Goal: Task Accomplishment & Management: Complete application form

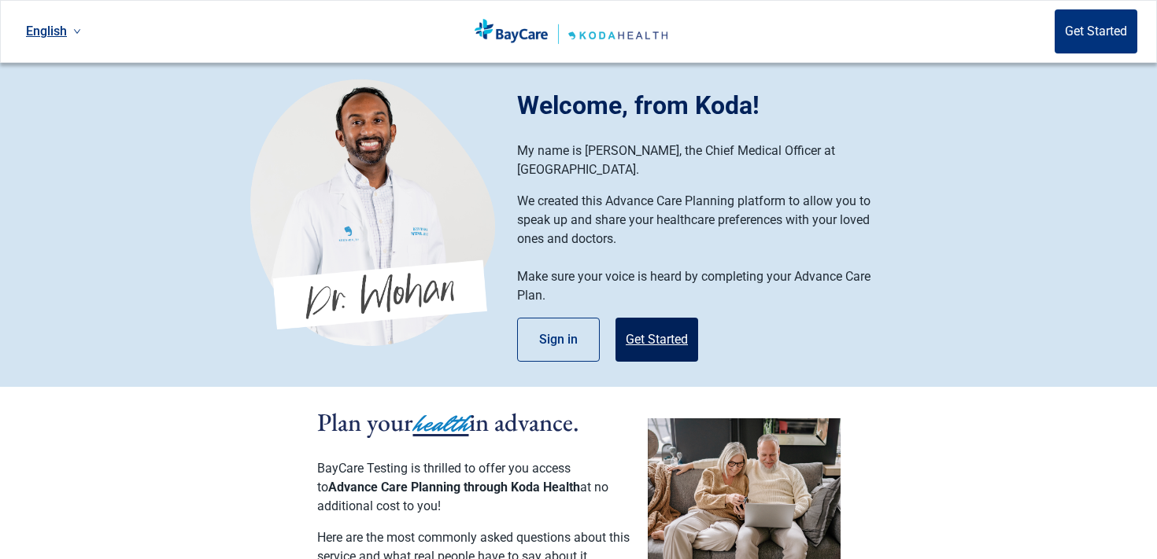
click at [648, 330] on button "Get Started" at bounding box center [656, 340] width 83 height 44
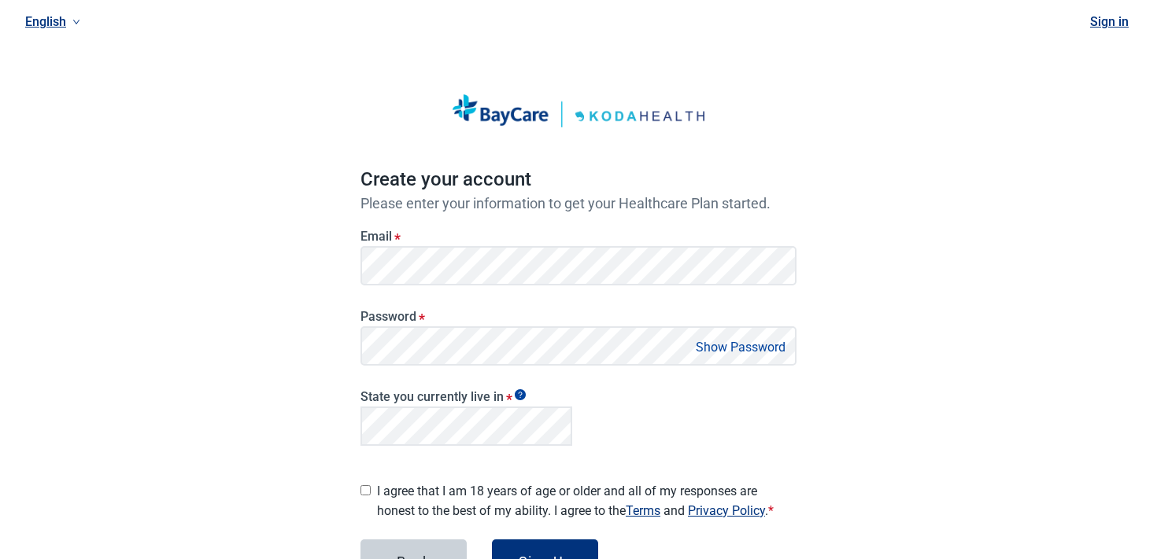
click at [346, 255] on main "Create your account Please enter your information to get your Healthcare Plan s…" at bounding box center [578, 352] width 511 height 655
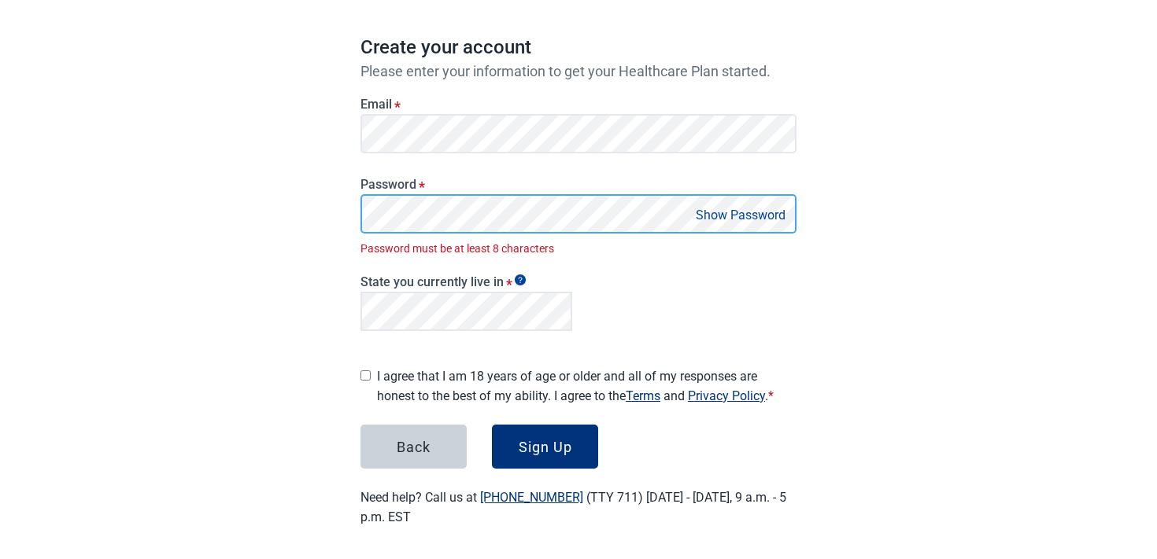
scroll to position [115, 0]
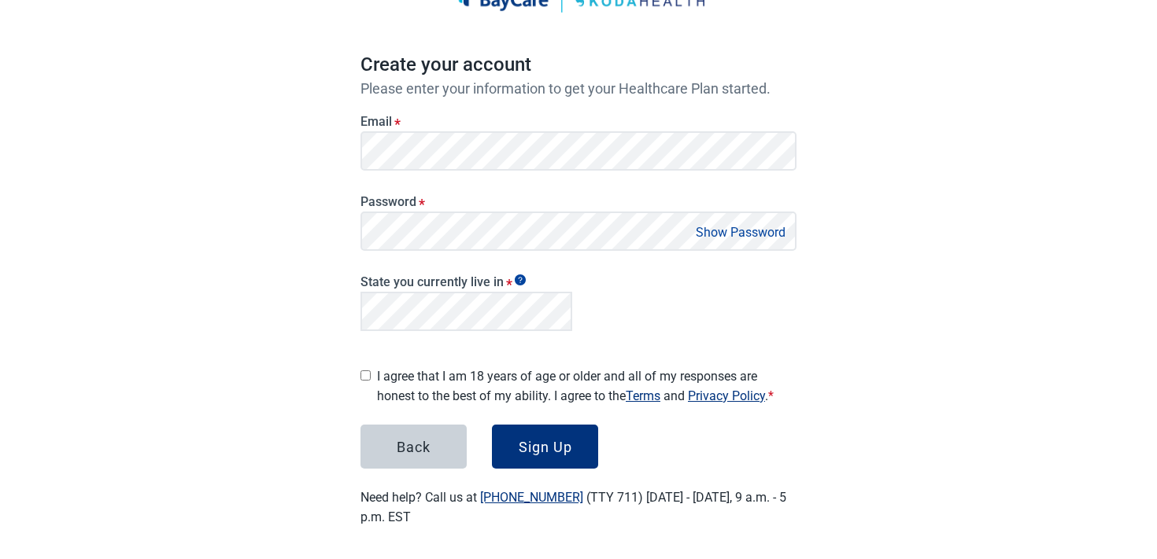
click at [425, 393] on label "I agree that I am 18 years of age or older and all of my responses are honest t…" at bounding box center [586, 386] width 419 height 39
click at [536, 475] on div "Create your account Please enter your information to get your Healthcare Plan s…" at bounding box center [578, 237] width 436 height 579
click at [535, 448] on div "Sign Up" at bounding box center [545, 447] width 54 height 16
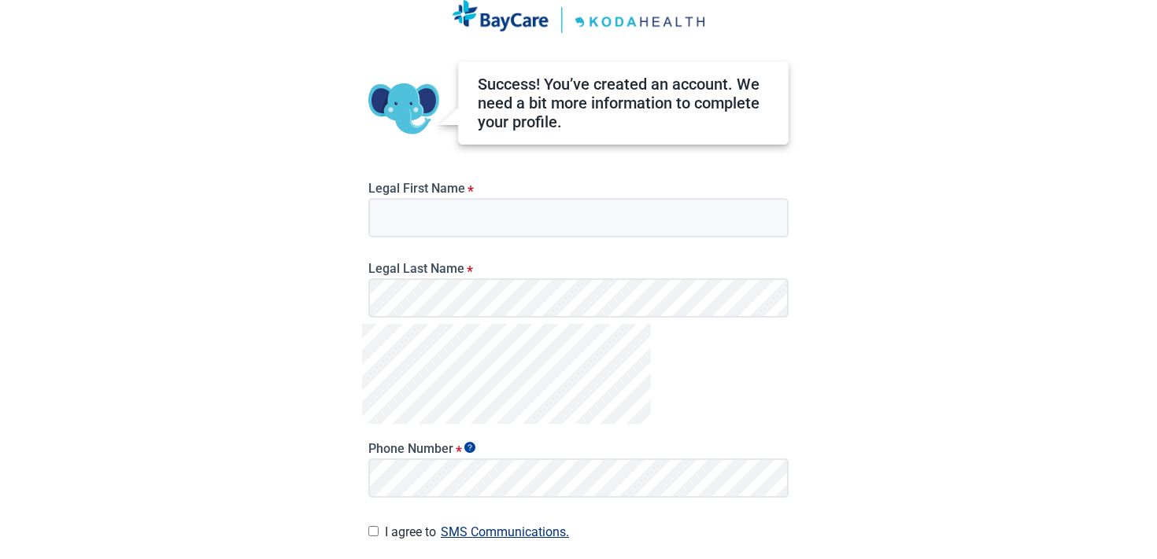
scroll to position [80, 0]
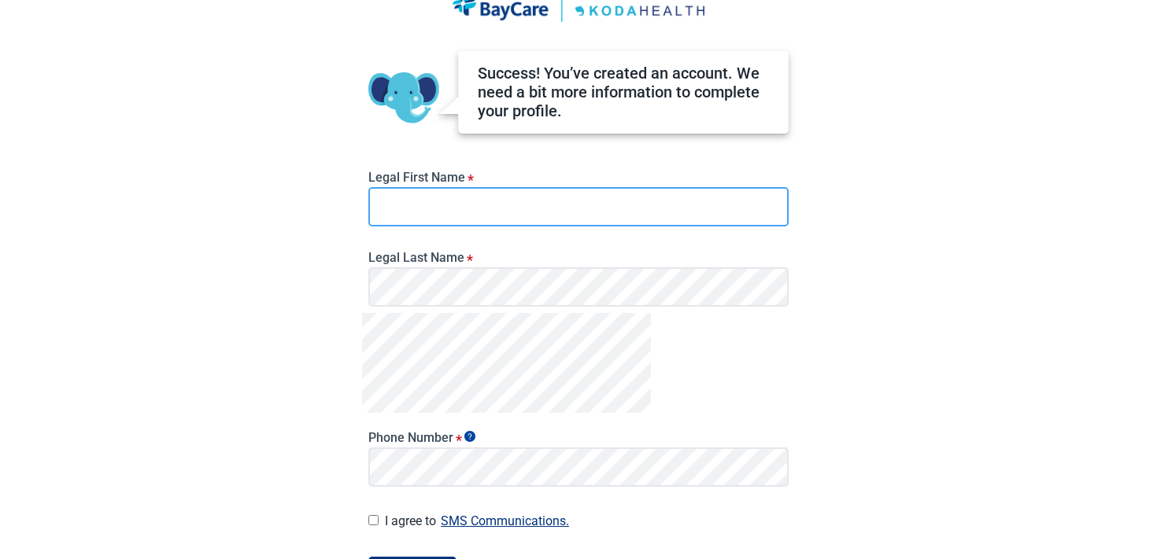
click at [497, 203] on input "Legal First Name *" at bounding box center [578, 206] width 420 height 39
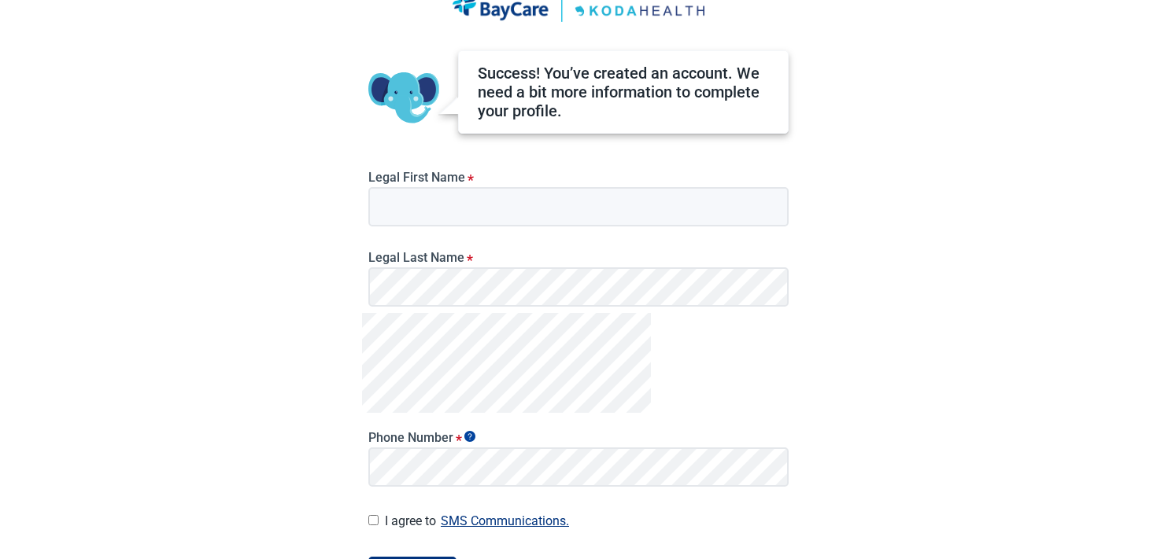
click at [238, 183] on div "English Success! You’ve created an account. We need a bit more information to c…" at bounding box center [578, 199] width 1157 height 559
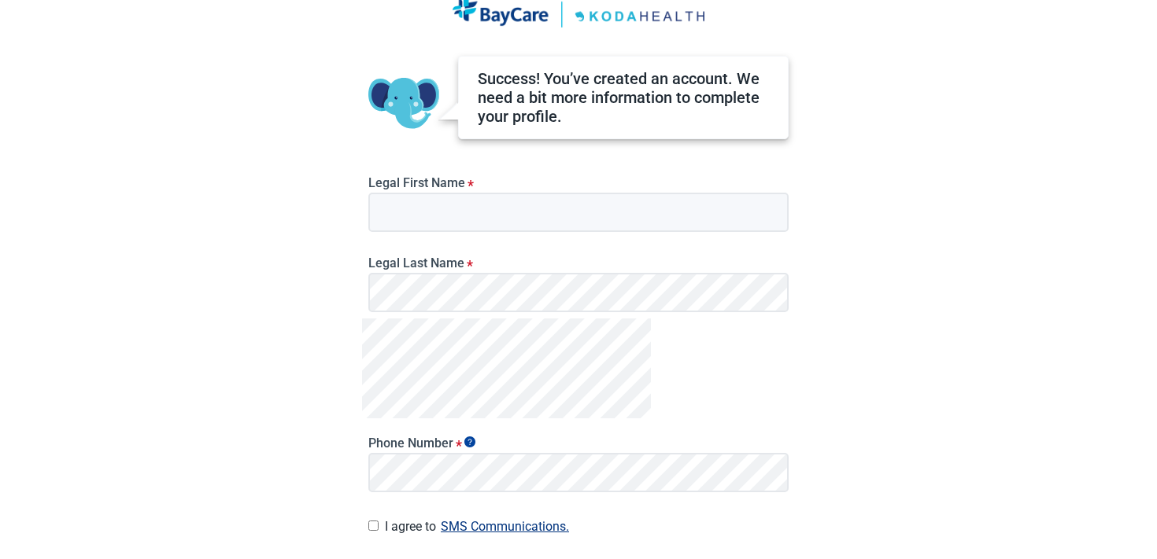
scroll to position [51, 0]
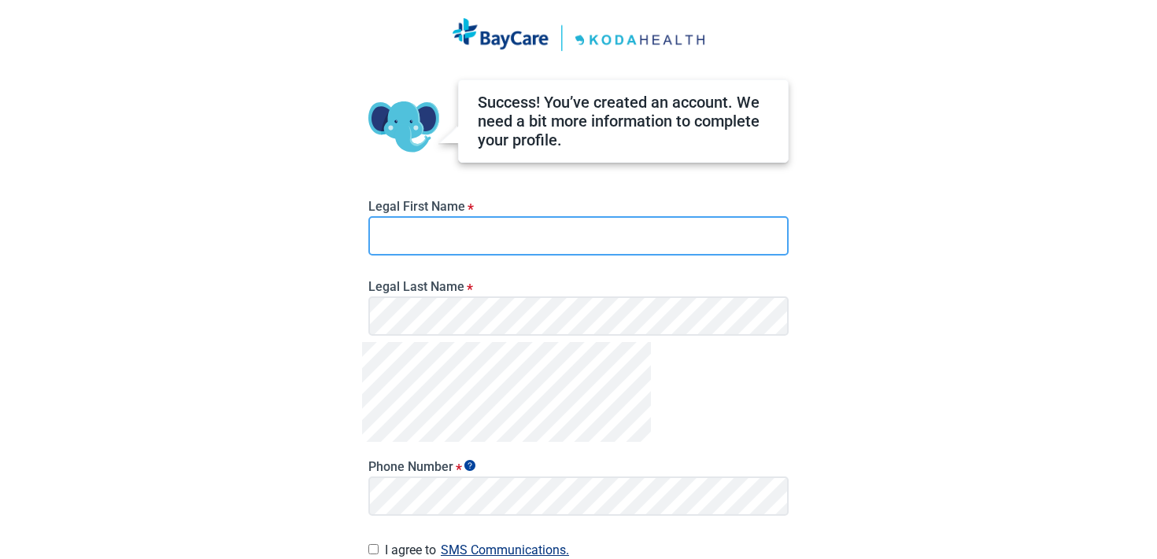
click at [418, 234] on input "Legal First Name *" at bounding box center [578, 235] width 420 height 39
type input "*"
type input "****"
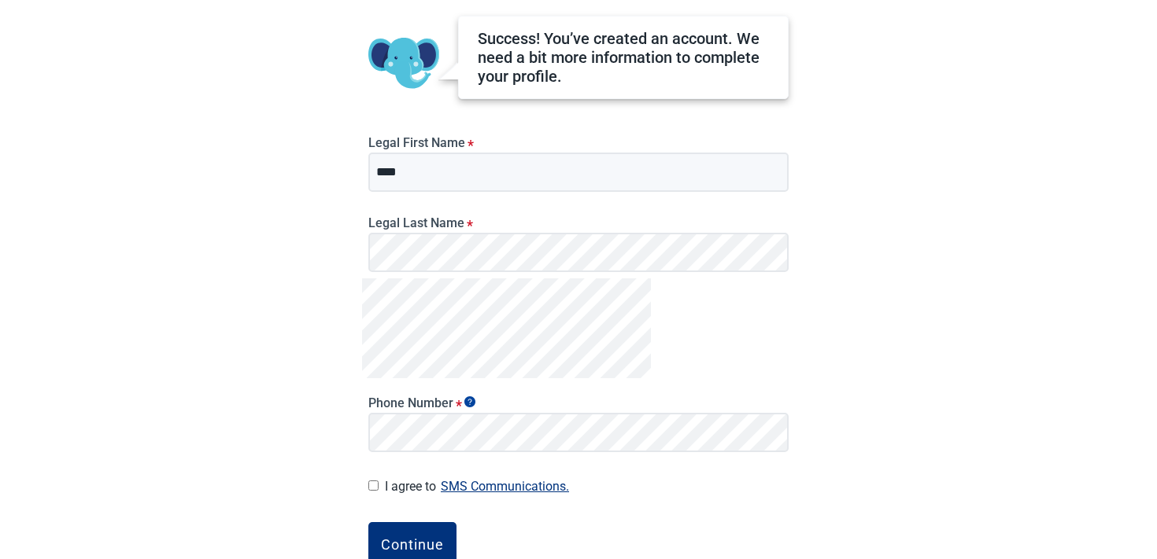
scroll to position [123, 0]
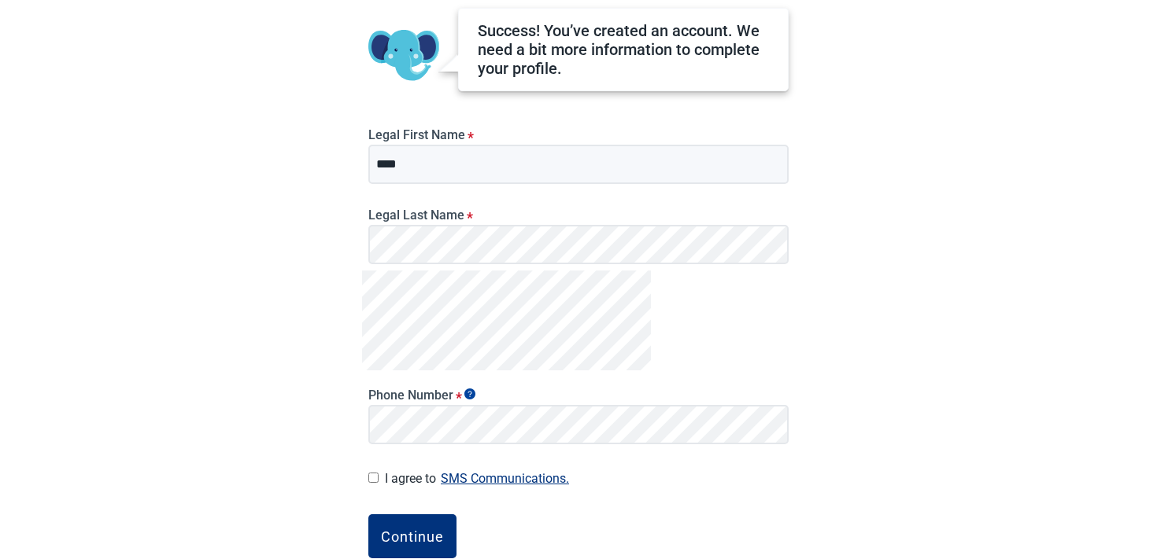
click at [410, 471] on label "I agree to SMS Communications." at bounding box center [587, 478] width 404 height 21
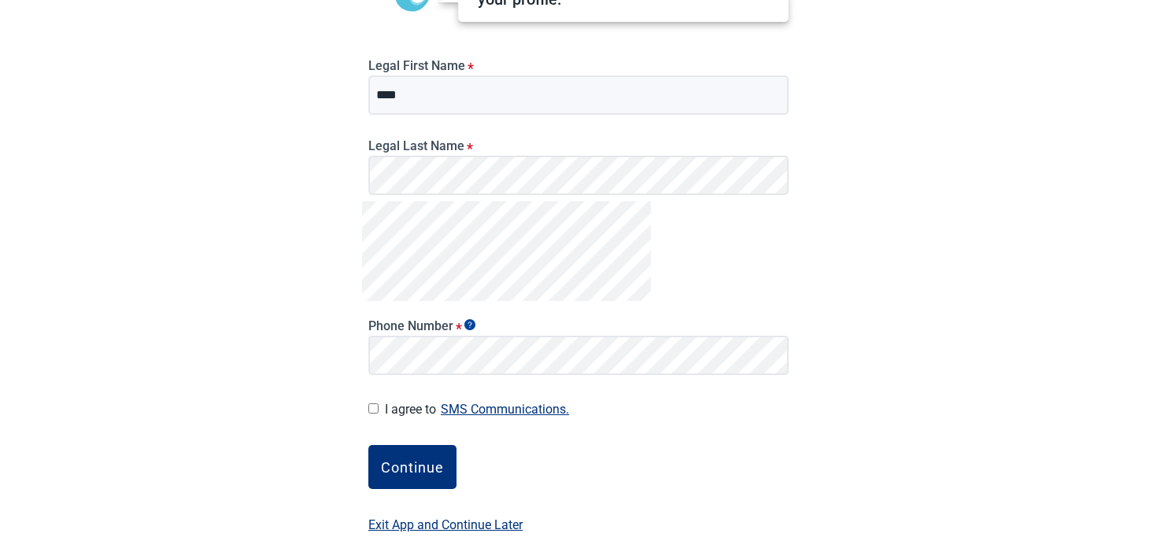
scroll to position [199, 0]
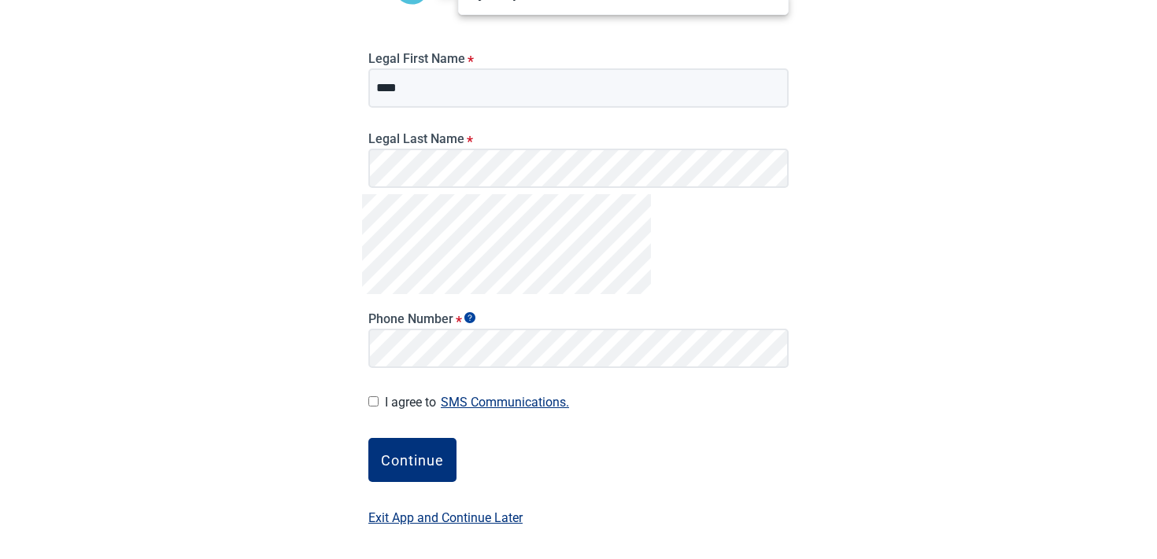
click at [500, 395] on button "SMS Communications." at bounding box center [505, 402] width 138 height 21
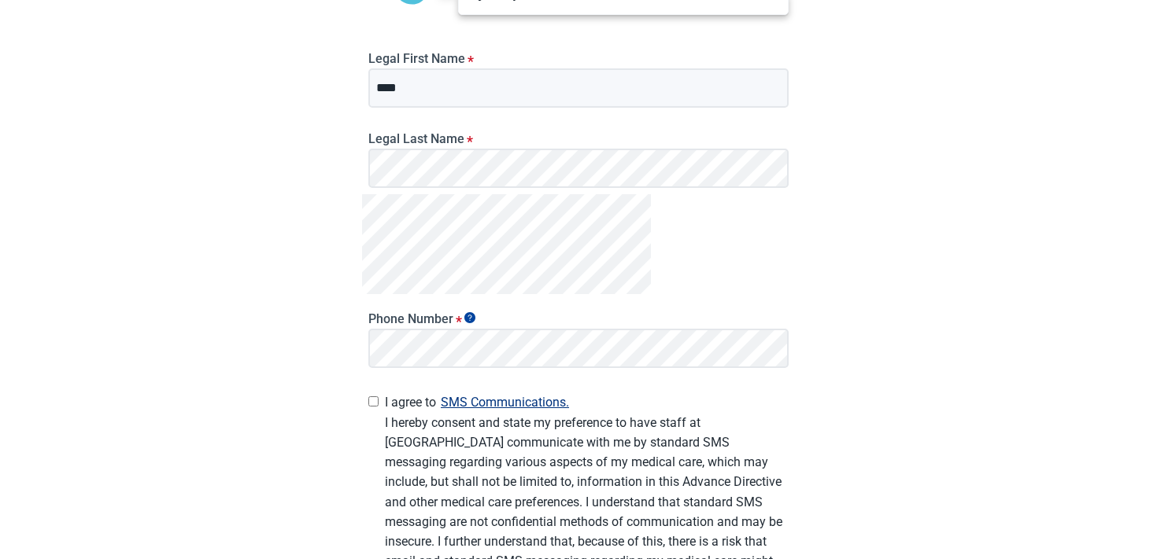
scroll to position [400, 0]
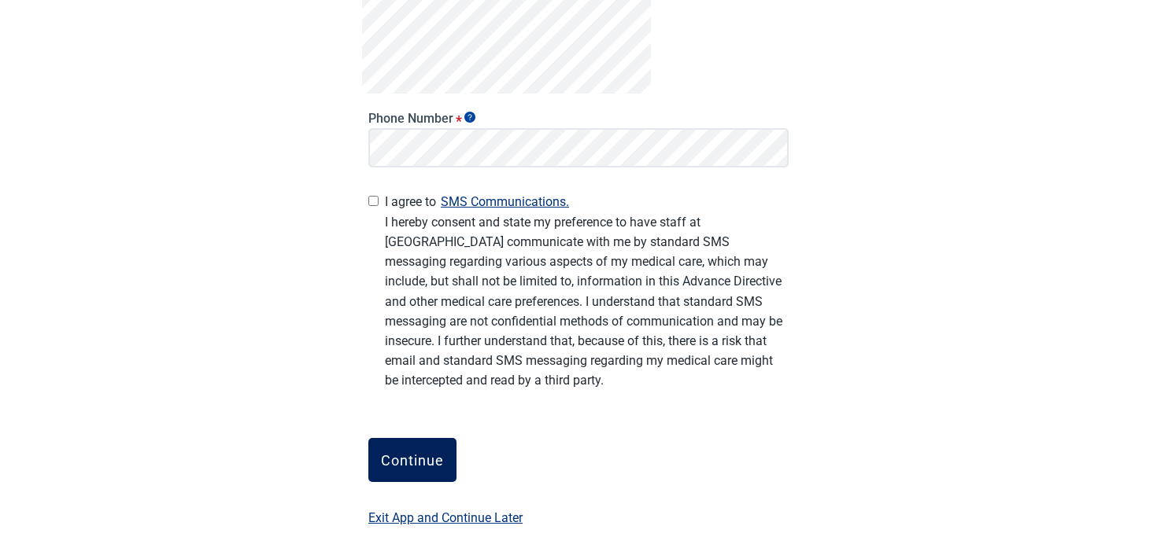
click at [430, 466] on div "Continue" at bounding box center [412, 460] width 63 height 16
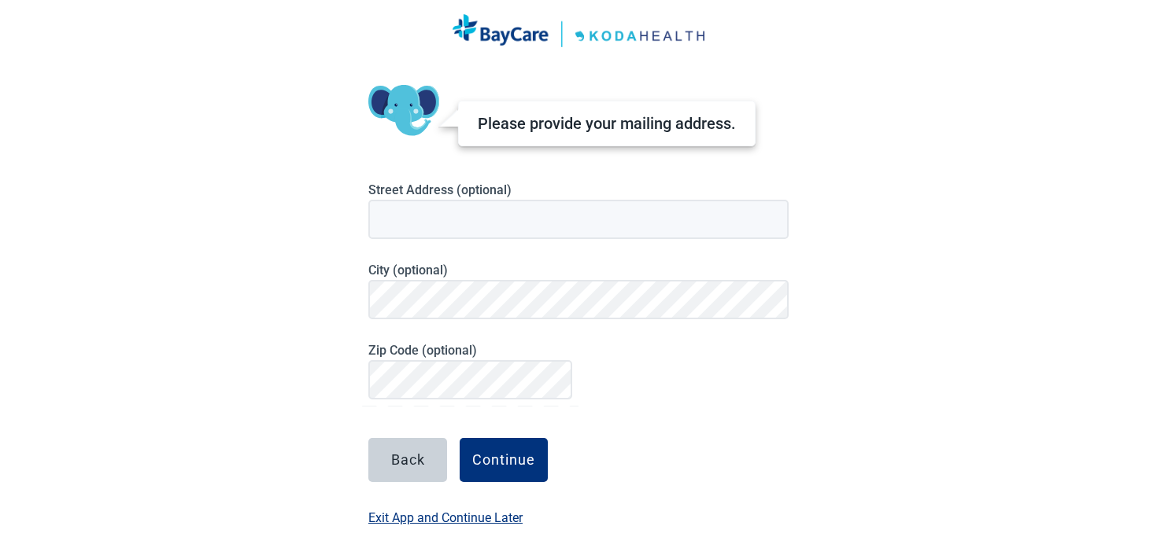
scroll to position [135, 0]
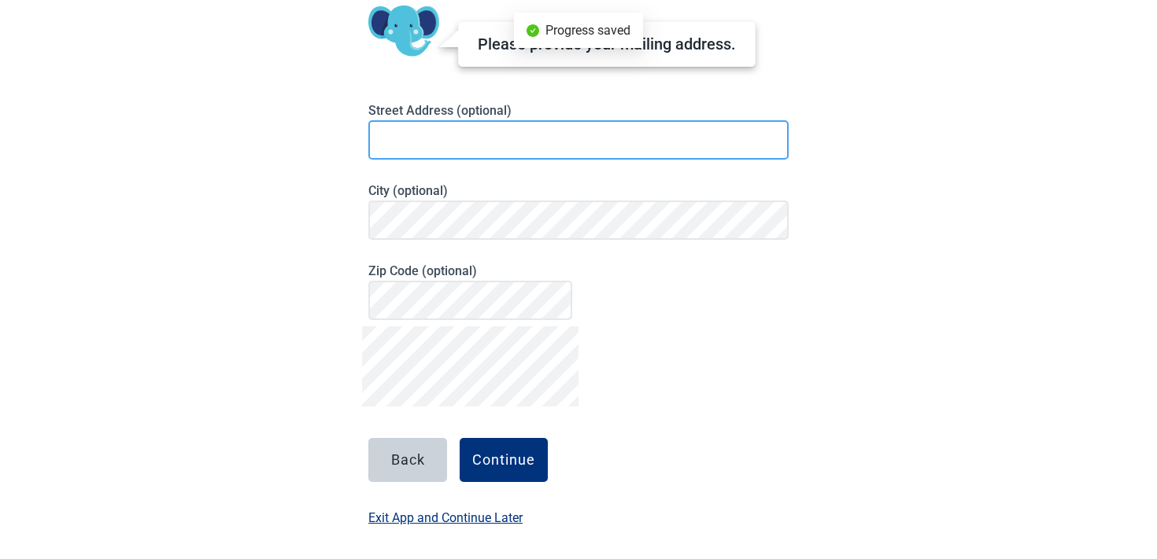
click at [447, 128] on input at bounding box center [578, 139] width 420 height 39
type input "**********"
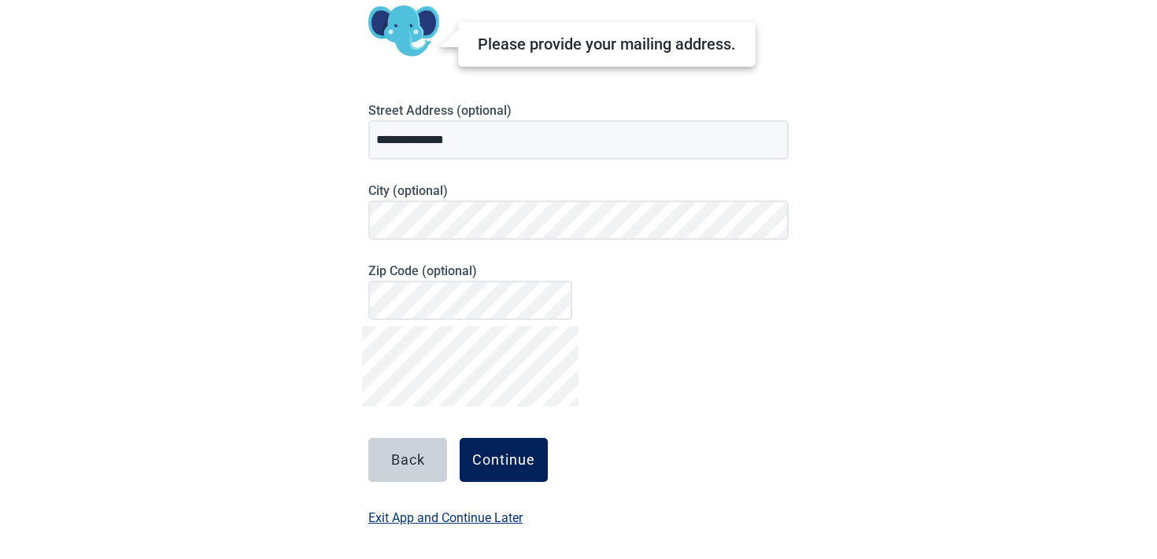
click at [496, 456] on div "Continue" at bounding box center [503, 460] width 63 height 16
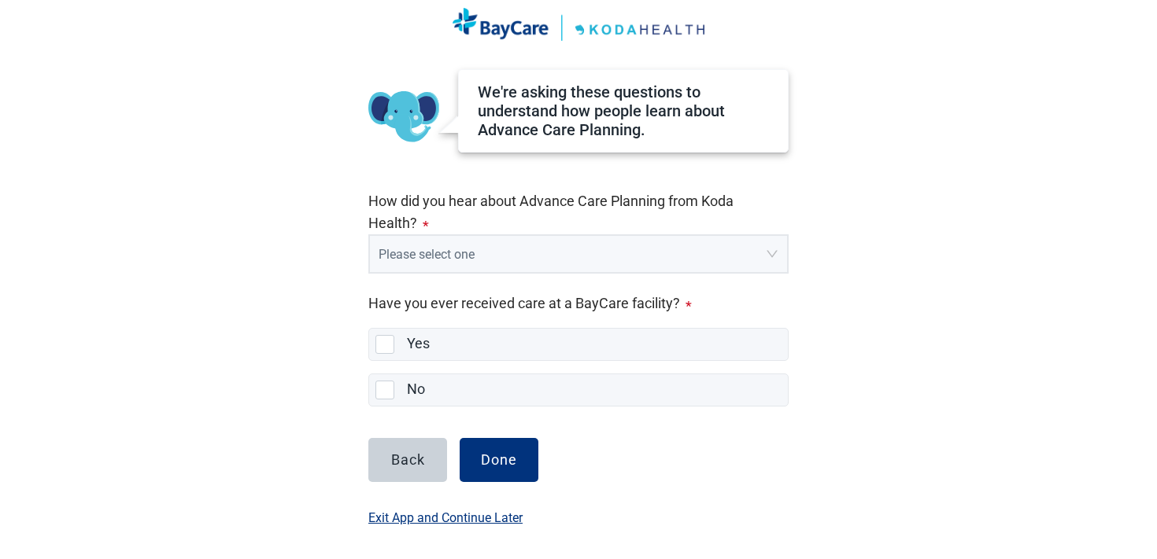
scroll to position [61, 0]
click at [486, 267] on span at bounding box center [572, 254] width 389 height 36
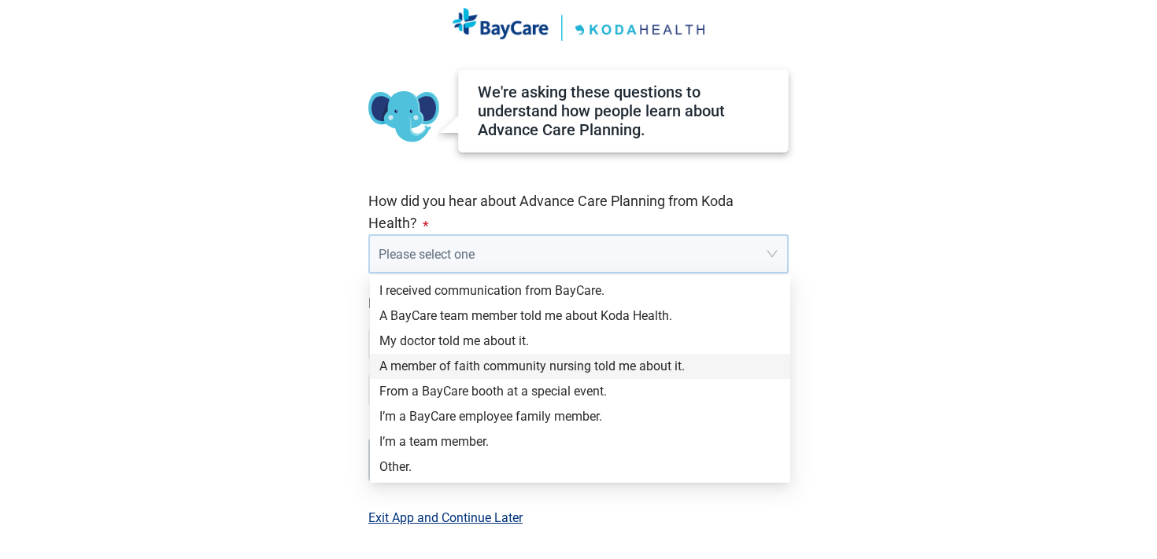
click at [459, 371] on div "A member of faith community nursing told me about it." at bounding box center [579, 366] width 401 height 17
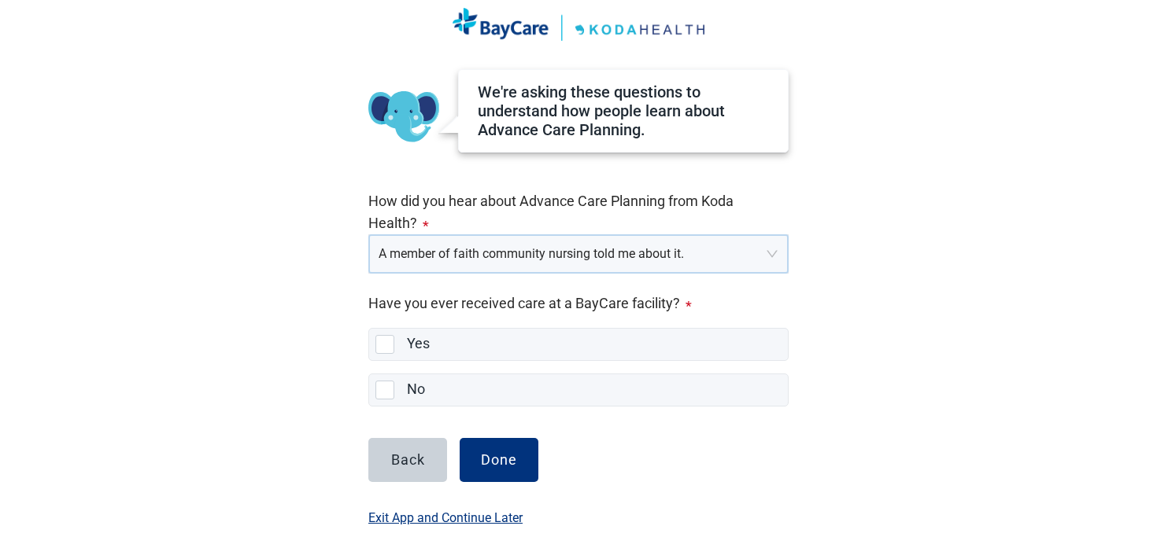
click at [463, 253] on span "A member of faith community nursing told me about it." at bounding box center [578, 254] width 400 height 36
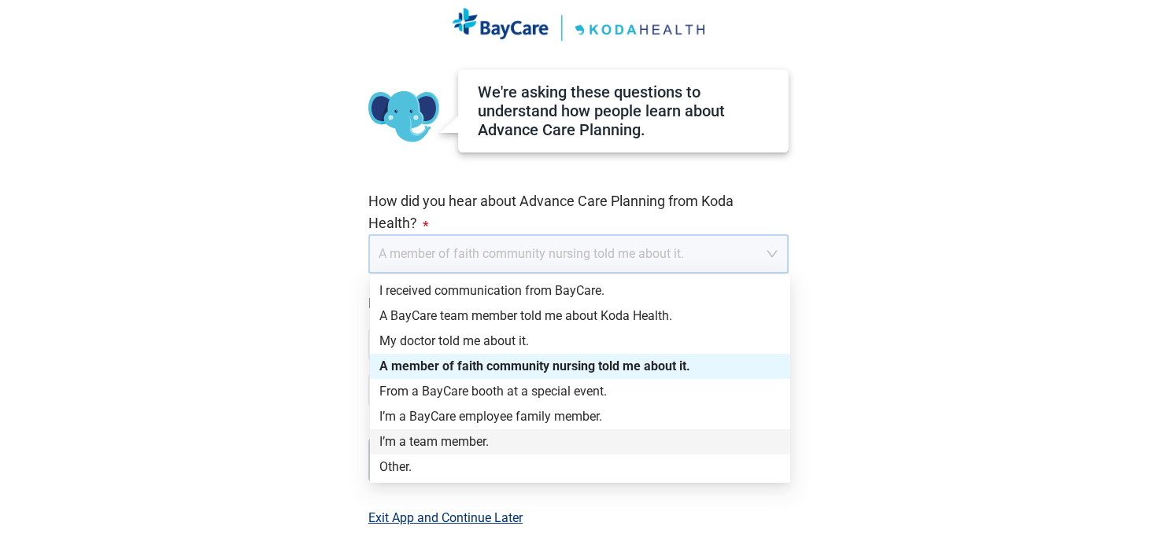
click at [443, 442] on div "I’m a team member." at bounding box center [579, 442] width 401 height 17
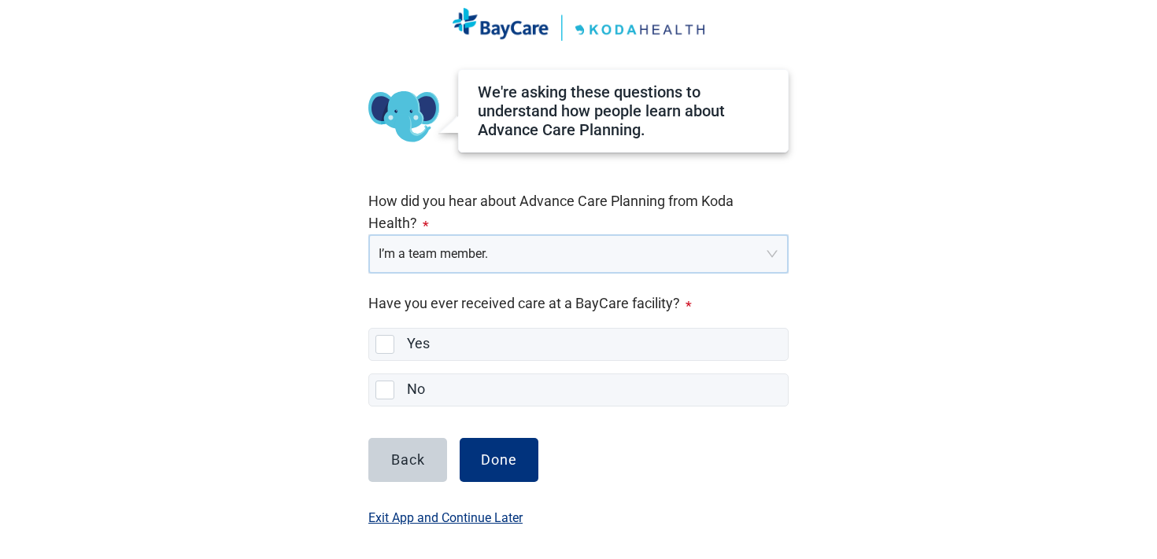
click at [468, 265] on span "I’m a team member." at bounding box center [578, 254] width 400 height 36
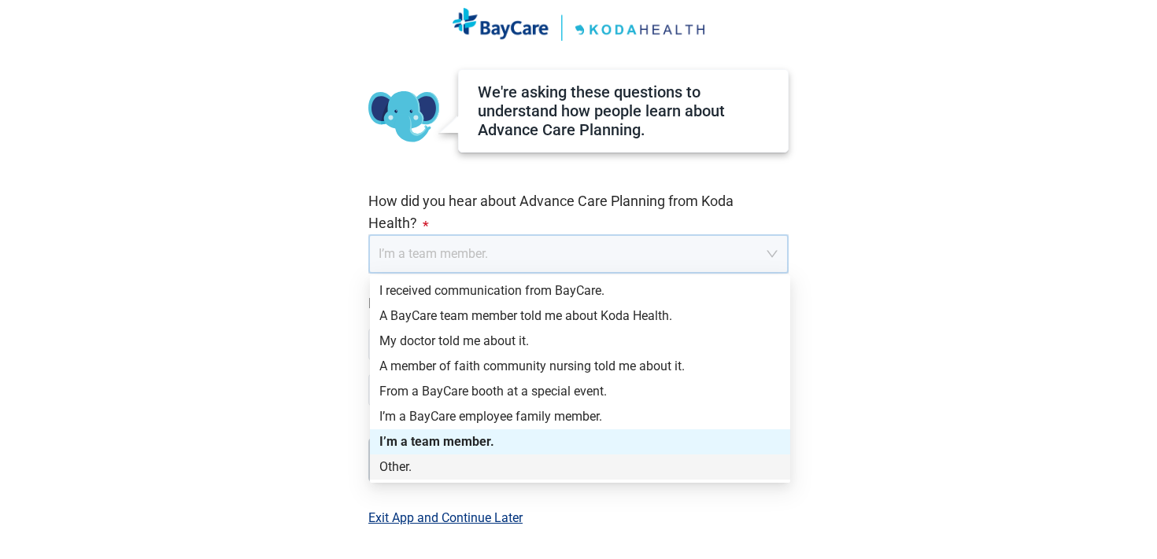
click at [428, 463] on div "Other." at bounding box center [579, 467] width 401 height 17
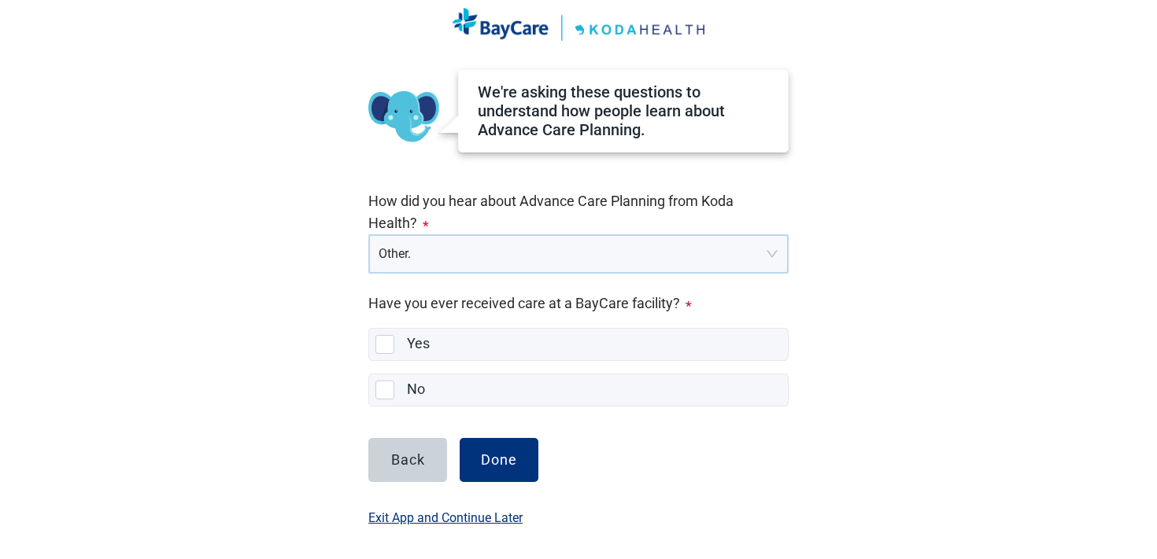
click at [445, 362] on div "We're asking these questions to understand how people learn about Advance Care …" at bounding box center [578, 238] width 420 height 338
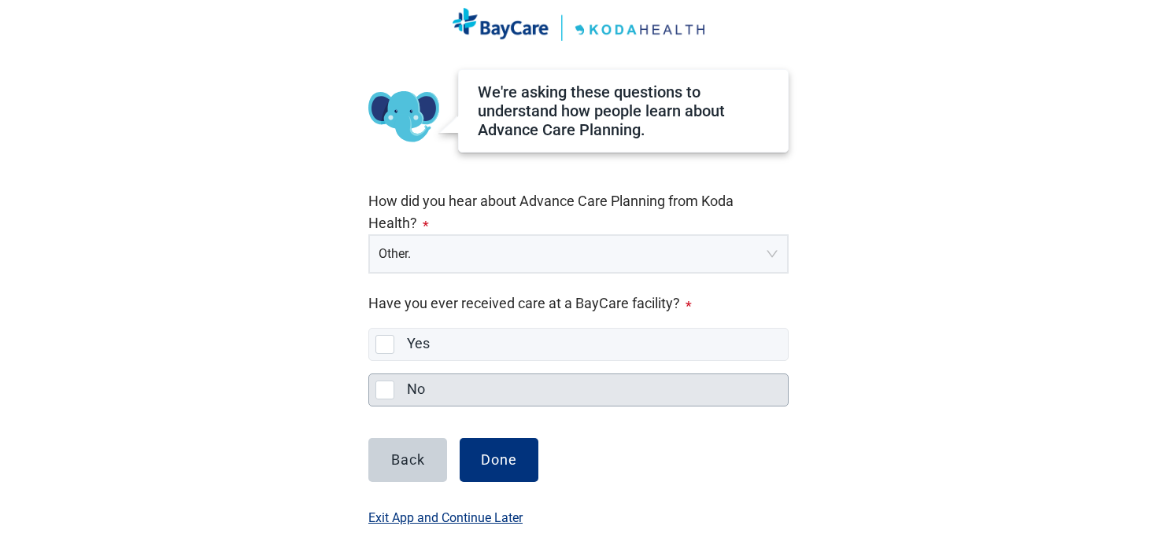
click at [437, 389] on div "No" at bounding box center [592, 390] width 371 height 20
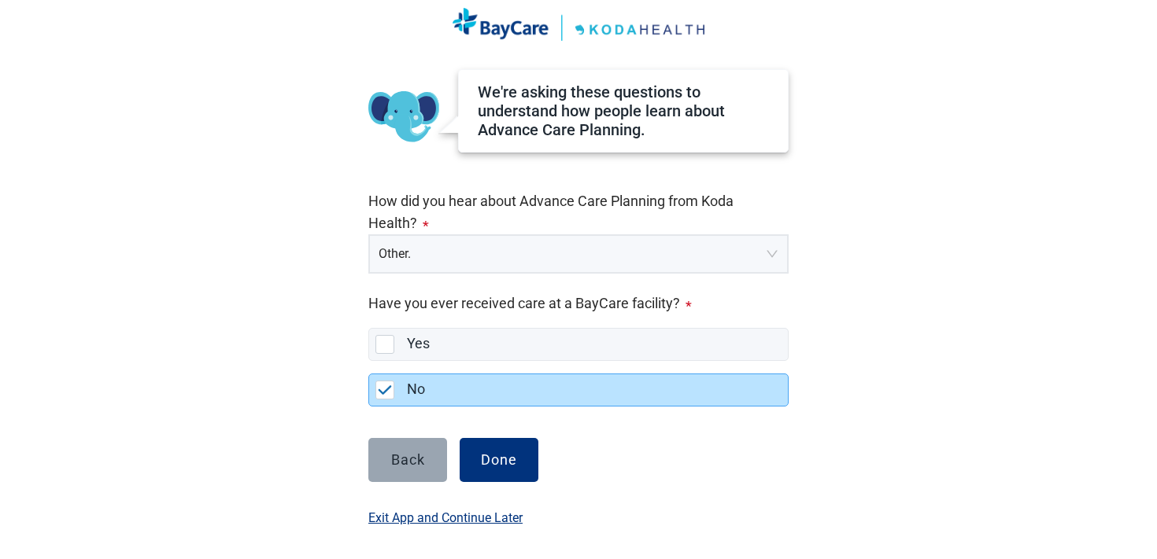
click at [411, 455] on div "Back" at bounding box center [408, 460] width 34 height 16
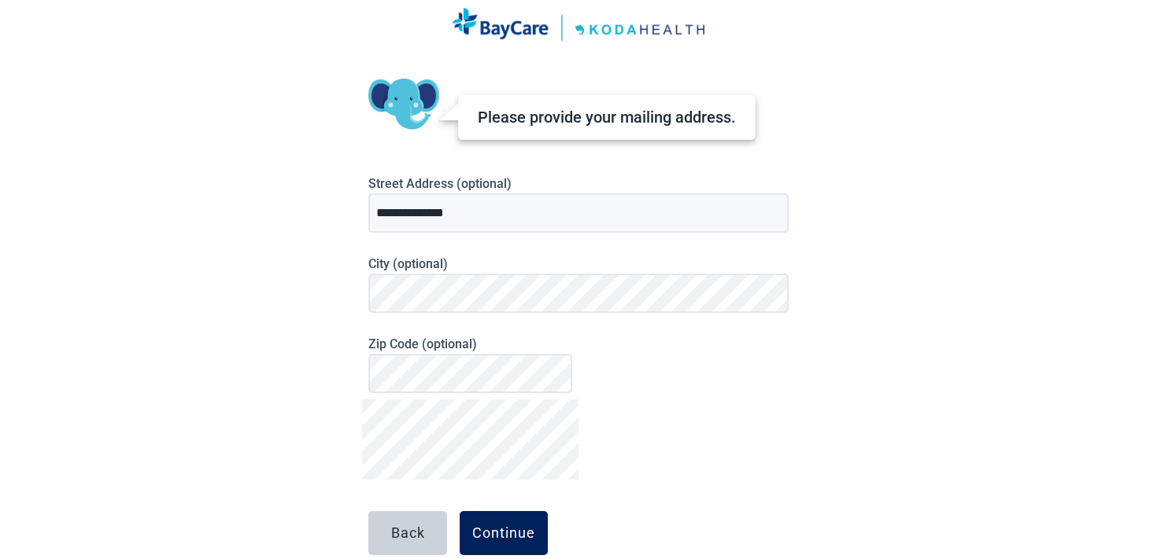
click at [508, 533] on div "Continue" at bounding box center [503, 534] width 63 height 16
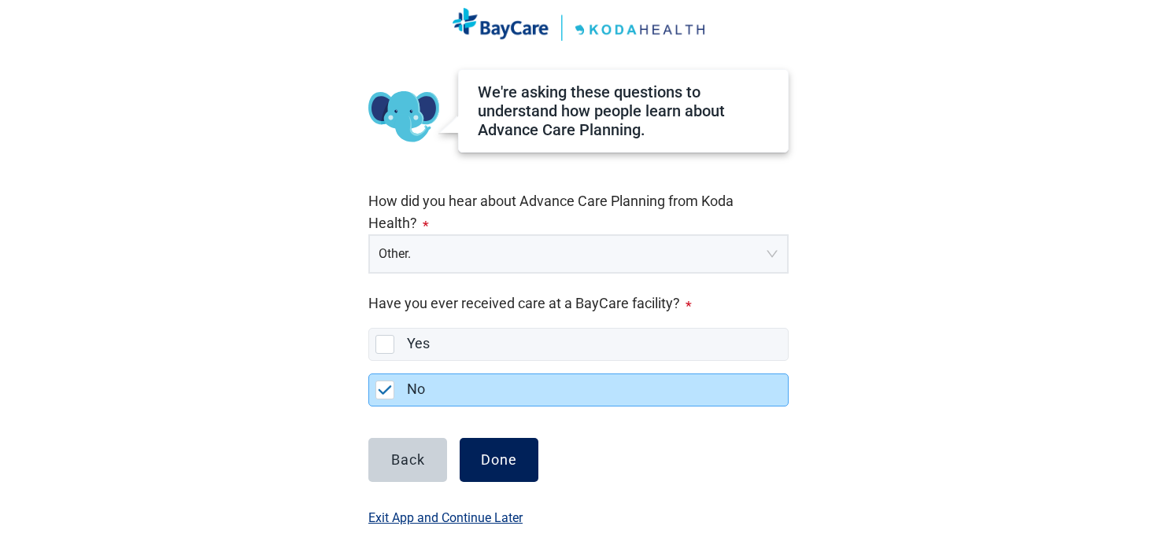
click at [509, 467] on div "Done" at bounding box center [499, 460] width 36 height 16
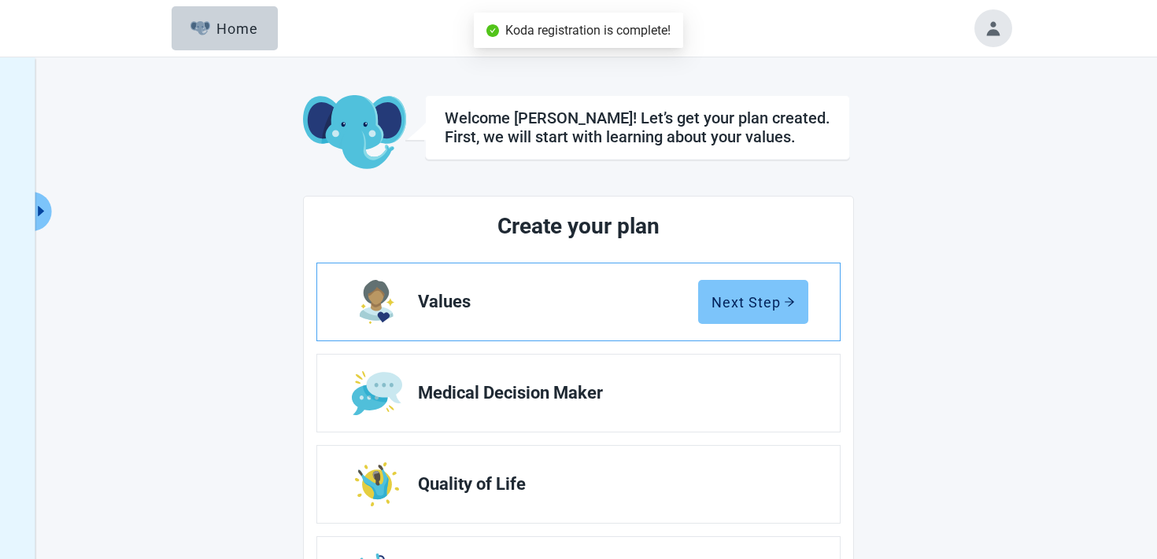
click at [744, 305] on div "Next Step" at bounding box center [752, 302] width 83 height 16
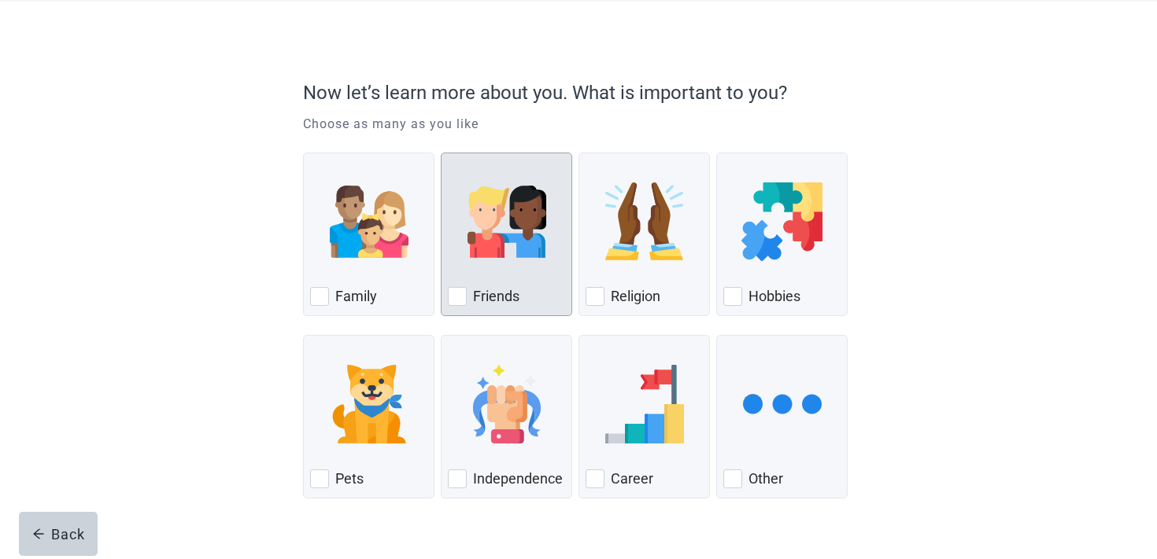
click at [498, 304] on label "Friends" at bounding box center [496, 296] width 46 height 19
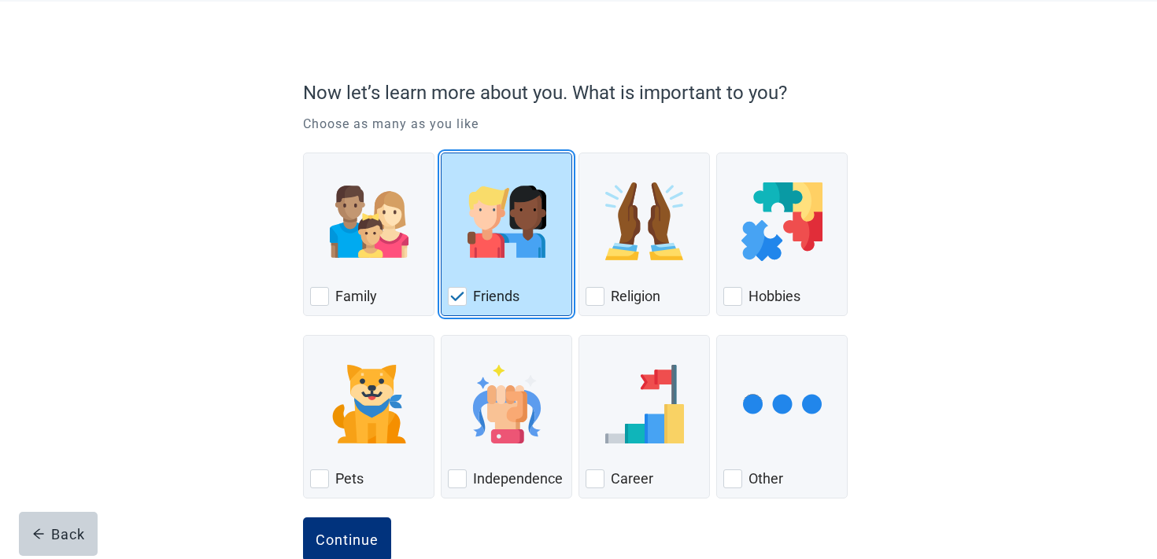
scroll to position [117, 0]
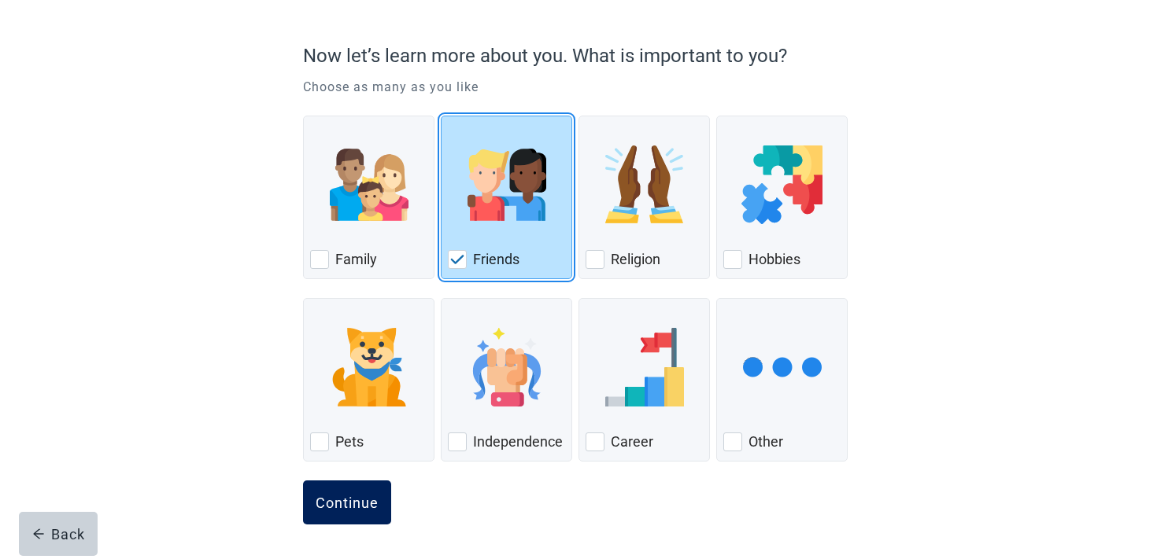
click at [347, 479] on form "Now let’s learn more about you. What is important to you? Choose as many as you…" at bounding box center [578, 297] width 551 height 526
click at [349, 491] on button "Continue" at bounding box center [347, 503] width 88 height 44
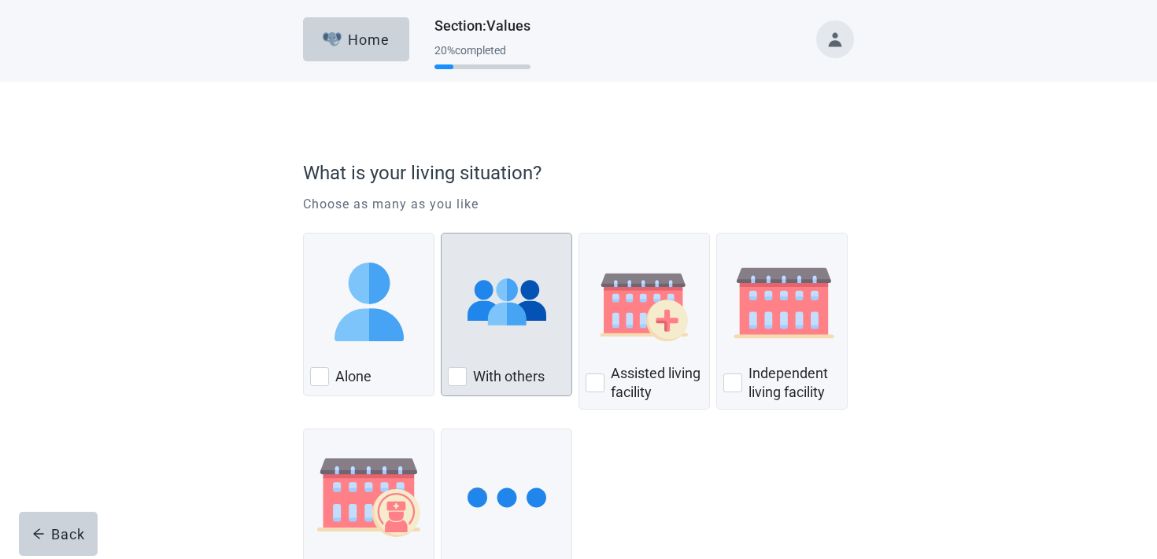
click at [497, 304] on img "With Others, checkbox, not checked" at bounding box center [506, 302] width 79 height 79
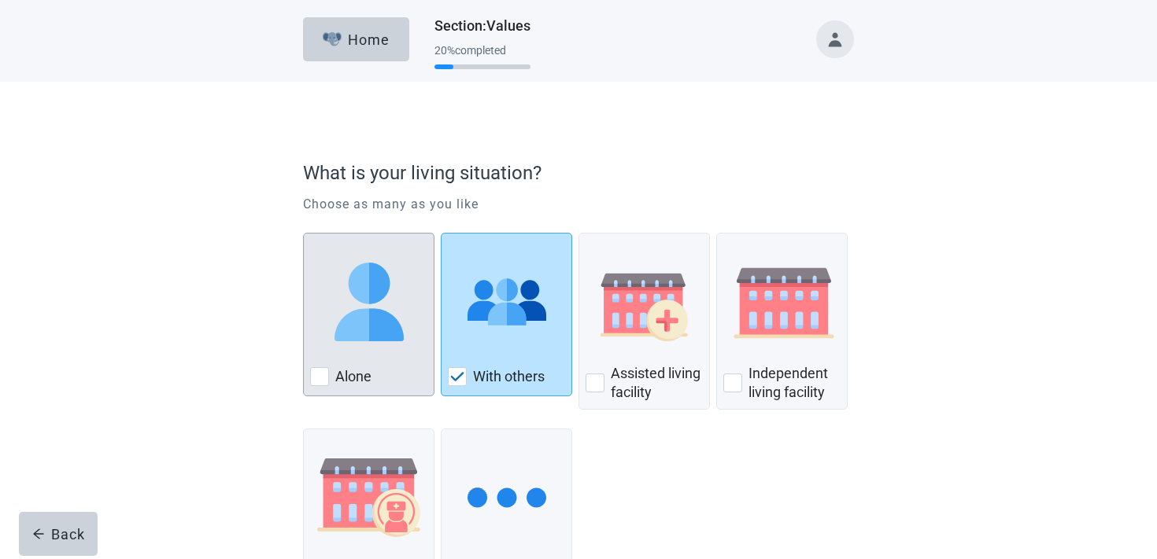
click at [415, 312] on div "Alone, checkbox, not checked" at bounding box center [368, 302] width 117 height 124
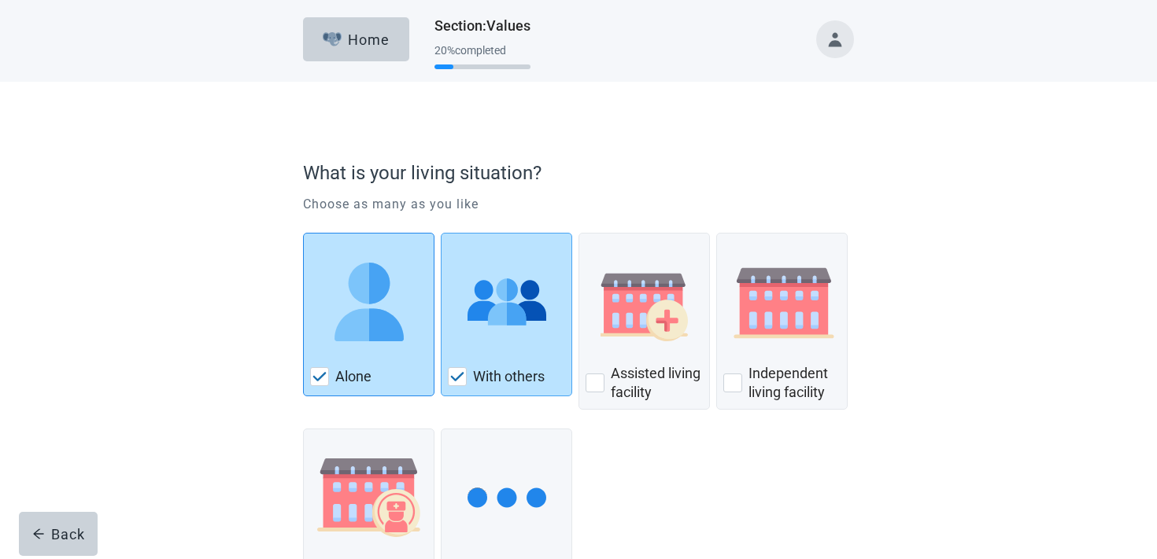
scroll to position [130, 0]
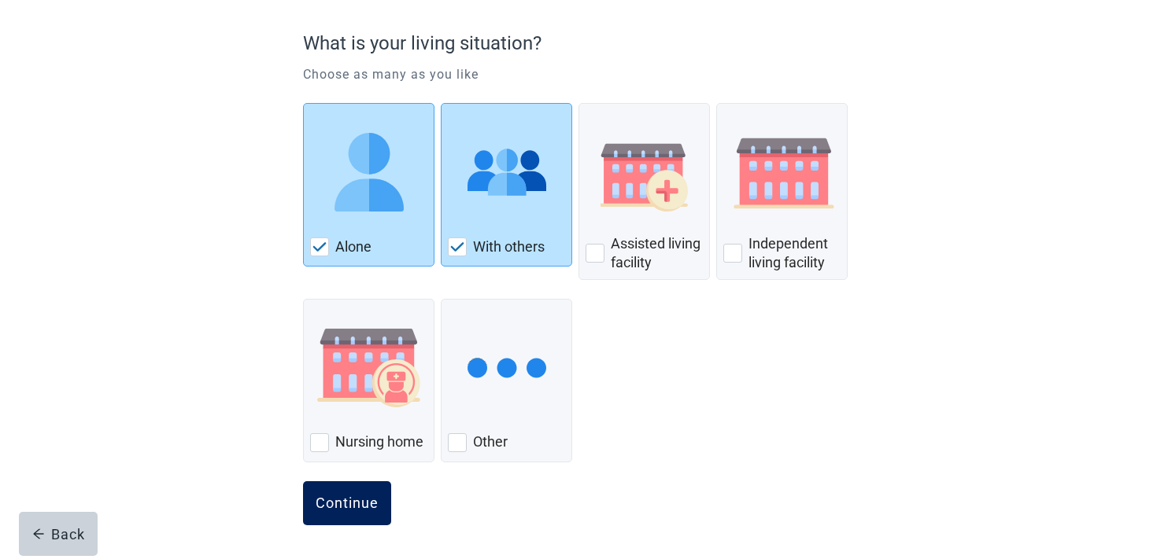
click at [358, 502] on div "Continue" at bounding box center [346, 504] width 63 height 16
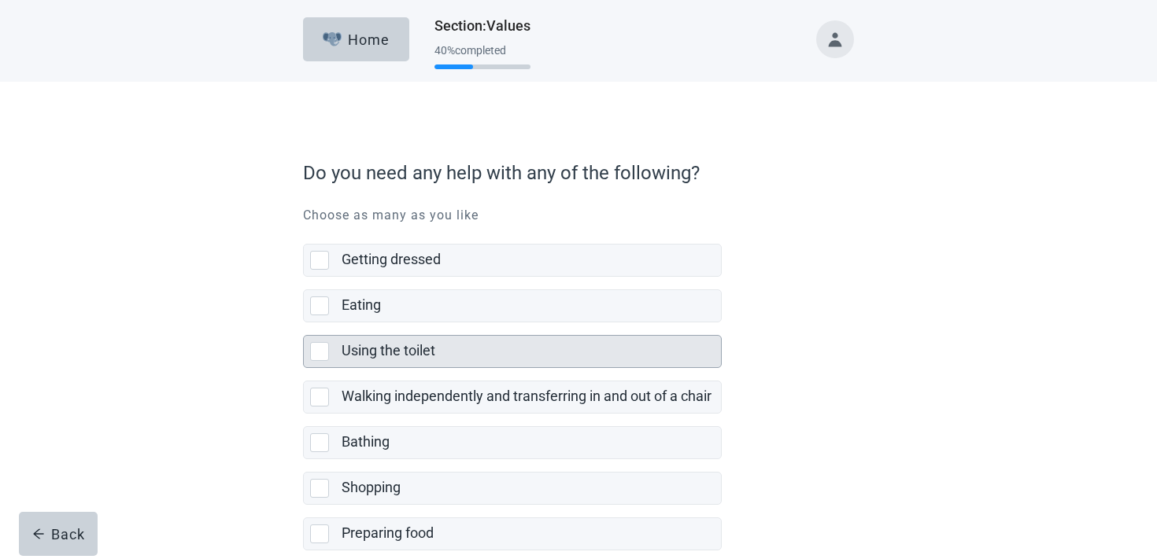
click at [457, 349] on div "Using the toilet" at bounding box center [526, 351] width 370 height 20
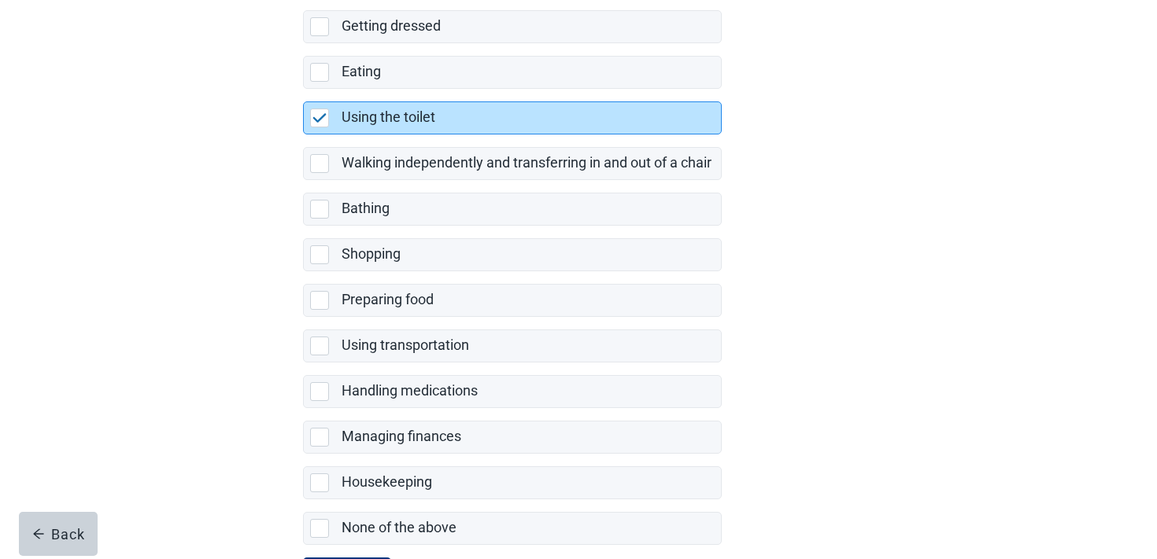
scroll to position [311, 0]
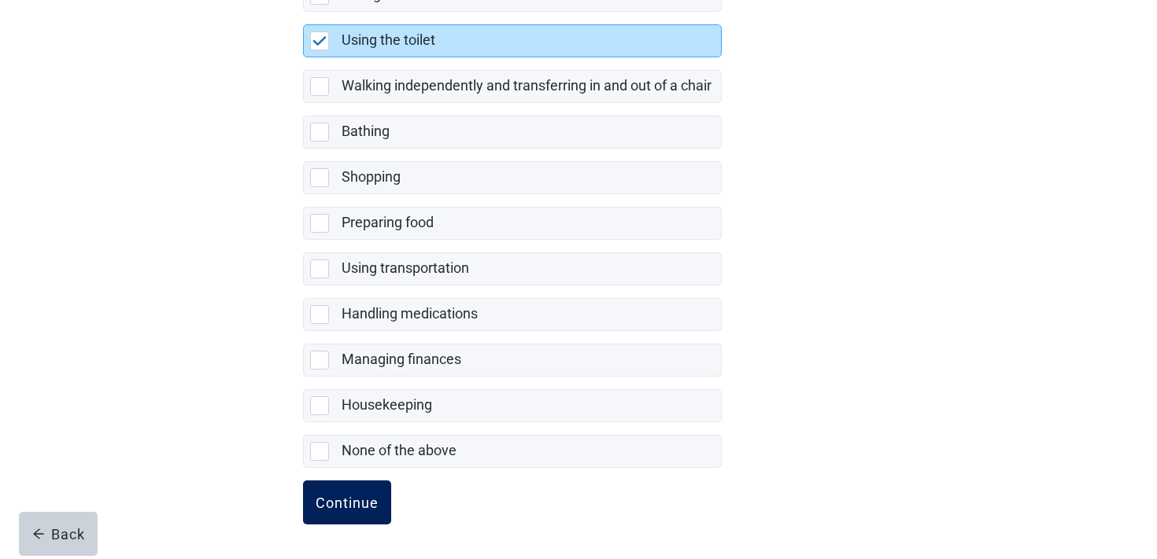
click at [372, 479] on form "Do you need any help with any of the following? Choose as many as you like Gett…" at bounding box center [578, 199] width 551 height 719
click at [368, 485] on button "Continue" at bounding box center [347, 503] width 88 height 44
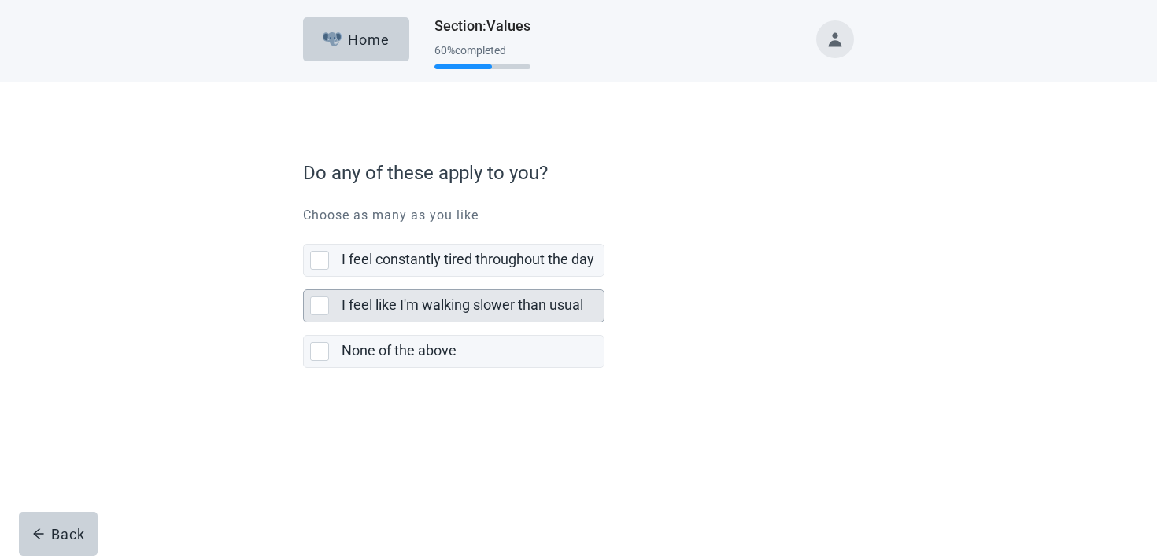
click at [443, 301] on label "I feel like I'm walking slower than usual" at bounding box center [462, 305] width 242 height 17
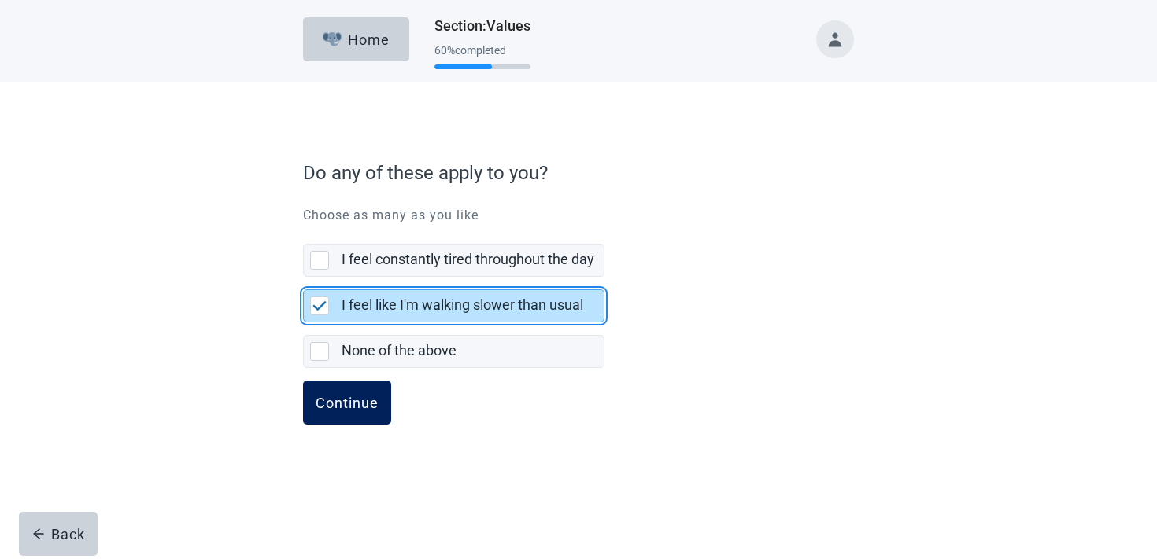
click at [338, 403] on div "Continue" at bounding box center [346, 403] width 63 height 16
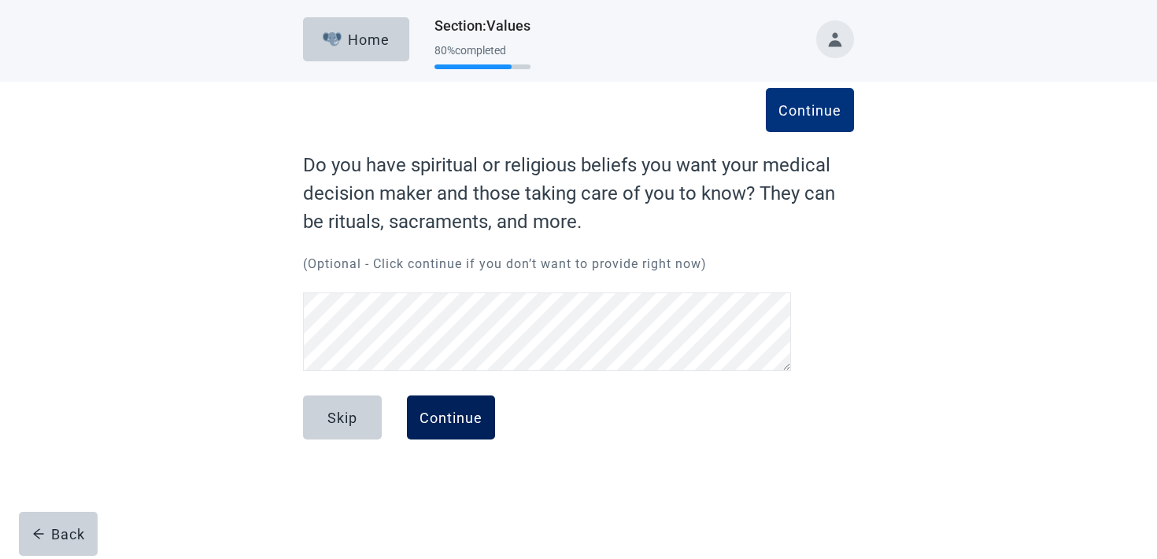
click at [482, 409] on button "Continue" at bounding box center [451, 418] width 88 height 44
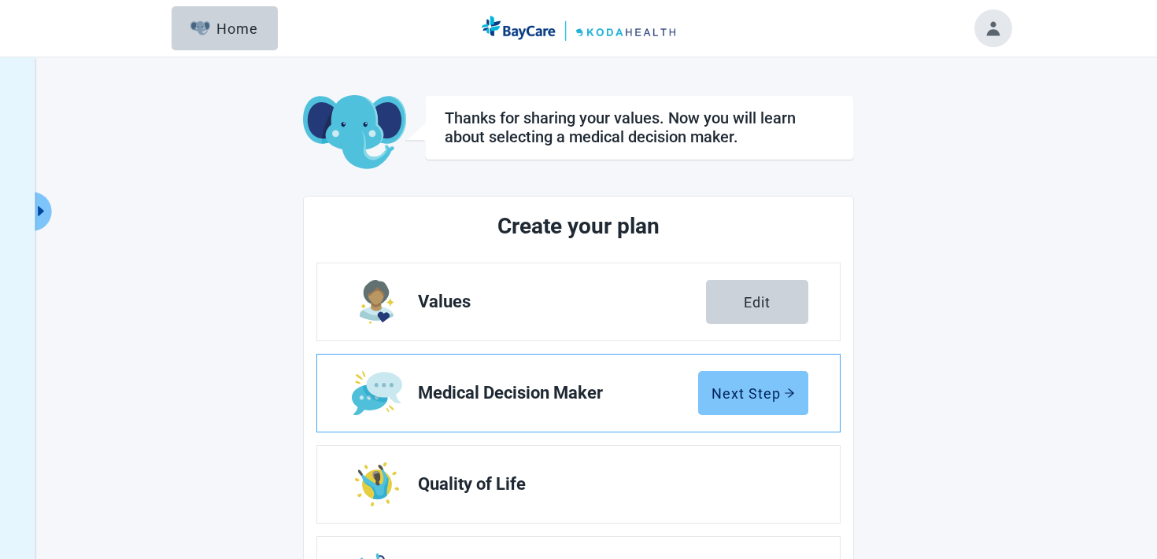
click at [749, 391] on div "Next Step" at bounding box center [752, 394] width 83 height 16
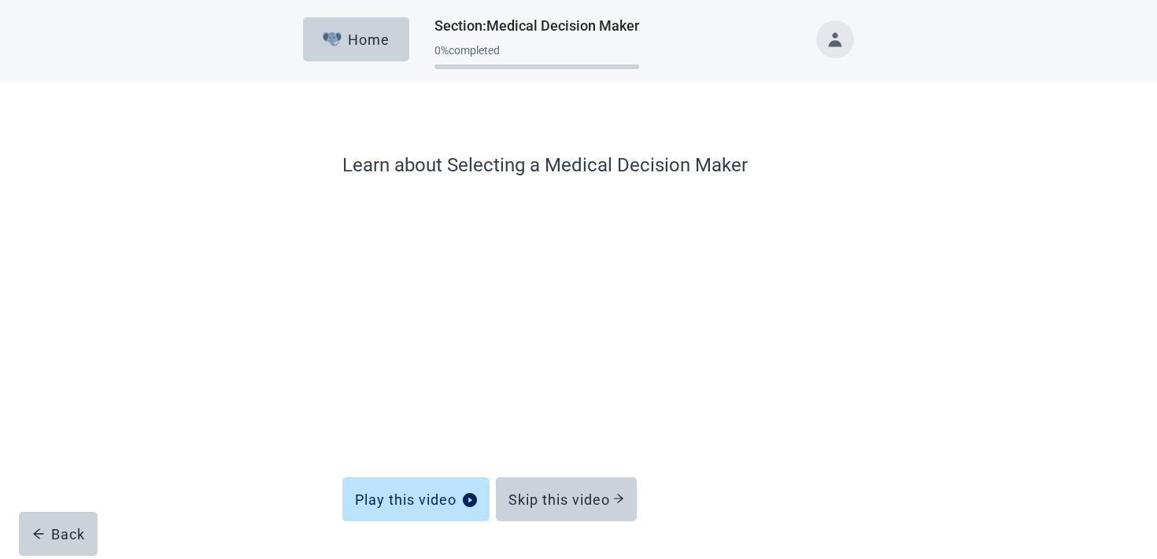
scroll to position [47, 0]
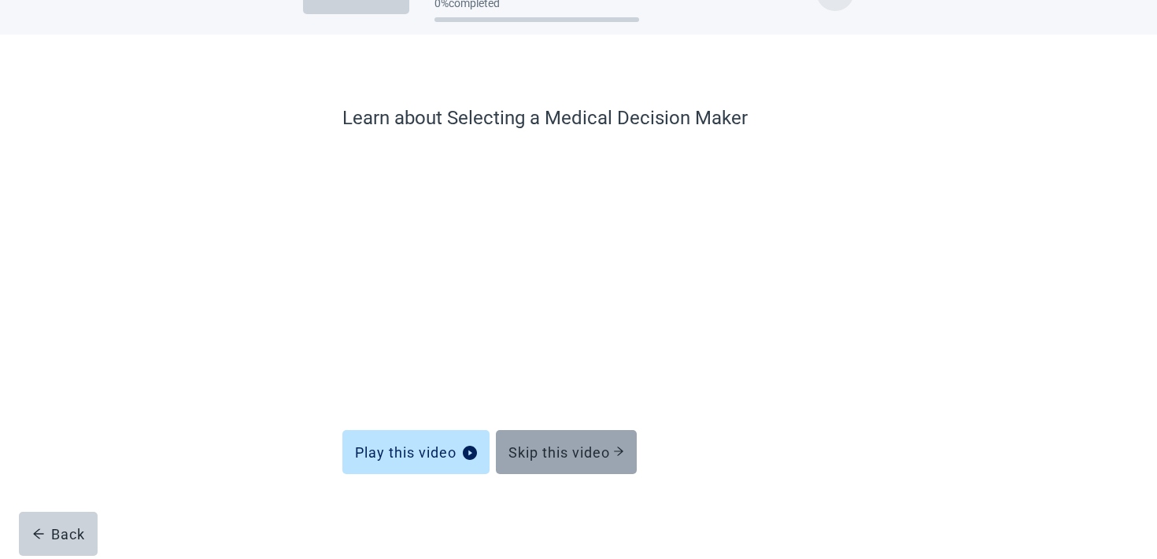
click at [588, 434] on button "Skip this video" at bounding box center [566, 452] width 141 height 44
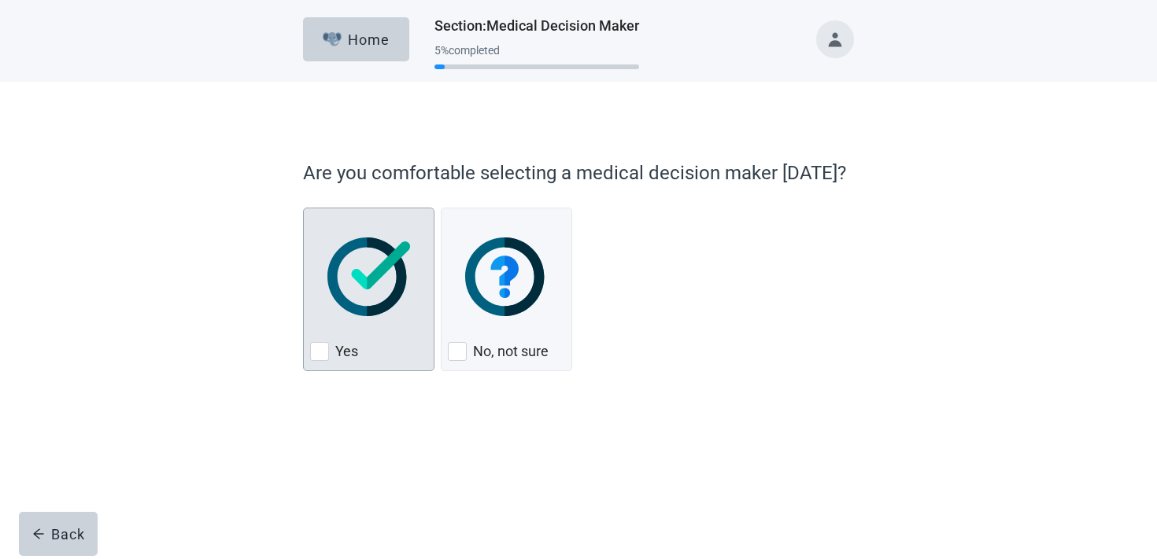
click at [392, 348] on div "Yes" at bounding box center [368, 351] width 117 height 25
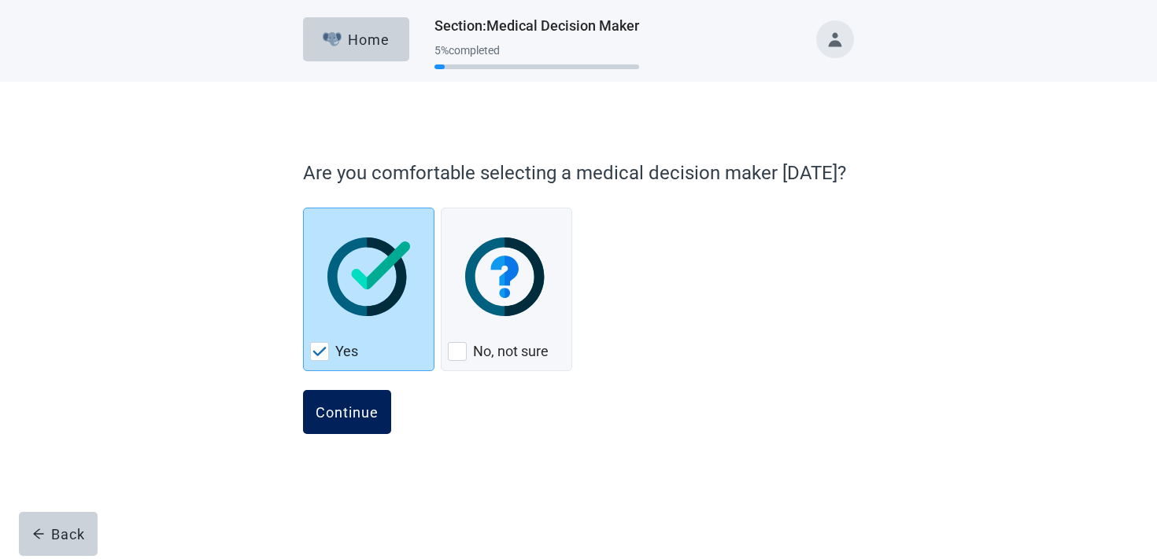
click at [360, 396] on button "Continue" at bounding box center [347, 412] width 88 height 44
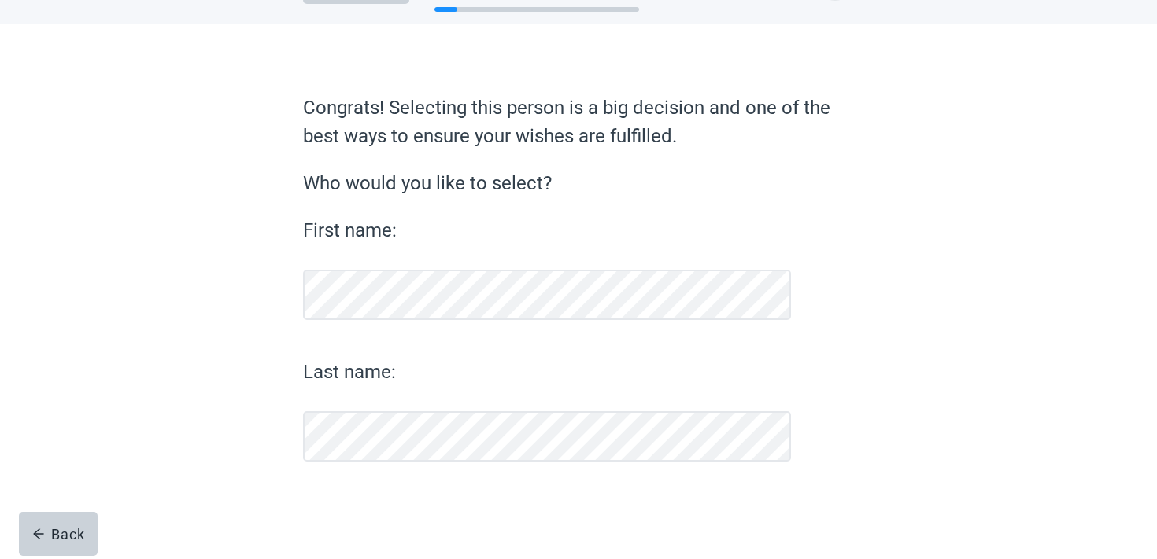
scroll to position [57, 0]
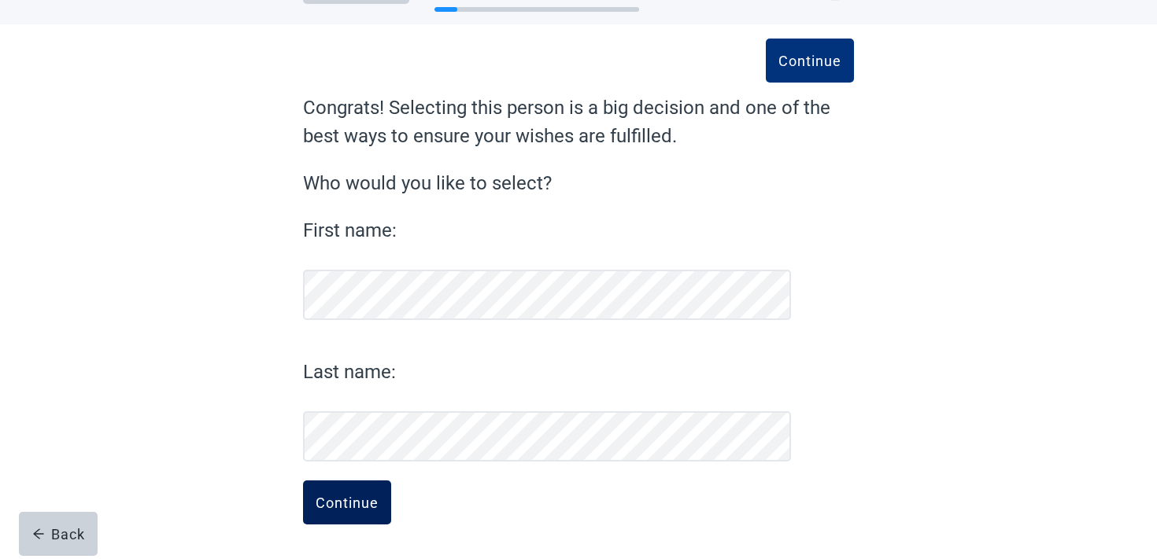
click at [319, 501] on div "Continue" at bounding box center [346, 503] width 63 height 16
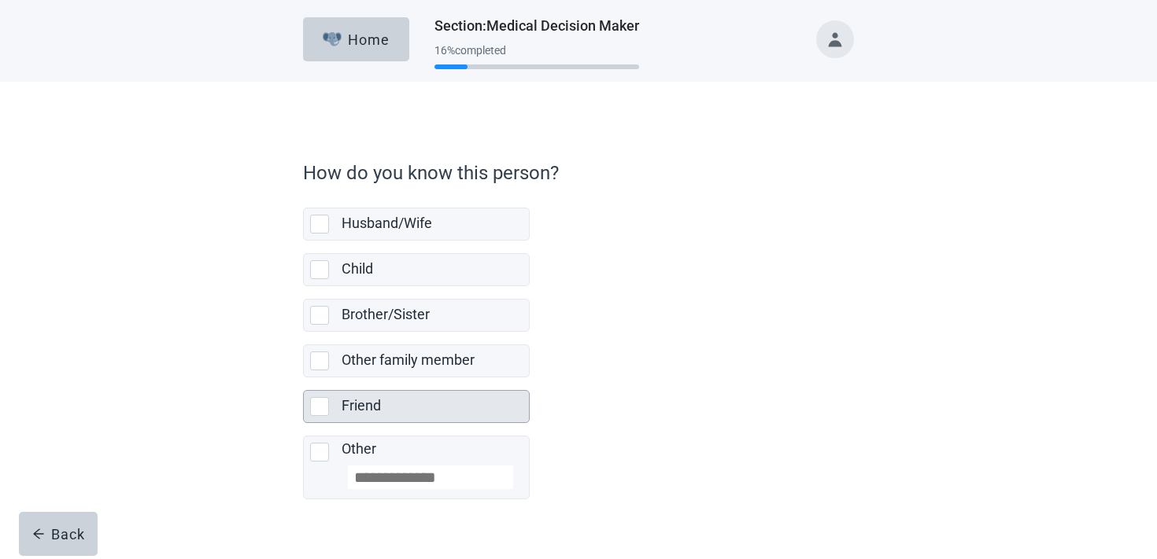
click at [371, 401] on label "Friend" at bounding box center [360, 405] width 39 height 17
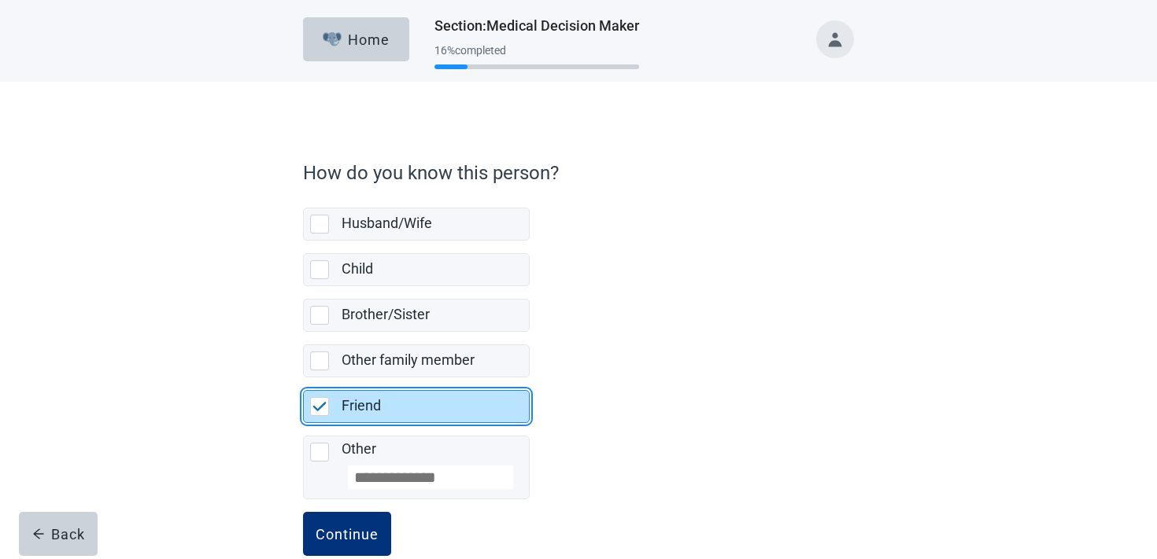
scroll to position [31, 0]
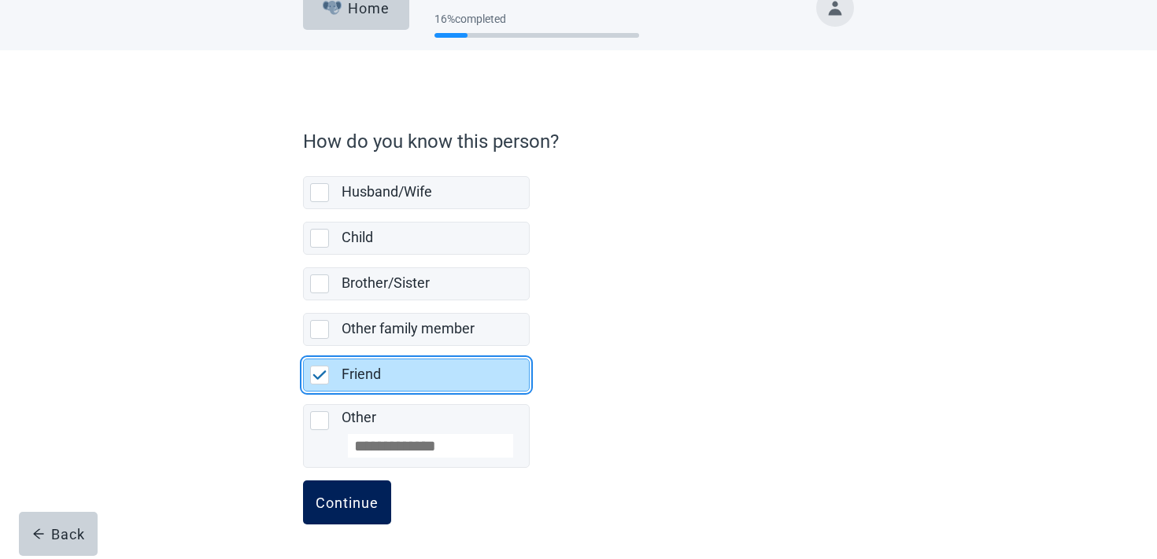
click at [359, 507] on div "Continue" at bounding box center [346, 503] width 63 height 16
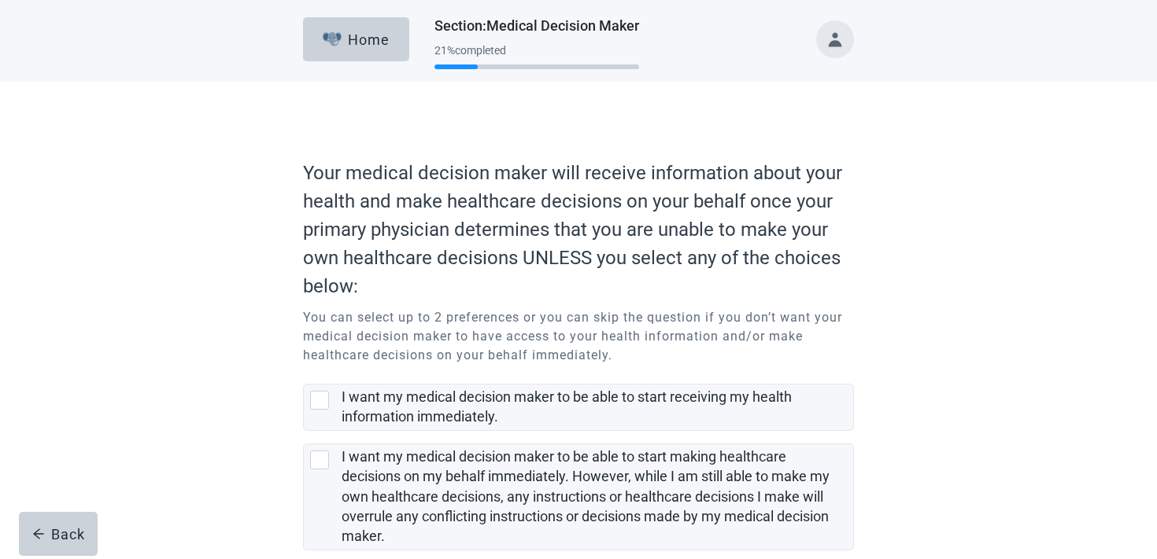
click at [359, 506] on div "I want my medical decision maker to be able to start making healthcare decision…" at bounding box center [592, 497] width 502 height 99
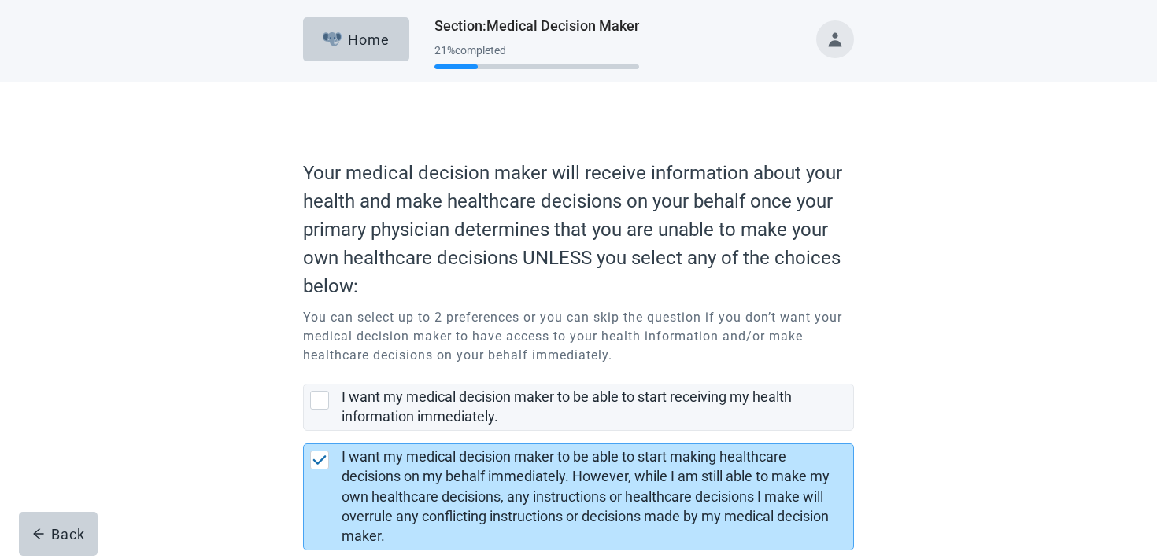
scroll to position [128, 0]
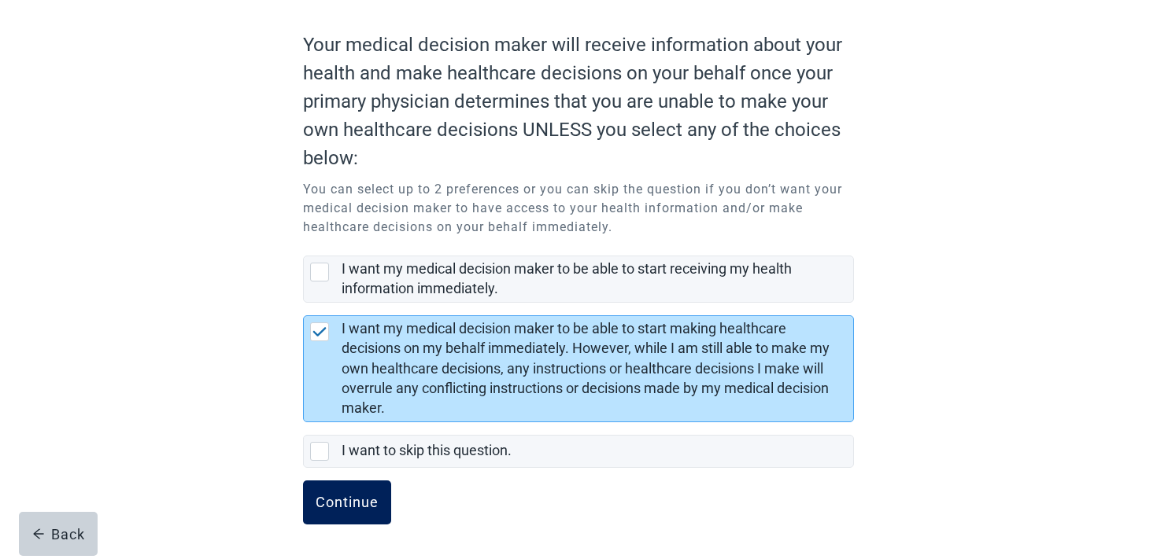
click at [344, 511] on button "Continue" at bounding box center [347, 503] width 88 height 44
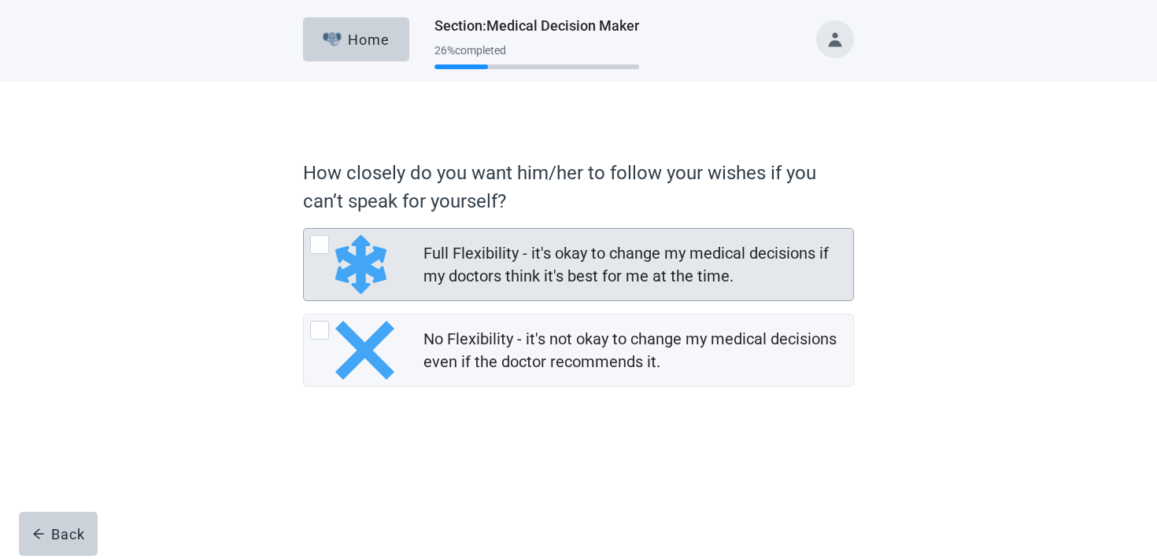
click at [426, 286] on div "Full Flexibility - it's okay to change my medical decisions if my doctors think…" at bounding box center [633, 265] width 420 height 46
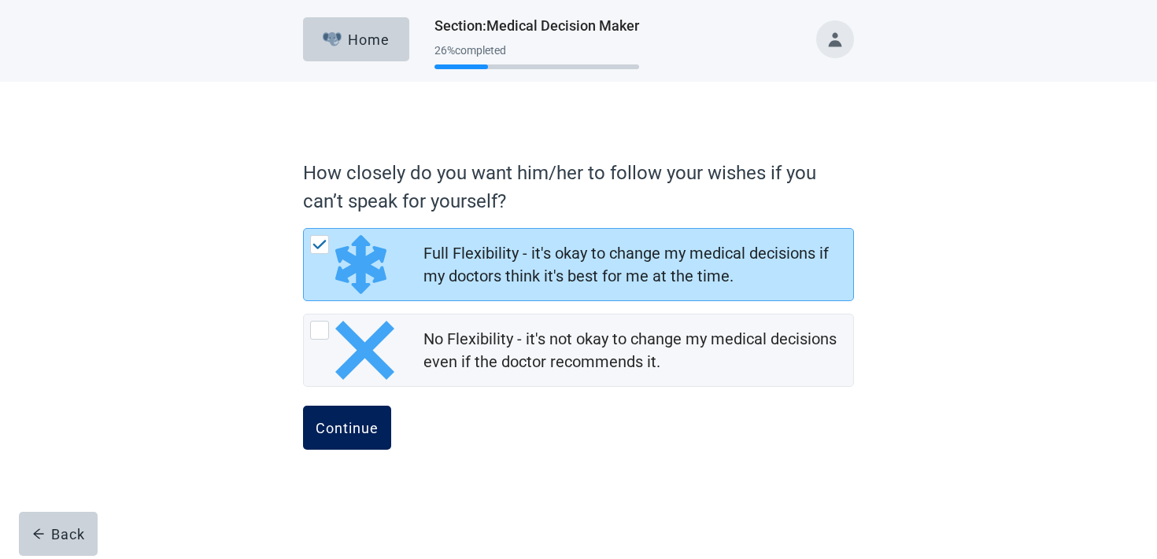
click at [365, 417] on button "Continue" at bounding box center [347, 428] width 88 height 44
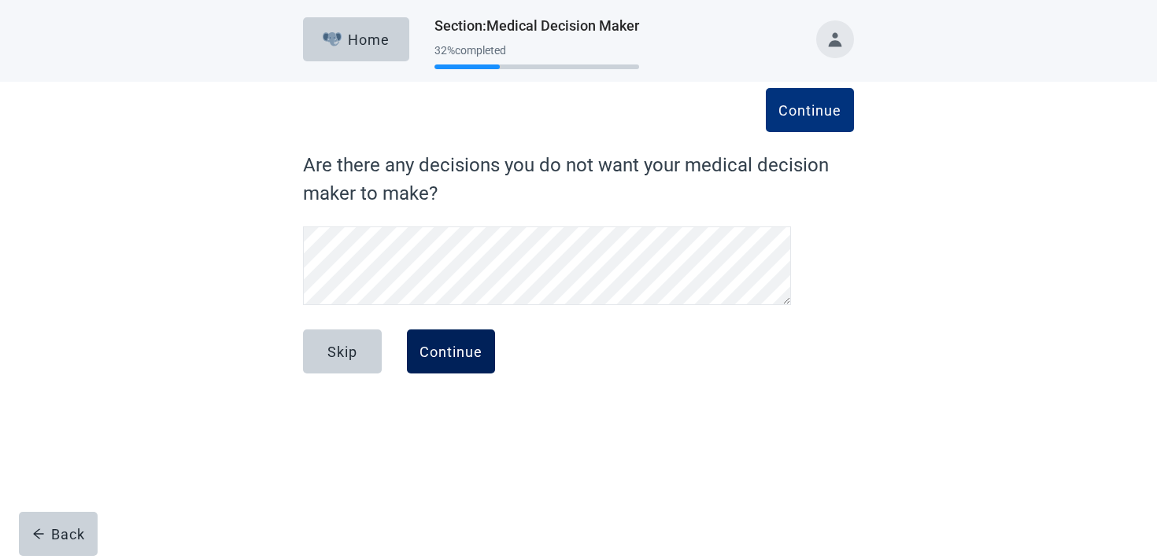
click at [435, 349] on div "Continue" at bounding box center [450, 352] width 63 height 16
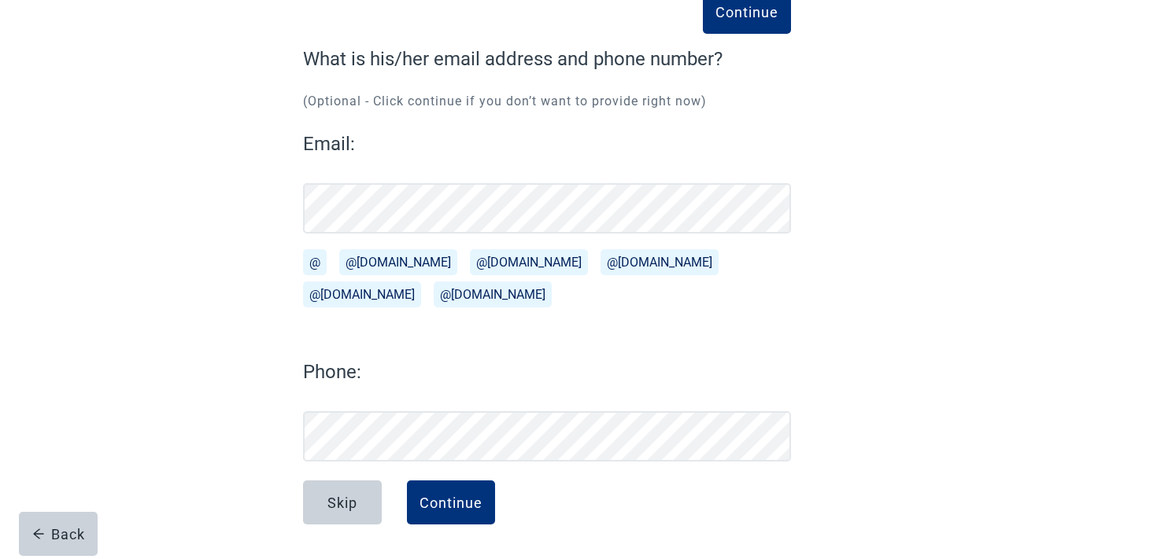
scroll to position [106, 0]
click at [496, 502] on div "Skip Continue" at bounding box center [547, 520] width 488 height 79
click at [476, 502] on div "Continue" at bounding box center [450, 503] width 63 height 16
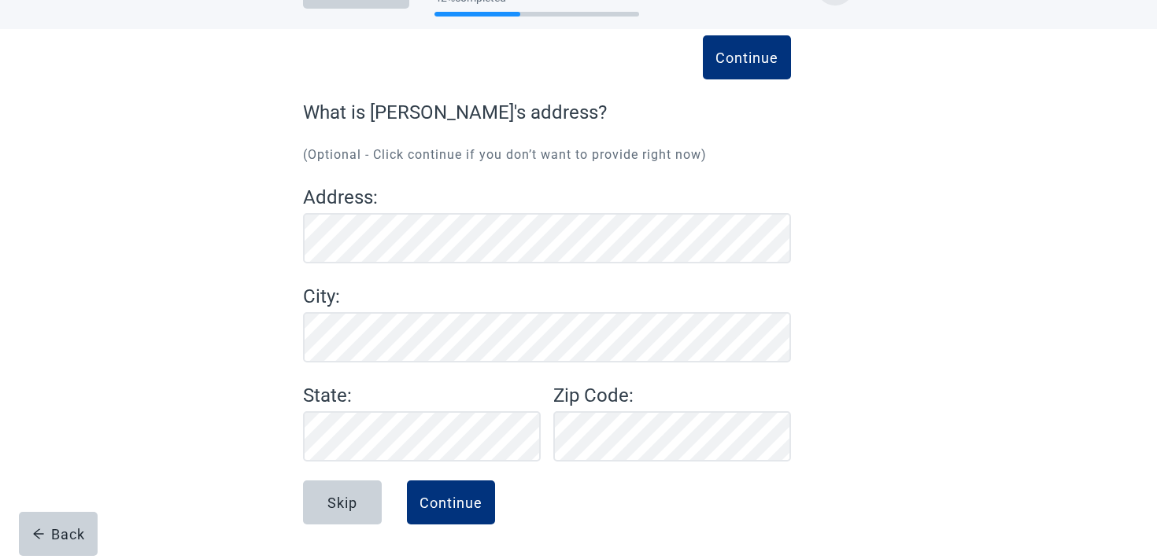
scroll to position [53, 0]
click at [474, 481] on button "Continue" at bounding box center [451, 503] width 88 height 44
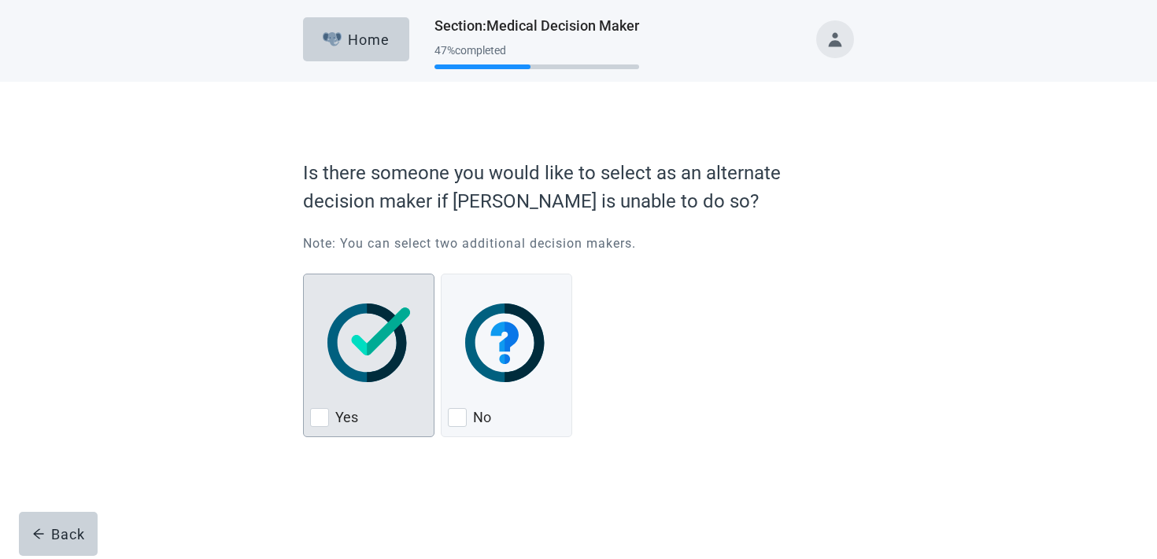
click at [386, 301] on div "Yes, checkbox, not checked" at bounding box center [368, 343] width 117 height 124
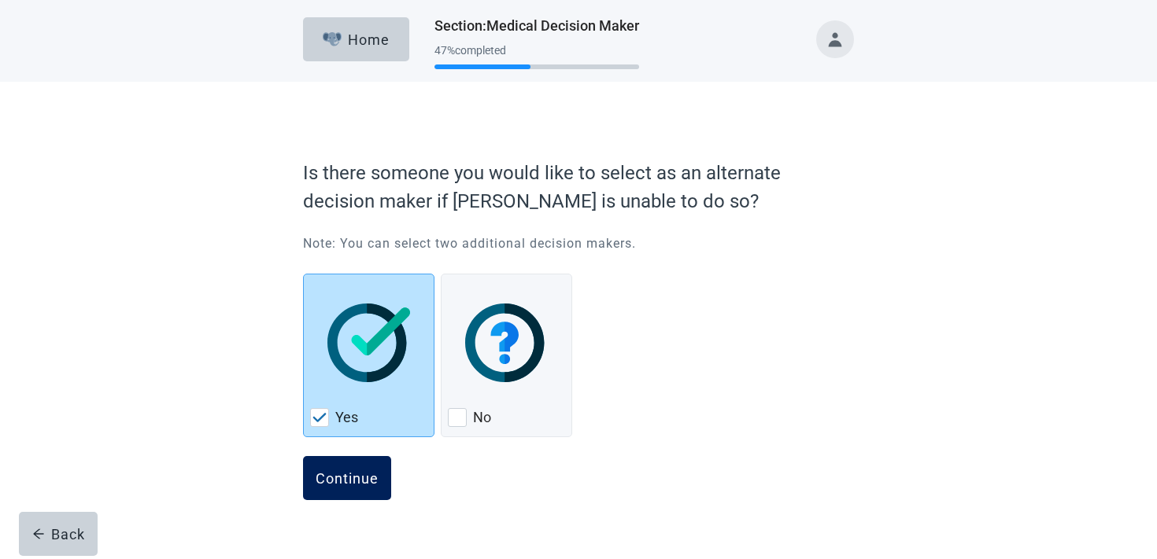
click at [360, 480] on div "Continue" at bounding box center [346, 478] width 63 height 16
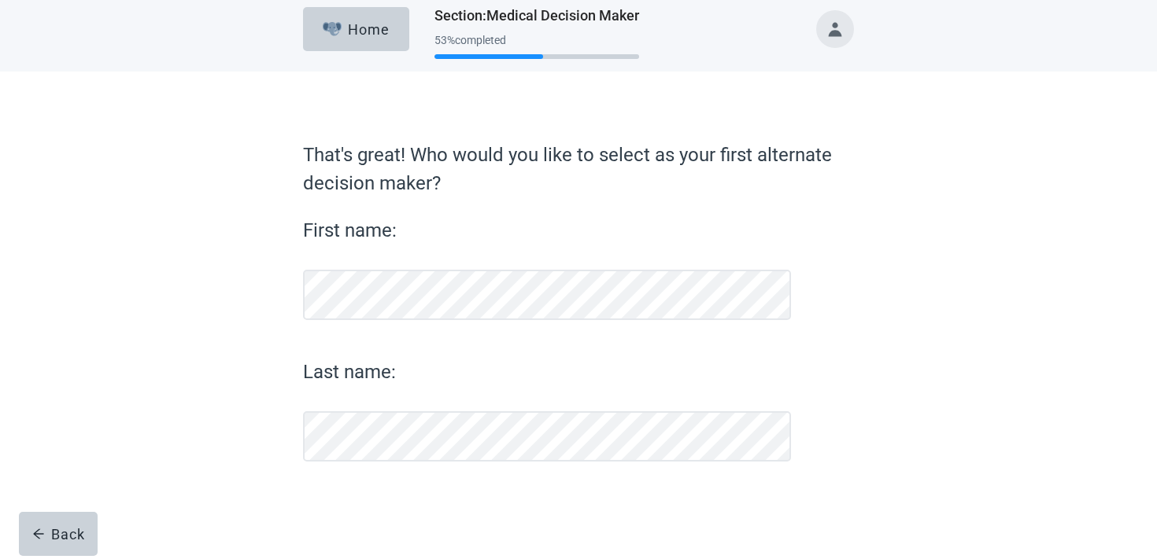
scroll to position [10, 0]
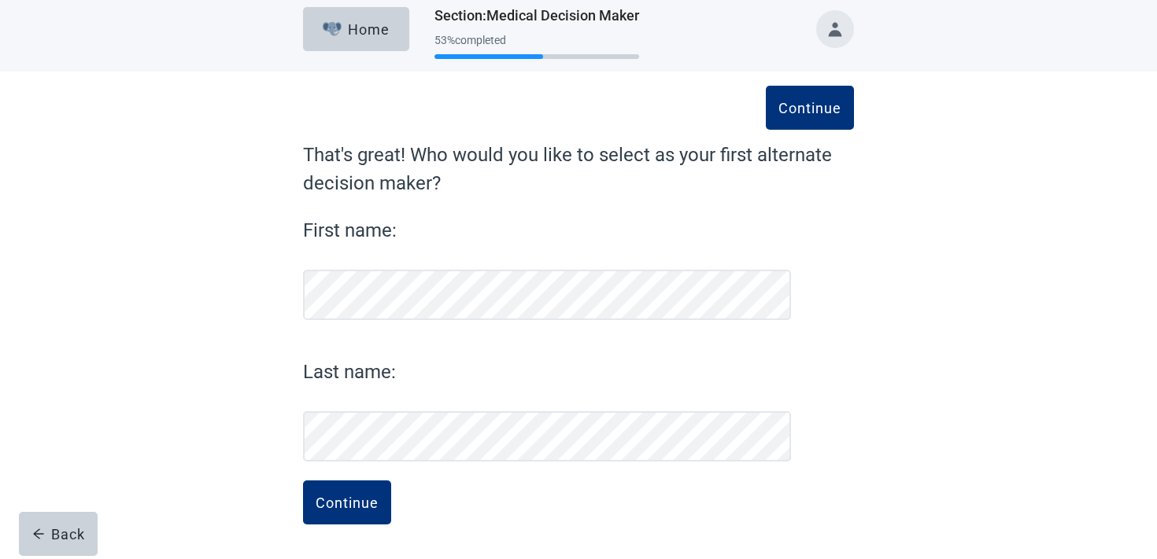
click at [353, 470] on form "Continue That's great! Who would you like to select as your first alternate dec…" at bounding box center [578, 350] width 551 height 419
click at [354, 500] on div "Continue" at bounding box center [346, 503] width 63 height 16
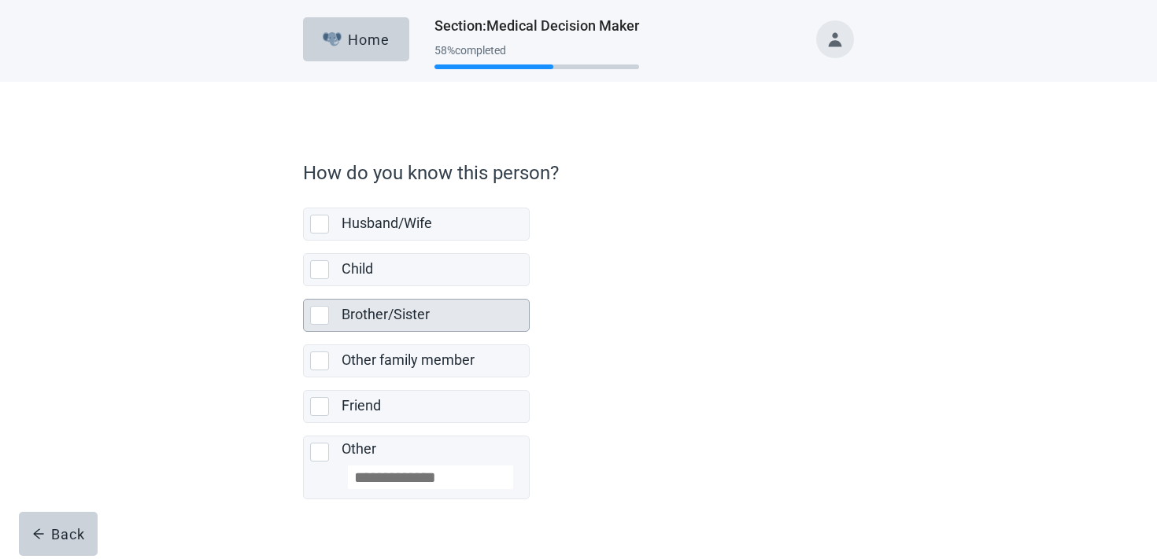
click at [405, 313] on label "Brother/Sister" at bounding box center [385, 314] width 88 height 17
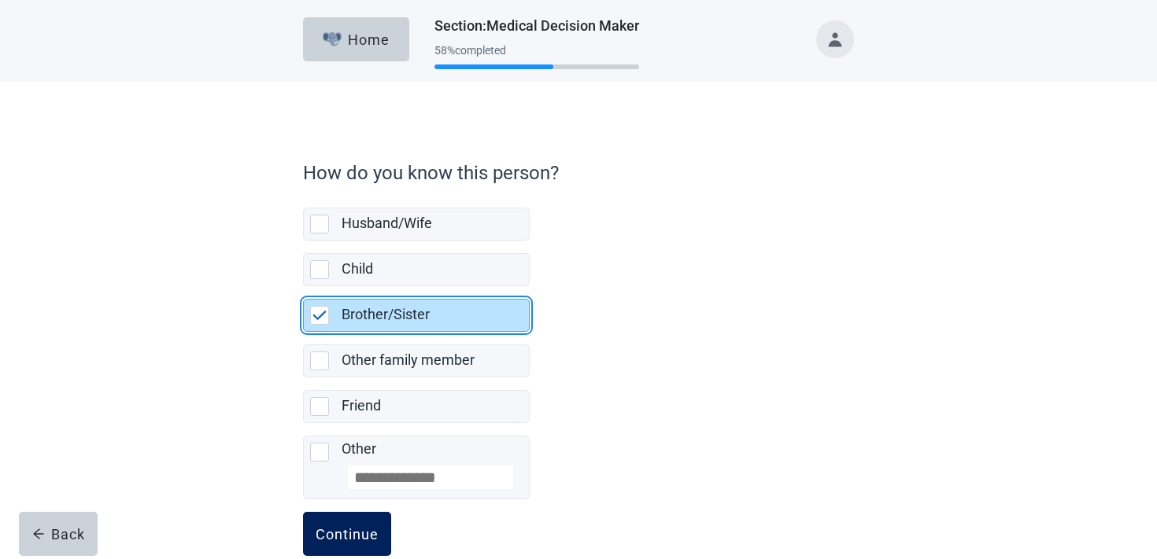
click at [356, 526] on div "Continue" at bounding box center [346, 534] width 63 height 16
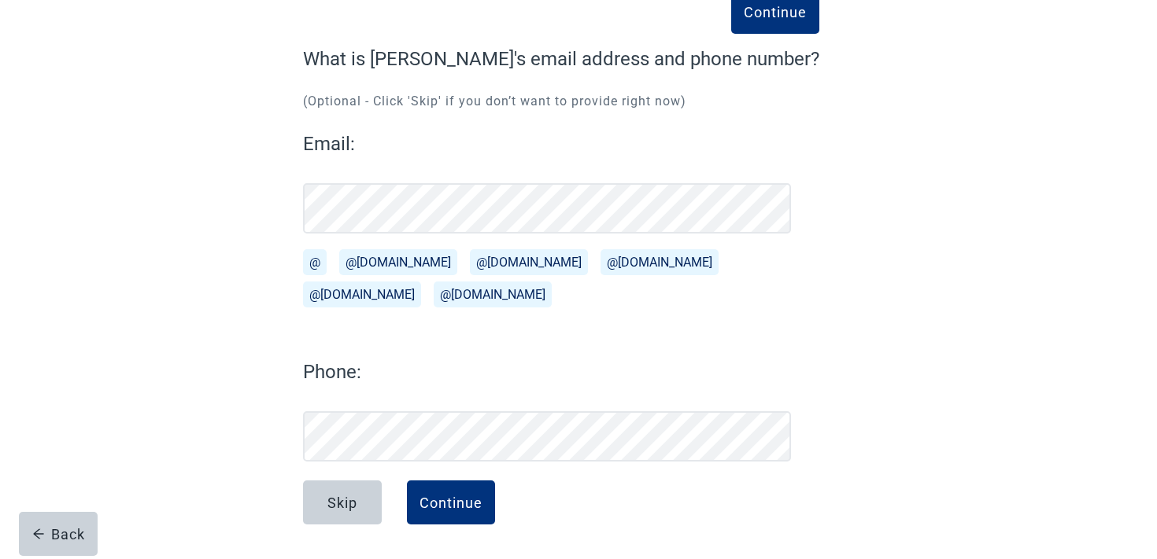
scroll to position [106, 0]
click at [477, 489] on button "Continue" at bounding box center [451, 503] width 88 height 44
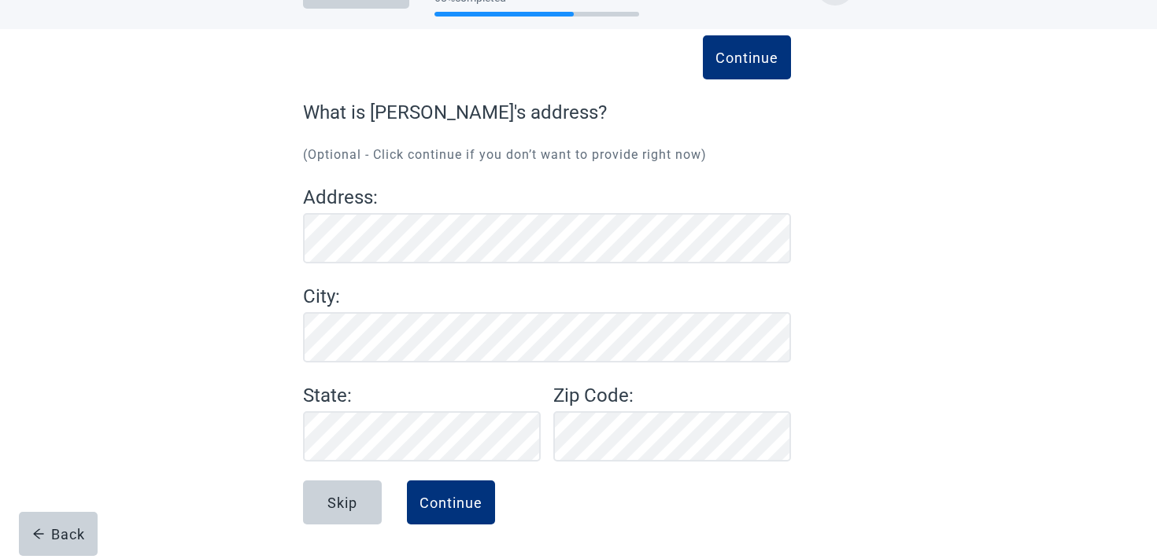
scroll to position [53, 0]
click at [460, 513] on button "Continue" at bounding box center [451, 503] width 88 height 44
click at [479, 500] on div "Continue" at bounding box center [450, 503] width 63 height 16
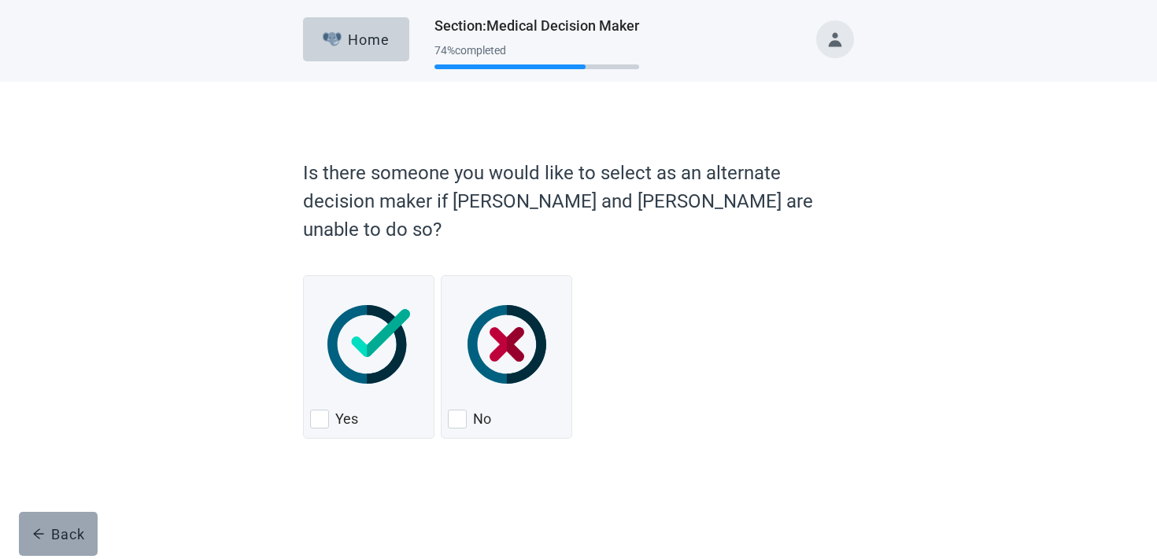
click at [50, 518] on button "Back" at bounding box center [58, 534] width 79 height 44
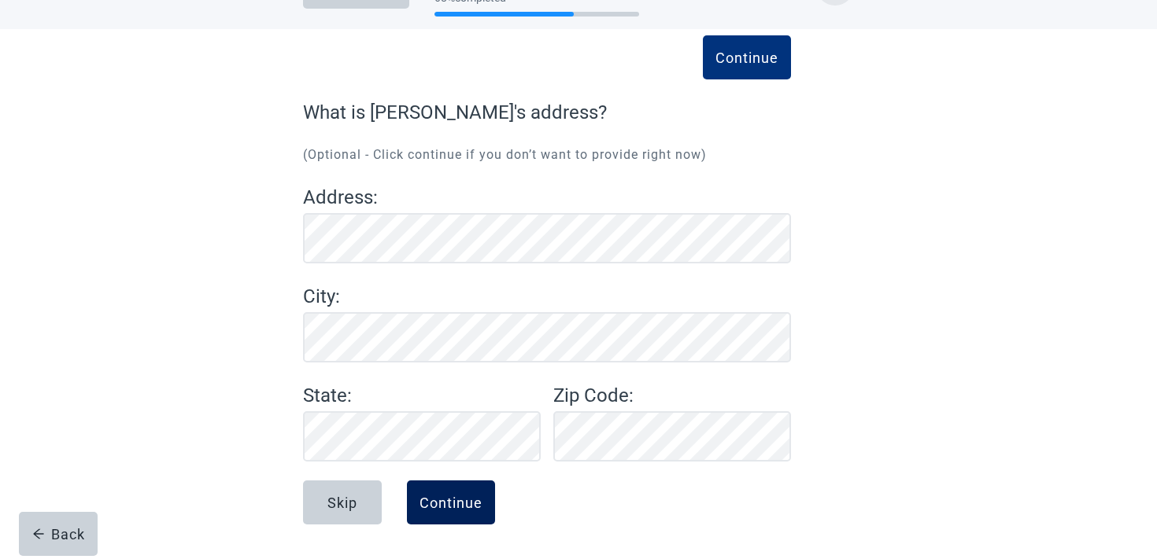
scroll to position [53, 0]
click at [424, 507] on div "Continue" at bounding box center [450, 503] width 63 height 16
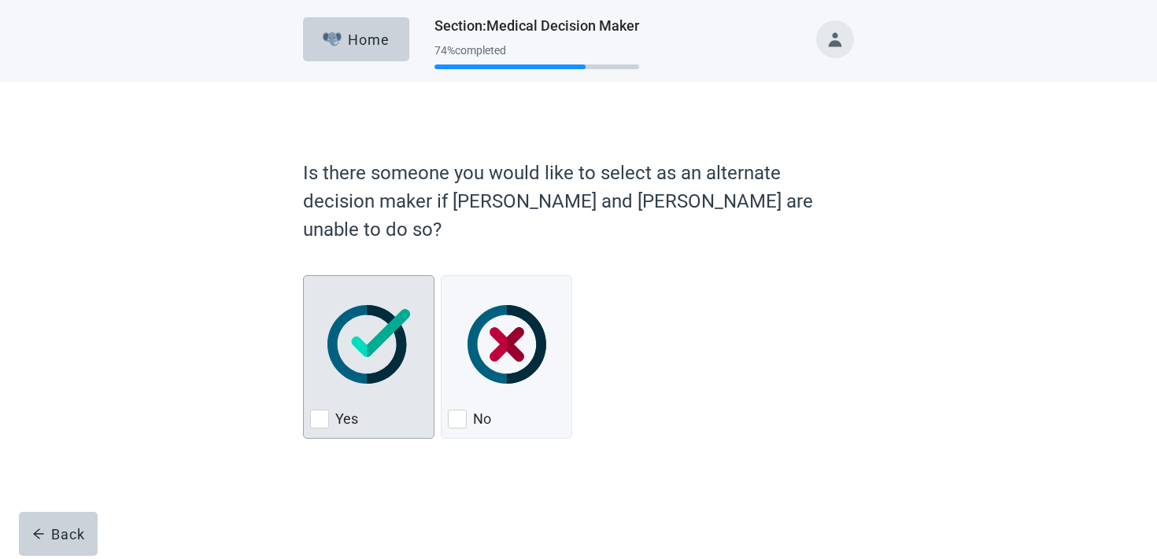
click at [378, 319] on img "Yes, checkbox, not checked" at bounding box center [368, 344] width 83 height 79
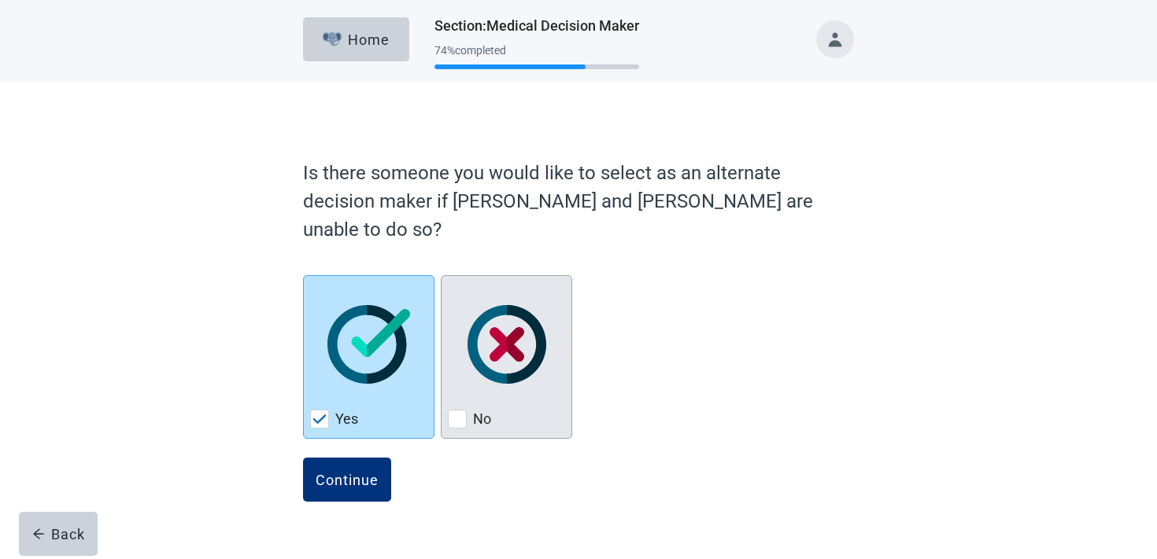
click at [514, 329] on img "No, checkbox, not checked" at bounding box center [506, 344] width 79 height 79
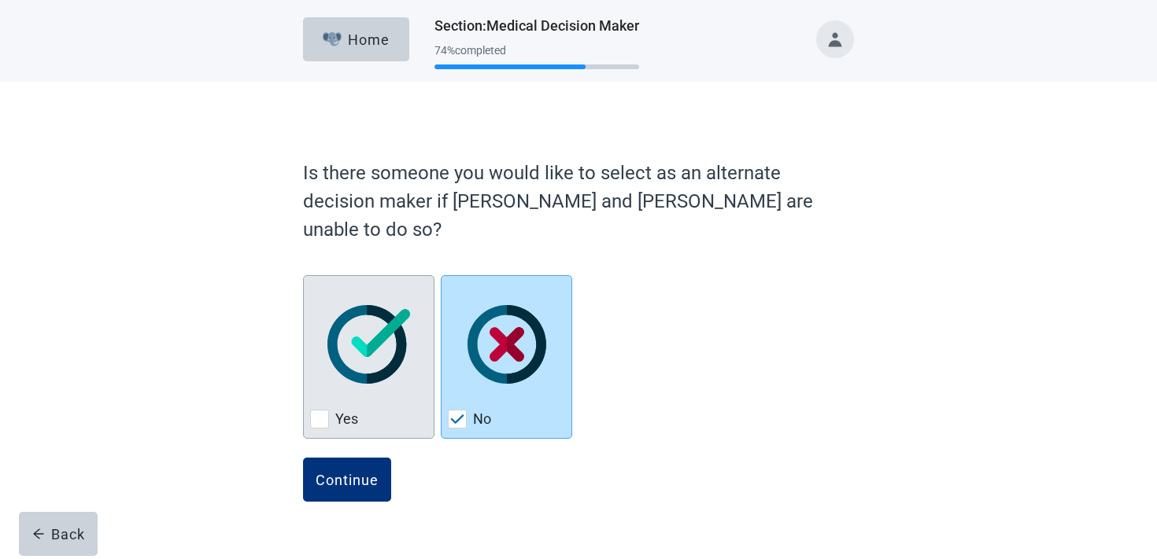
click at [412, 368] on div "Yes, checkbox, not checked" at bounding box center [368, 344] width 117 height 124
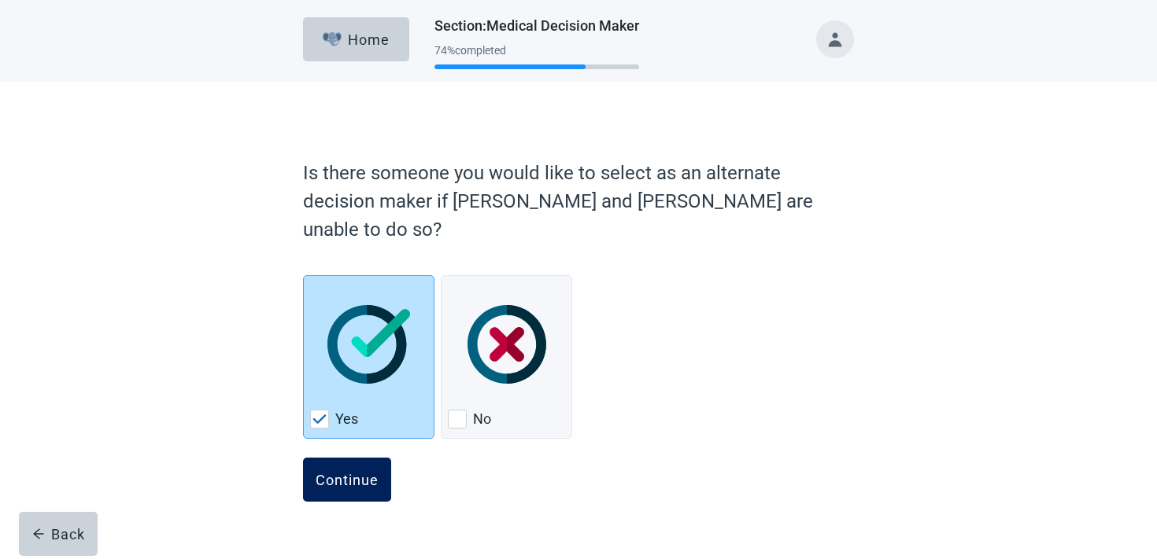
click at [360, 472] on div "Continue" at bounding box center [346, 480] width 63 height 16
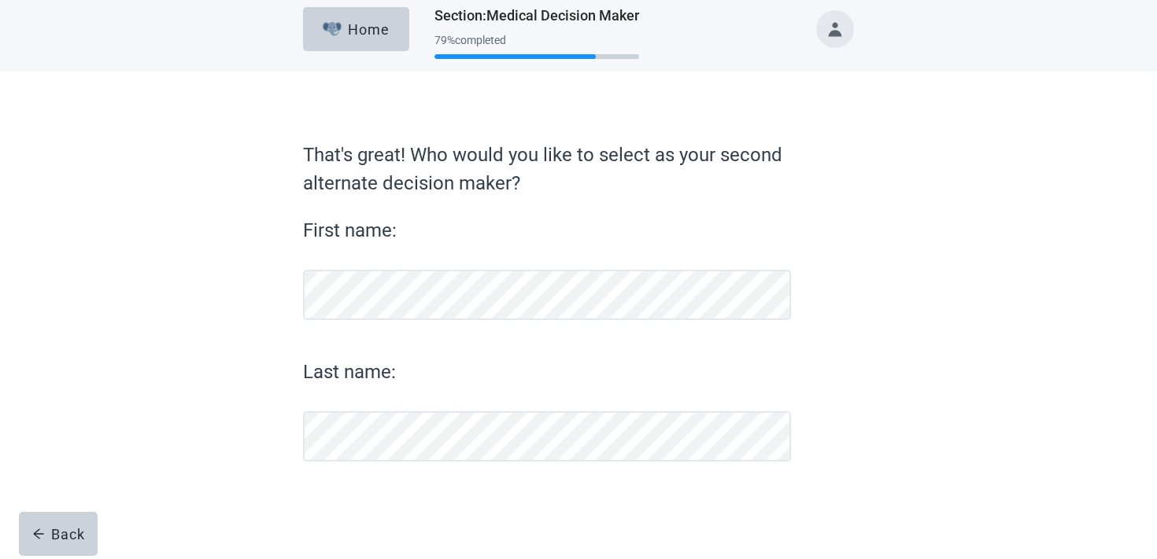
scroll to position [10, 0]
click at [49, 541] on div "Back" at bounding box center [58, 534] width 53 height 16
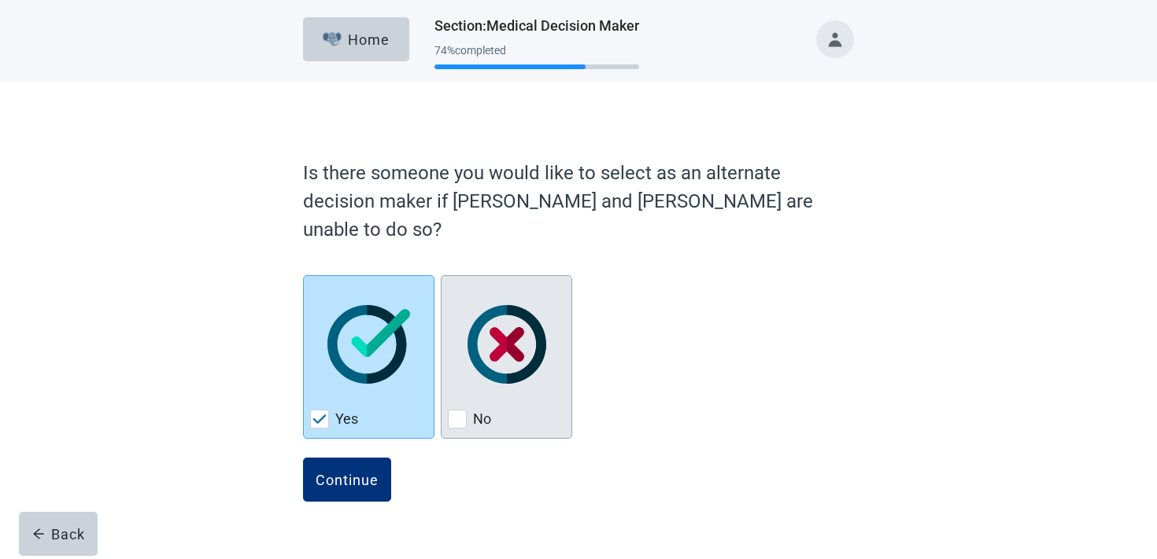
click at [485, 424] on form "Is there someone you would like to select as an alternate decision maker if Geo…" at bounding box center [578, 344] width 551 height 386
click at [482, 410] on label "No" at bounding box center [482, 419] width 18 height 19
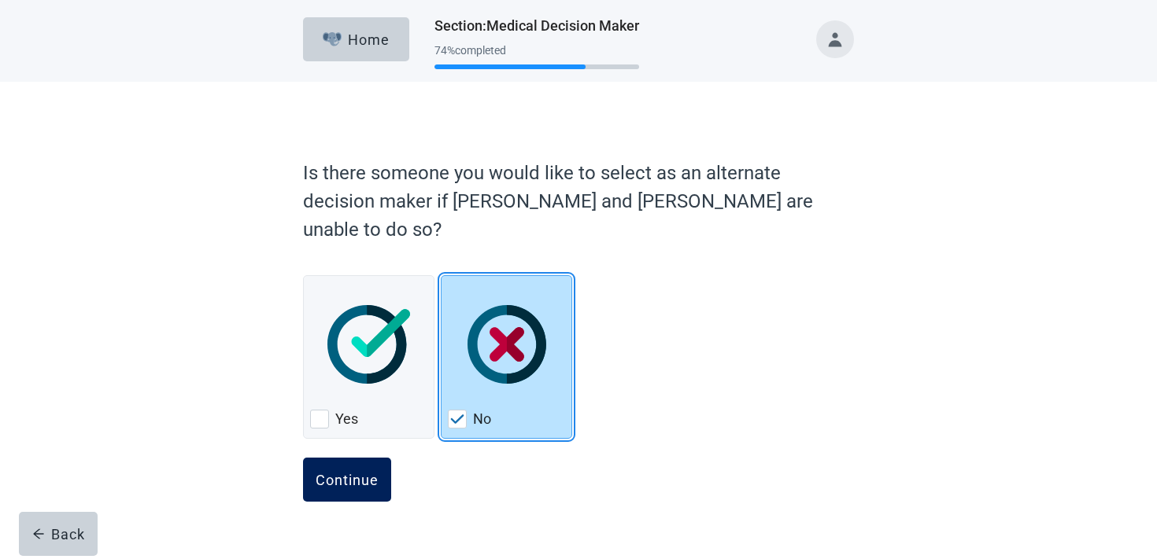
click at [360, 473] on button "Continue" at bounding box center [347, 480] width 88 height 44
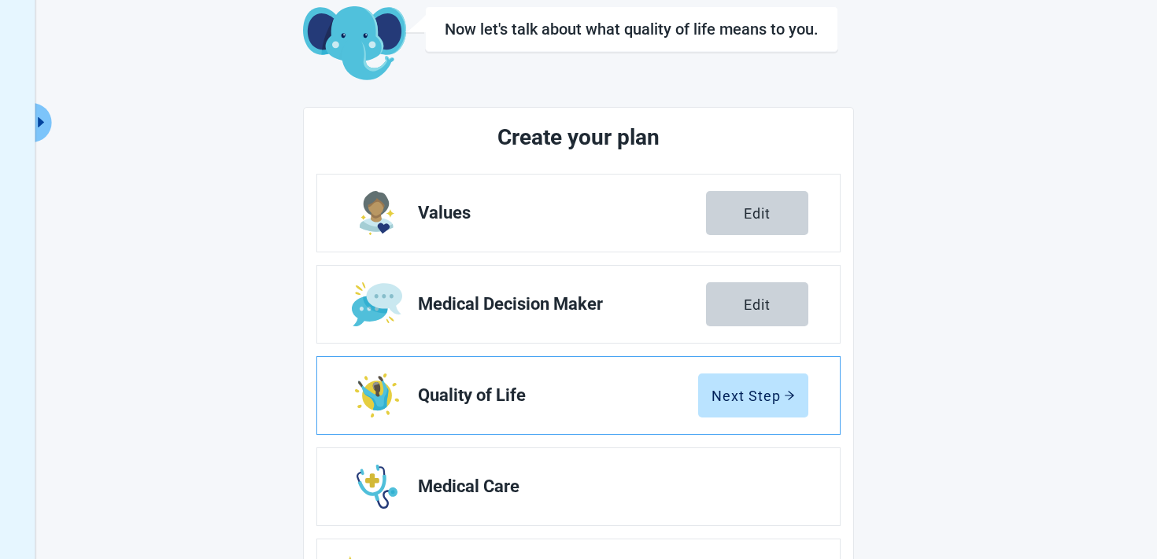
scroll to position [214, 0]
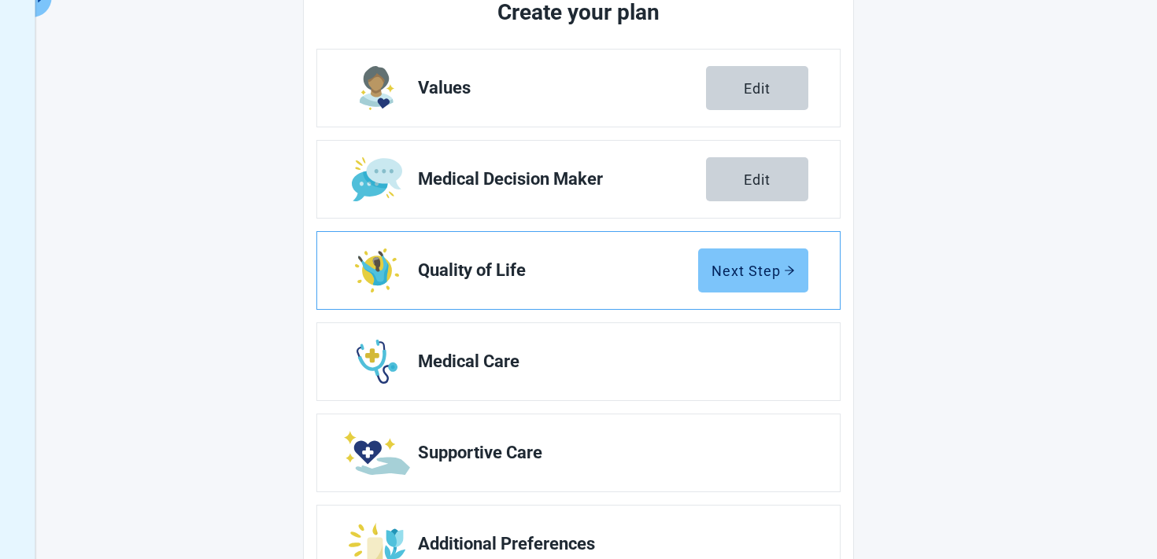
click at [769, 272] on div "Next Step" at bounding box center [752, 271] width 83 height 16
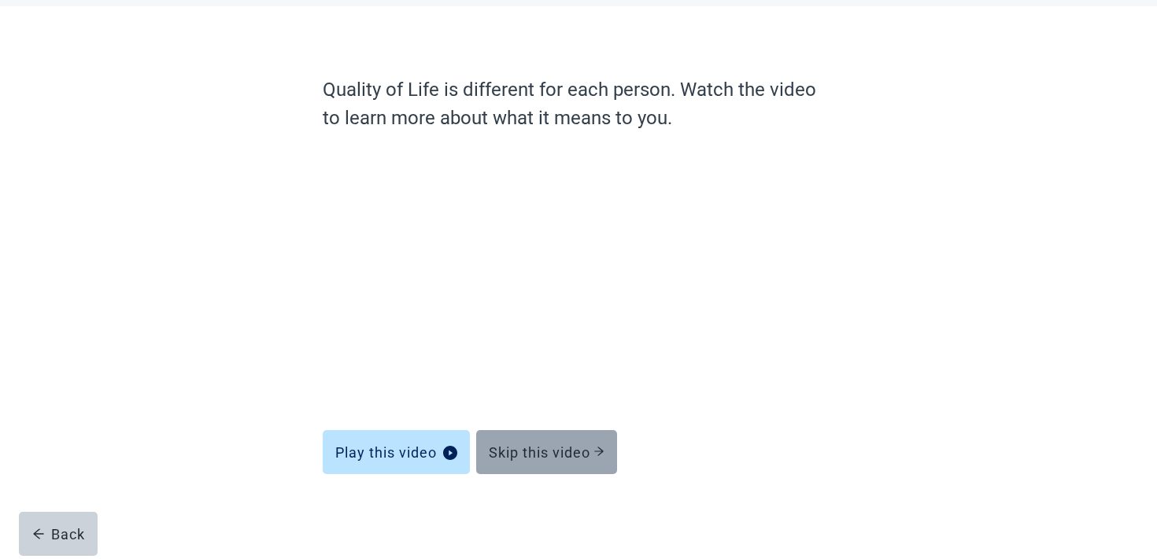
click at [561, 445] on div "Skip this video" at bounding box center [547, 453] width 116 height 16
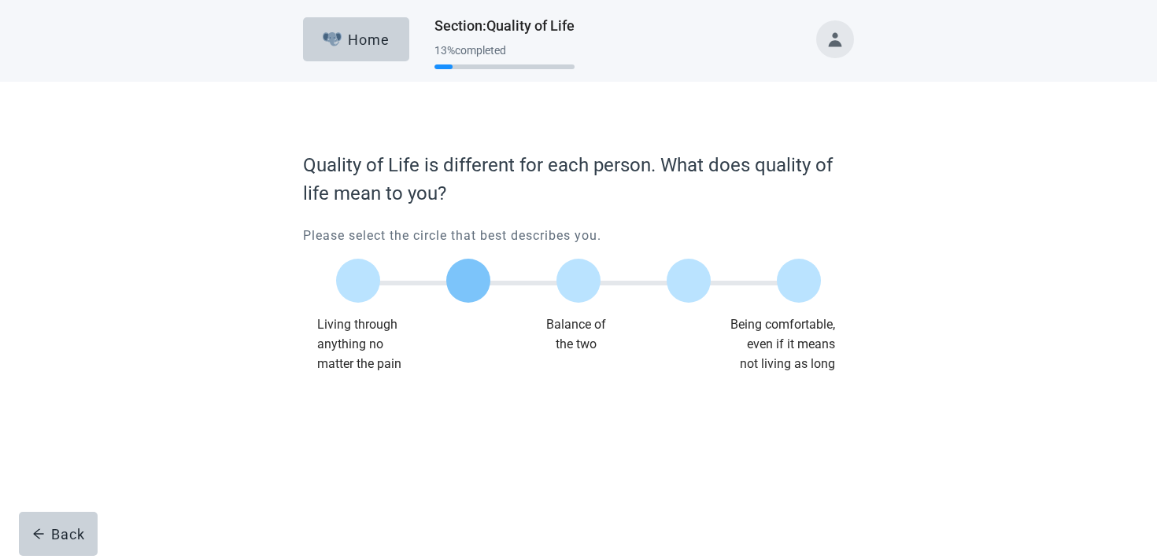
click at [456, 283] on label "Main content" at bounding box center [468, 281] width 44 height 44
click at [370, 404] on div "Continue" at bounding box center [346, 406] width 63 height 16
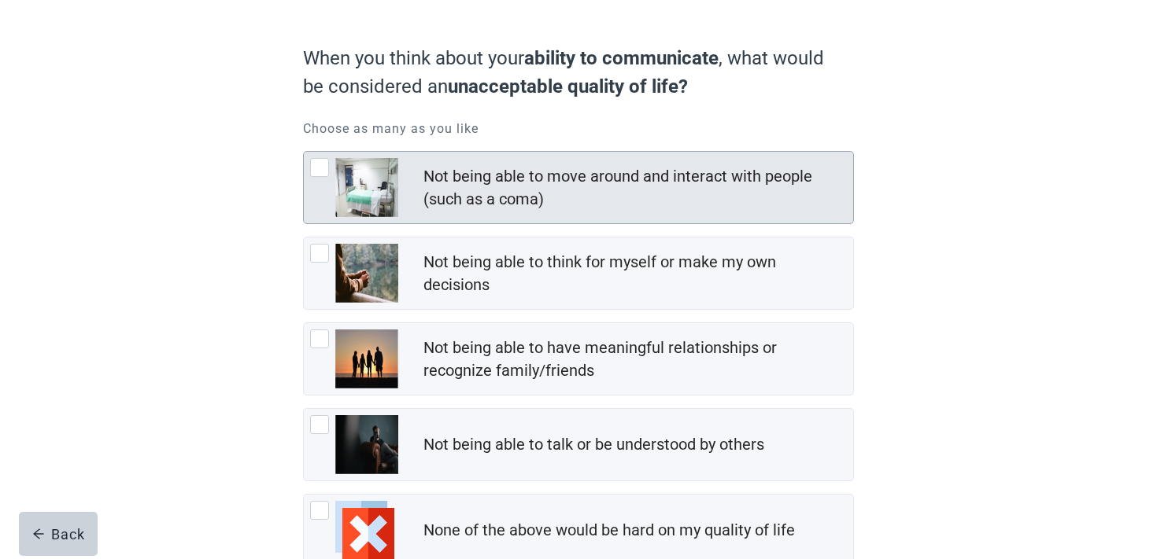
scroll to position [220, 0]
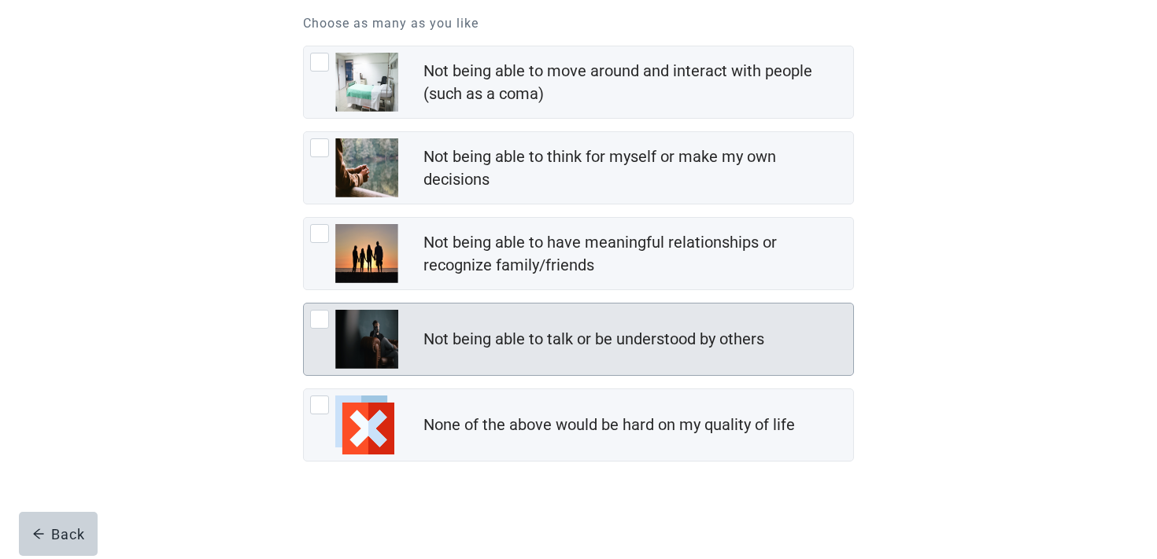
click at [442, 311] on div "Not being able to talk or be understood by others" at bounding box center [578, 340] width 549 height 72
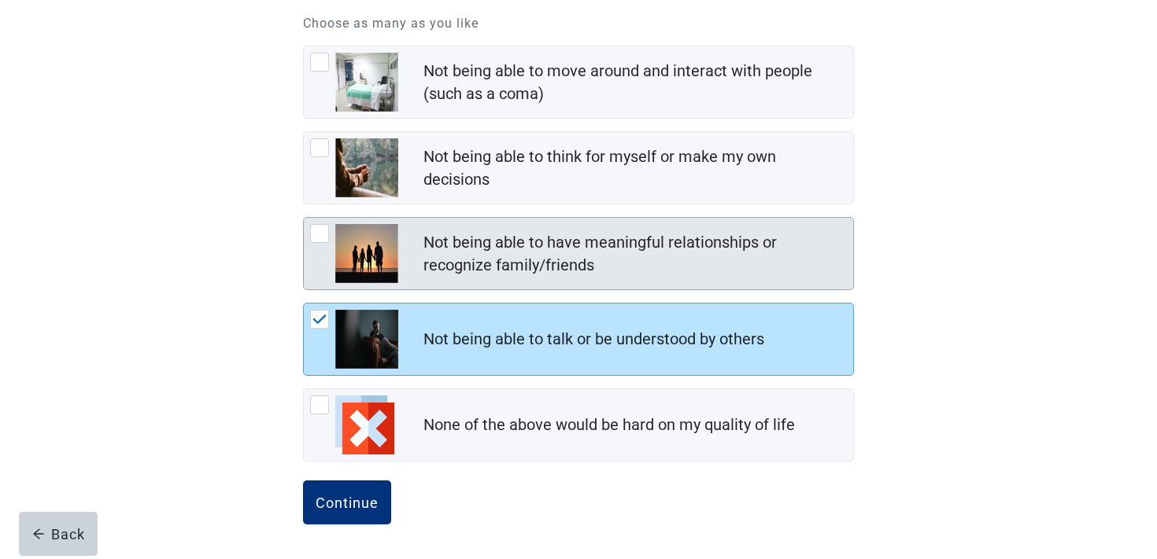
click at [446, 260] on div "Not being able to have meaningful relationships or recognize family/friends" at bounding box center [633, 254] width 420 height 46
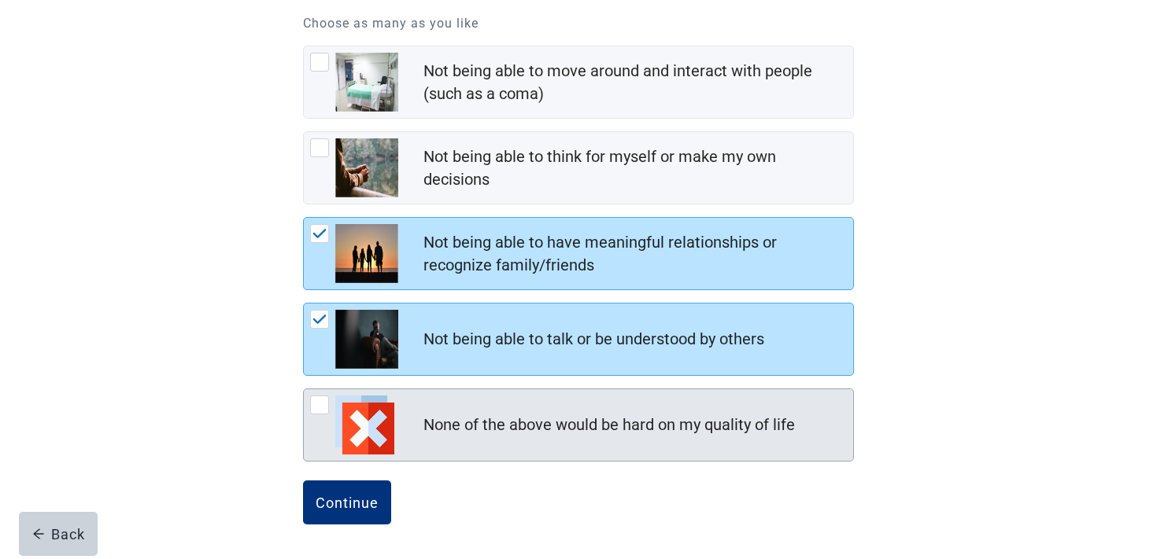
click at [376, 412] on img "None of the above would be hard on my quality of life, checkbox, not checked" at bounding box center [364, 425] width 59 height 59
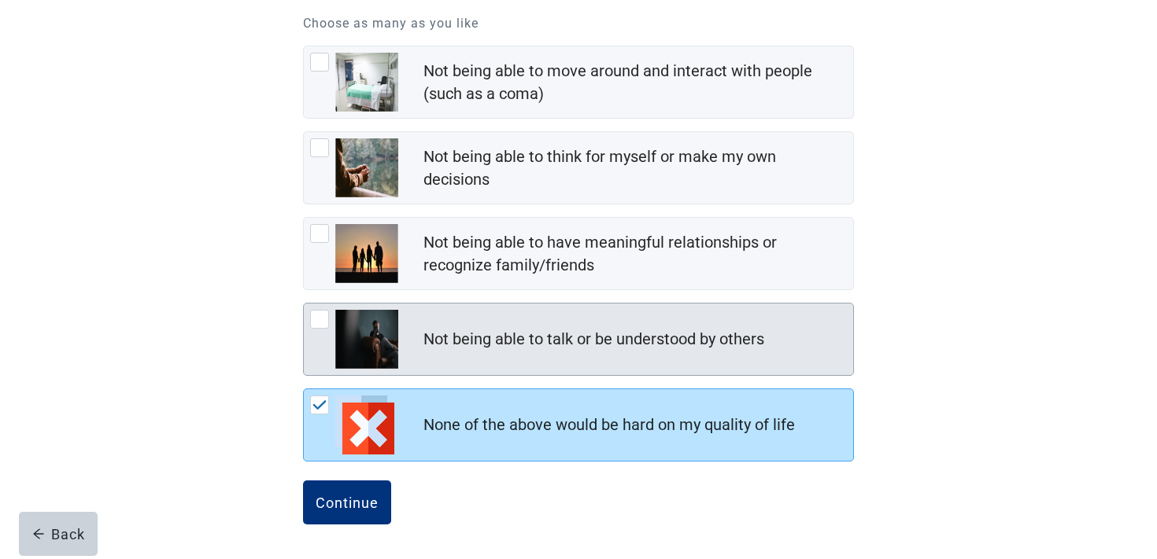
click at [378, 368] on img "Not being able to talk or be understood by others, checkbox, not checked" at bounding box center [366, 339] width 63 height 59
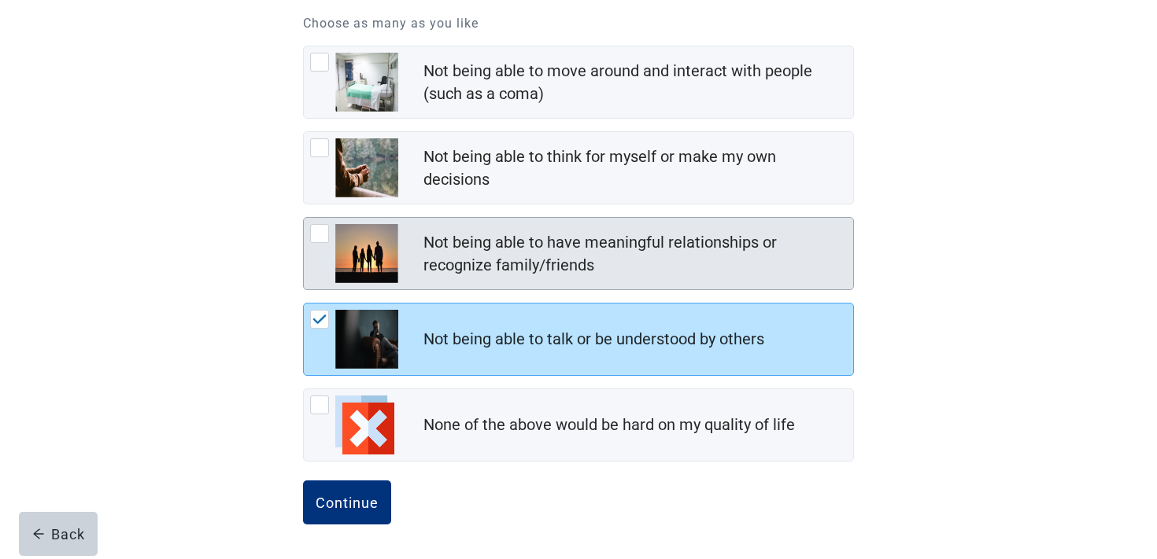
click at [377, 254] on img "Not being able to have meaningful relationships or recognize family/friends, ch…" at bounding box center [366, 253] width 63 height 59
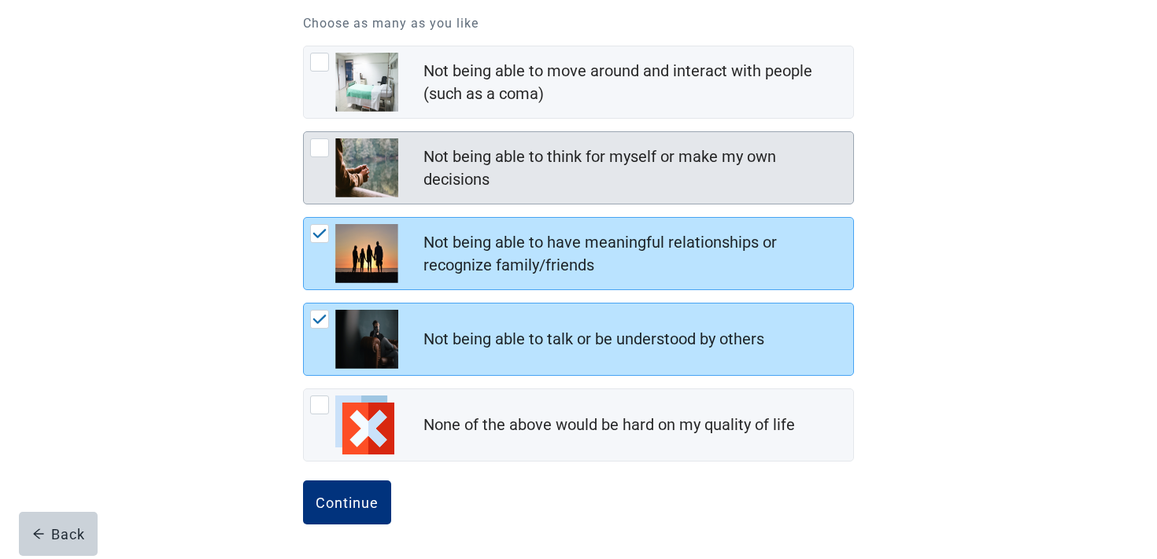
click at [371, 175] on img "Not being able to think for myself or make my own decisions, checkbox, not chec…" at bounding box center [366, 167] width 63 height 59
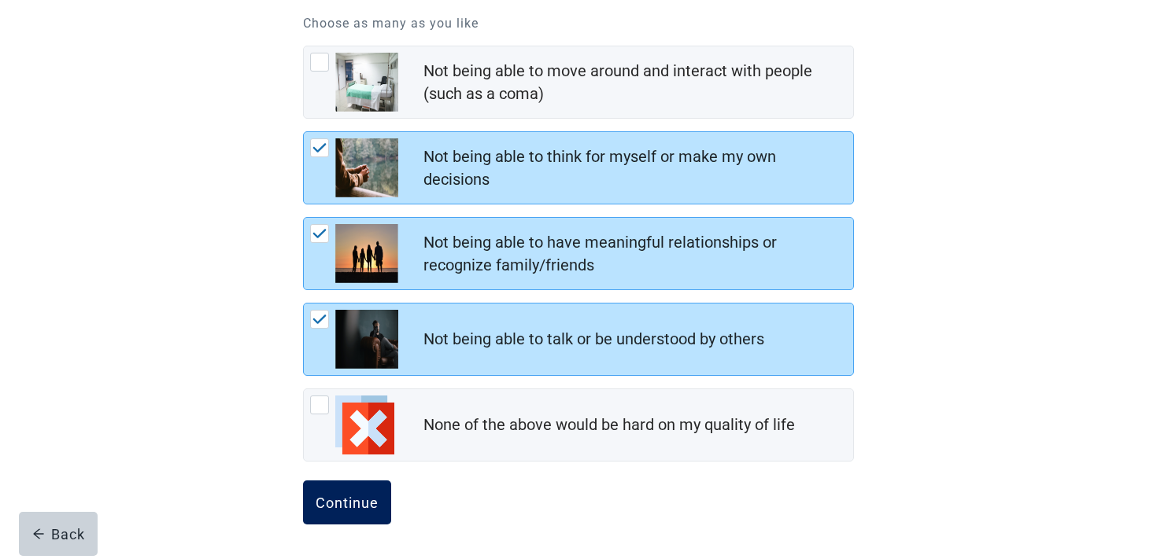
click at [354, 496] on div "Continue" at bounding box center [346, 503] width 63 height 16
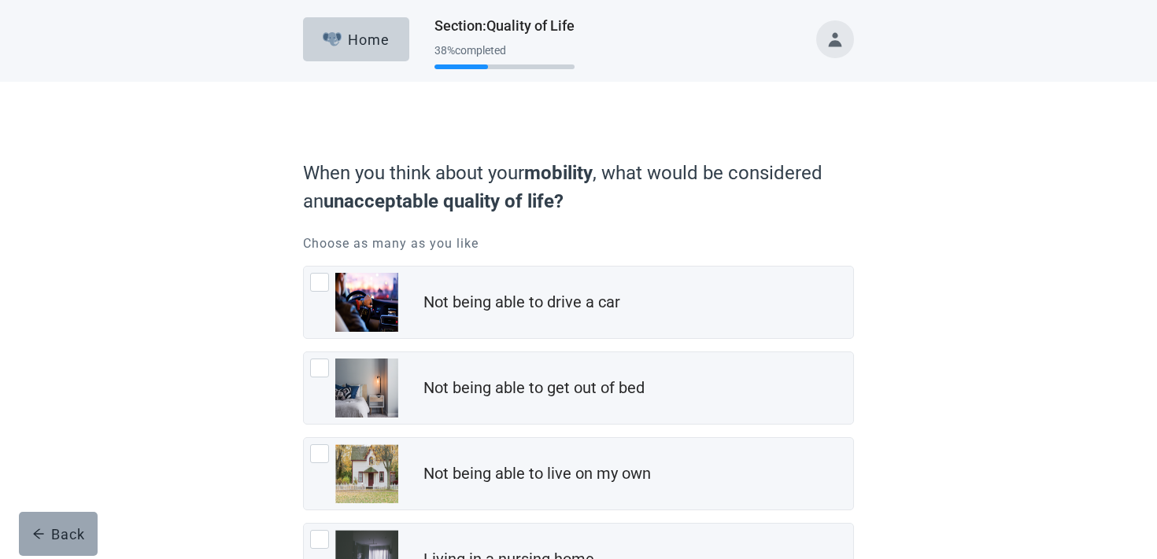
click at [71, 532] on div "Back" at bounding box center [58, 534] width 53 height 16
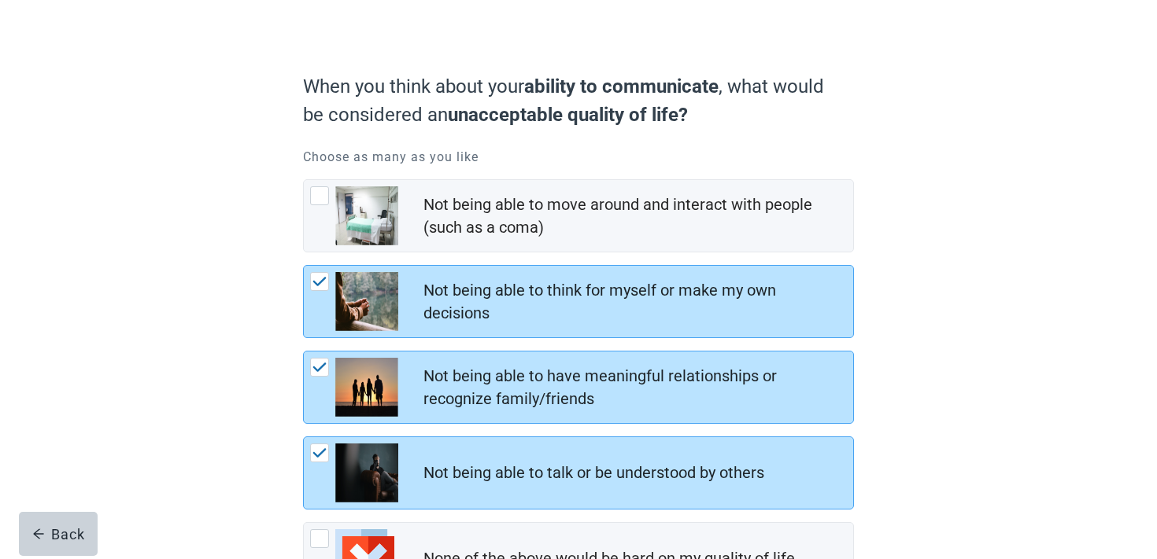
scroll to position [212, 0]
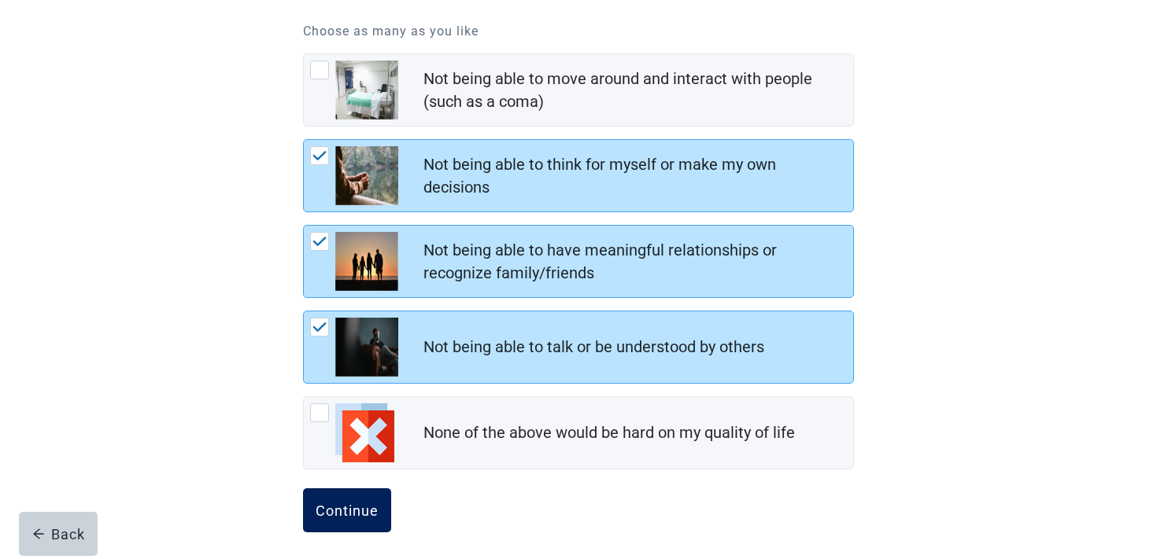
click at [351, 495] on button "Continue" at bounding box center [347, 511] width 88 height 44
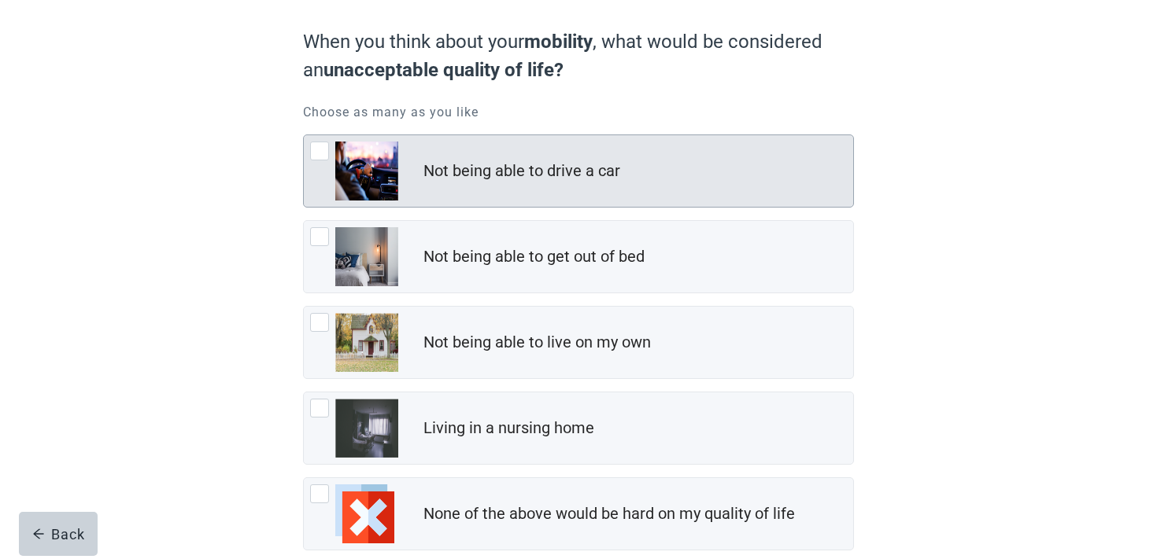
scroll to position [220, 0]
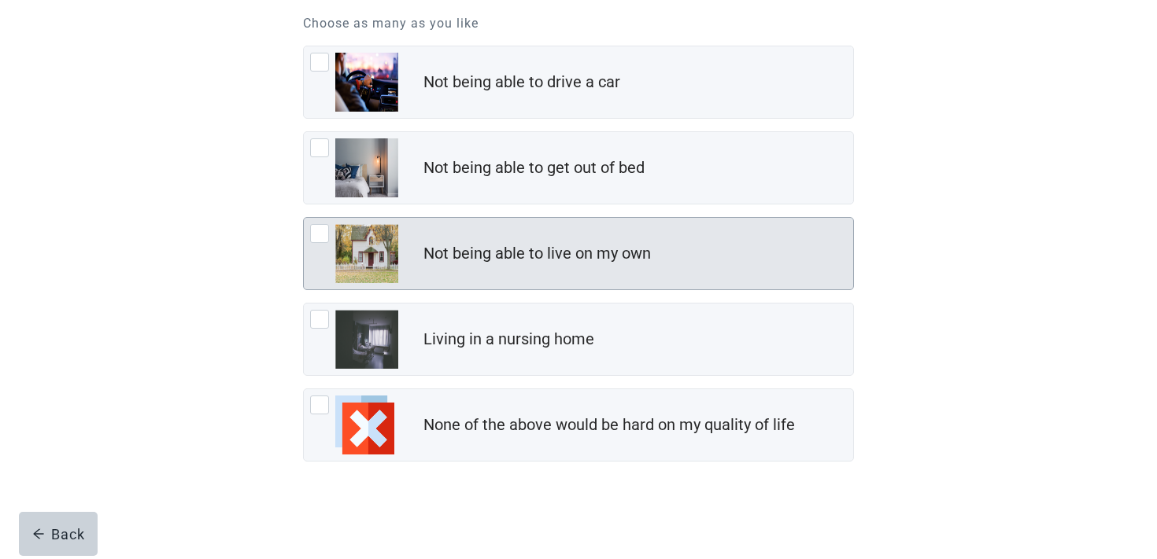
click at [474, 259] on div "Not being able to live on my own" at bounding box center [536, 253] width 227 height 23
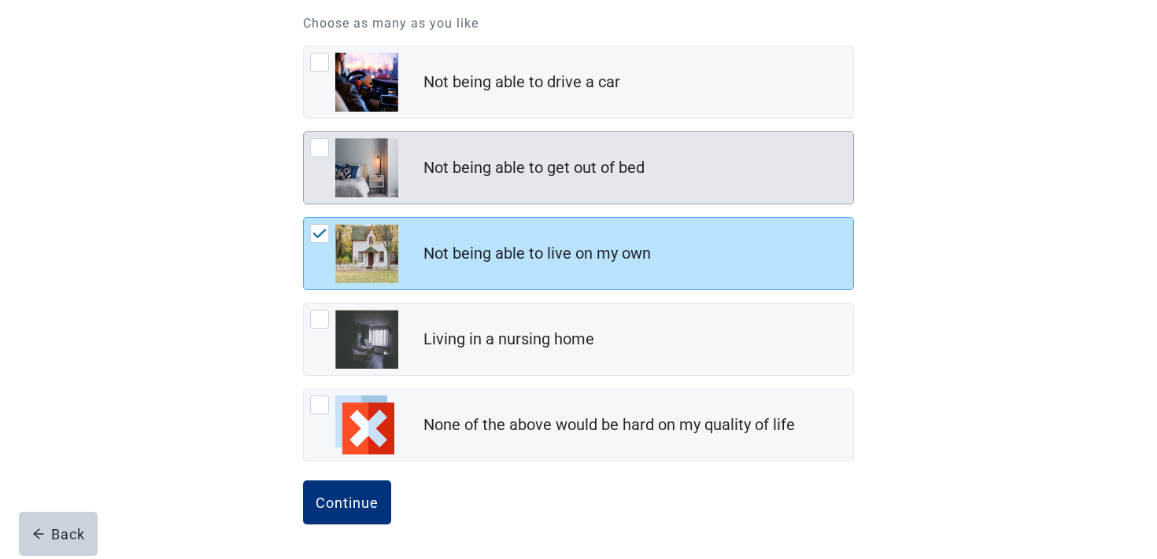
click at [482, 179] on div "Not being able to get out of bed" at bounding box center [533, 168] width 221 height 23
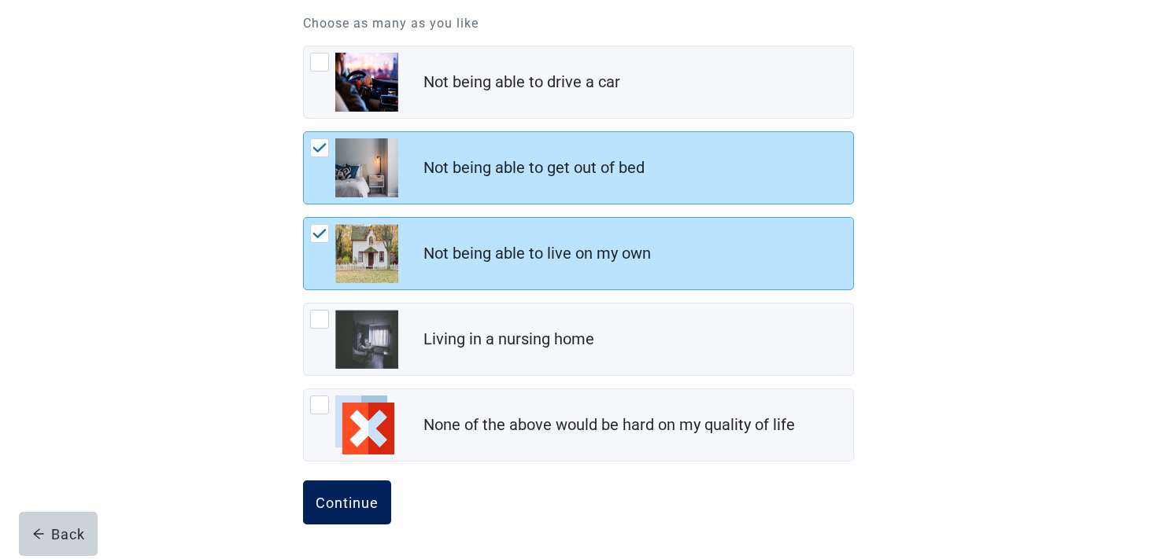
click at [327, 496] on div "Continue" at bounding box center [346, 503] width 63 height 16
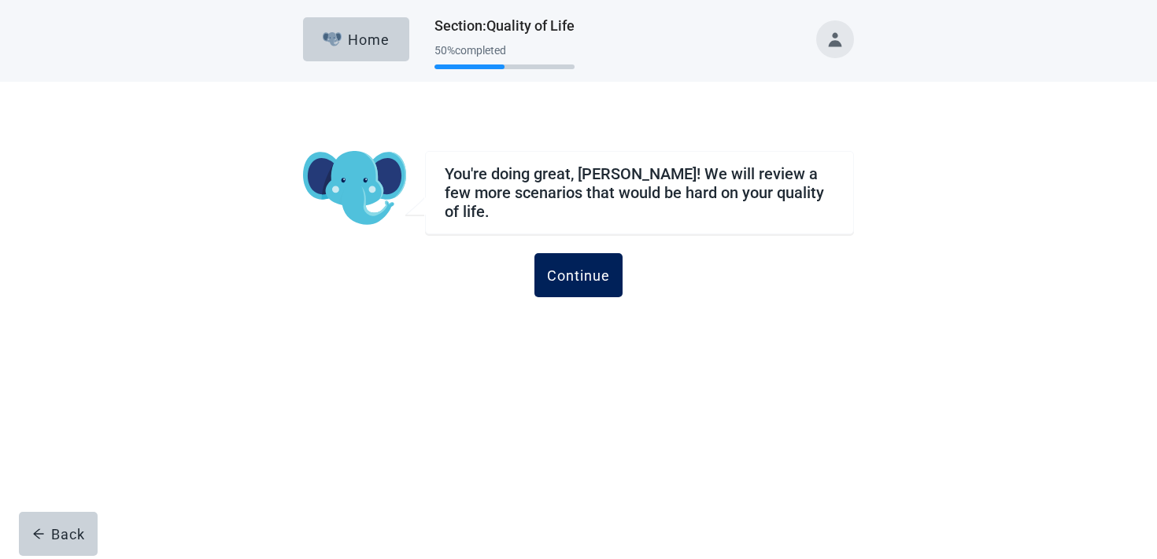
click at [552, 253] on button "Continue" at bounding box center [578, 275] width 88 height 44
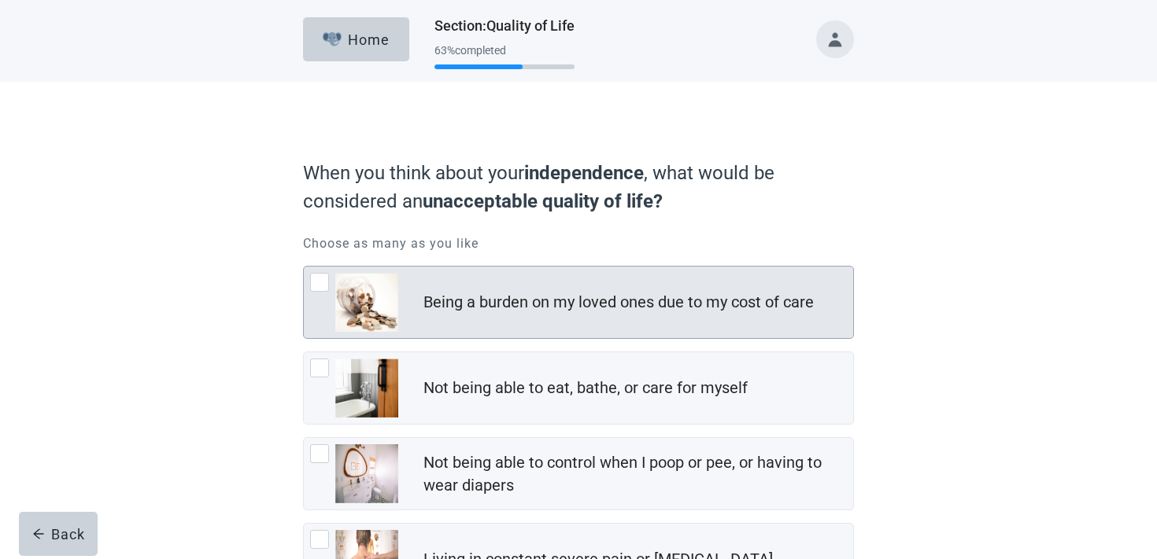
click at [539, 290] on div "Being a burden on my loved ones due to my cost of care" at bounding box center [638, 302] width 430 height 31
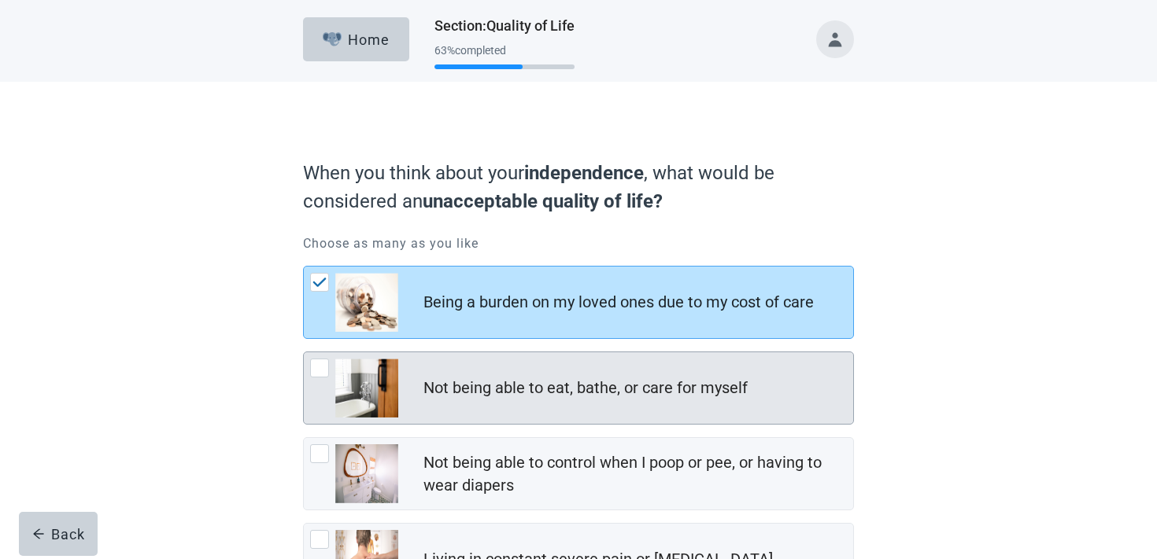
click at [519, 367] on div "Not being able to eat, bathe, or care for myself" at bounding box center [578, 388] width 549 height 72
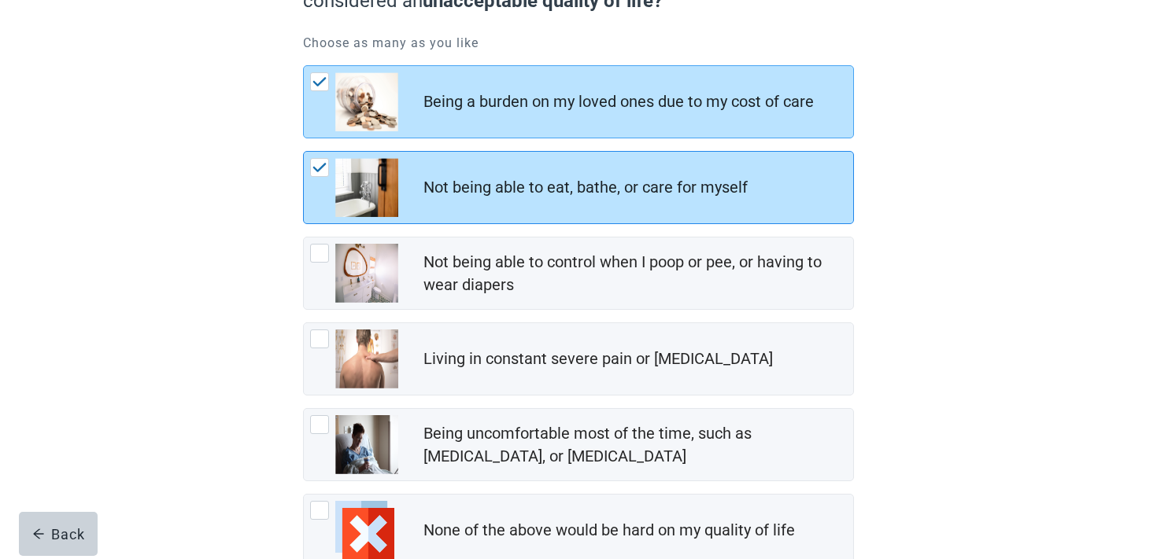
scroll to position [306, 0]
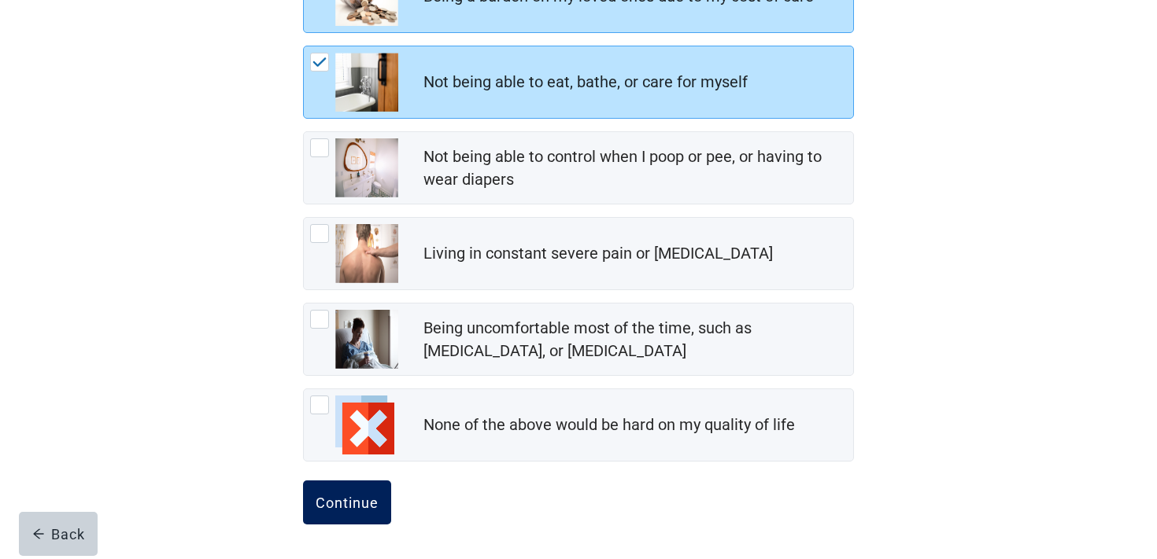
click at [359, 515] on button "Continue" at bounding box center [347, 503] width 88 height 44
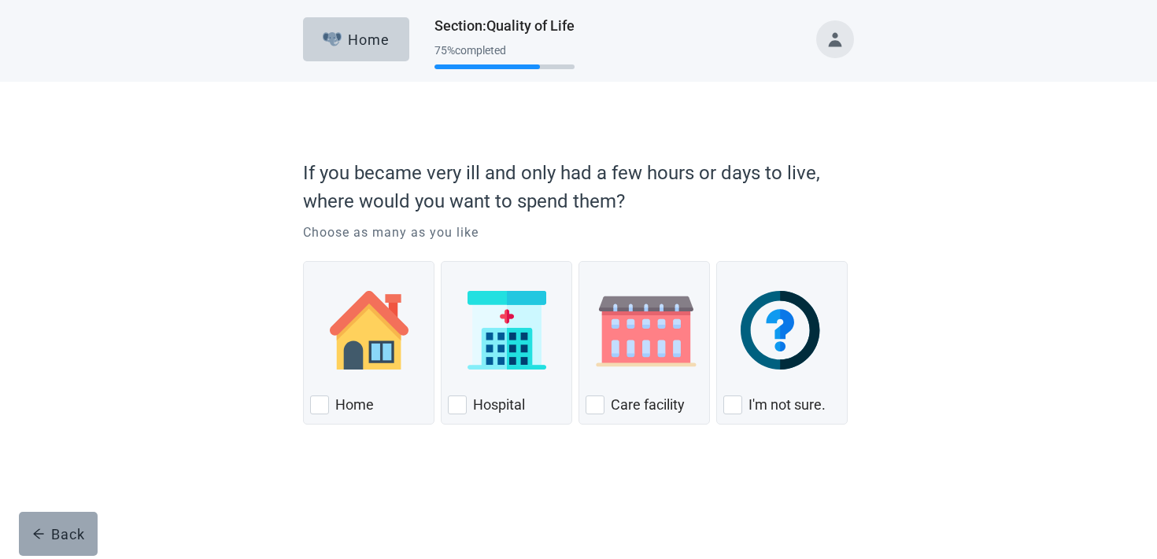
click at [60, 542] on div "Back" at bounding box center [58, 534] width 53 height 16
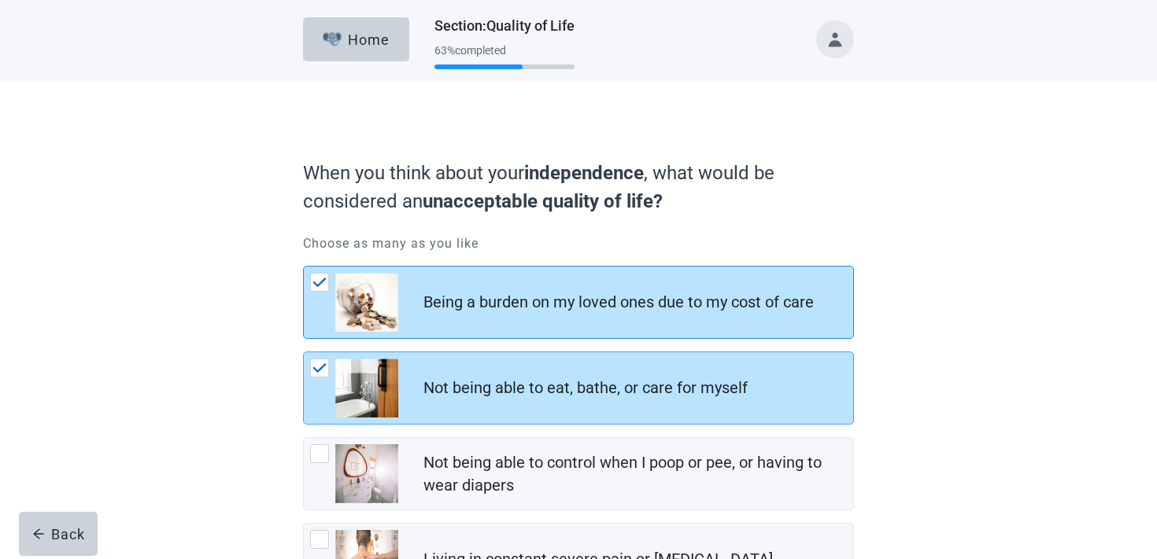
scroll to position [210, 0]
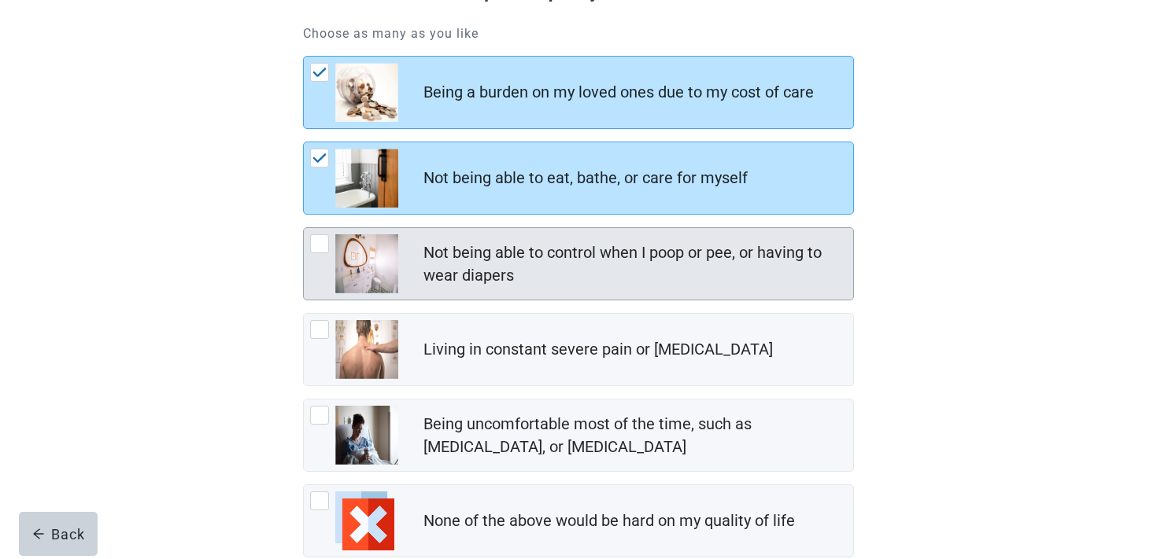
click at [395, 265] on img "Not being able to control when I poop or pee, or having to wear diapers, checkb…" at bounding box center [366, 263] width 63 height 59
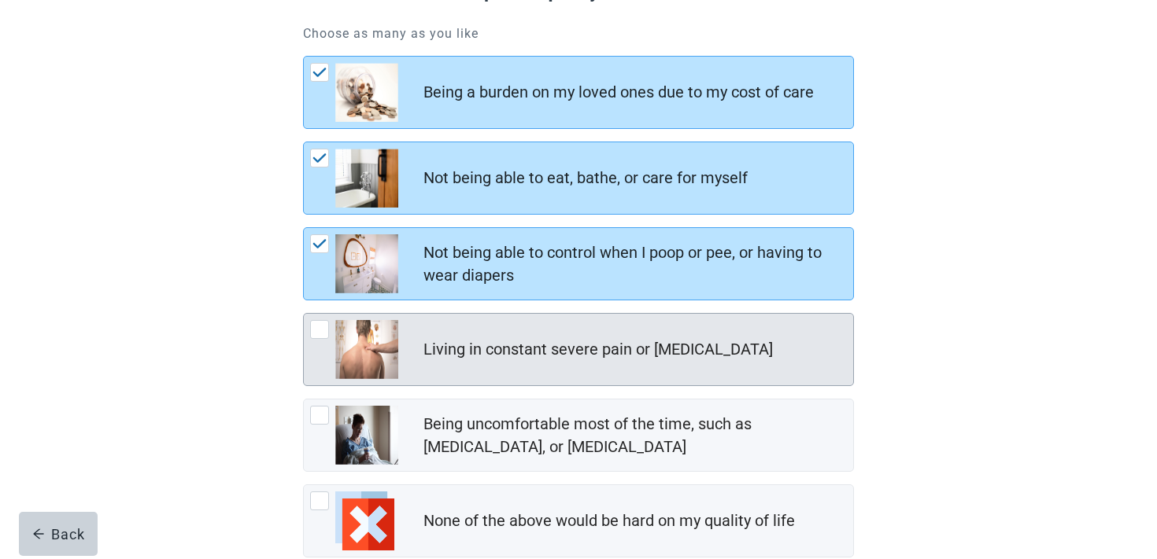
click at [369, 356] on img "Living in constant severe pain or shortness of breath, checkbox, not checked" at bounding box center [366, 349] width 63 height 59
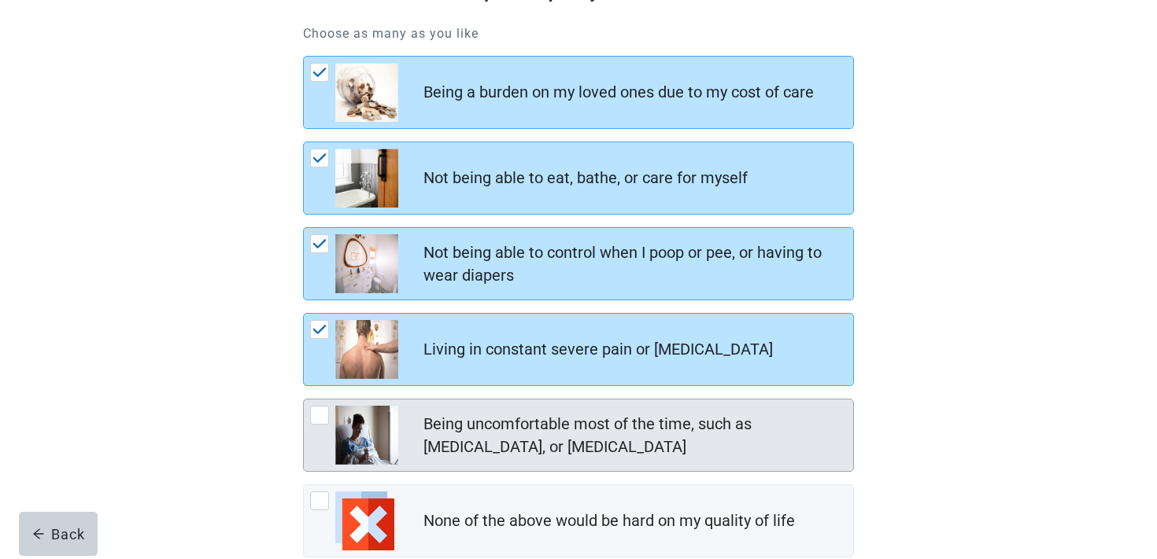
click at [364, 416] on img "Being uncomfortable most of the time, such as nausea, vomiting, or diarrhea, ch…" at bounding box center [366, 435] width 63 height 59
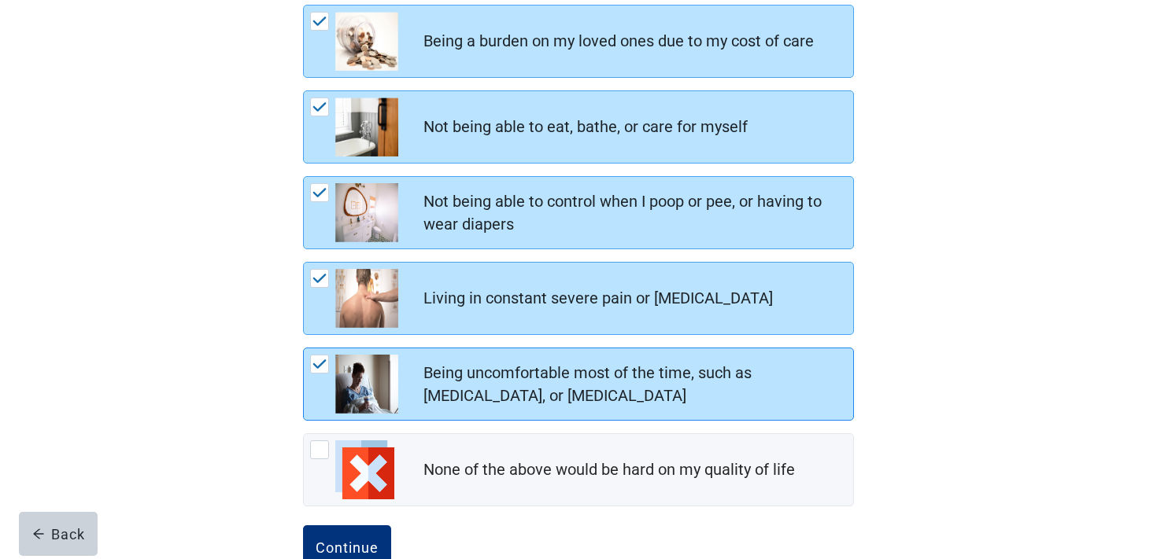
scroll to position [301, 0]
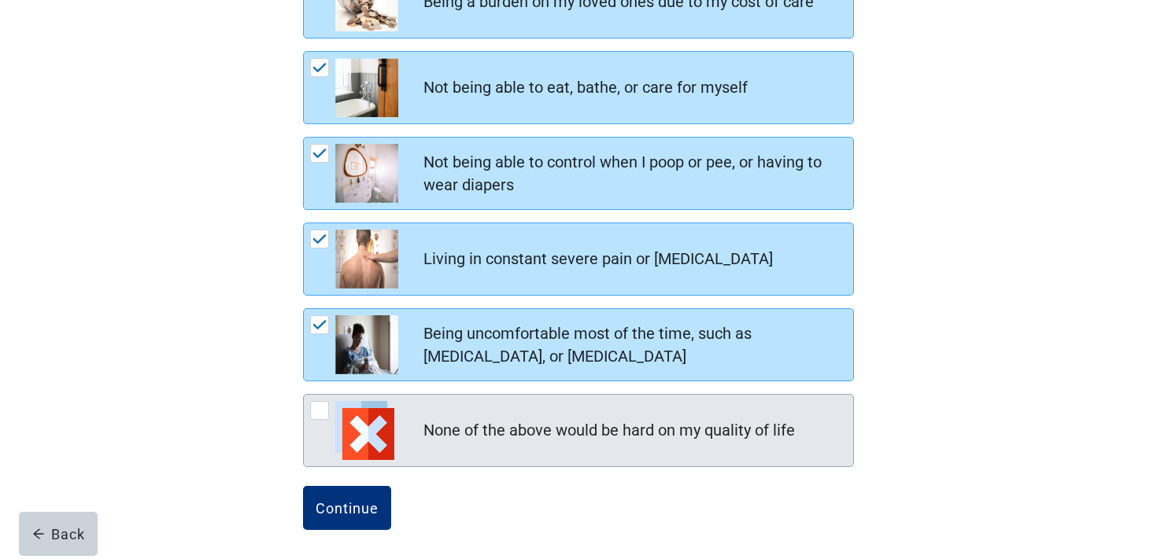
click at [364, 408] on img "None of the above would be hard on my quality of life, checkbox, not checked" at bounding box center [364, 430] width 59 height 59
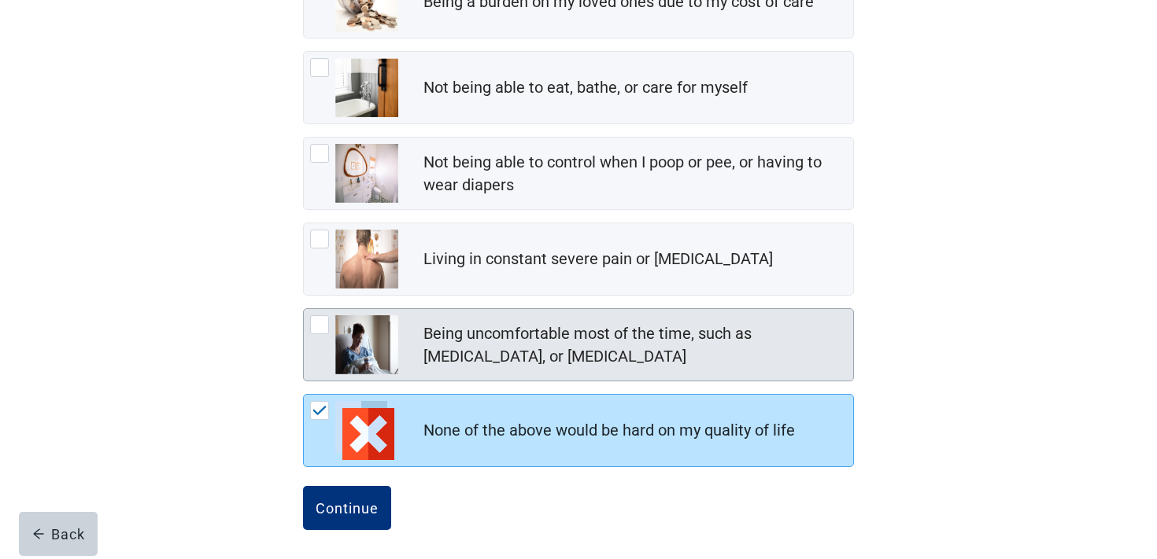
click at [367, 363] on img "Being uncomfortable most of the time, such as nausea, vomiting, or diarrhea, ch…" at bounding box center [366, 344] width 63 height 59
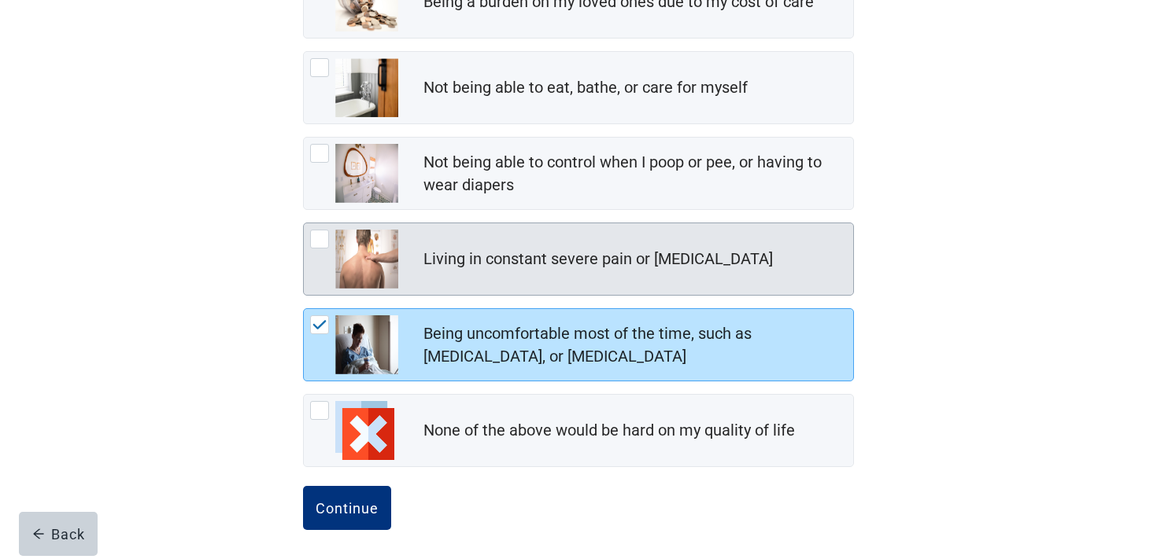
click at [371, 278] on img "Living in constant severe pain or shortness of breath, checkbox, not checked" at bounding box center [366, 259] width 63 height 59
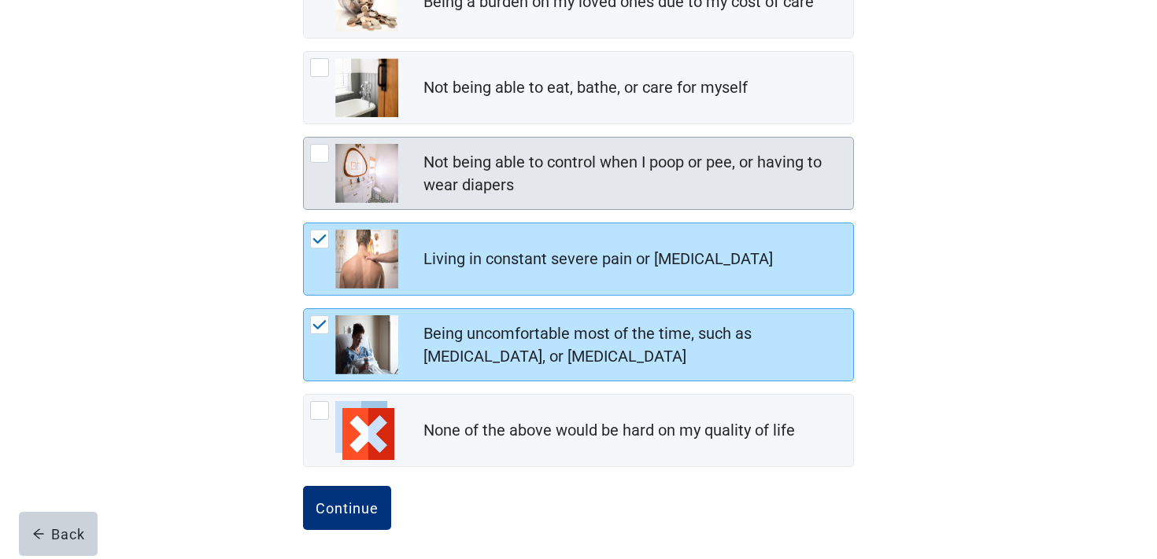
click at [366, 163] on img "Not being able to control when I poop or pee, or having to wear diapers, checkb…" at bounding box center [366, 173] width 63 height 59
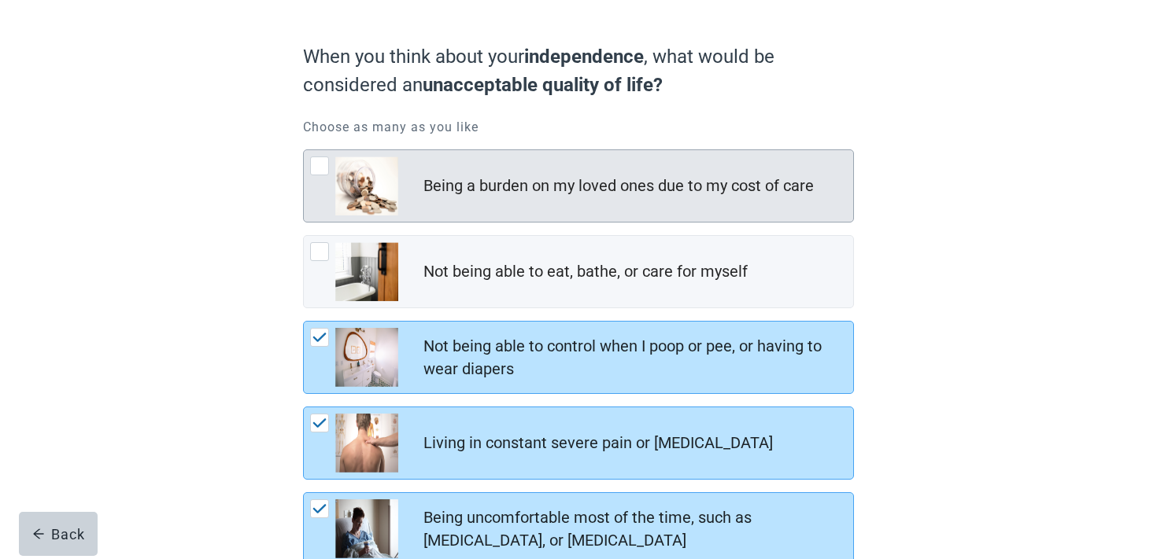
scroll to position [108, 0]
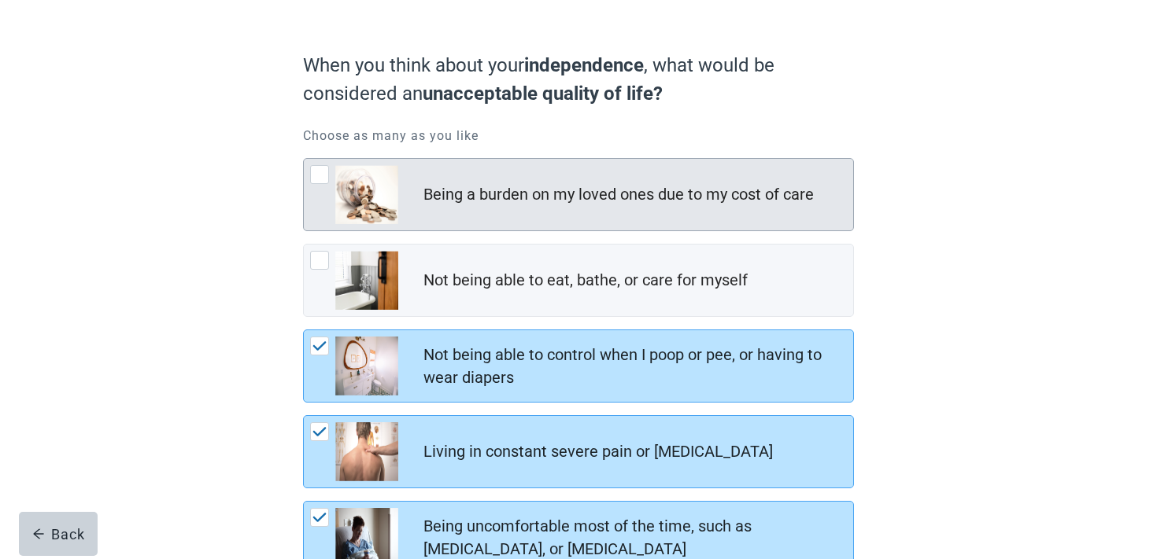
click at [346, 189] on img "Being a burden on my loved ones due to my cost of care, checkbox, not checked" at bounding box center [366, 194] width 63 height 59
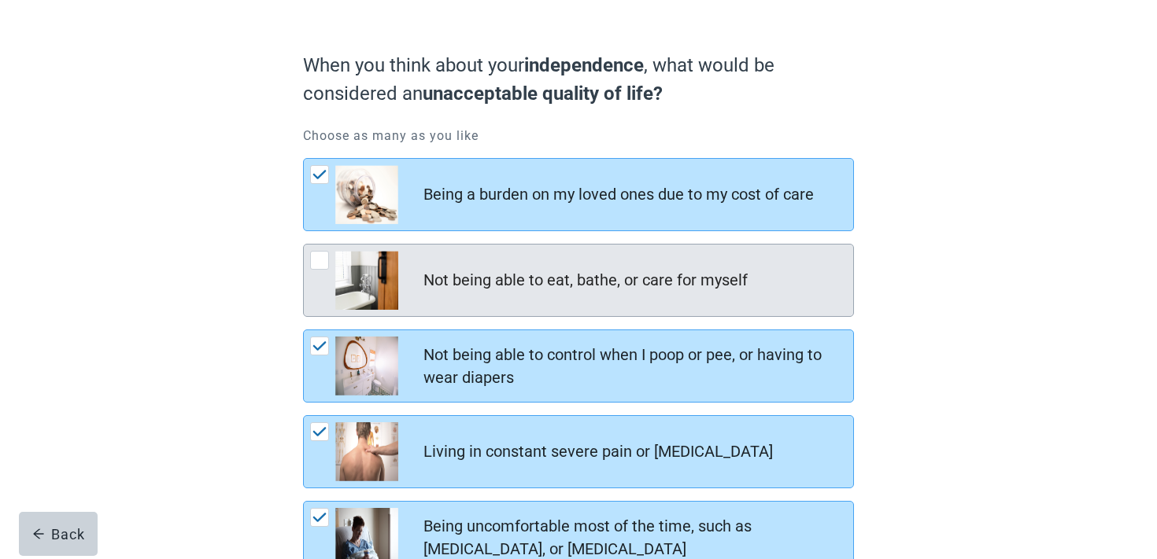
click at [342, 258] on img "Not being able to eat, bathe, or care for myself, checkbox, not checked" at bounding box center [366, 280] width 63 height 59
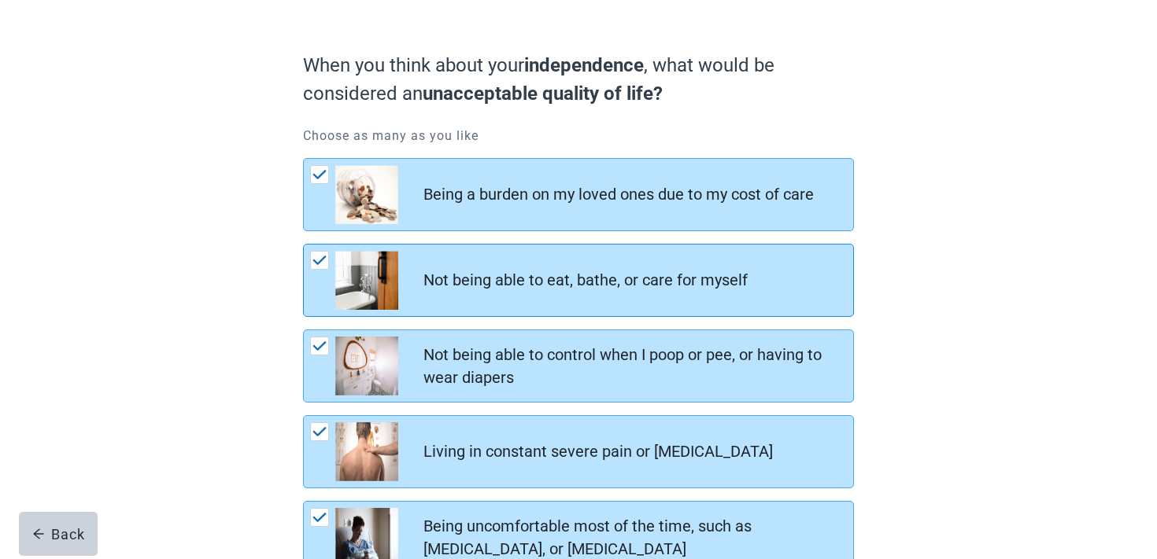
scroll to position [306, 0]
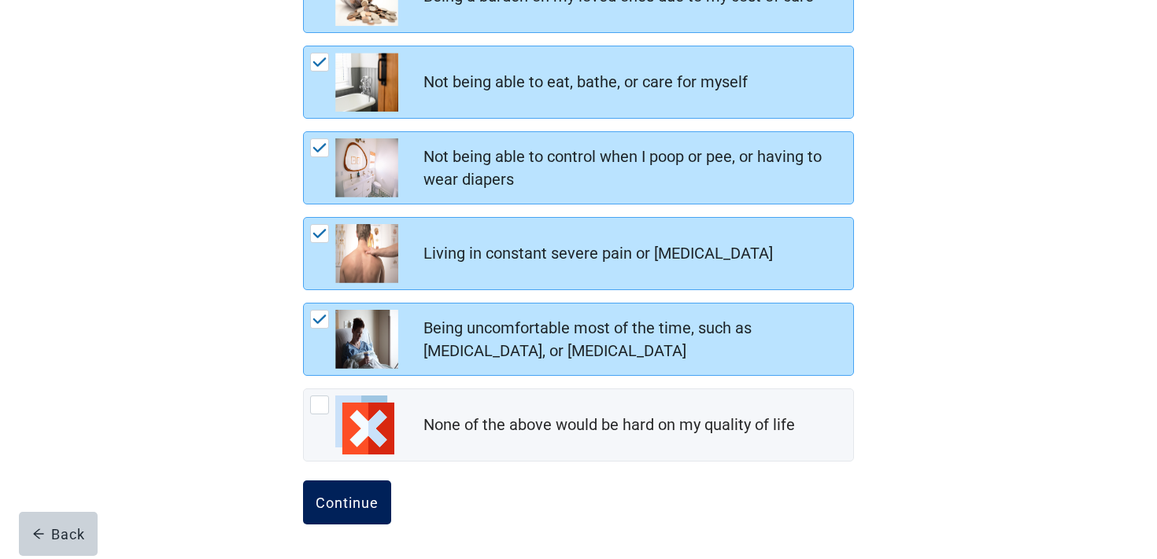
click at [352, 502] on div "Continue" at bounding box center [346, 503] width 63 height 16
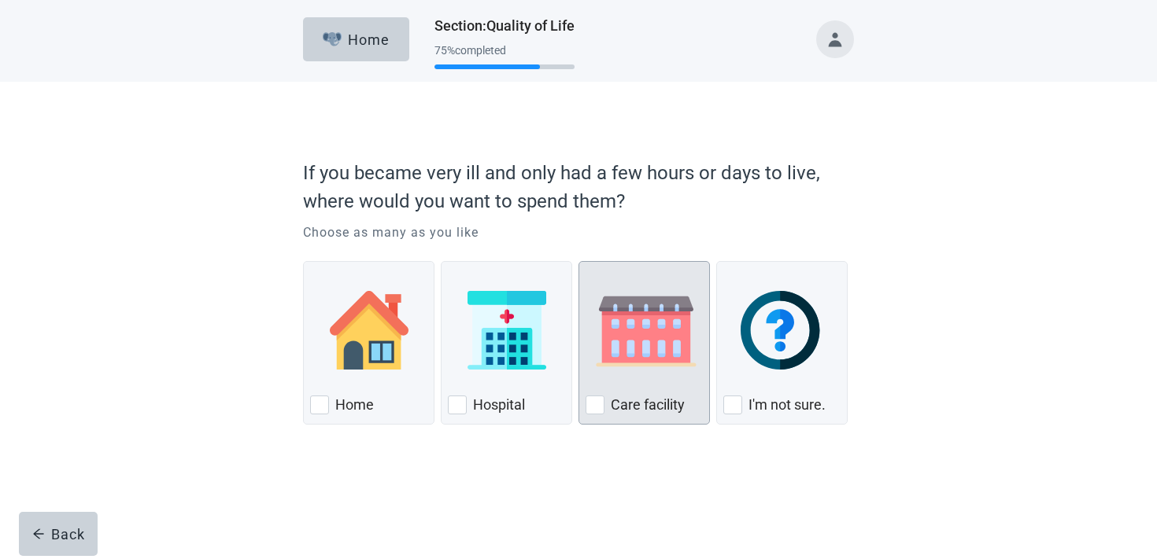
click at [620, 305] on img "Care Facility, checkbox, not checked" at bounding box center [645, 330] width 121 height 79
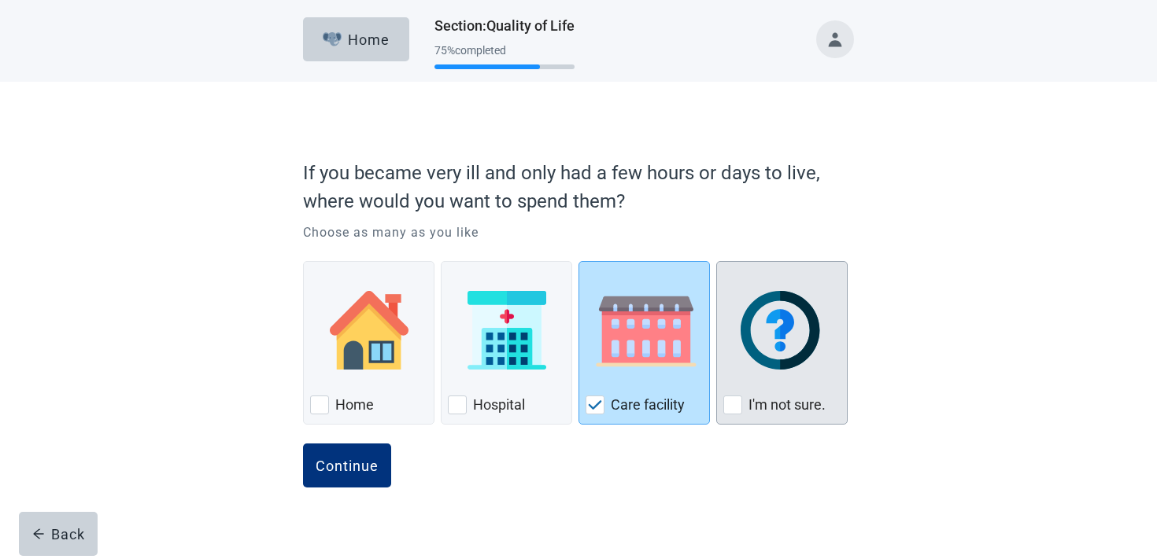
click at [730, 378] on div "I'm not sure., checkbox, not checked" at bounding box center [781, 330] width 117 height 124
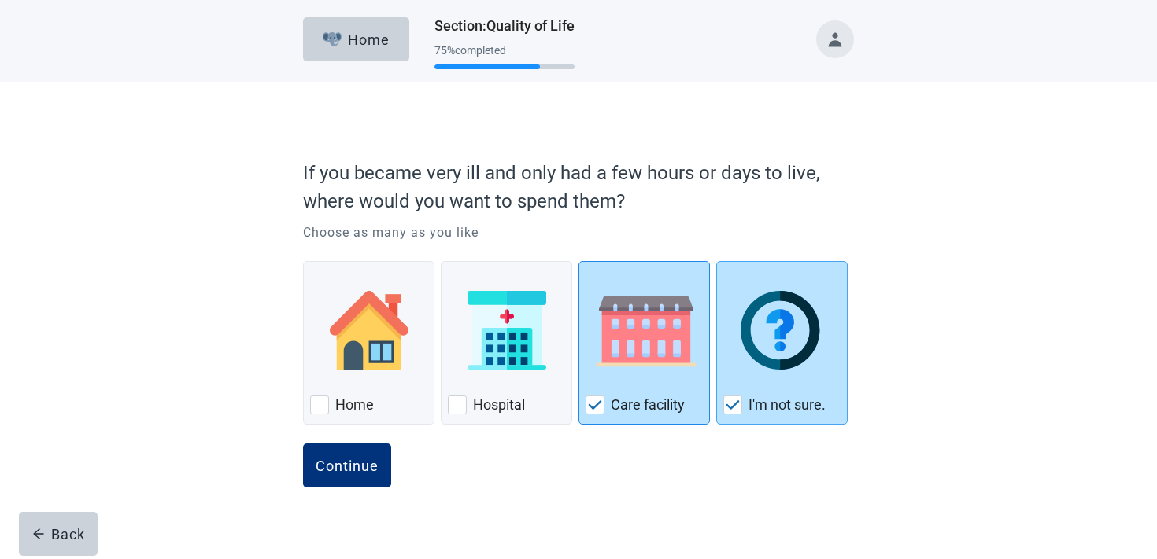
click at [660, 388] on div "Care Facility, checkbox, checked" at bounding box center [643, 330] width 117 height 124
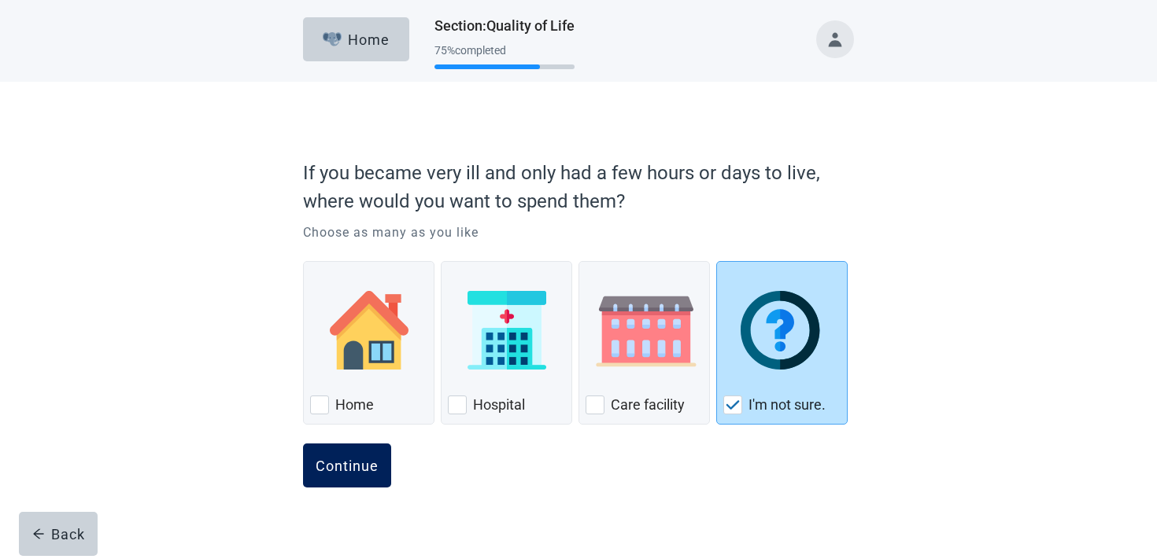
click at [382, 462] on button "Continue" at bounding box center [347, 466] width 88 height 44
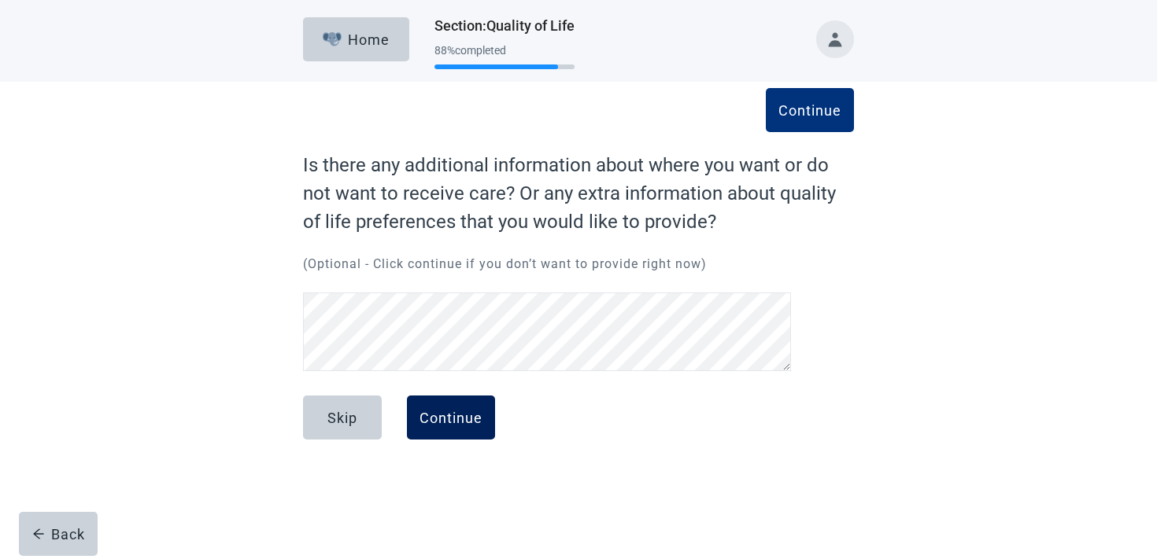
click at [435, 426] on div "Continue" at bounding box center [450, 418] width 63 height 16
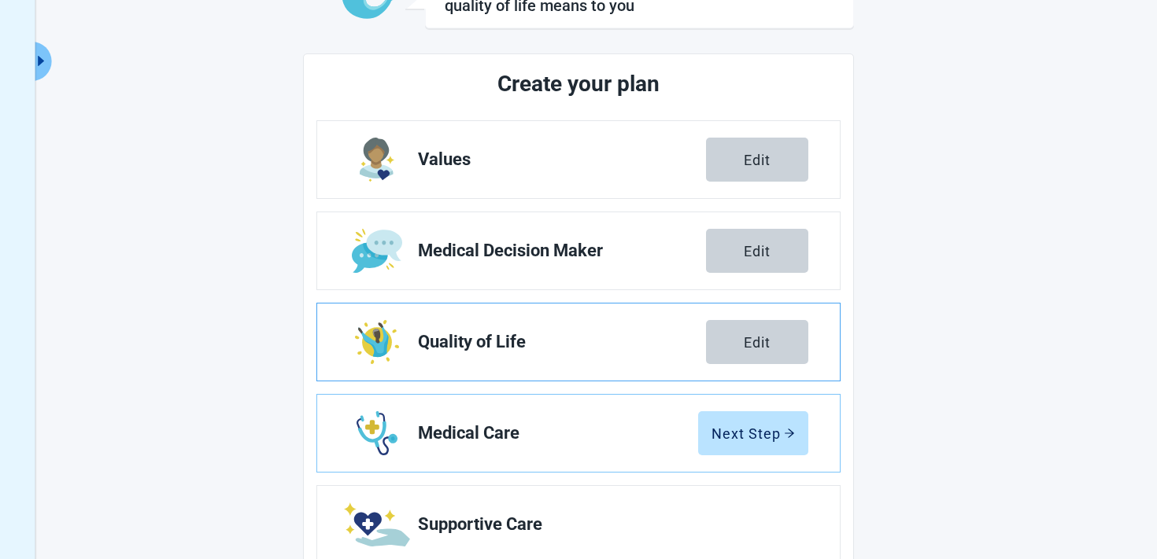
scroll to position [285, 0]
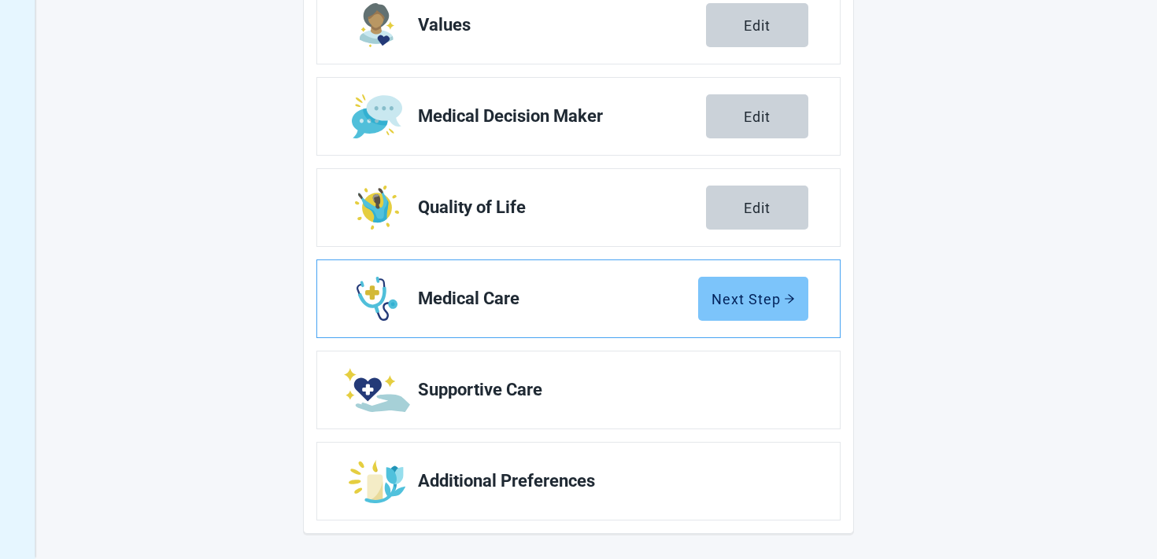
click at [742, 291] on div "Next Step" at bounding box center [752, 299] width 83 height 16
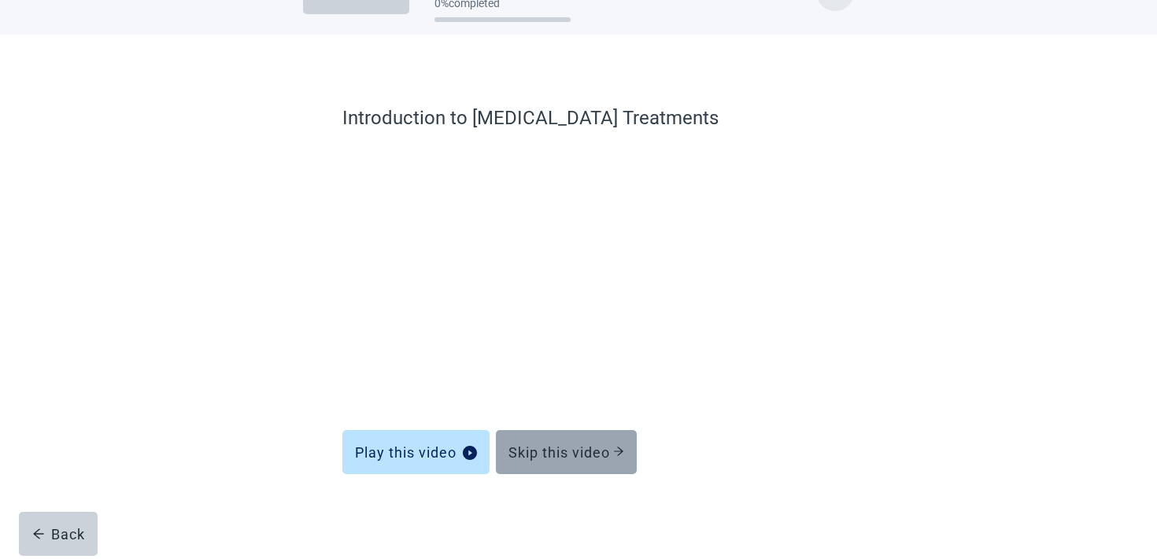
scroll to position [47, 0]
click at [533, 445] on div "Skip this video" at bounding box center [566, 453] width 116 height 16
click at [544, 447] on div "Skip this video" at bounding box center [566, 453] width 116 height 16
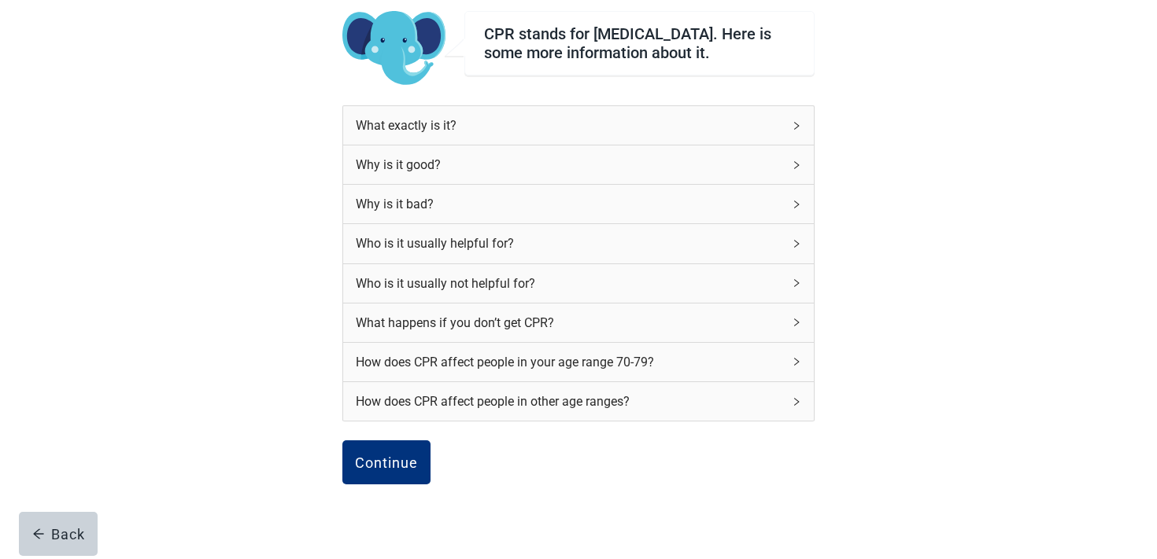
scroll to position [174, 0]
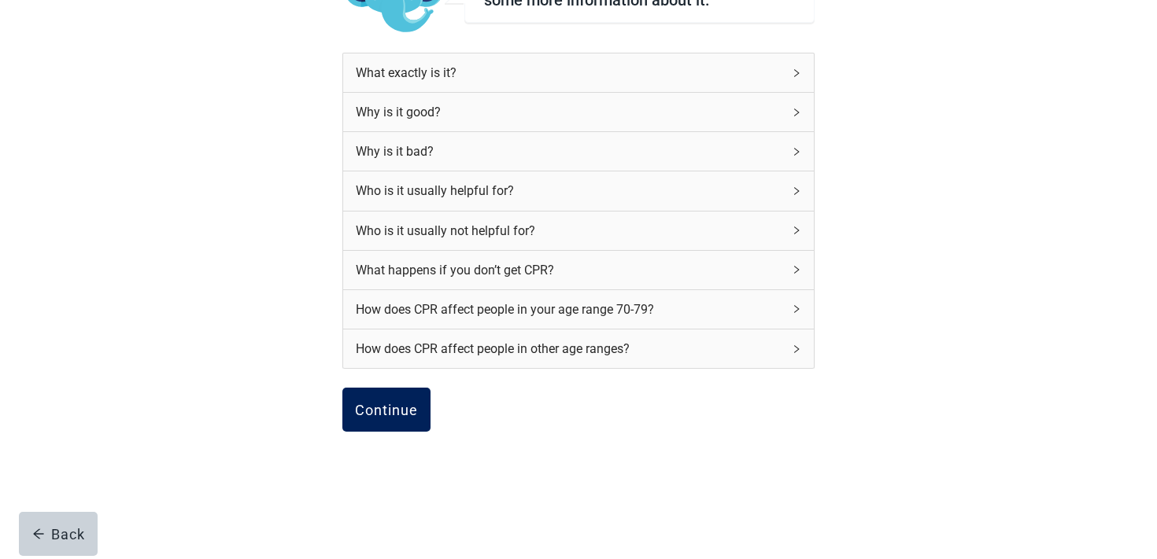
click at [378, 409] on div "Continue" at bounding box center [386, 410] width 63 height 16
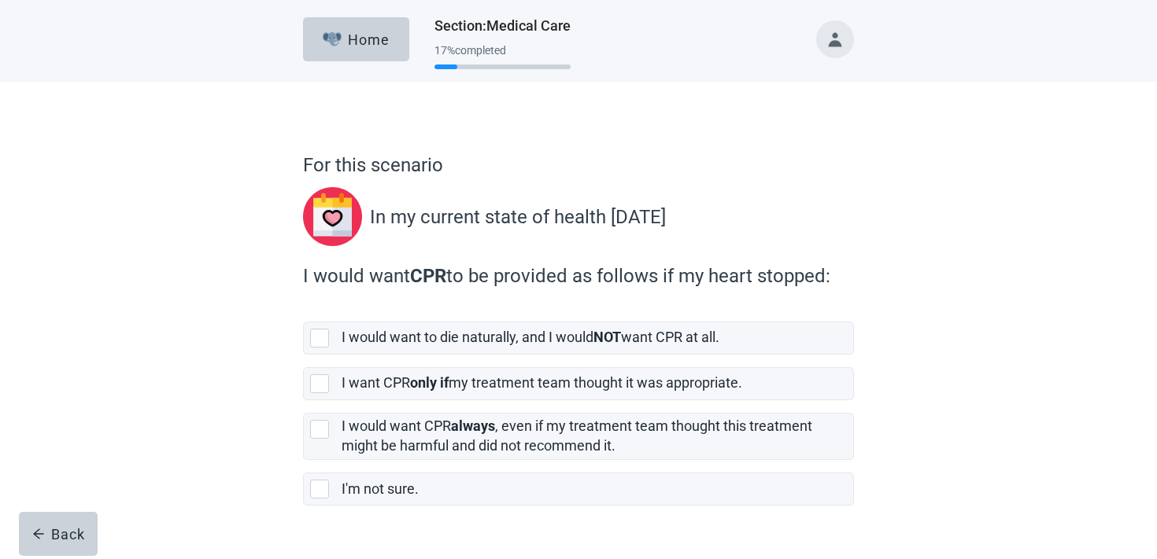
click at [378, 409] on label "I would want CPR always , even if my treatment team thought this treatment migh…" at bounding box center [578, 430] width 551 height 60
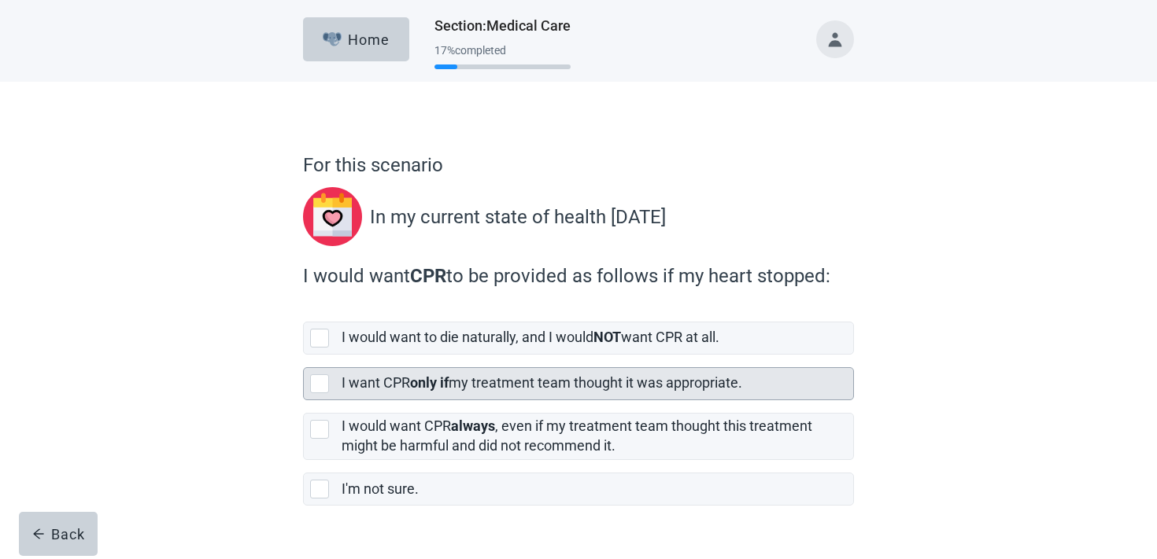
click at [378, 394] on div "I want CPR only if my treatment team thought it was appropriate." at bounding box center [596, 383] width 511 height 31
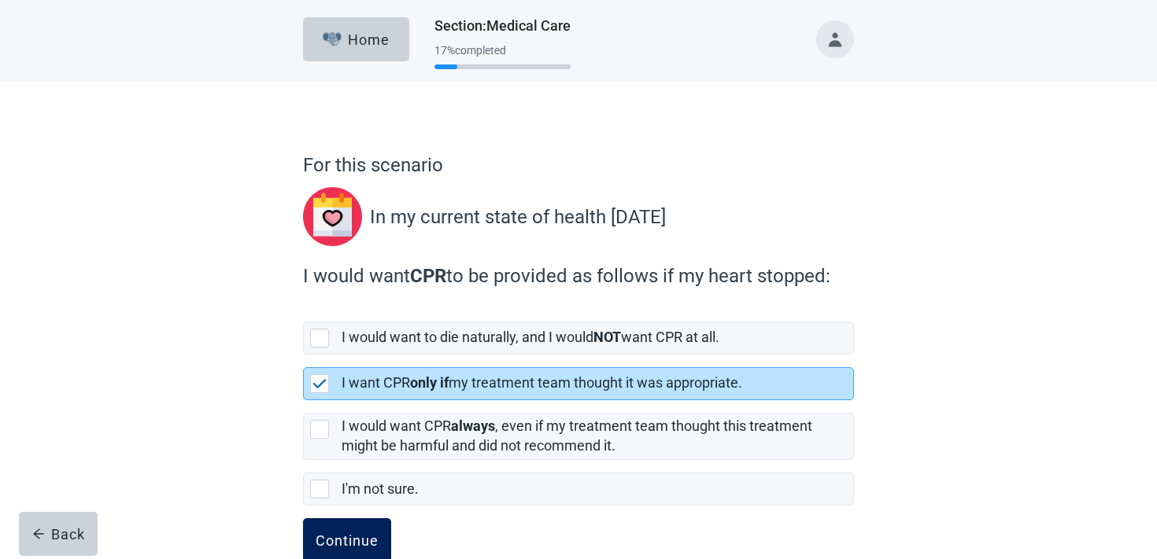
click at [328, 522] on button "Continue" at bounding box center [347, 540] width 88 height 44
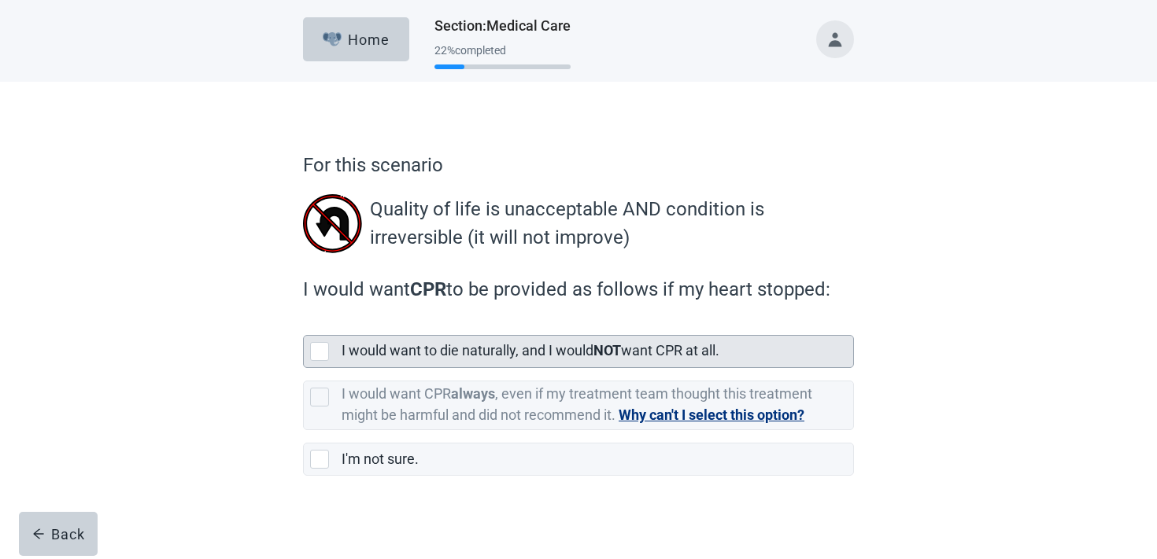
click at [426, 342] on label "I would want to die naturally, and I would NOT want CPR at all." at bounding box center [530, 350] width 378 height 17
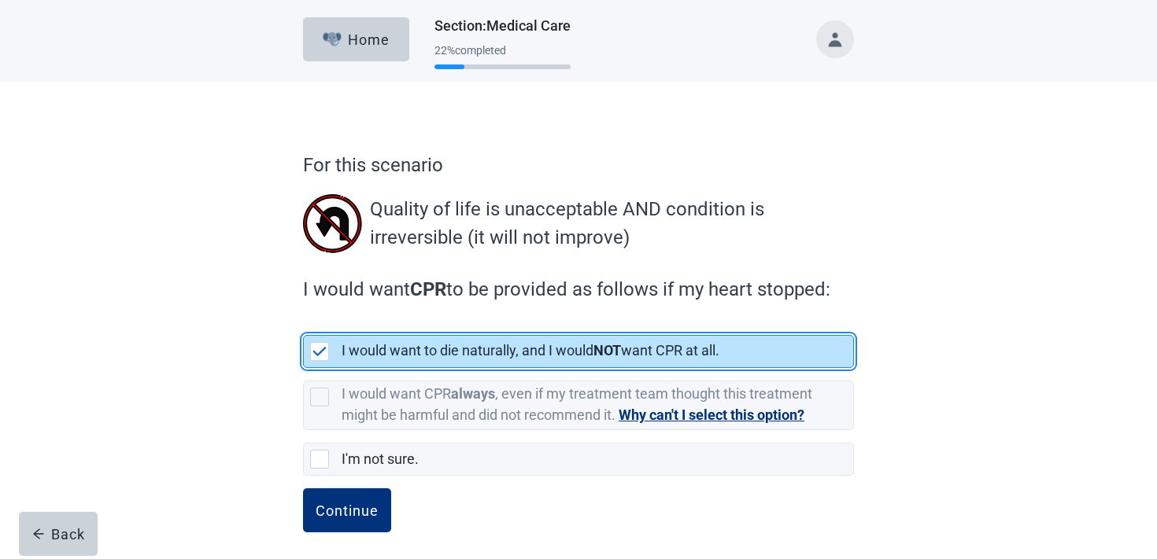
scroll to position [8, 0]
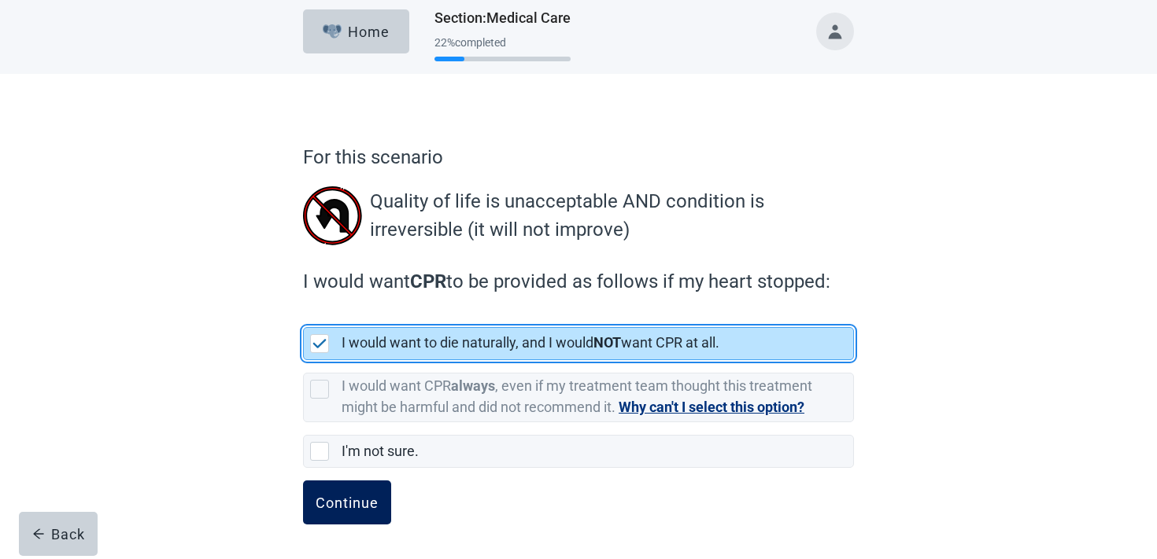
click at [352, 502] on div "Continue" at bounding box center [346, 503] width 63 height 16
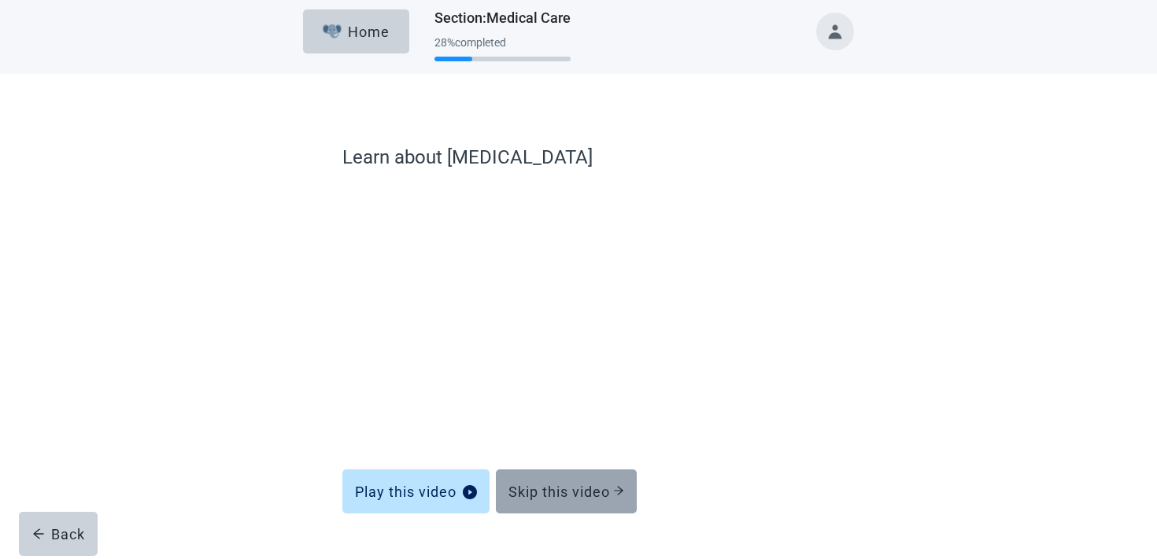
click at [577, 480] on button "Skip this video" at bounding box center [566, 492] width 141 height 44
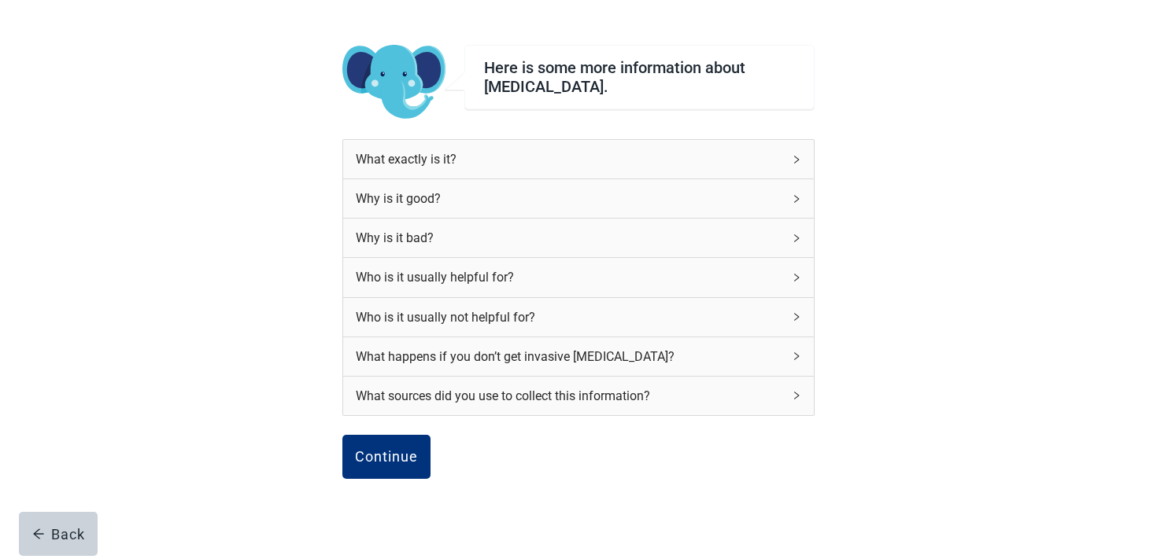
scroll to position [152, 0]
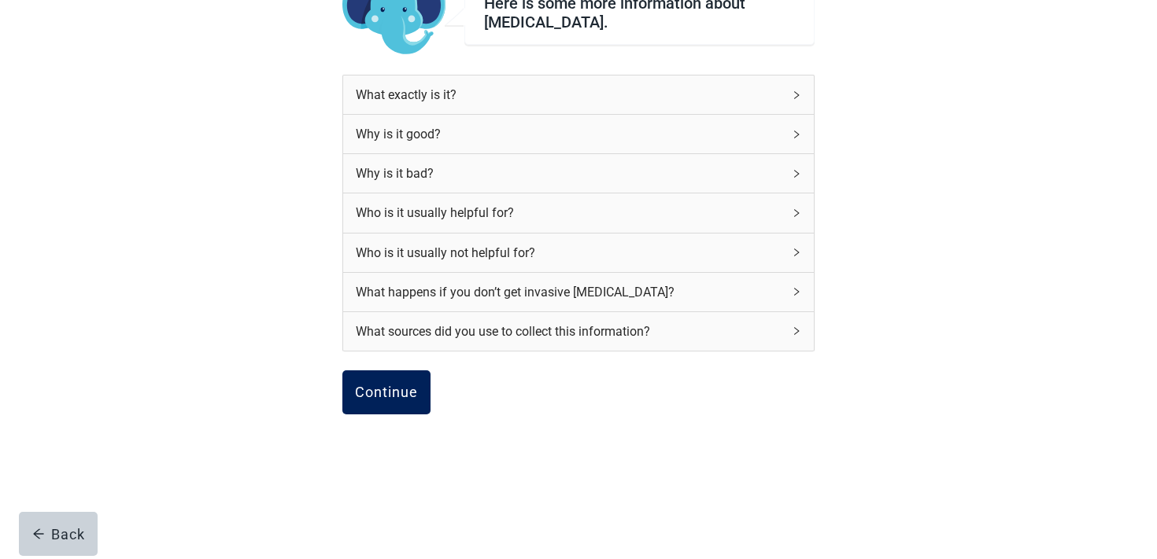
click at [392, 391] on div "Continue" at bounding box center [386, 393] width 63 height 16
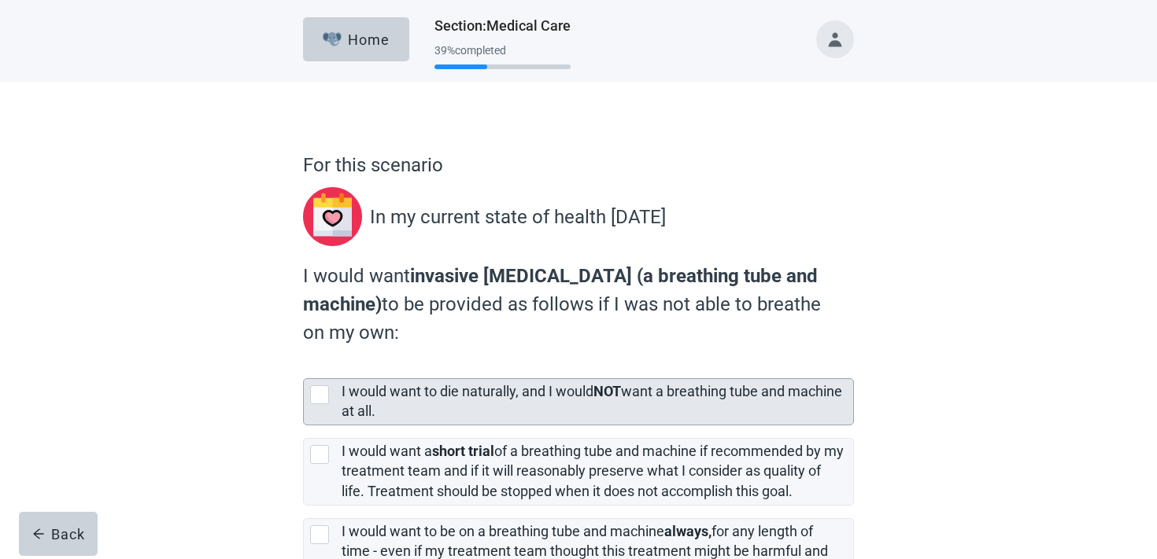
click at [386, 400] on div "I would want to die naturally, and I would NOT want a breathing tube and machin…" at bounding box center [592, 401] width 502 height 39
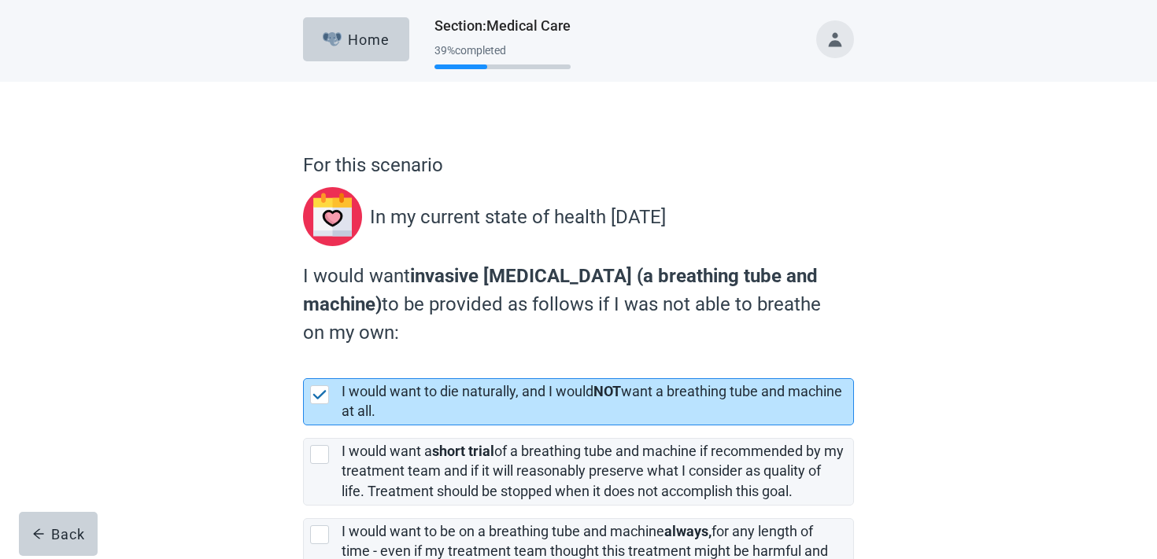
scroll to position [163, 0]
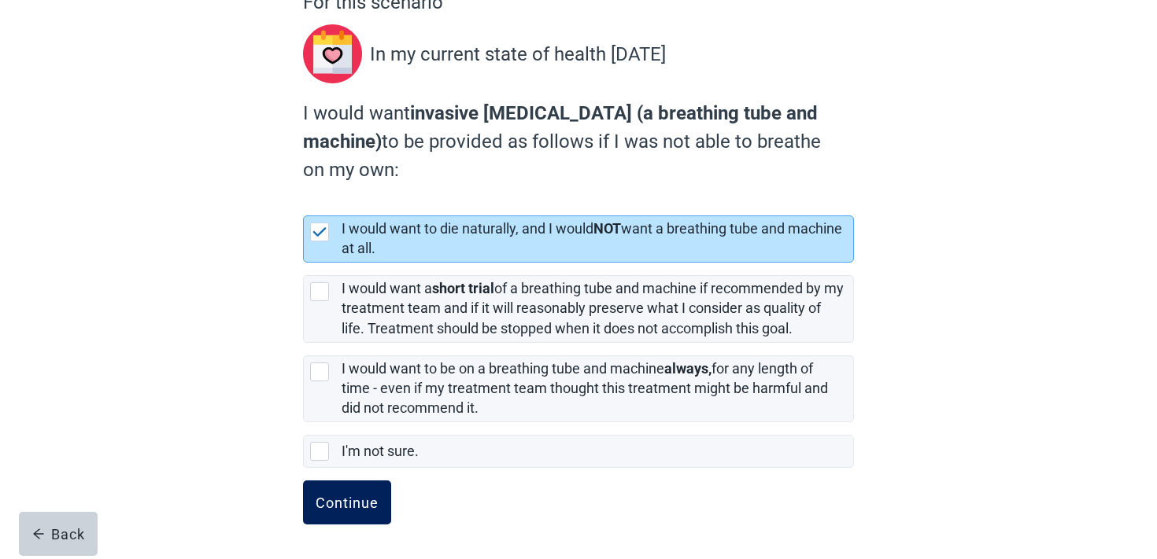
click at [338, 505] on div "Continue" at bounding box center [346, 503] width 63 height 16
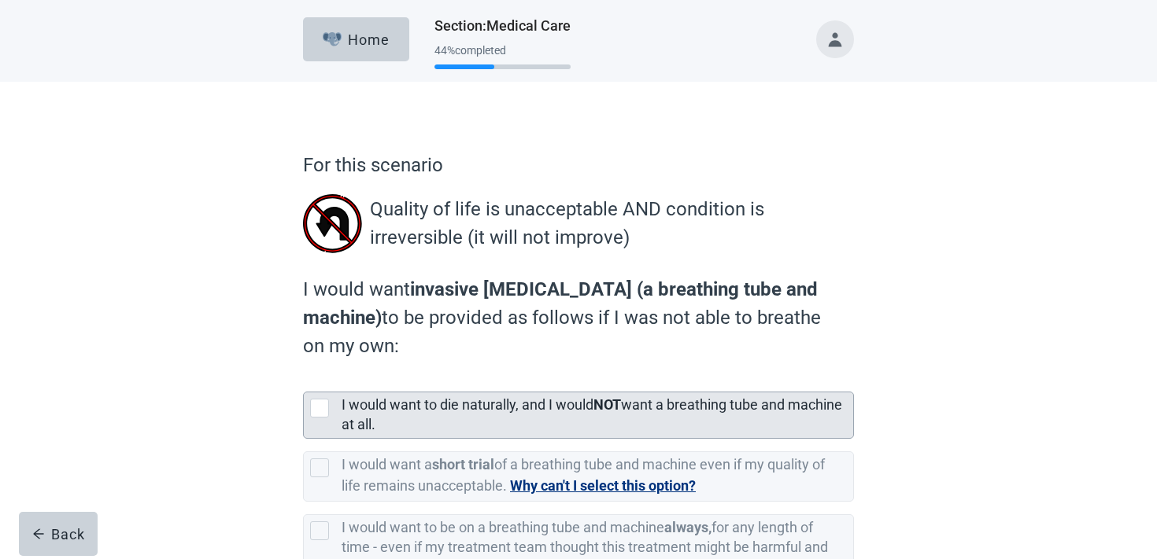
click at [412, 406] on label "I would want to die naturally, and I would NOT want a breathing tube and machin…" at bounding box center [591, 415] width 500 height 36
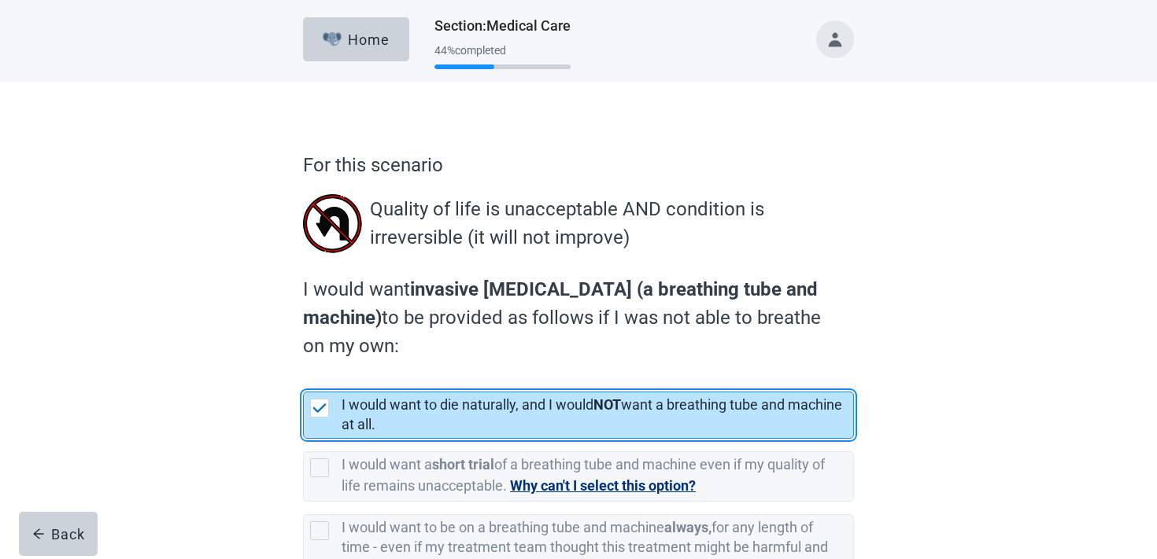
scroll to position [161, 0]
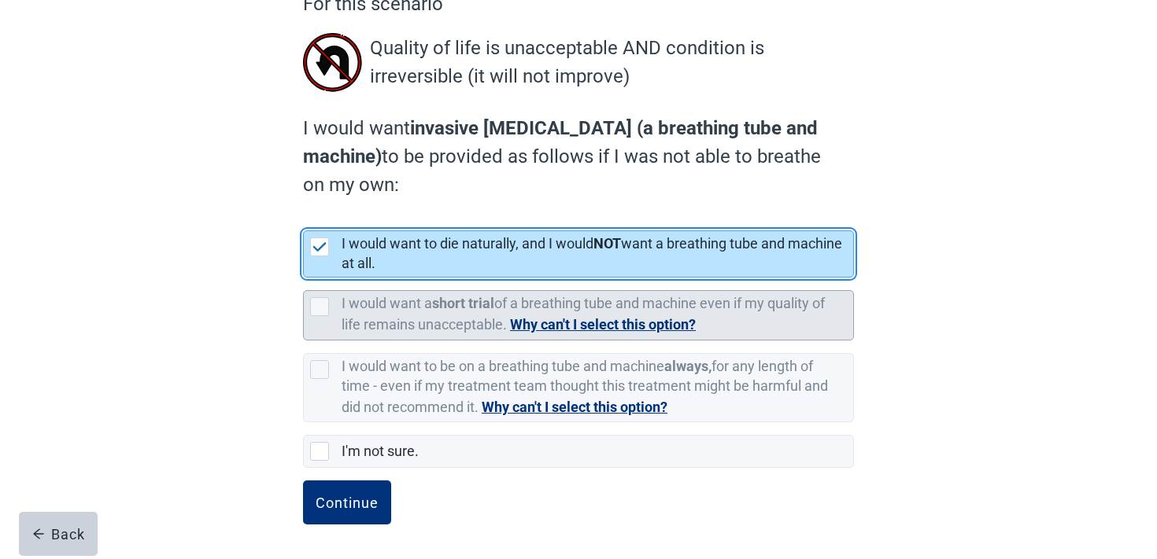
click at [542, 330] on button "Why can't I select this option?" at bounding box center [603, 325] width 186 height 22
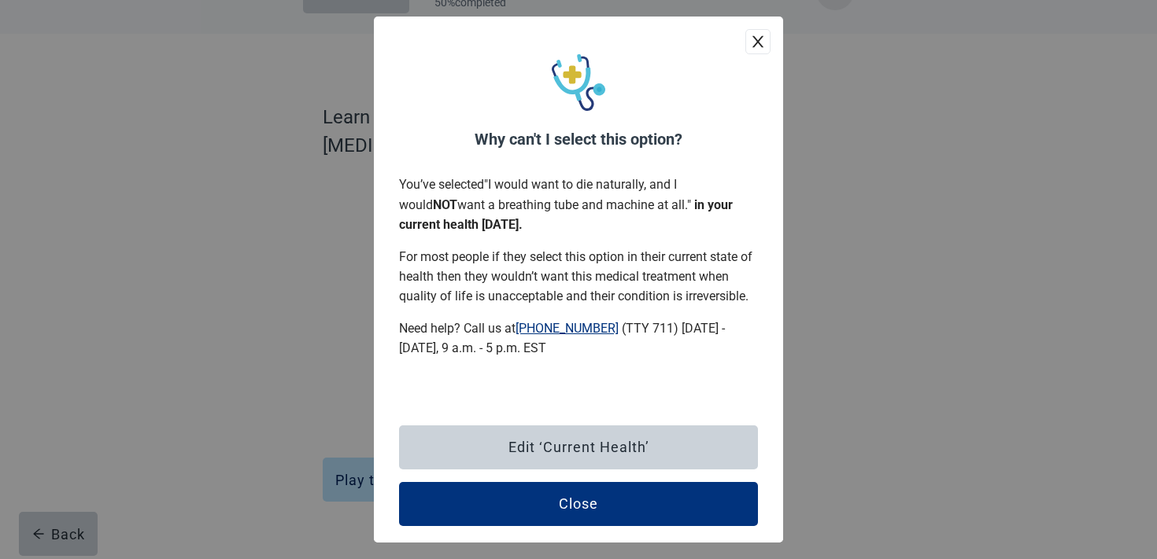
scroll to position [47, 0]
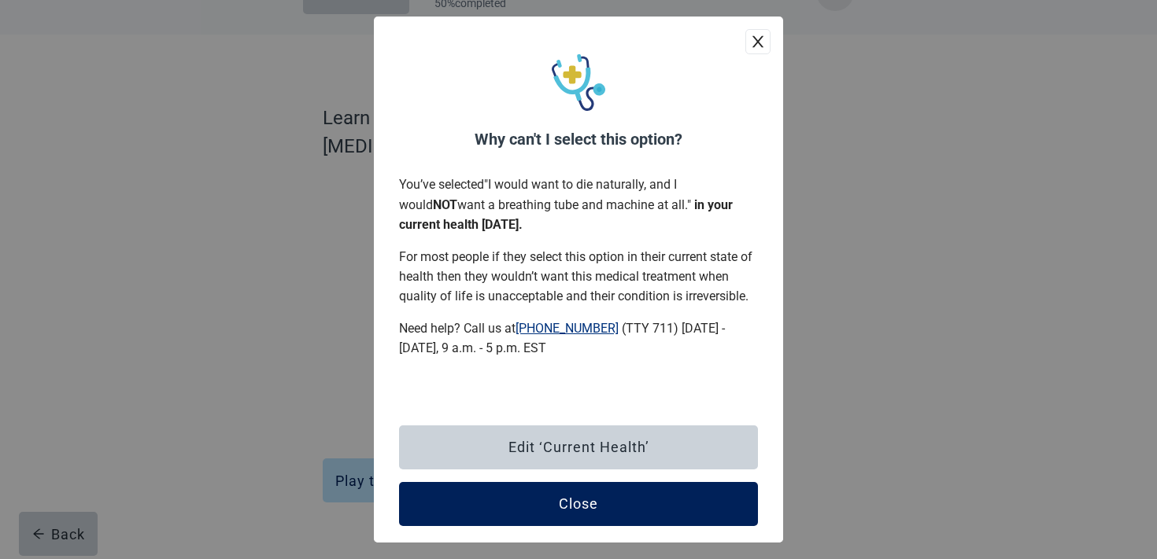
click at [433, 507] on button "Close" at bounding box center [578, 504] width 359 height 44
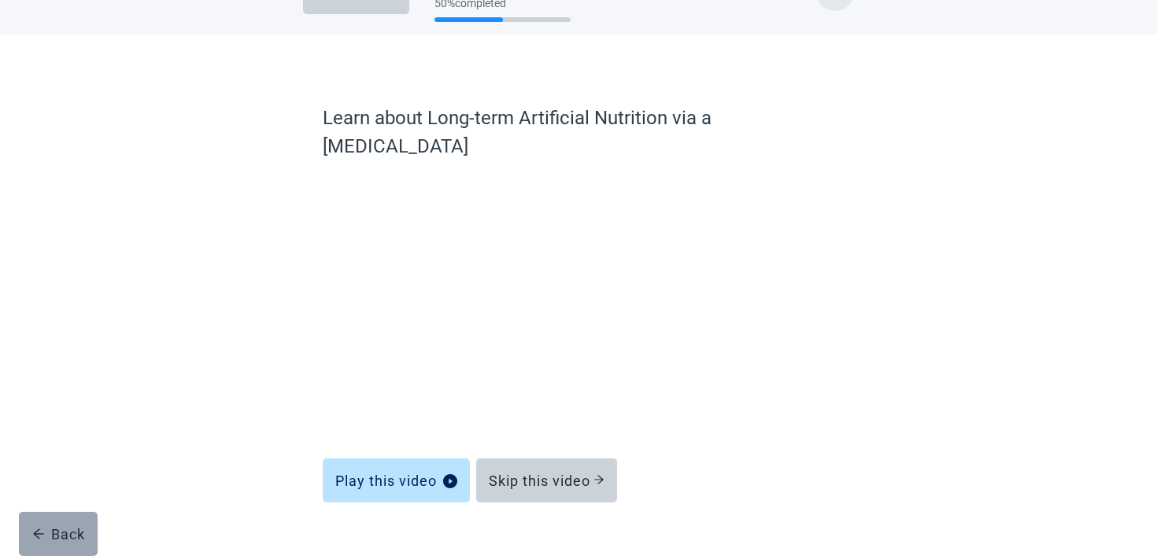
click at [55, 518] on button "Back" at bounding box center [58, 534] width 79 height 44
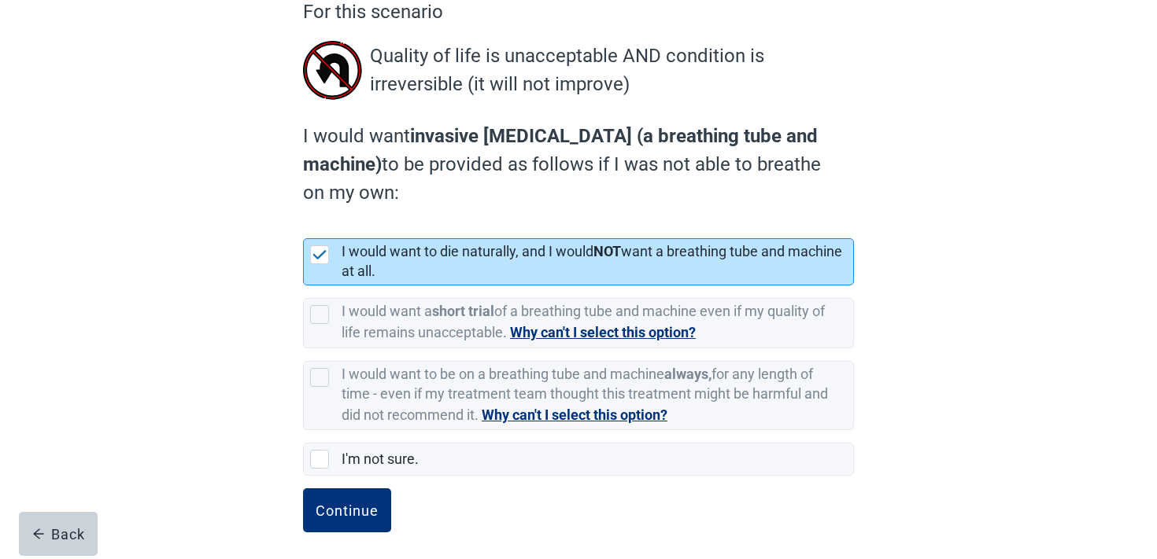
scroll to position [161, 0]
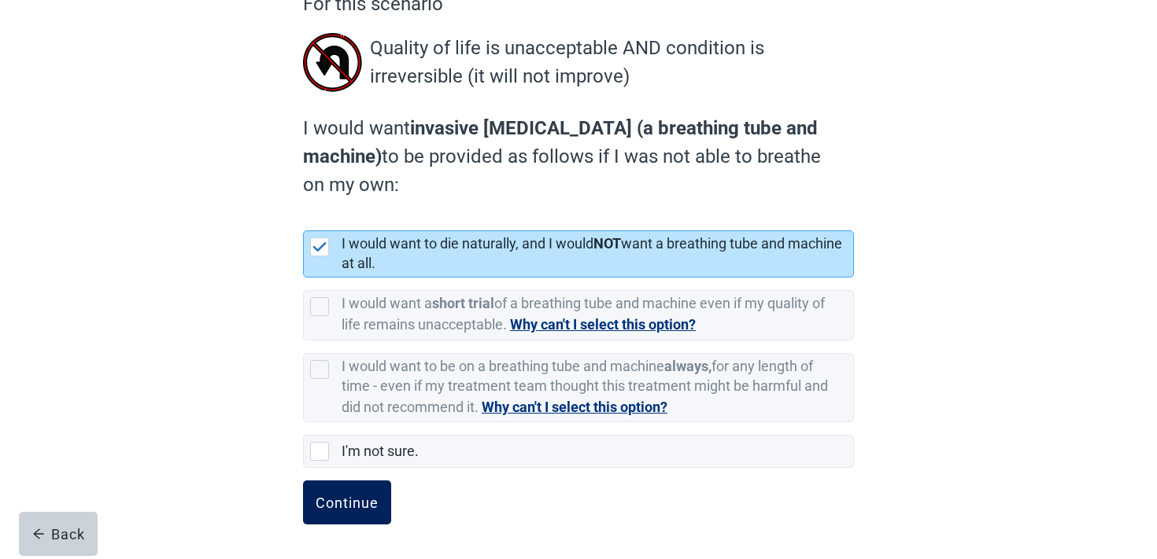
click at [339, 502] on div "Continue" at bounding box center [346, 503] width 63 height 16
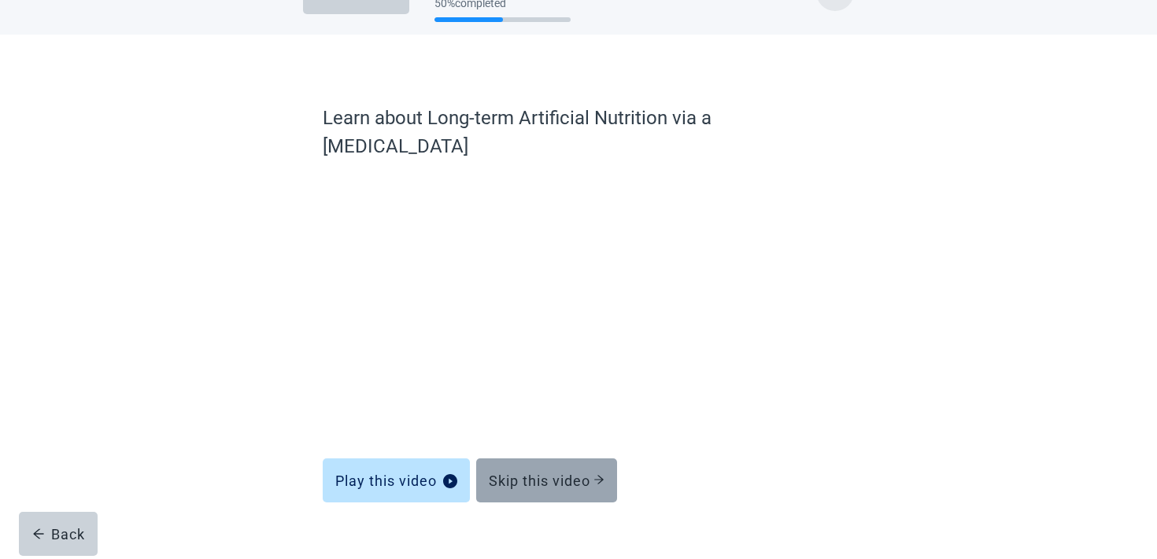
scroll to position [47, 0]
click at [601, 466] on button "Skip this video" at bounding box center [546, 481] width 141 height 44
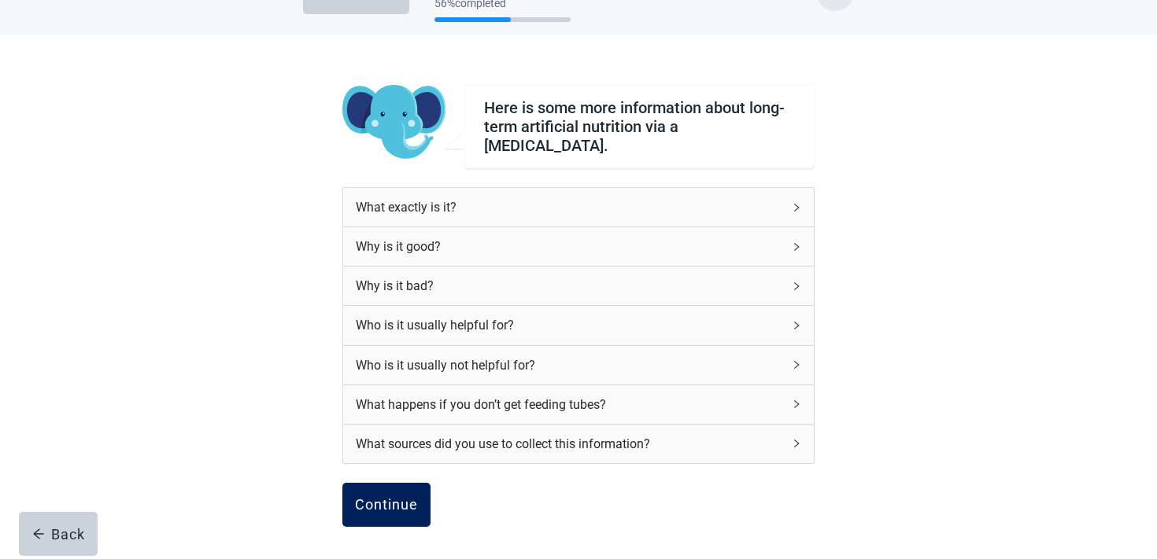
click at [345, 483] on button "Continue" at bounding box center [386, 505] width 88 height 44
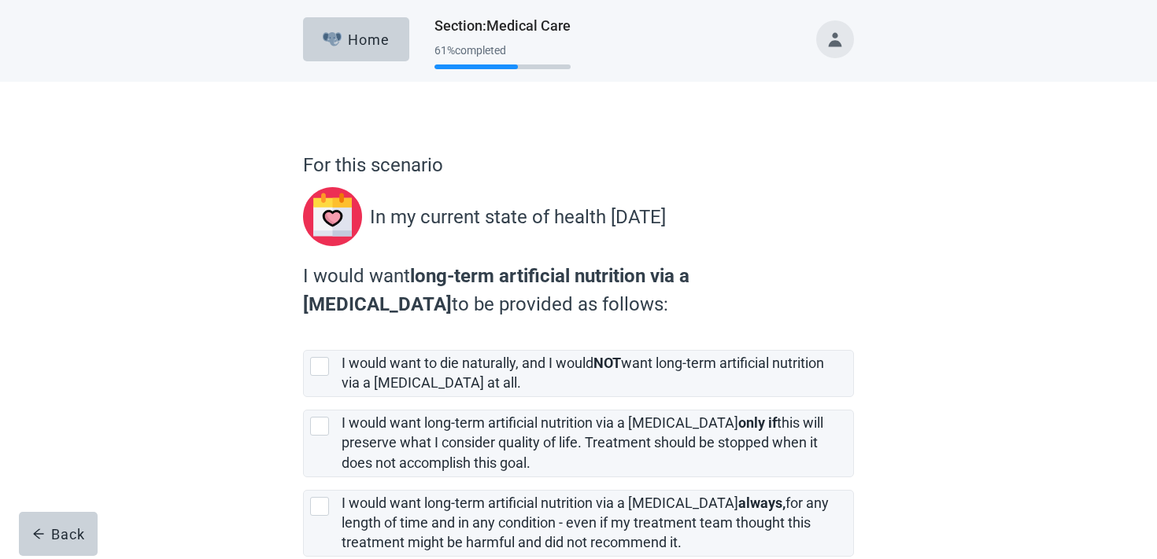
click at [473, 377] on label "I would want to die naturally, and I would NOT want long-term artificial nutrit…" at bounding box center [582, 373] width 482 height 36
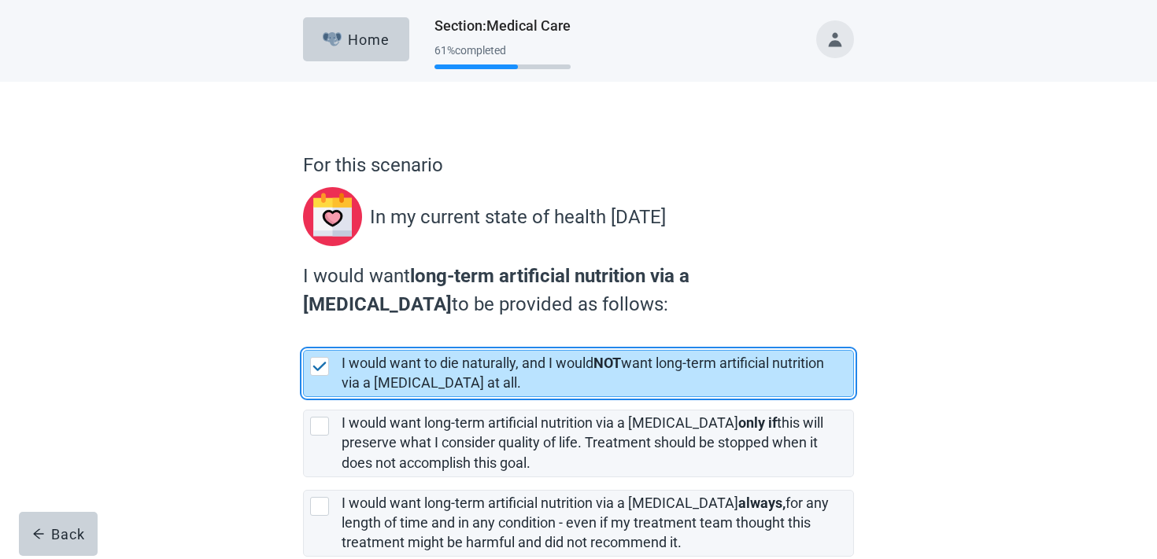
click at [473, 377] on label "I would want to die naturally, and I would NOT want long-term artificial nutrit…" at bounding box center [582, 373] width 482 height 36
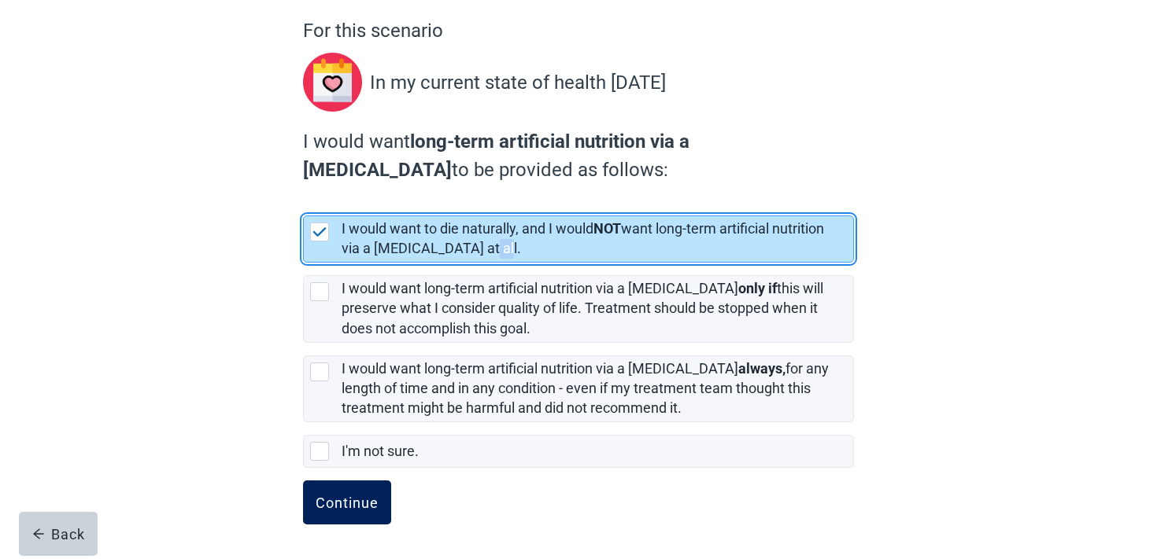
click at [363, 509] on div "Continue" at bounding box center [346, 503] width 63 height 16
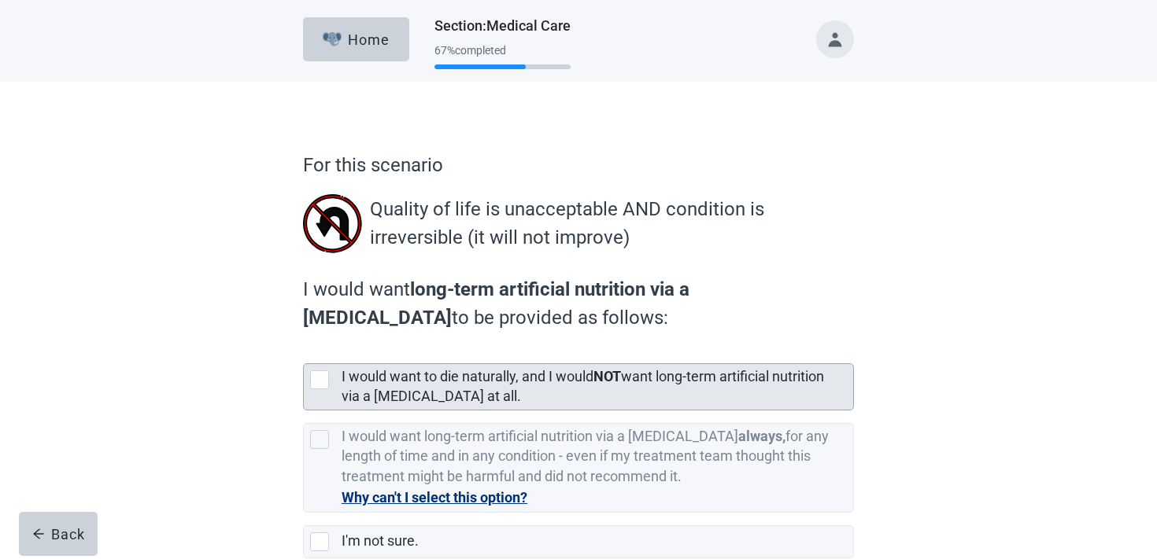
click at [448, 382] on label "I would want to die naturally, and I would NOT want long-term artificial nutrit…" at bounding box center [582, 386] width 482 height 36
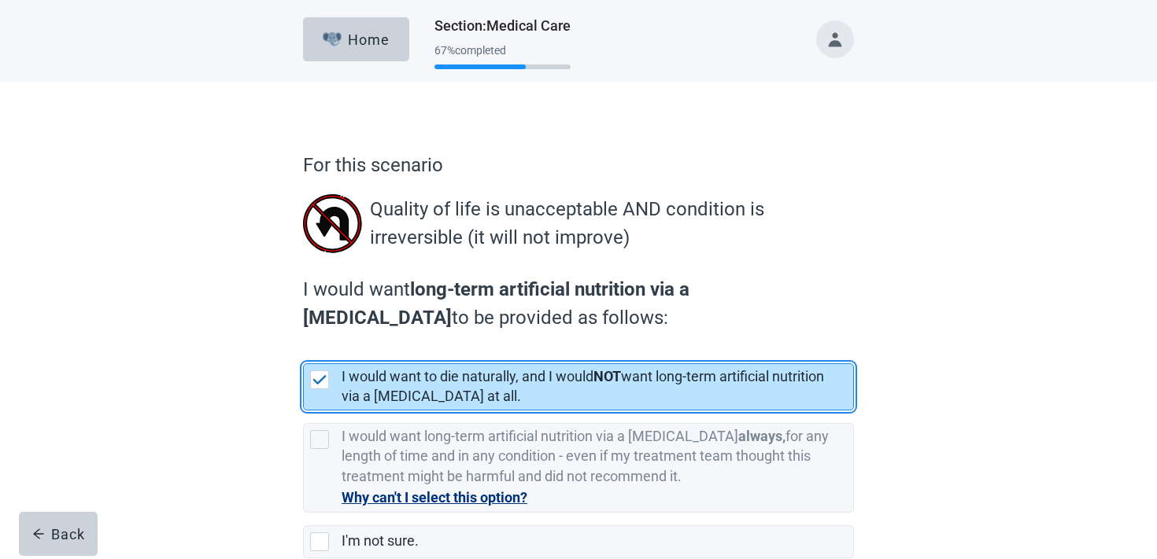
scroll to position [90, 0]
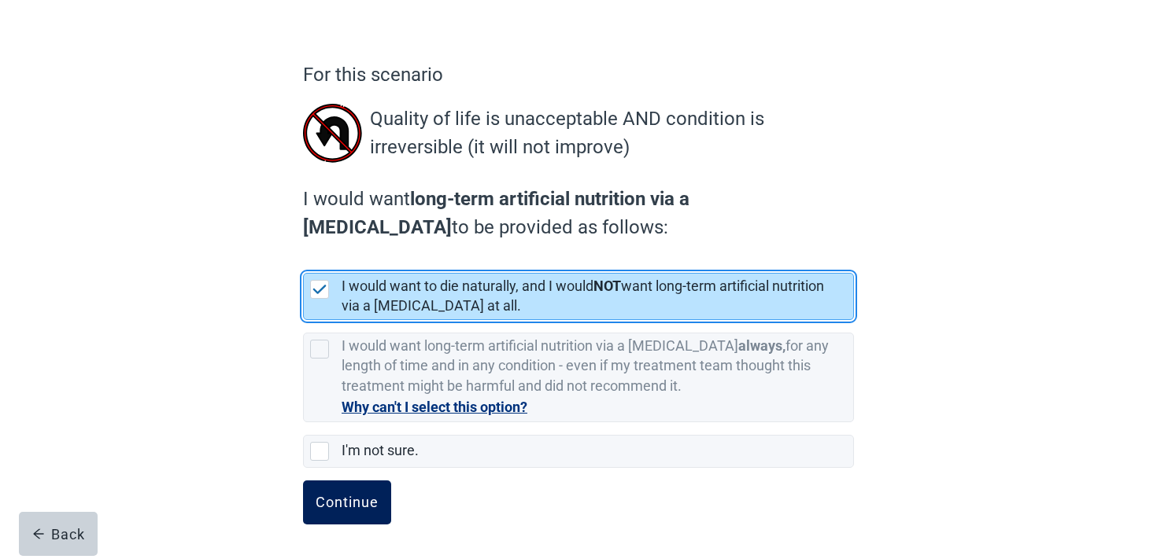
click at [326, 511] on div "Continue" at bounding box center [346, 503] width 63 height 16
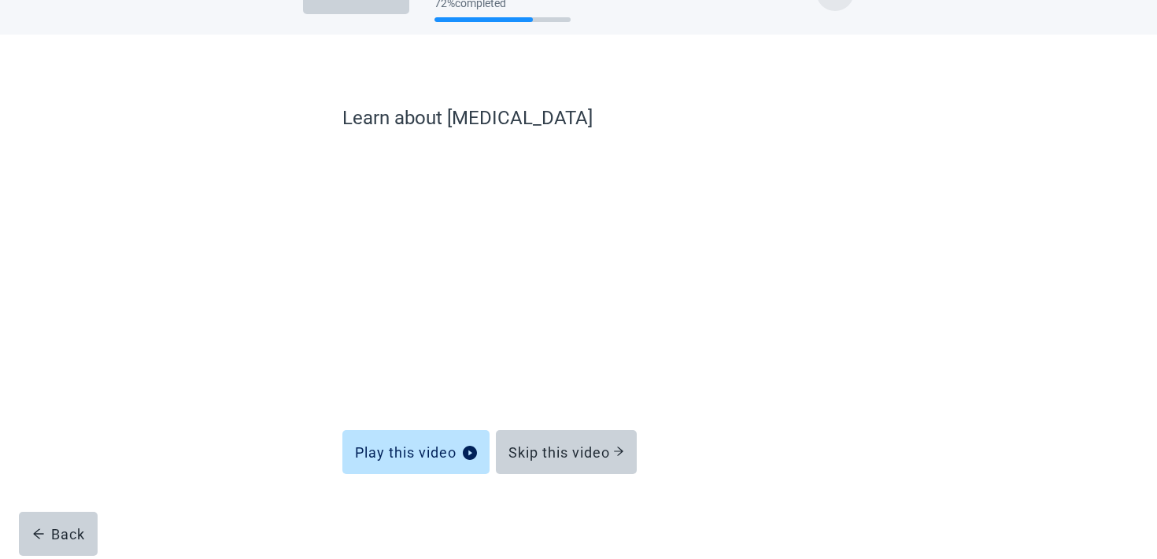
scroll to position [47, 0]
click at [548, 426] on div "Skip this video" at bounding box center [566, 446] width 141 height 44
click at [545, 438] on button "Skip this video" at bounding box center [566, 452] width 141 height 44
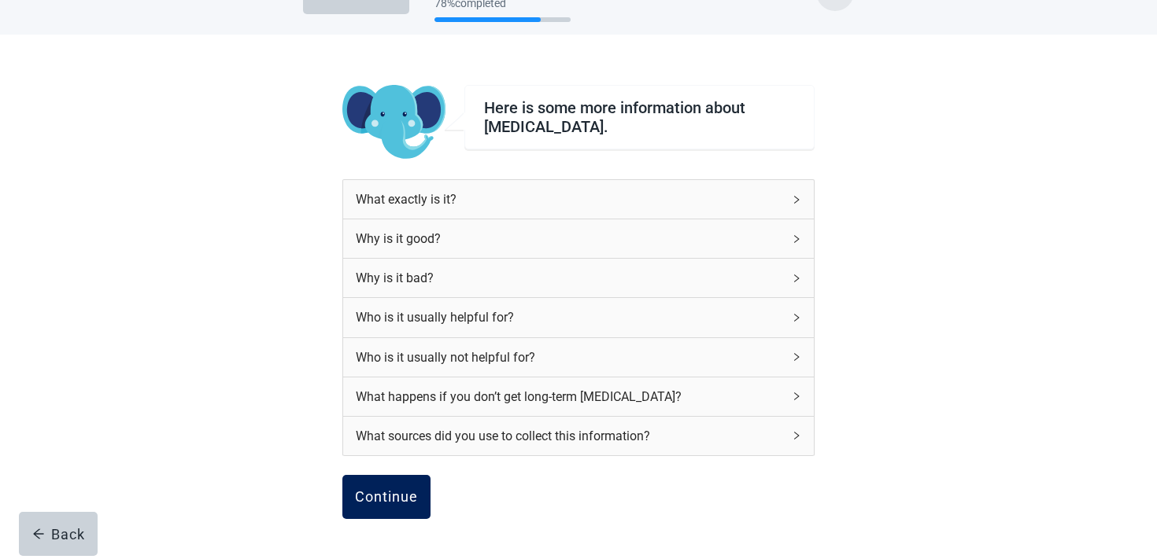
click at [405, 496] on div "Continue" at bounding box center [386, 497] width 63 height 16
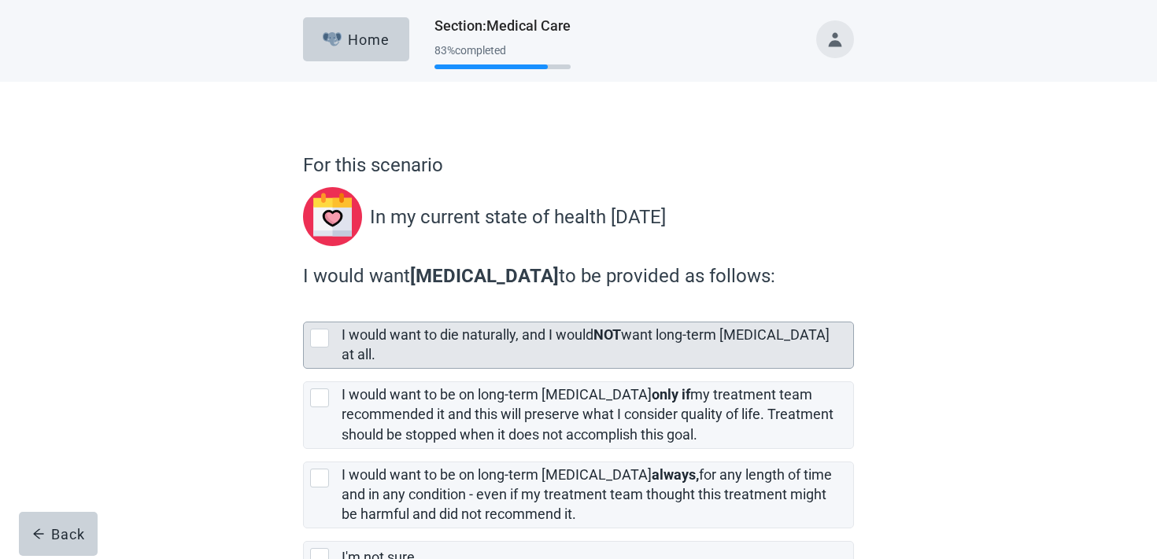
click at [469, 341] on label "I would want to die naturally, and I would NOT want long-term dialysis at all." at bounding box center [585, 345] width 488 height 36
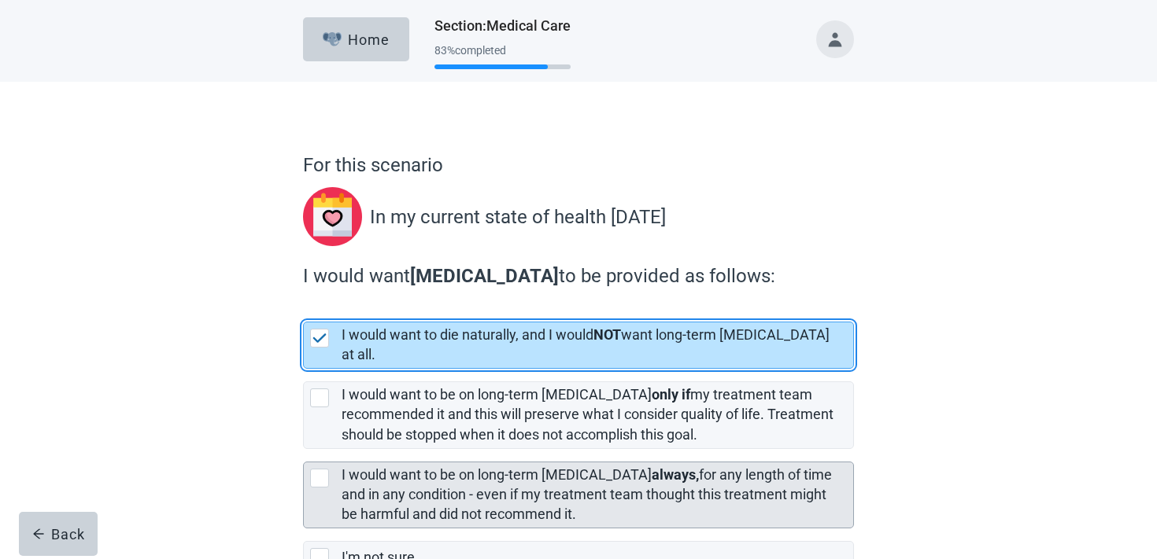
scroll to position [92, 0]
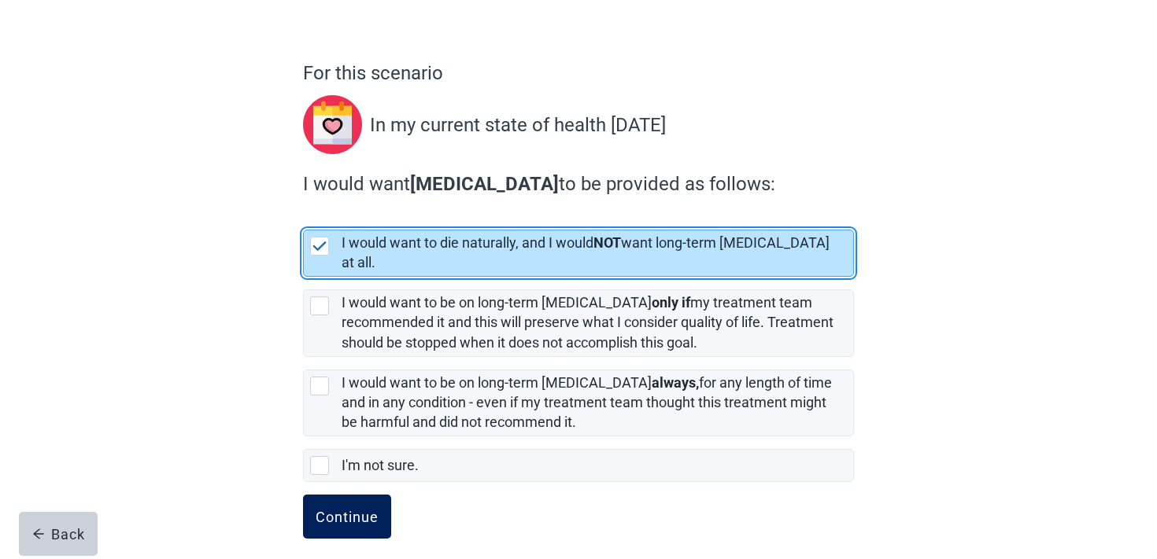
click at [349, 495] on button "Continue" at bounding box center [347, 517] width 88 height 44
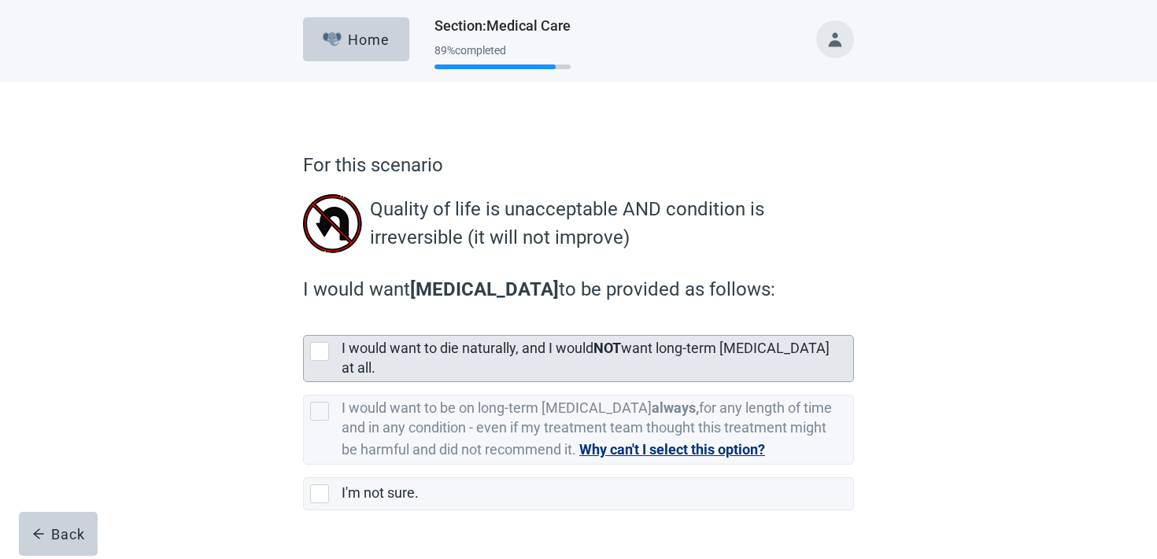
click at [427, 356] on label "I would want to die naturally, and I would NOT want long-term dialysis at all." at bounding box center [585, 358] width 488 height 36
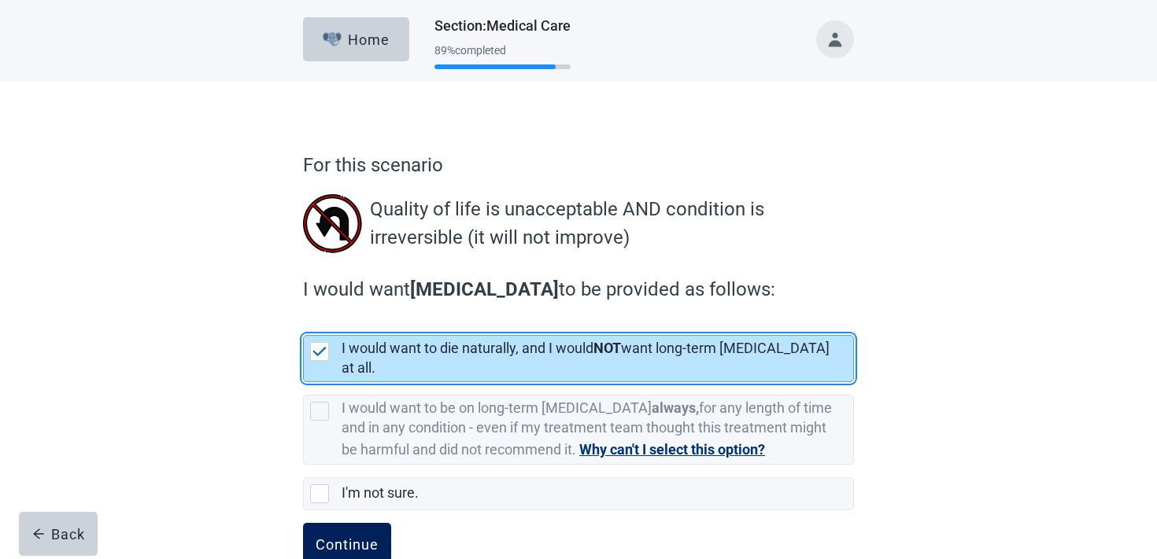
click at [364, 537] on div "Continue" at bounding box center [346, 545] width 63 height 16
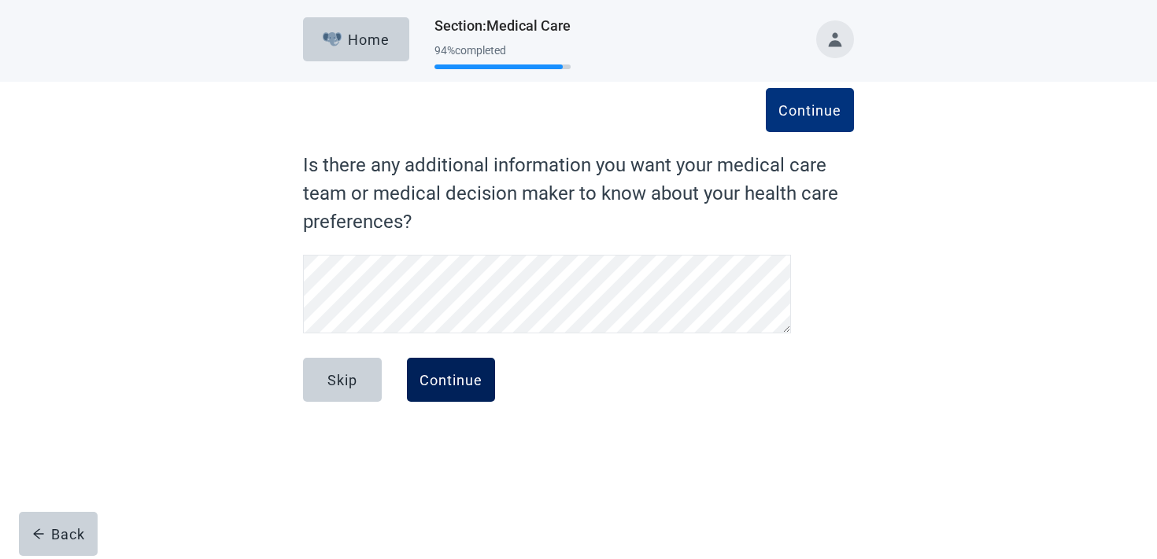
click at [464, 383] on div "Continue" at bounding box center [450, 380] width 63 height 16
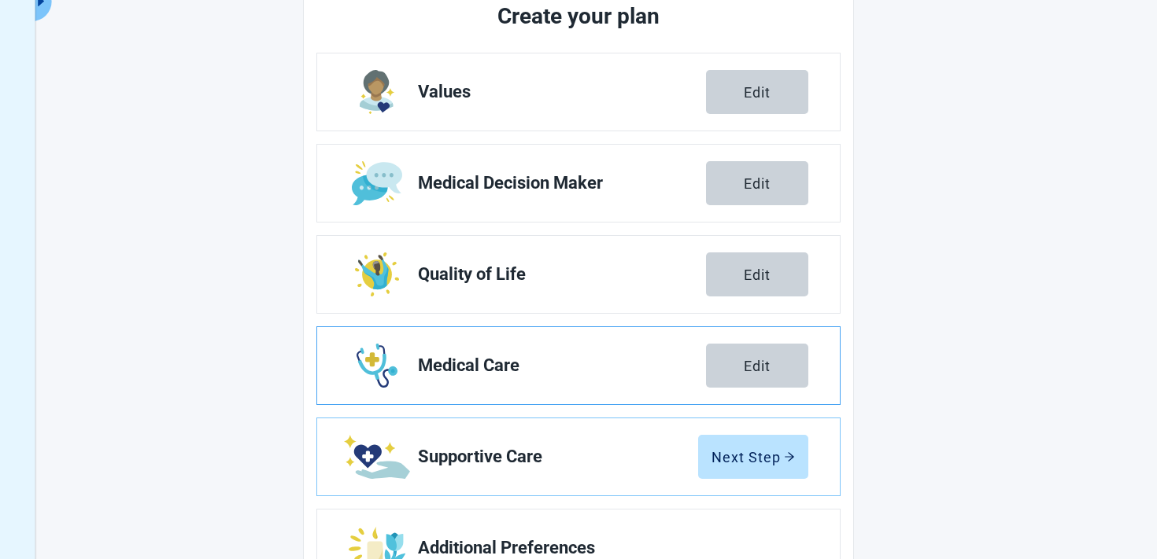
scroll to position [254, 0]
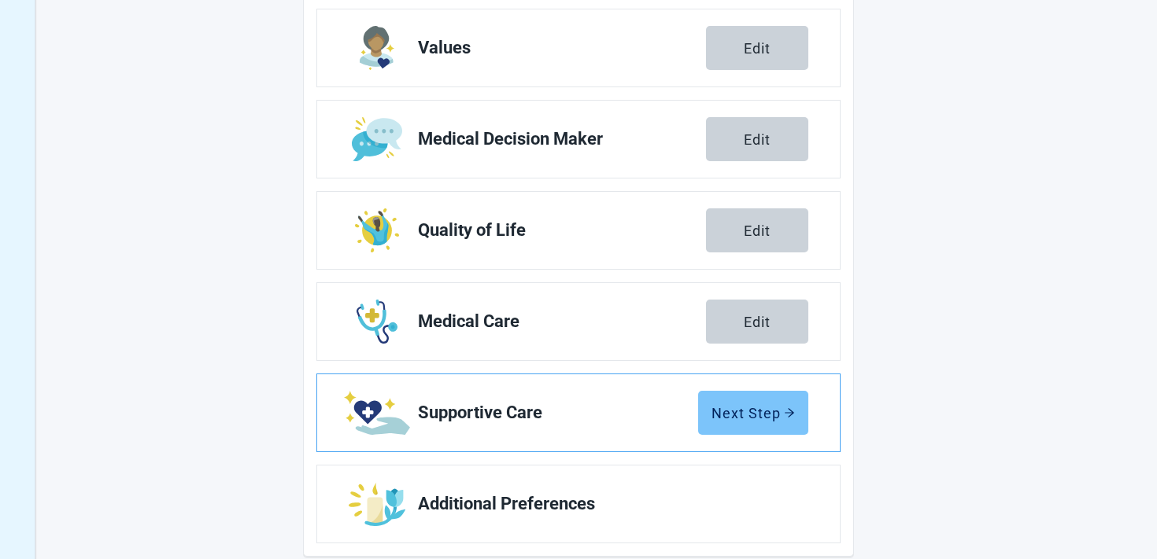
click at [719, 417] on div "Next Step" at bounding box center [752, 413] width 83 height 16
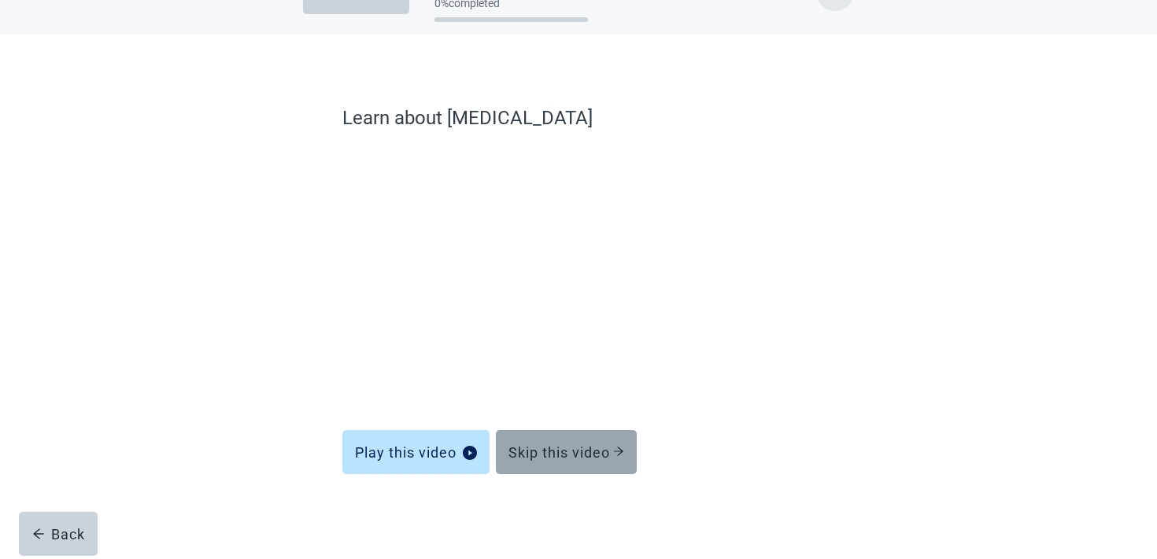
scroll to position [47, 0]
click at [555, 461] on button "Skip this video" at bounding box center [566, 452] width 141 height 44
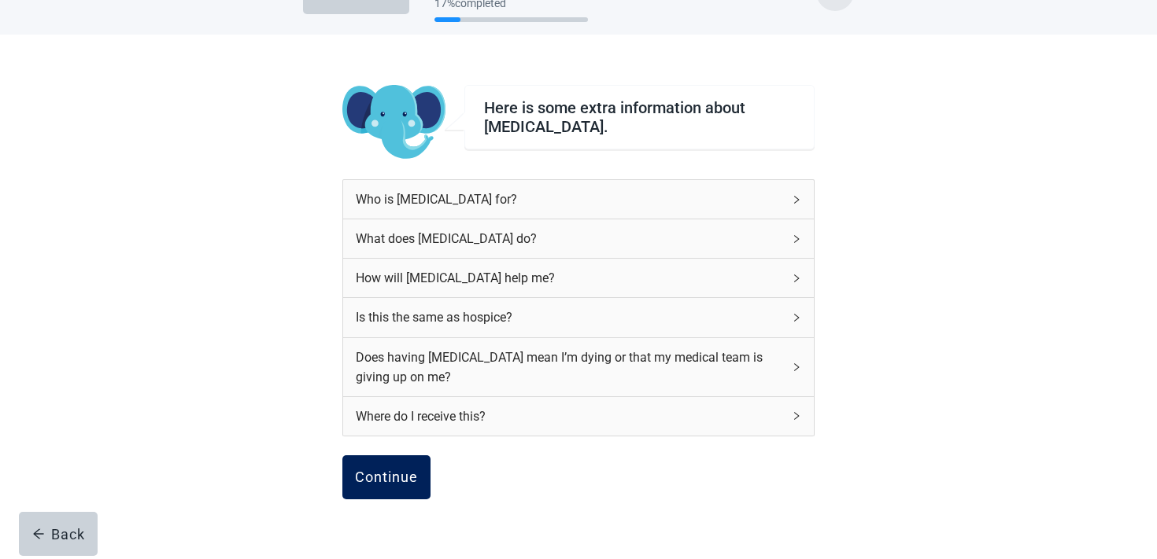
click at [389, 484] on div "Continue" at bounding box center [386, 478] width 63 height 16
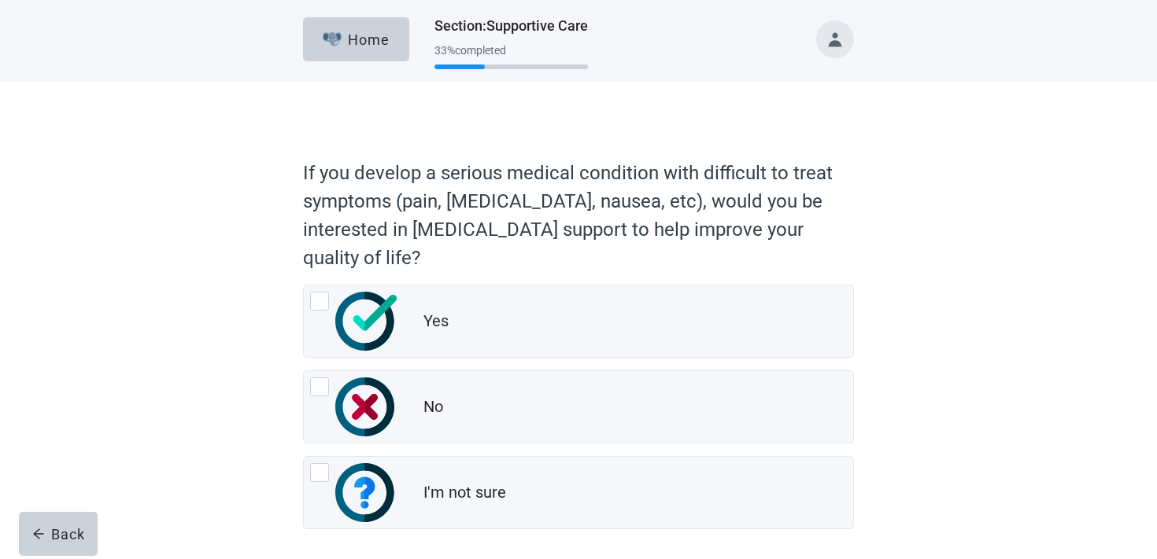
click at [447, 363] on div "Yes No I'm not sure" at bounding box center [578, 407] width 551 height 245
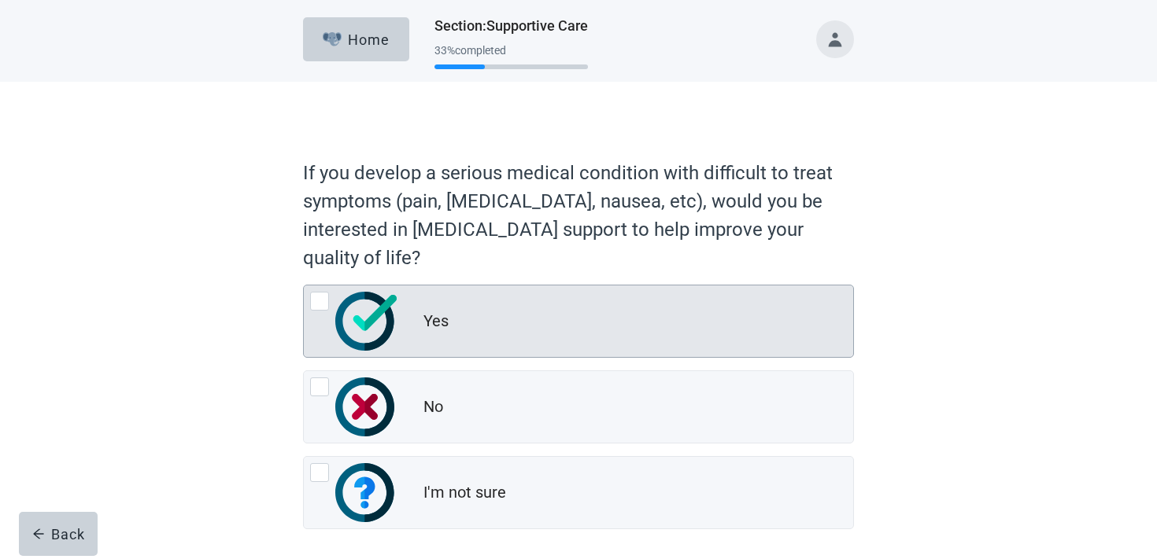
click at [447, 346] on div "Yes" at bounding box center [578, 322] width 549 height 72
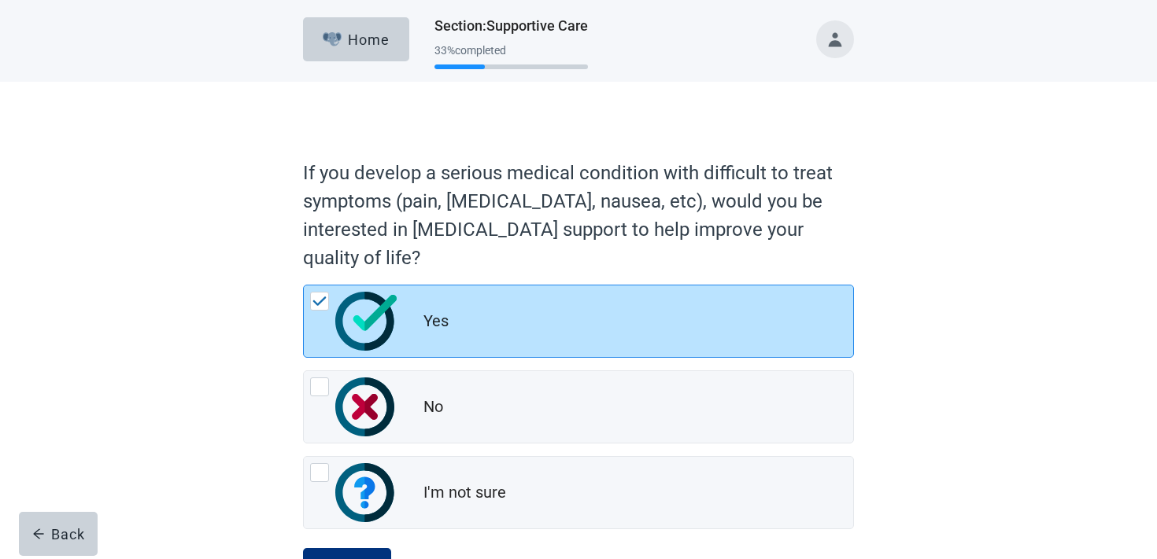
scroll to position [68, 0]
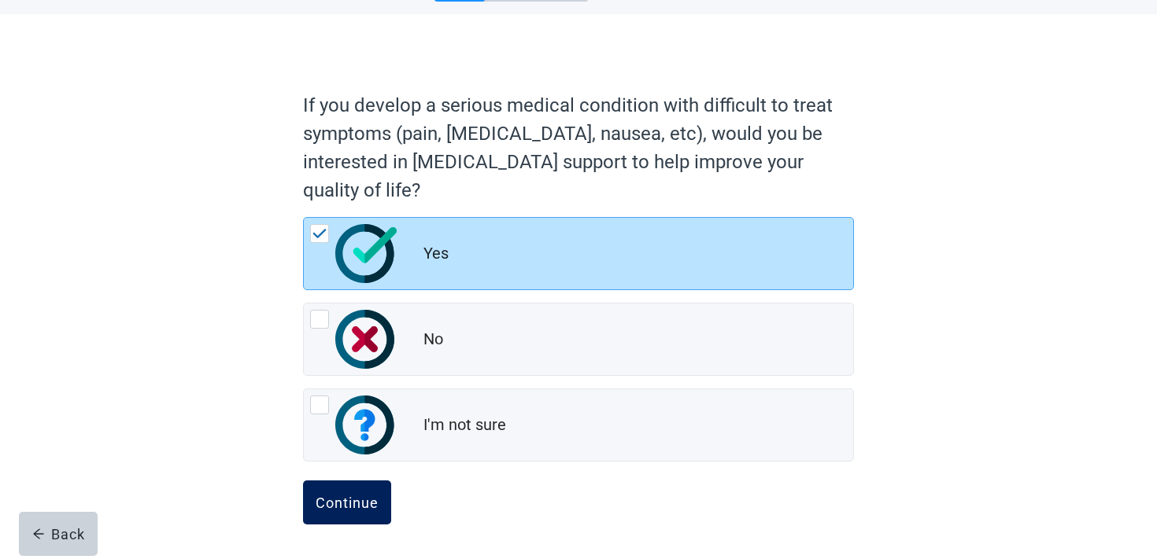
click at [341, 514] on button "Continue" at bounding box center [347, 503] width 88 height 44
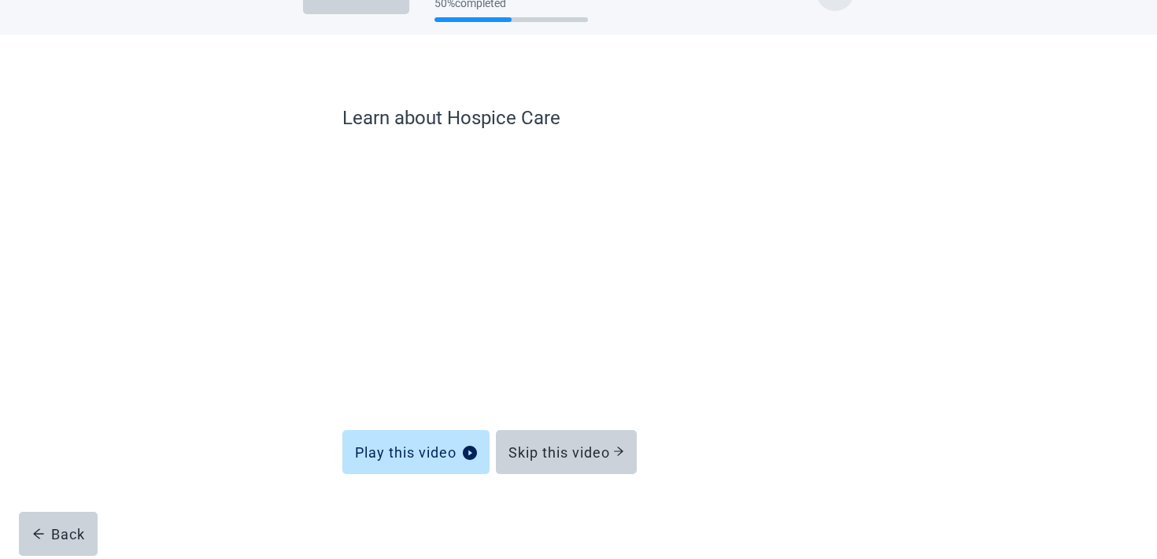
scroll to position [47, 0]
click at [577, 429] on div "Skip this video" at bounding box center [566, 446] width 141 height 44
click at [564, 449] on div "Skip this video" at bounding box center [566, 453] width 116 height 16
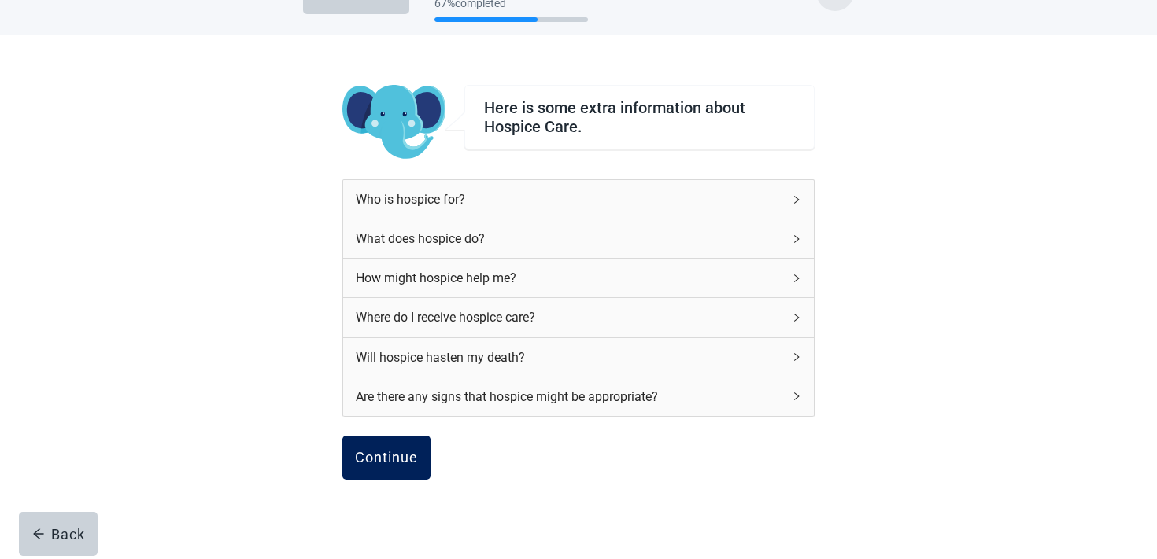
click at [356, 445] on button "Continue" at bounding box center [386, 458] width 88 height 44
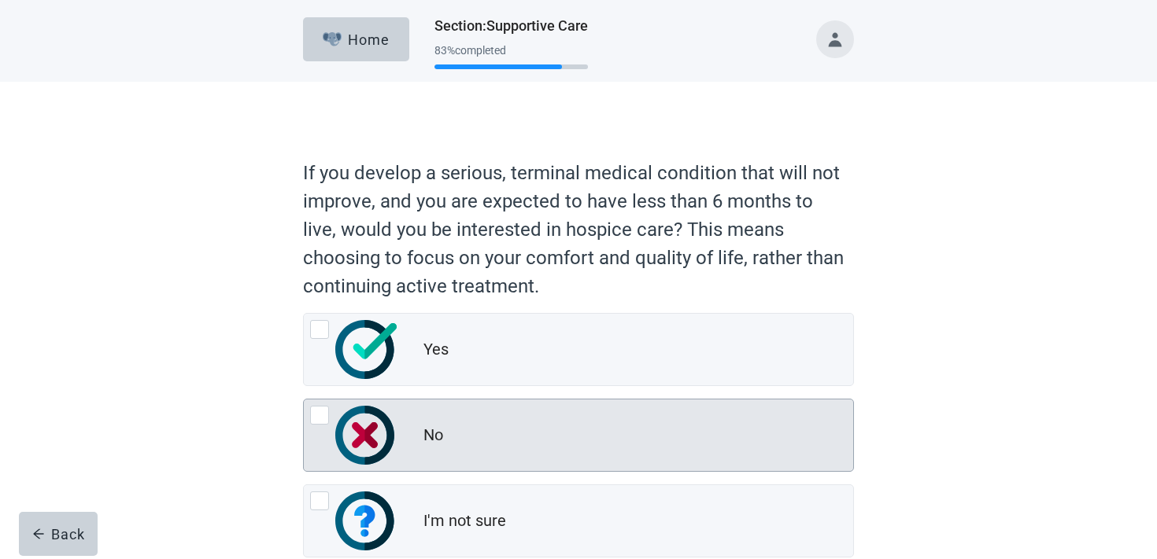
click at [444, 409] on div "No" at bounding box center [578, 436] width 549 height 72
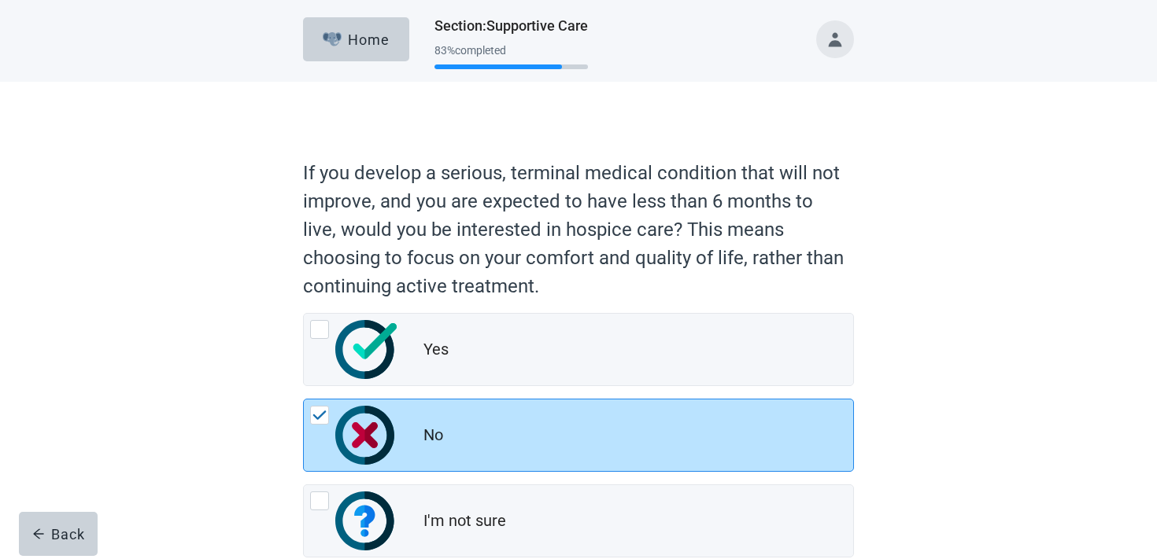
scroll to position [96, 0]
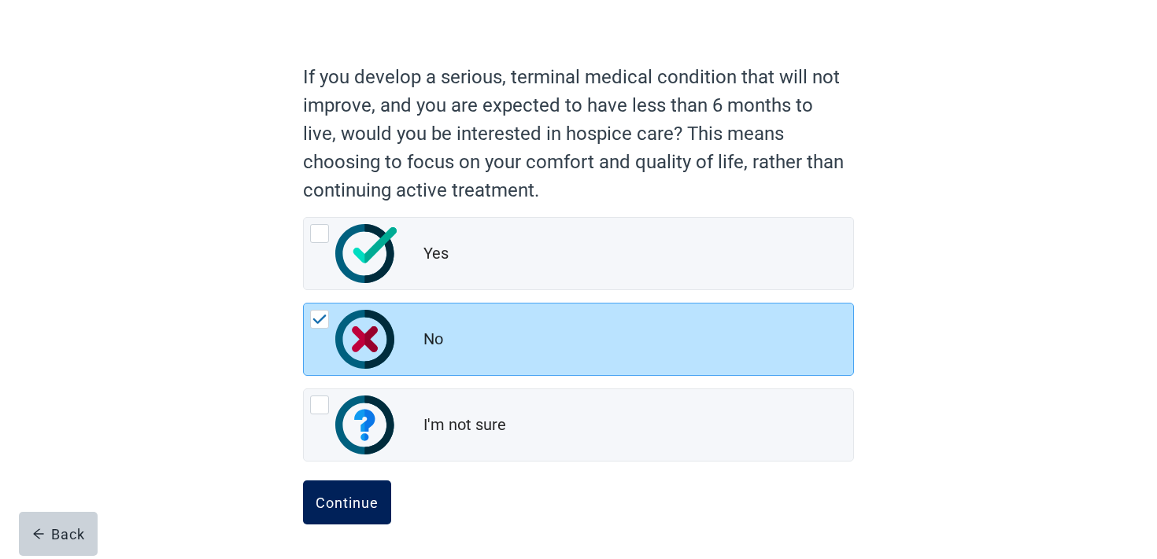
click at [371, 497] on div "Continue" at bounding box center [346, 503] width 63 height 16
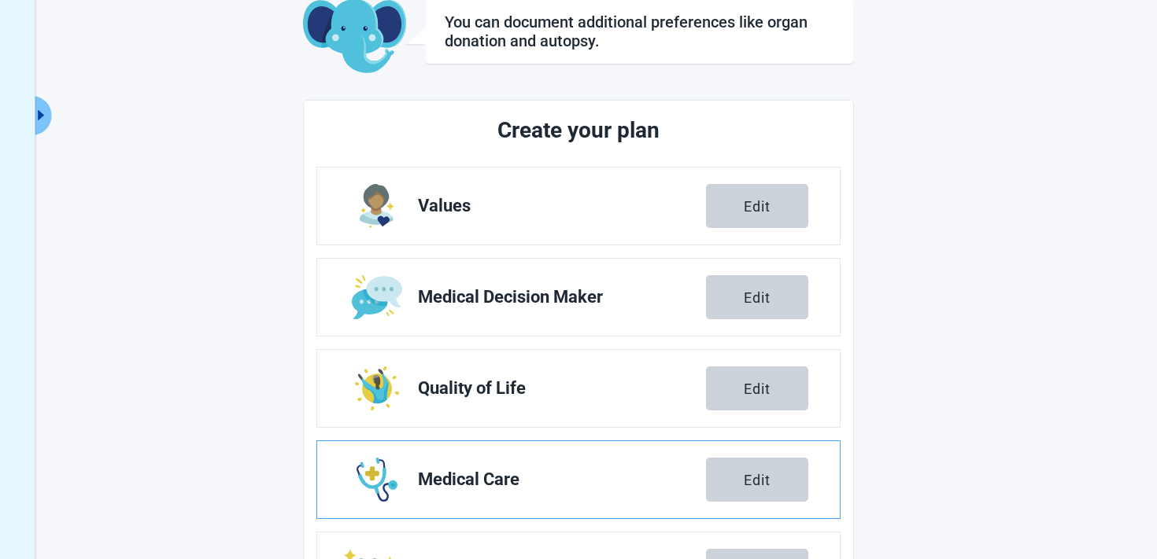
scroll to position [277, 0]
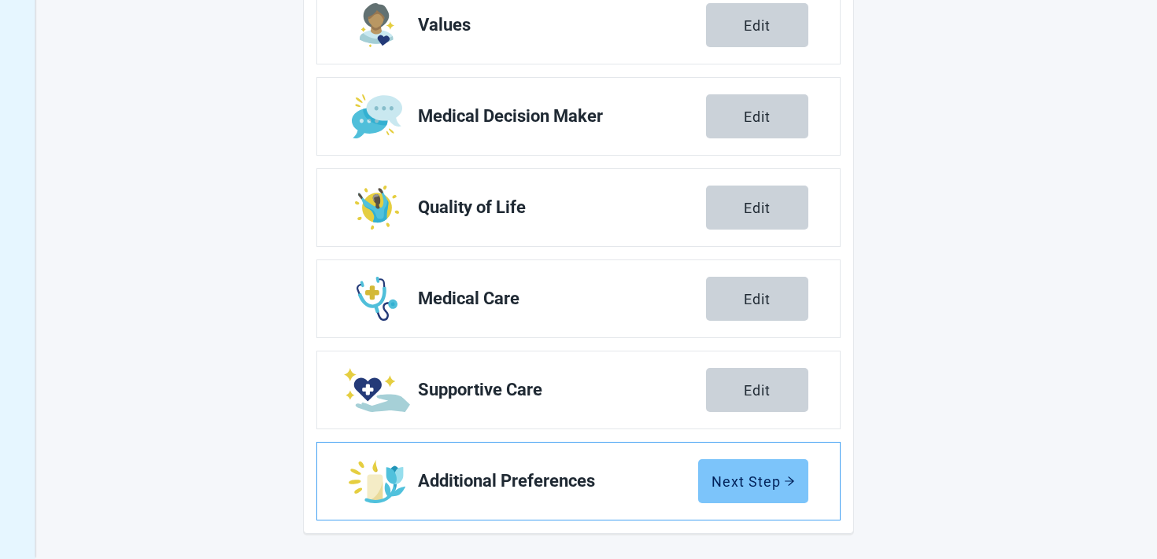
click at [762, 470] on button "Next Step" at bounding box center [753, 481] width 110 height 44
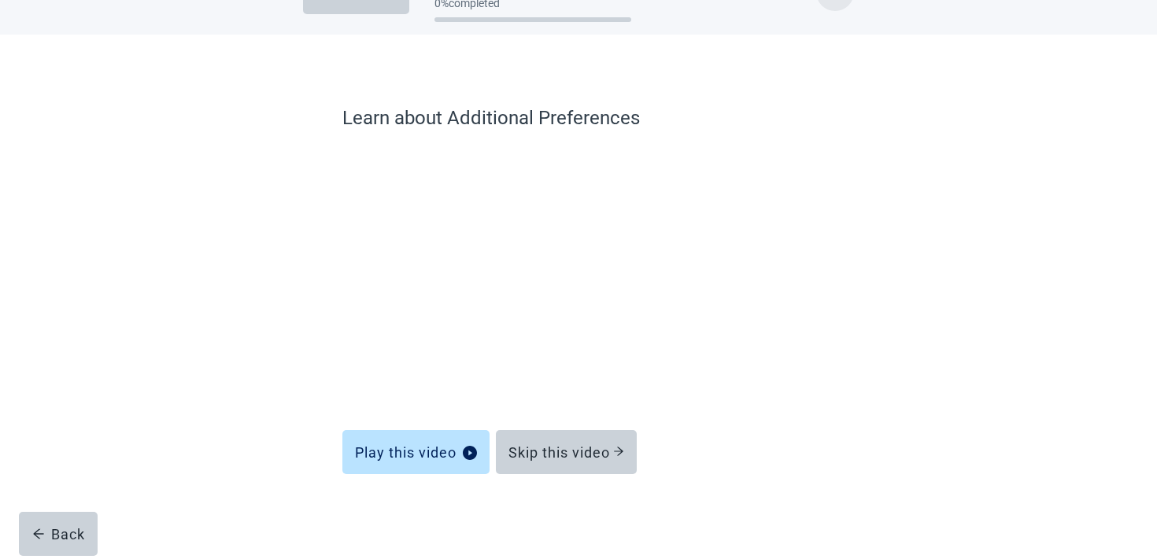
scroll to position [47, 0]
click at [618, 441] on button "Skip this video" at bounding box center [566, 452] width 141 height 44
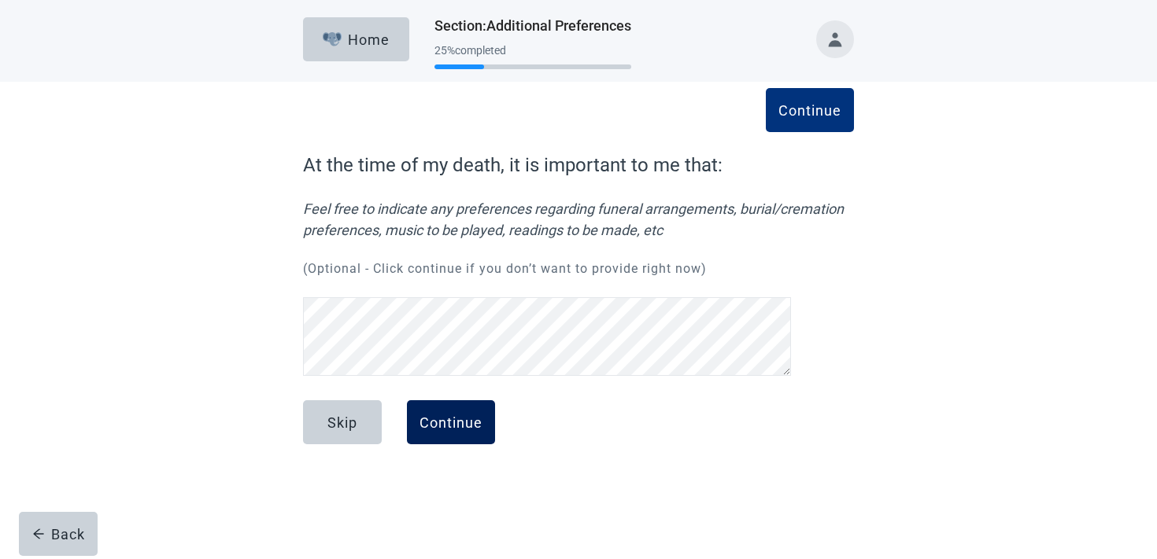
click at [439, 436] on button "Continue" at bounding box center [451, 422] width 88 height 44
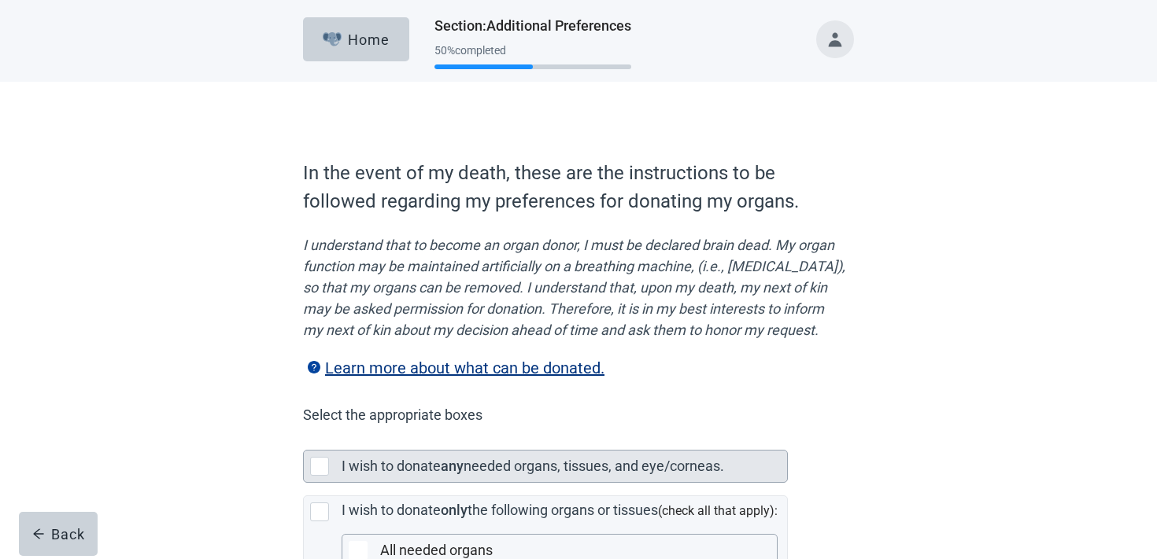
click at [434, 474] on div "I wish to donate any needed organs, tissues, and eye/corneas." at bounding box center [563, 466] width 445 height 31
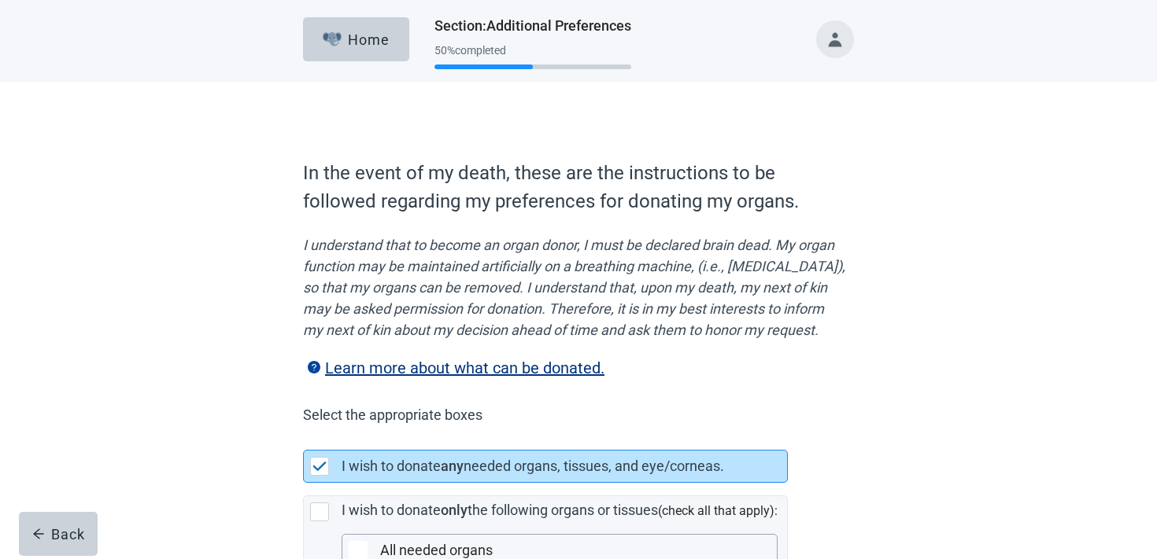
scroll to position [411, 0]
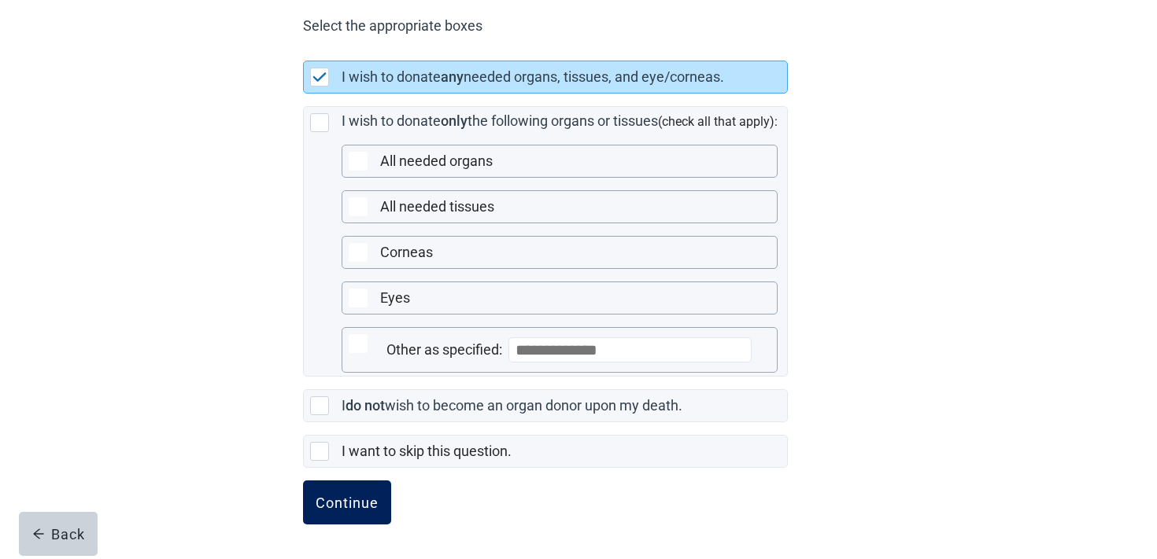
click at [346, 515] on button "Continue" at bounding box center [347, 503] width 88 height 44
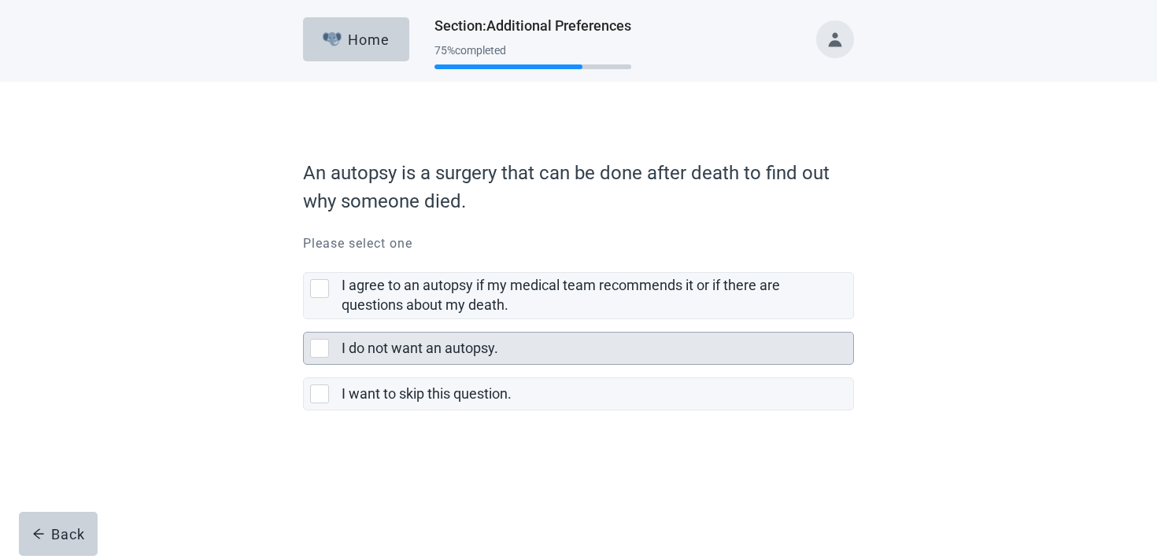
click at [439, 338] on div "I do not want an autopsy." at bounding box center [596, 348] width 511 height 31
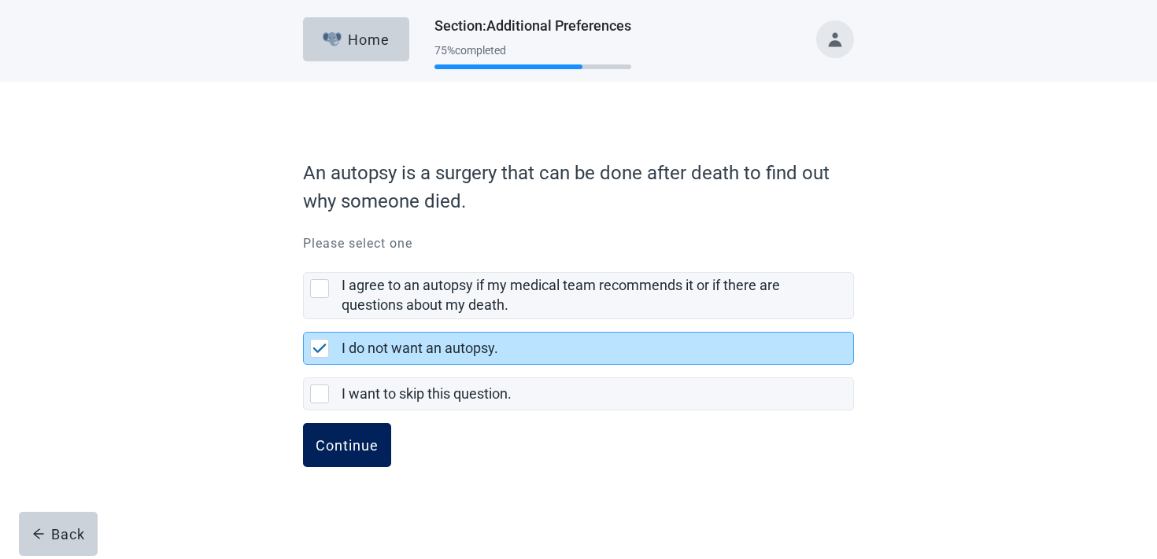
click at [319, 430] on button "Continue" at bounding box center [347, 445] width 88 height 44
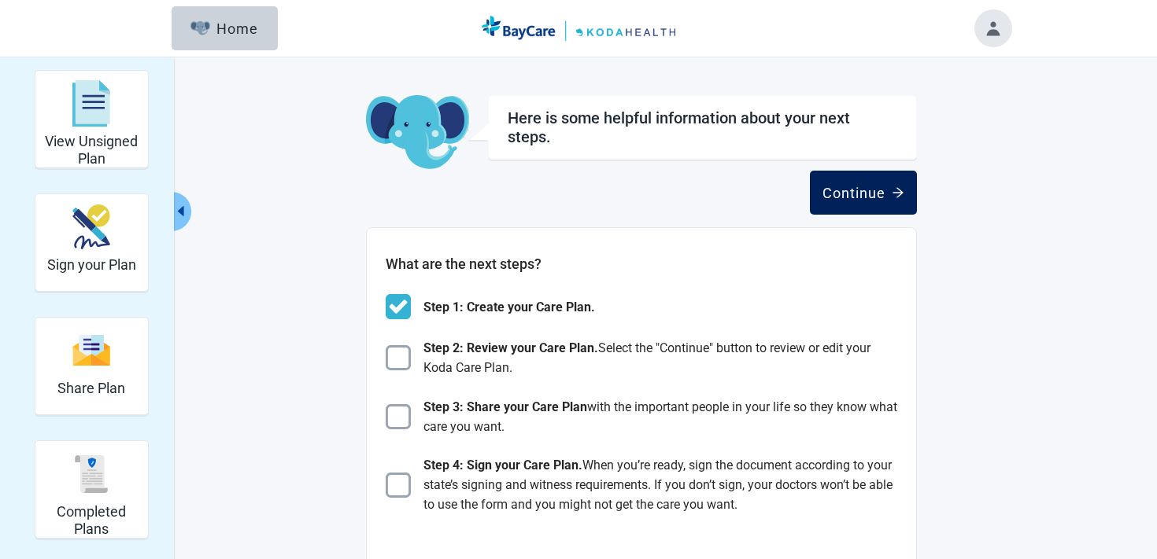
click at [896, 191] on icon "arrow-right" at bounding box center [897, 192] width 13 height 13
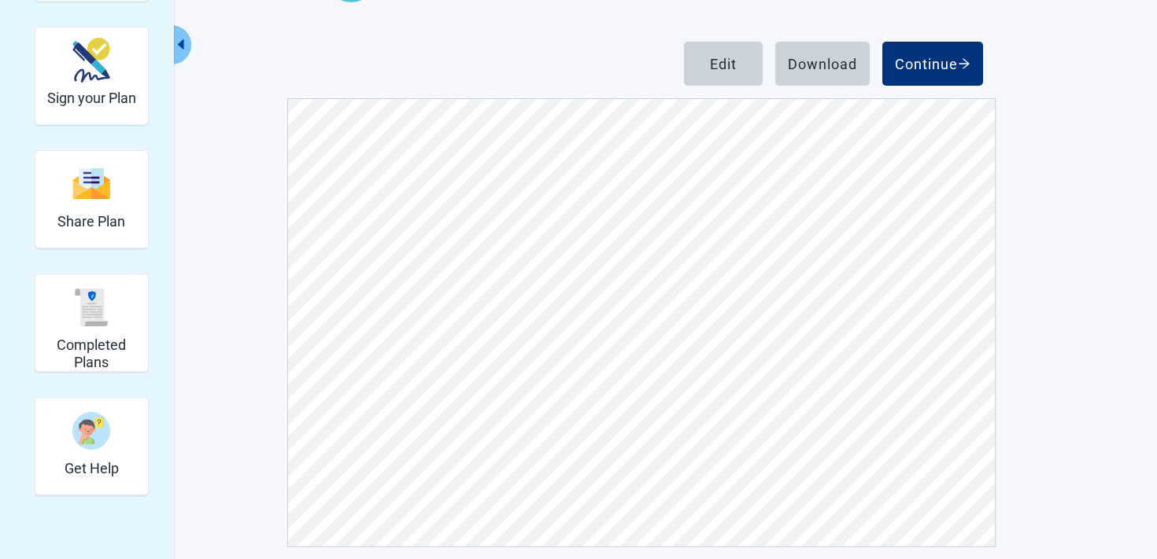
scroll to position [7740, 0]
click at [954, 65] on div "Continue" at bounding box center [933, 64] width 76 height 16
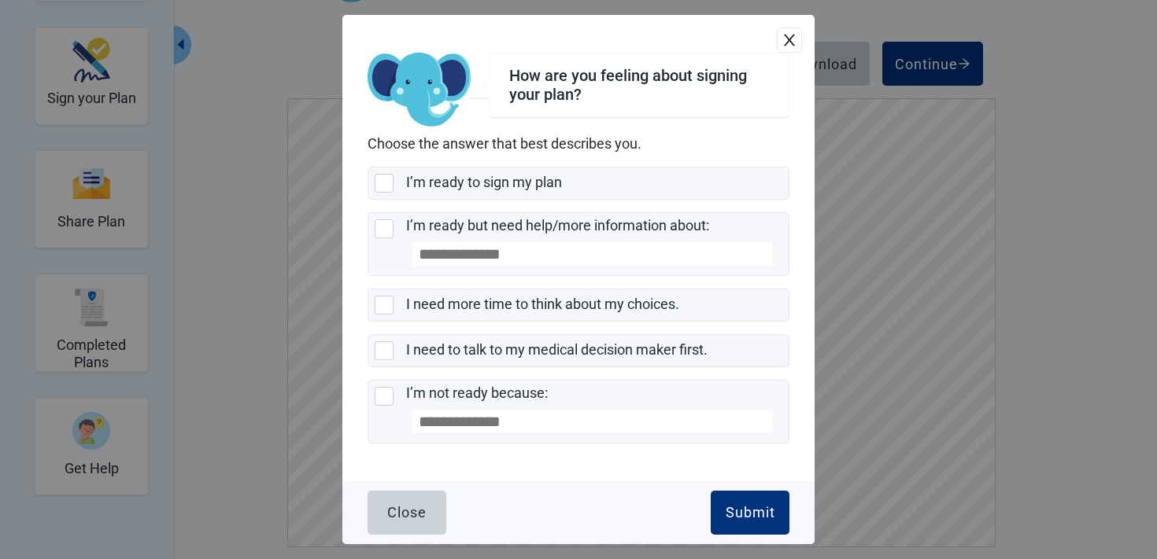
click at [614, 161] on div "How are you feeling about signing your plan? Choose the answer that best descri…" at bounding box center [578, 248] width 472 height 467
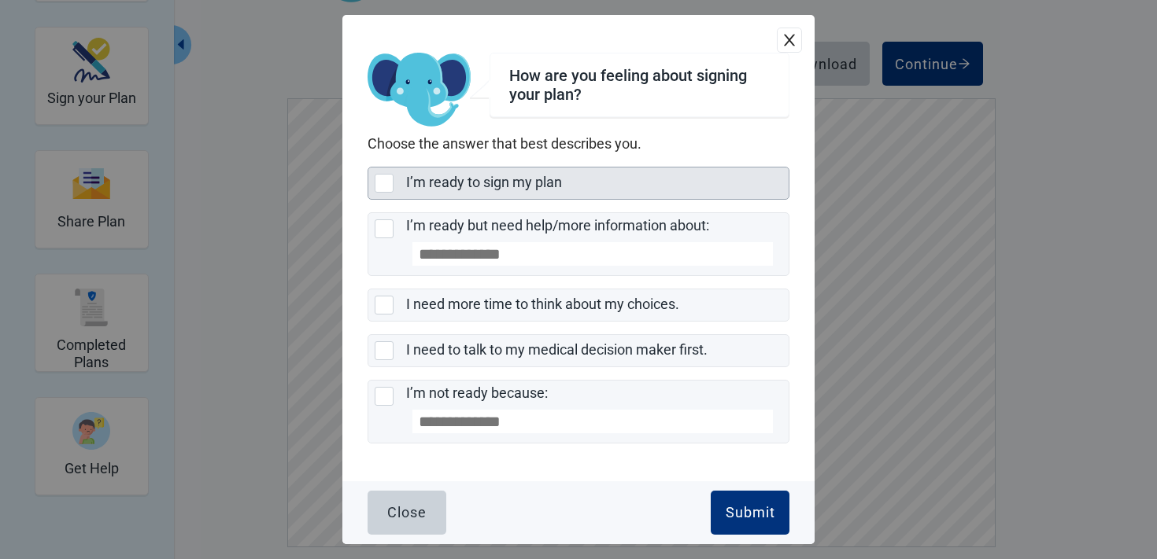
click at [611, 175] on div "I’m ready to sign my plan" at bounding box center [592, 183] width 373 height 20
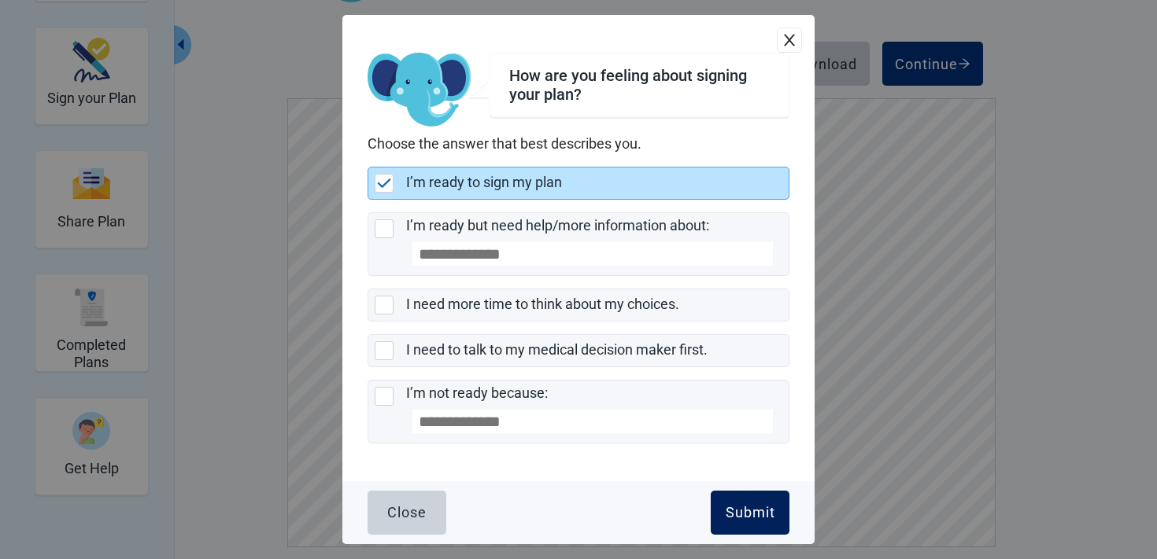
click at [770, 518] on div "Submit" at bounding box center [750, 513] width 50 height 16
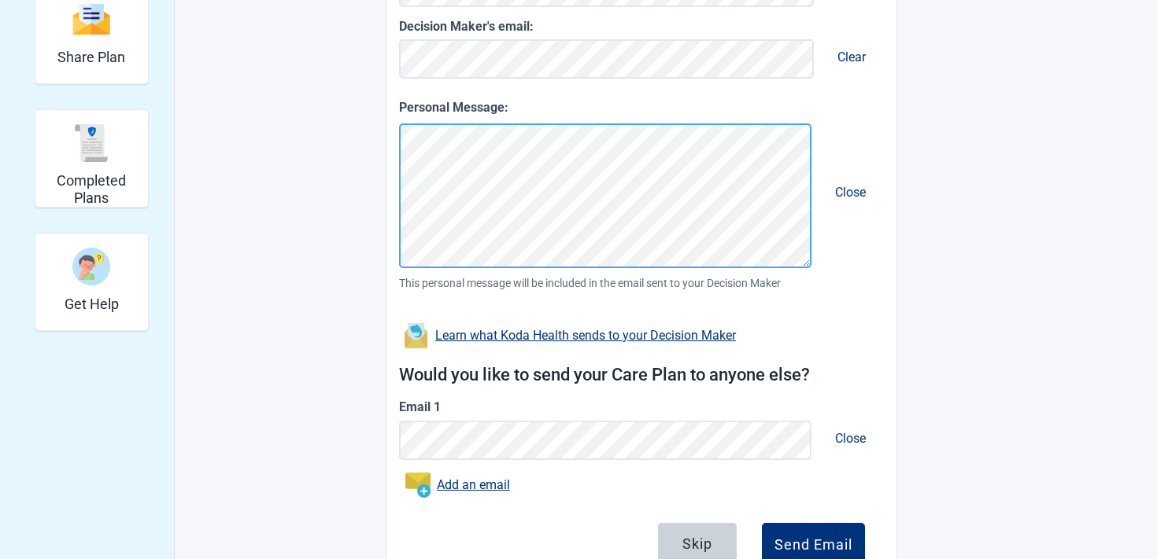
scroll to position [35, 0]
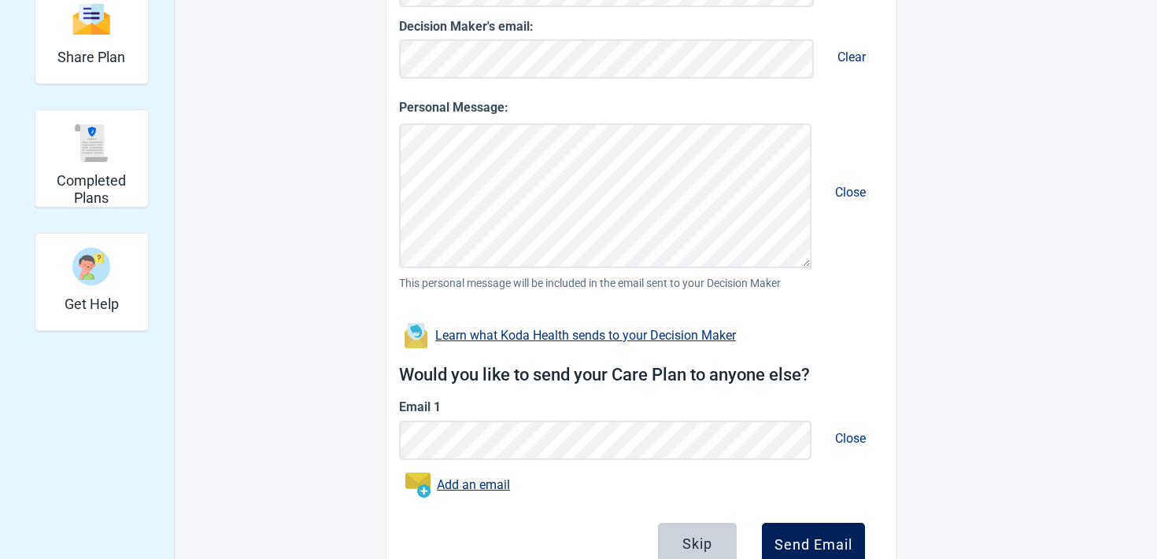
click at [784, 555] on button "Send Email" at bounding box center [813, 545] width 103 height 44
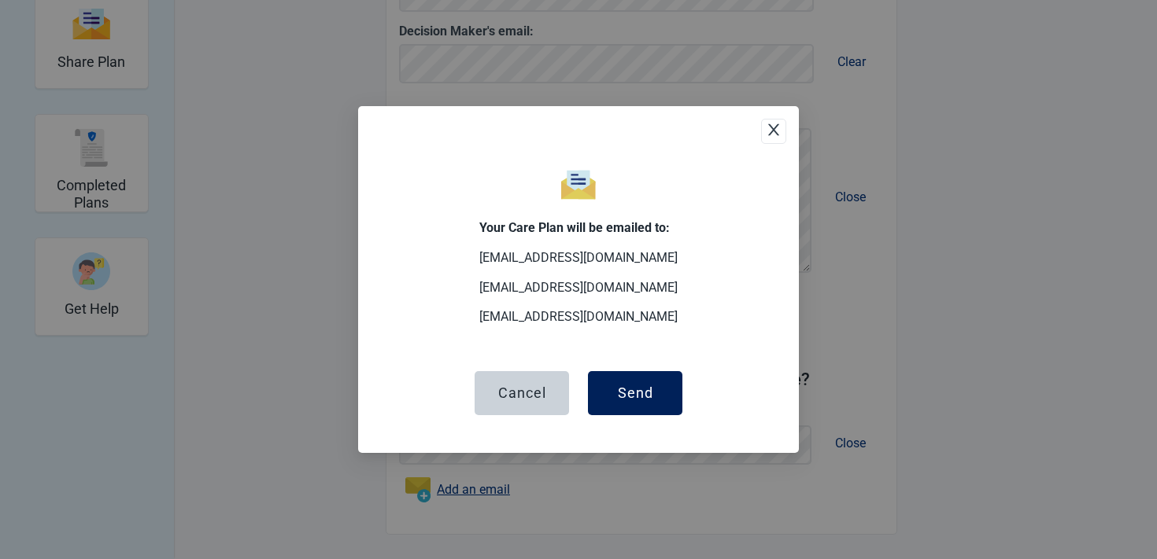
click at [599, 382] on button "Send" at bounding box center [635, 393] width 94 height 44
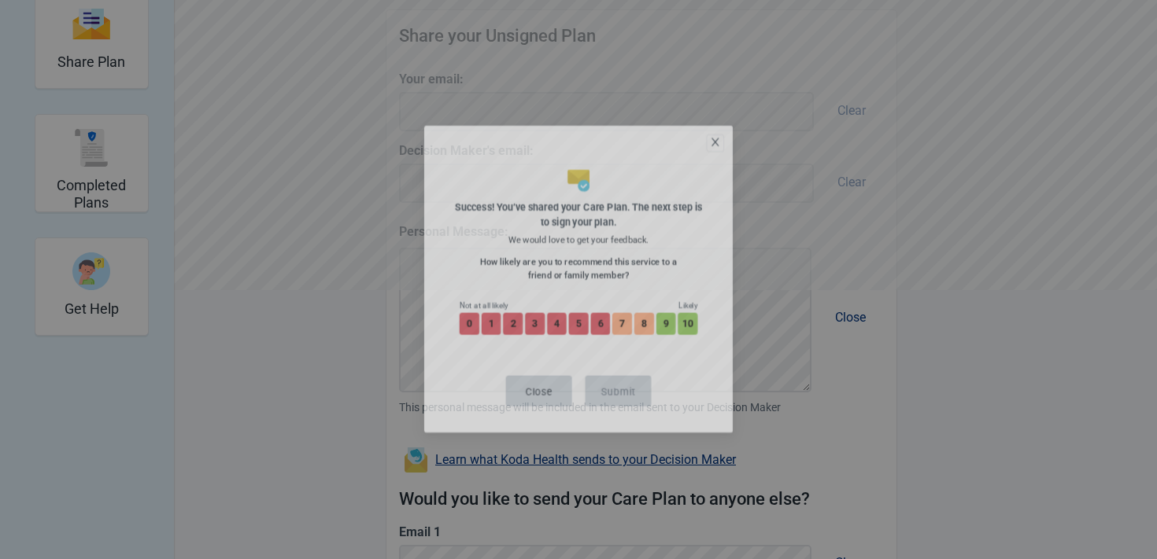
scroll to position [447, 0]
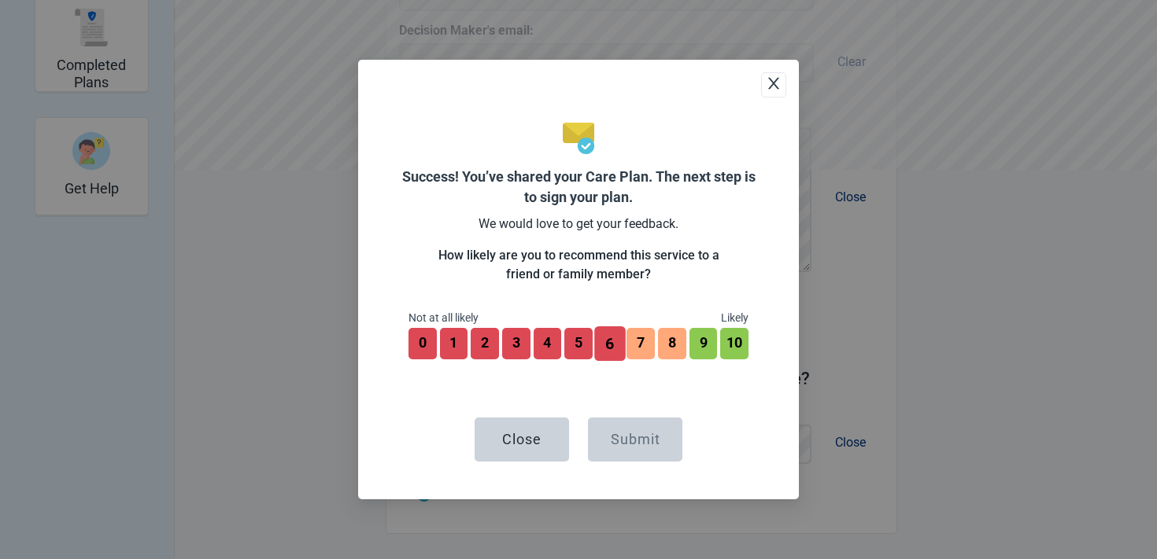
click at [612, 337] on button "6" at bounding box center [609, 344] width 31 height 35
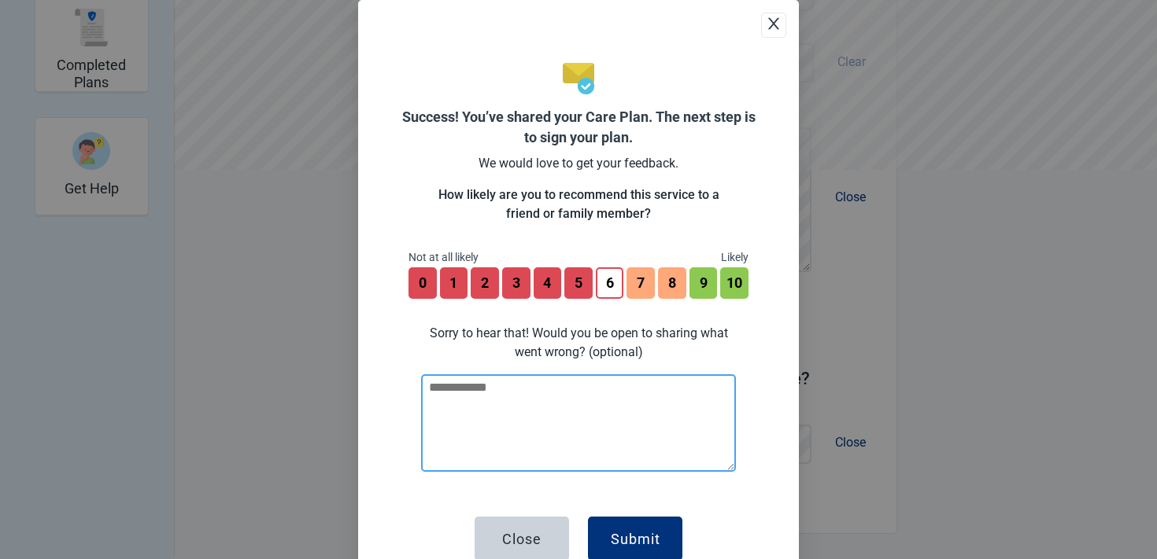
click at [555, 420] on textarea at bounding box center [578, 424] width 315 height 98
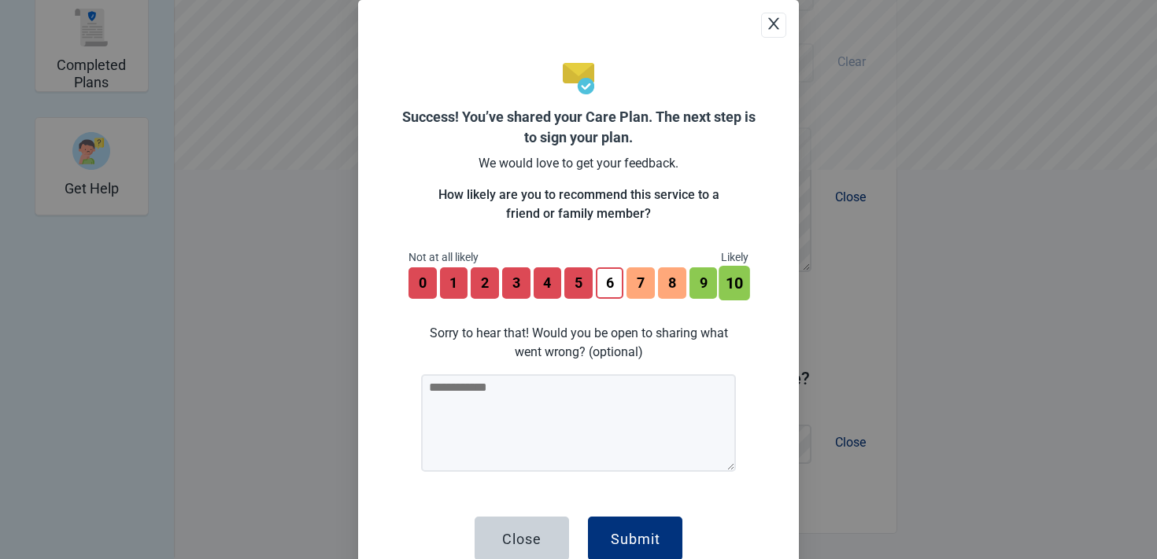
click at [740, 287] on button "10" at bounding box center [734, 283] width 31 height 35
click at [479, 301] on div "2 That’s great to hear! Would you like to leave a testimonial or feedback? (opt…" at bounding box center [484, 287] width 28 height 38
click at [479, 285] on button "2" at bounding box center [484, 283] width 31 height 35
click at [648, 282] on button "7" at bounding box center [640, 283] width 31 height 35
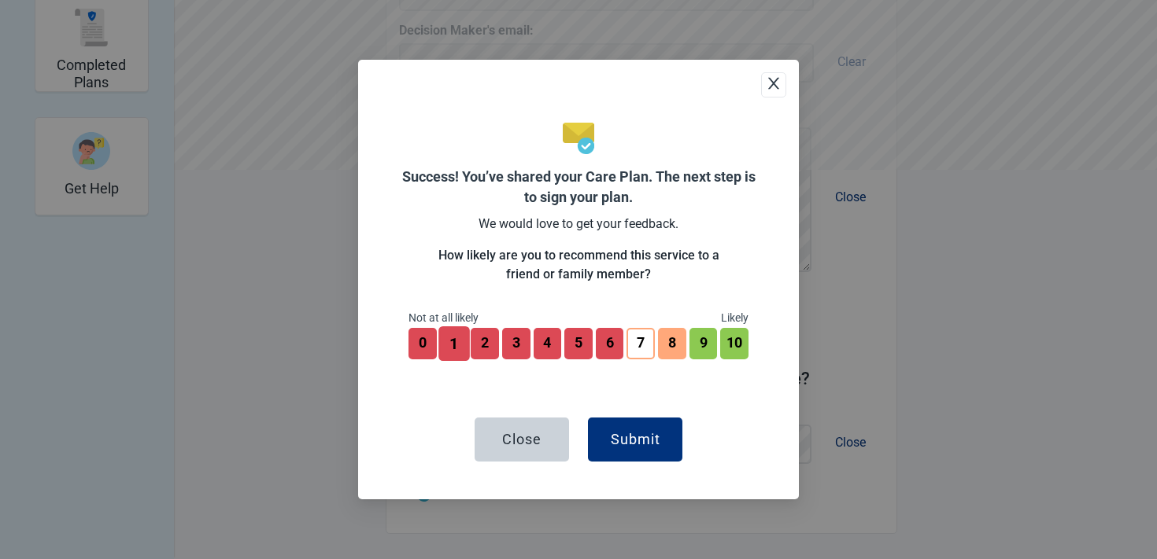
click at [454, 349] on button "1" at bounding box center [453, 344] width 31 height 35
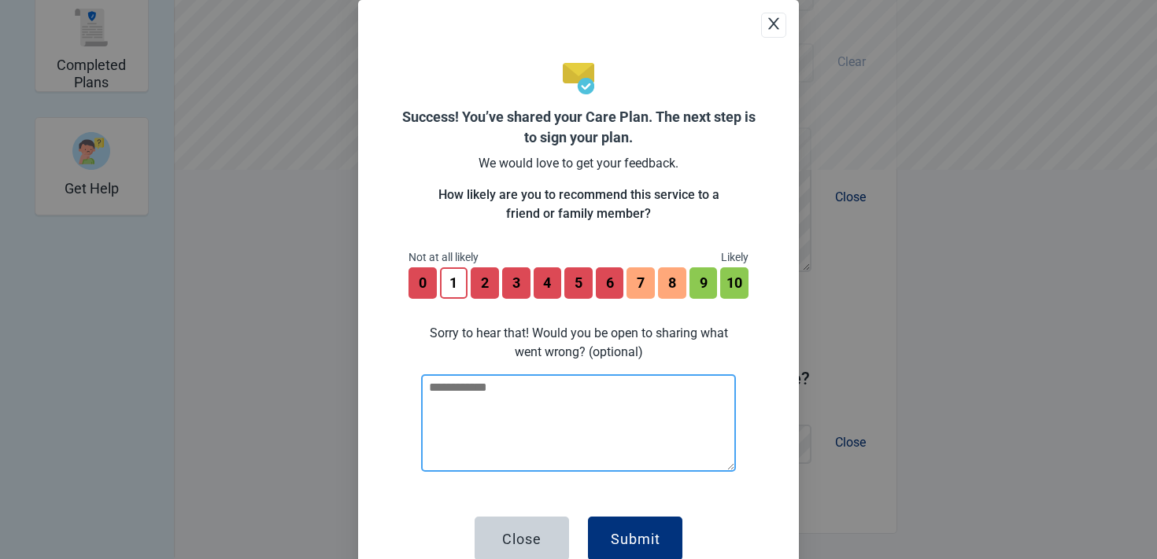
click at [496, 389] on textarea at bounding box center [578, 424] width 315 height 98
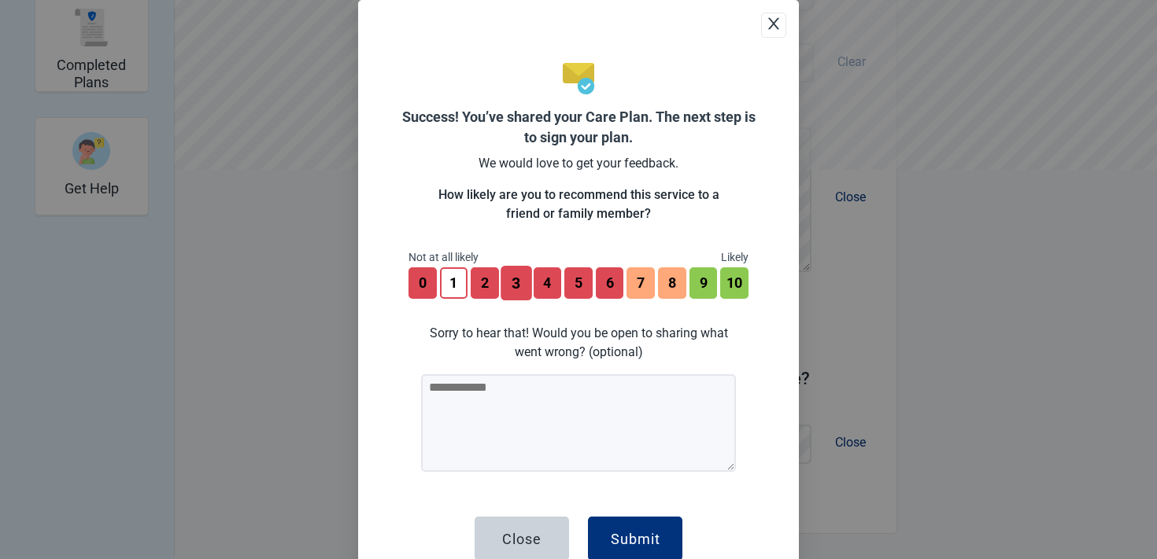
click at [511, 285] on button "3" at bounding box center [515, 283] width 31 height 35
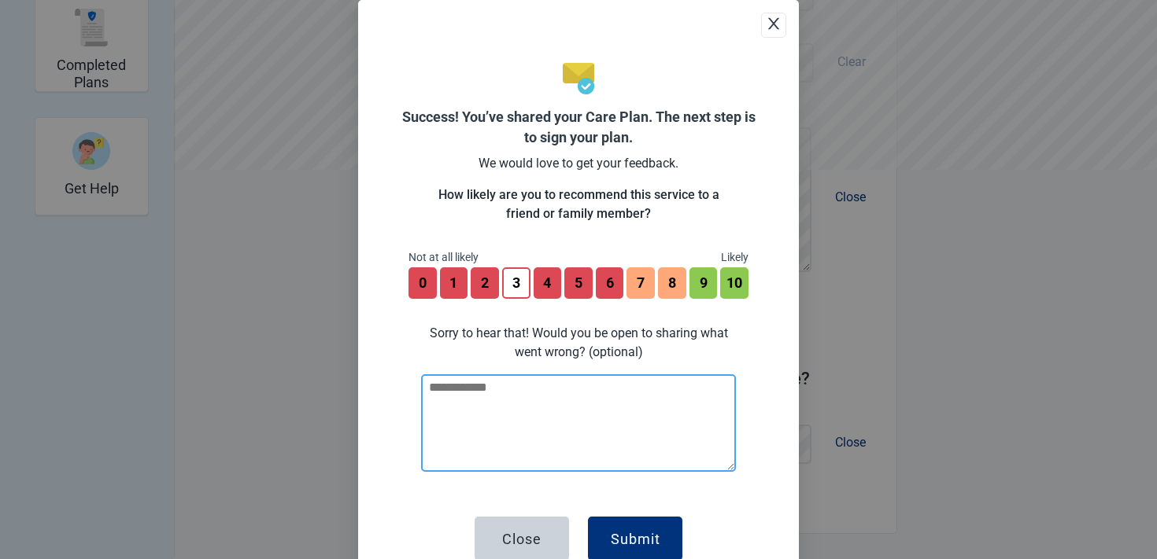
click at [520, 409] on textarea at bounding box center [578, 424] width 315 height 98
type textarea "**********"
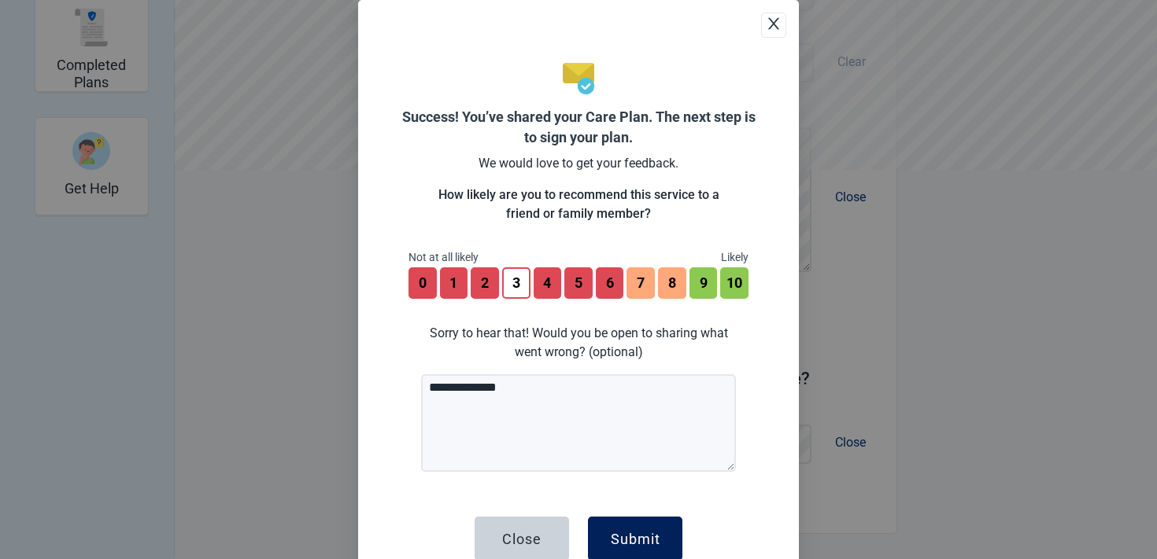
click at [641, 537] on div "Submit" at bounding box center [636, 539] width 50 height 16
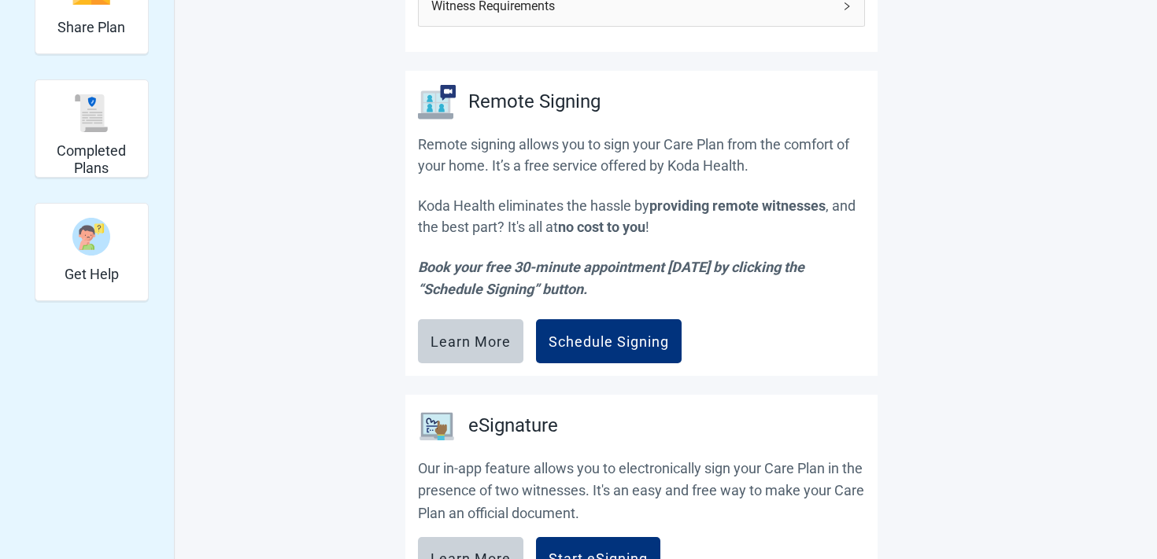
scroll to position [544, 0]
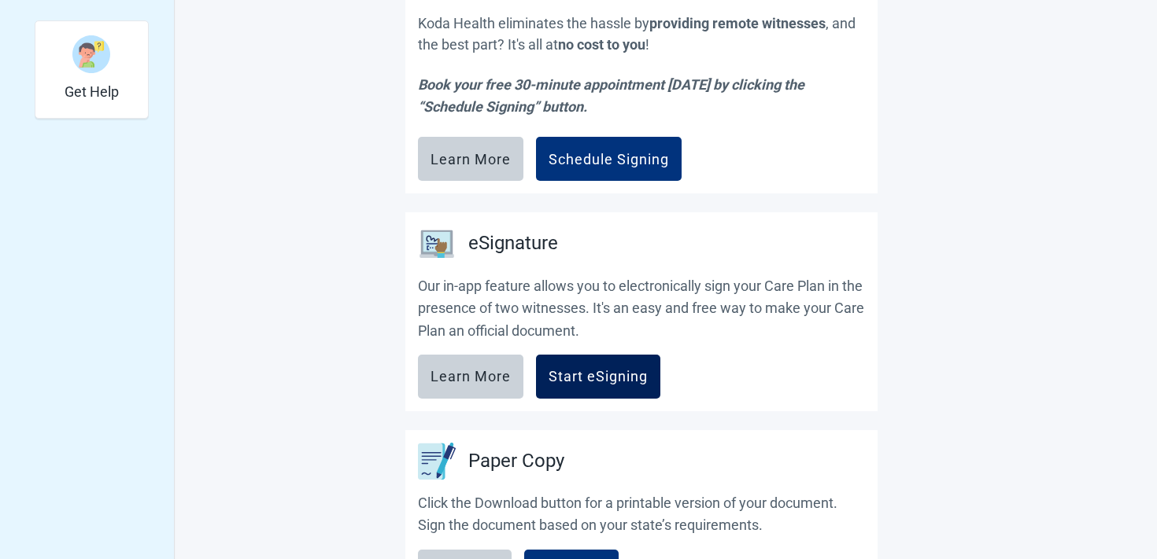
click at [572, 392] on button "Start eSigning" at bounding box center [598, 377] width 124 height 44
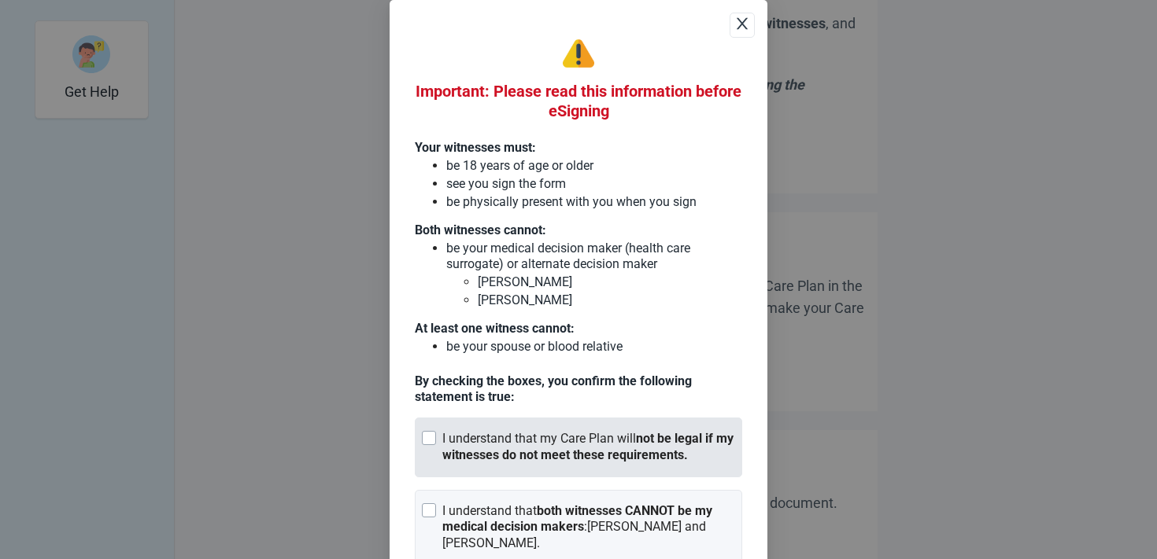
click at [565, 470] on div "I understand that my Care Plan will not be legal if my witnesses do not meet th…" at bounding box center [578, 448] width 327 height 60
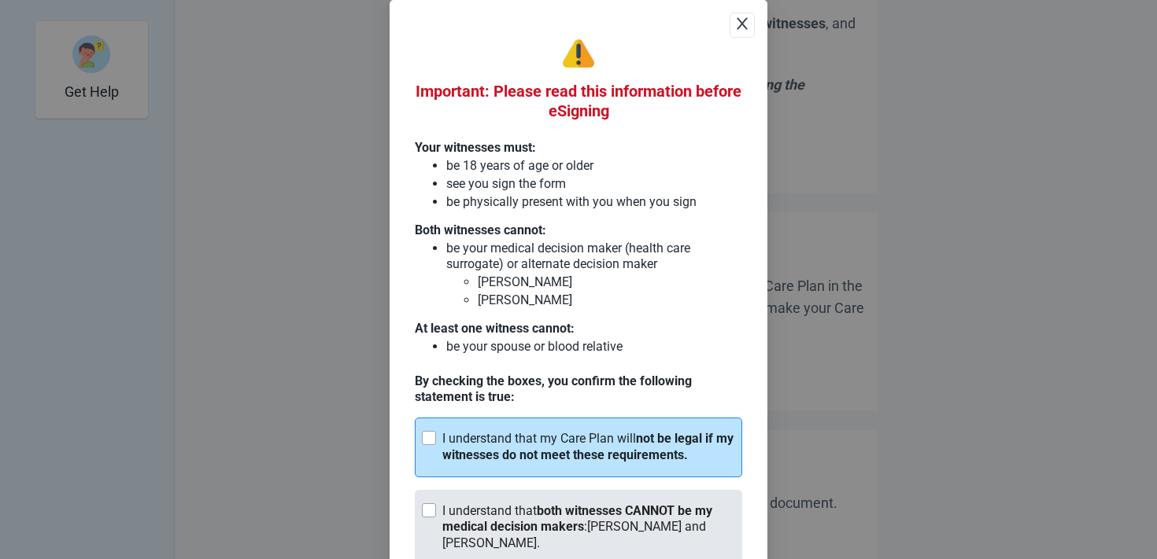
click at [557, 492] on div "I understand that both witnesses CANNOT be my medical decision makers : George …" at bounding box center [578, 528] width 327 height 76
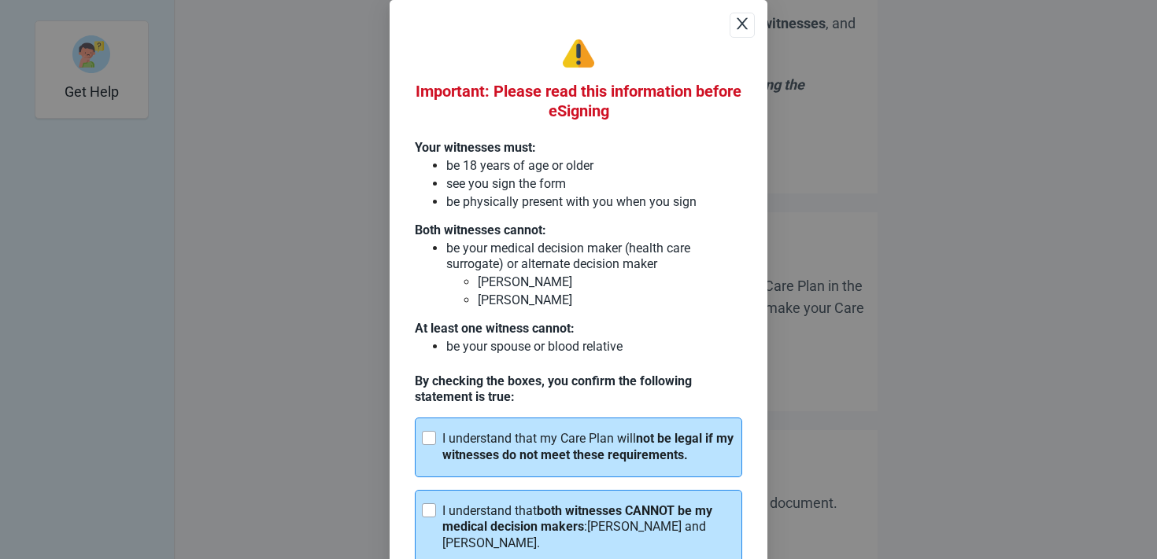
scroll to position [79, 0]
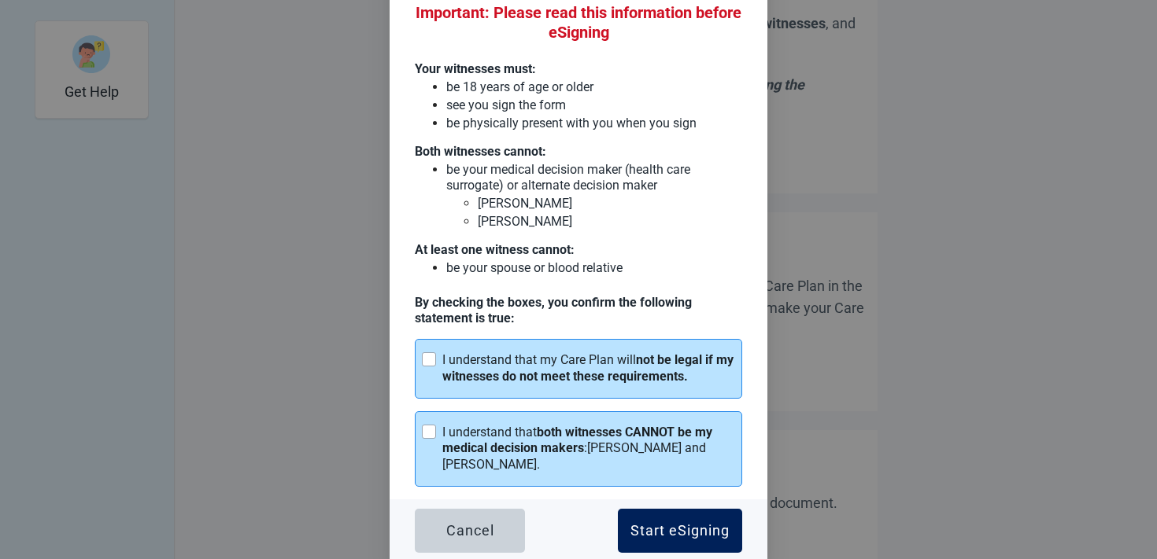
click at [654, 534] on div "Start eSigning" at bounding box center [679, 531] width 99 height 16
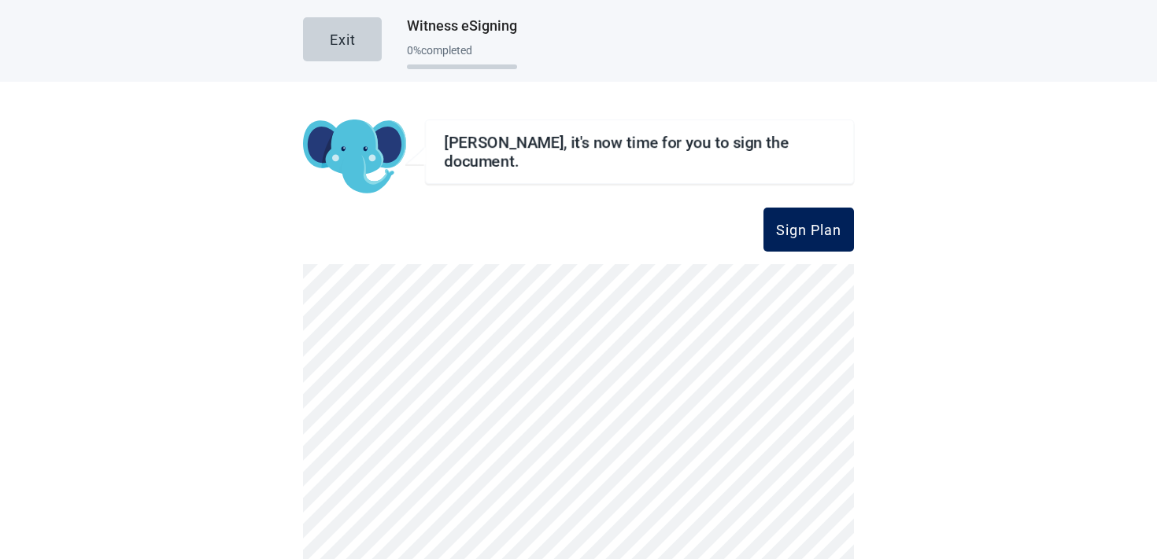
click at [793, 250] on button "Sign Plan" at bounding box center [808, 230] width 90 height 44
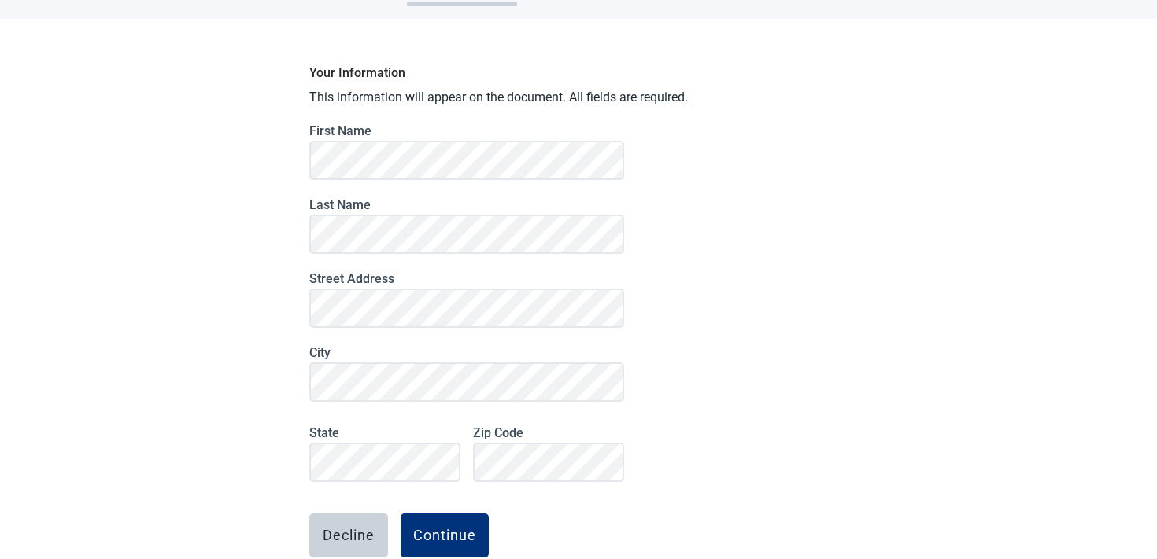
scroll to position [149, 0]
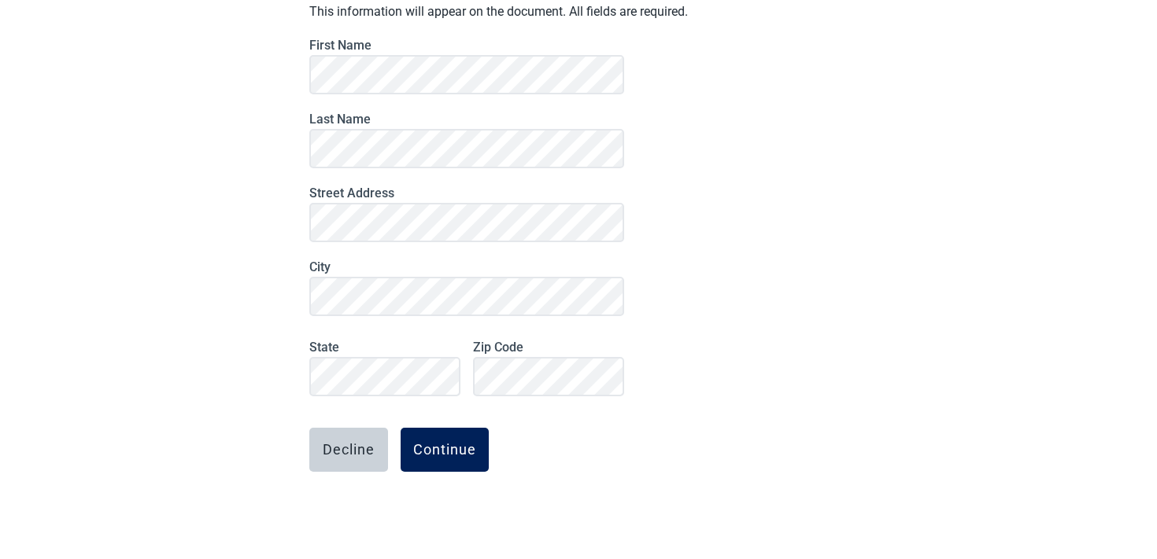
click at [466, 438] on button "Continue" at bounding box center [444, 450] width 88 height 44
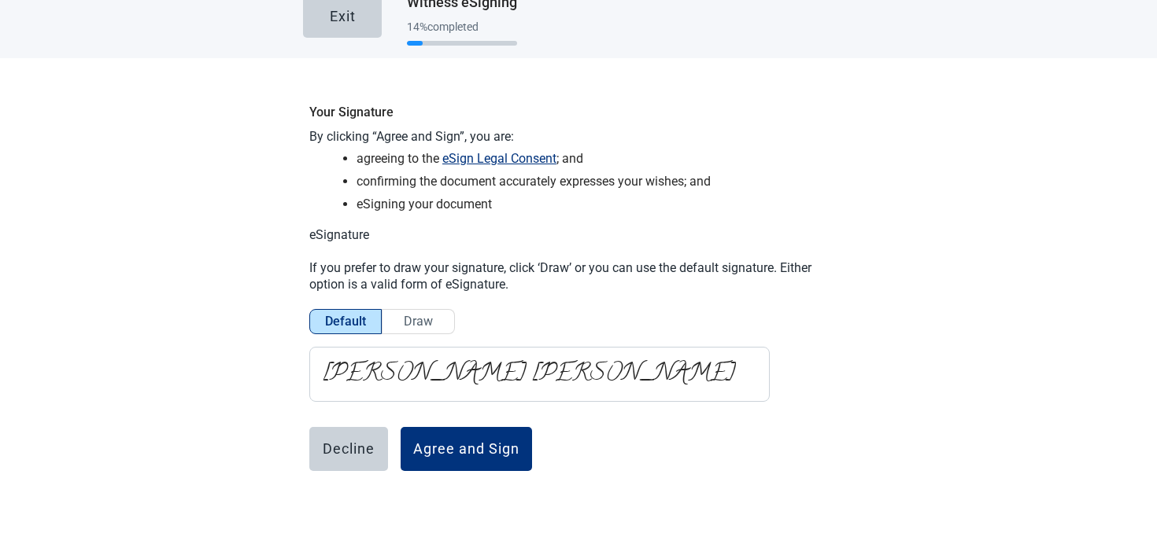
scroll to position [24, 0]
click at [425, 445] on div "Agree and Sign" at bounding box center [466, 449] width 106 height 16
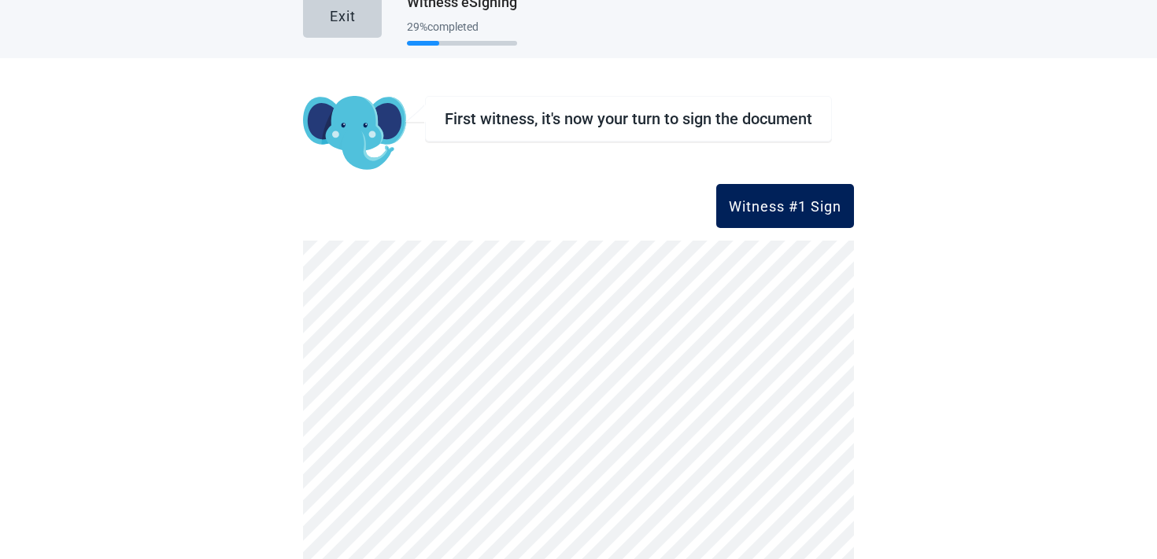
click at [793, 205] on div "Witness #1 Sign" at bounding box center [785, 206] width 113 height 16
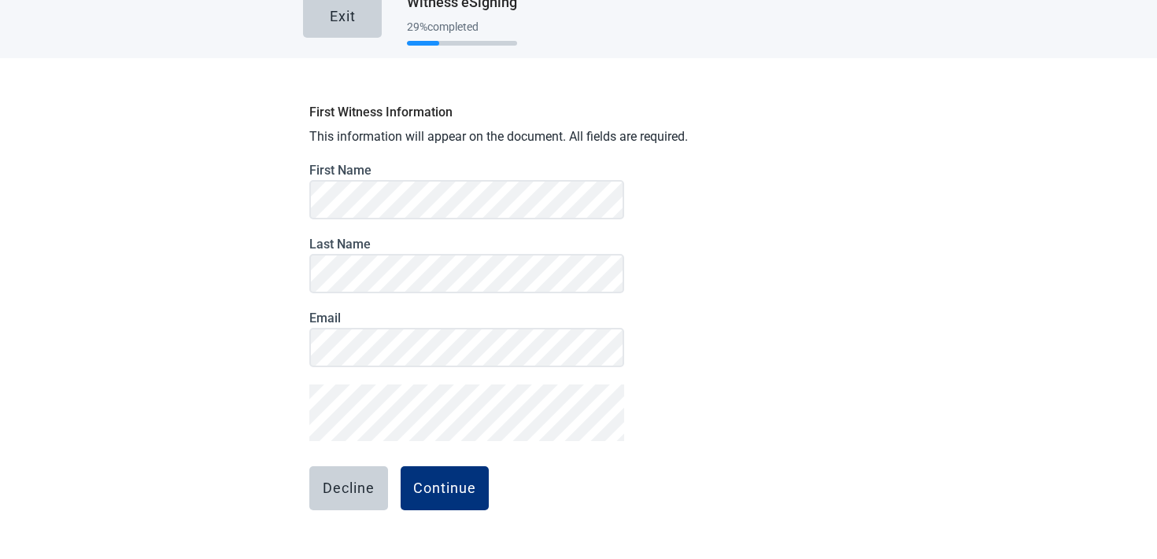
click at [271, 405] on main "Exit Witness eSigning 29 % completed First Witness Information This information…" at bounding box center [578, 279] width 1157 height 559
click at [426, 476] on button "Continue" at bounding box center [444, 489] width 88 height 44
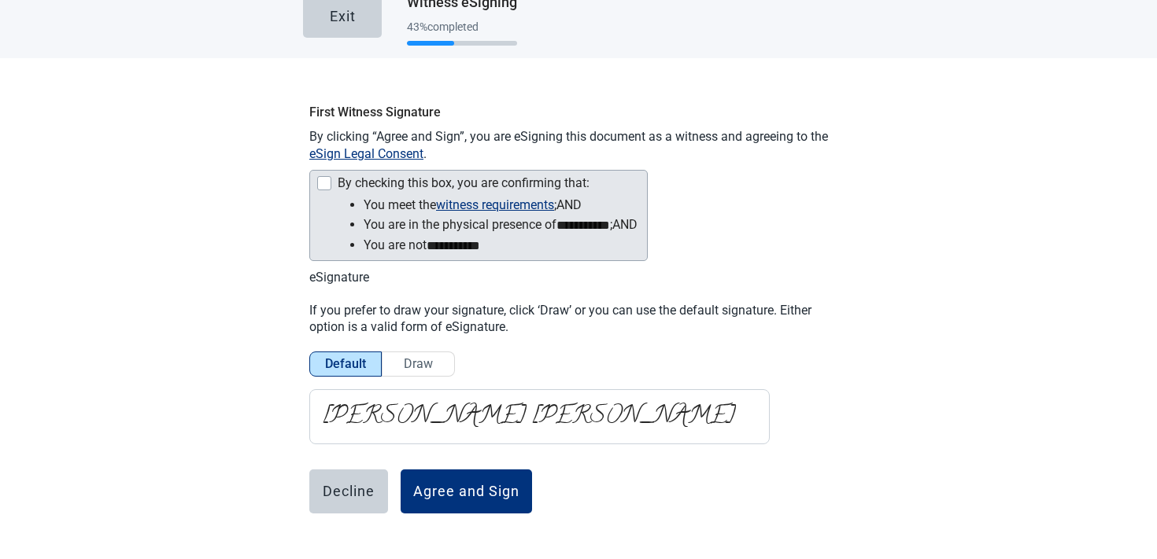
click at [328, 184] on div "Main content" at bounding box center [324, 183] width 14 height 14
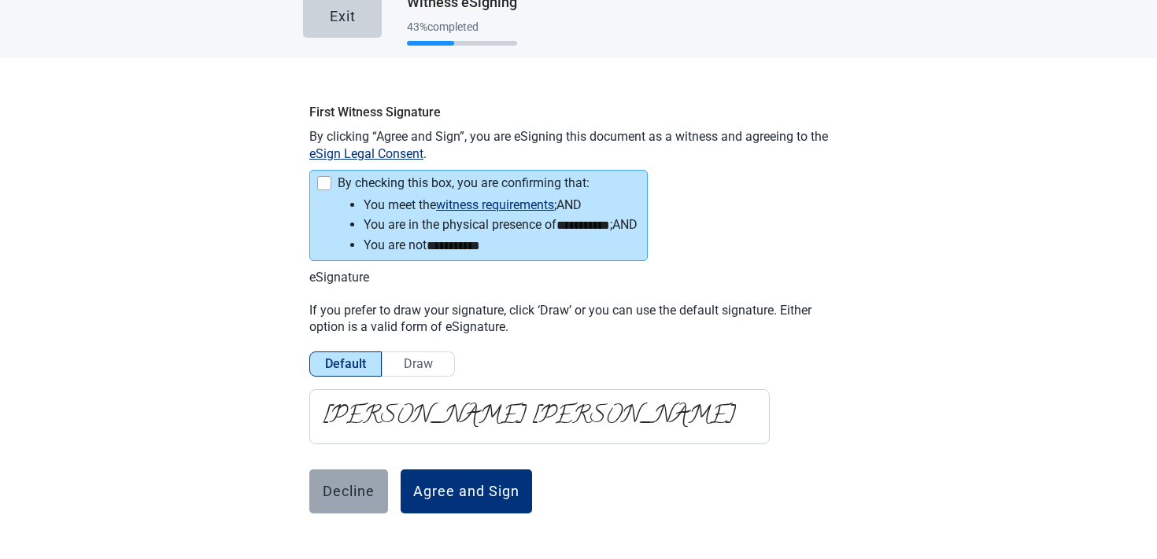
click at [365, 484] on div "Decline" at bounding box center [349, 492] width 52 height 16
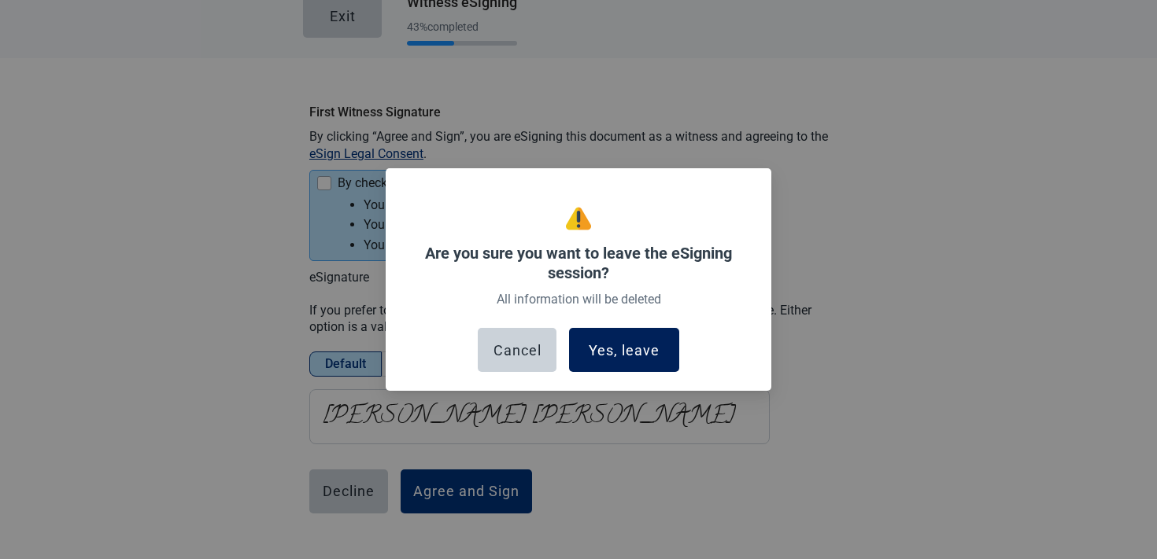
click at [604, 345] on div "Yes, leave" at bounding box center [624, 350] width 71 height 16
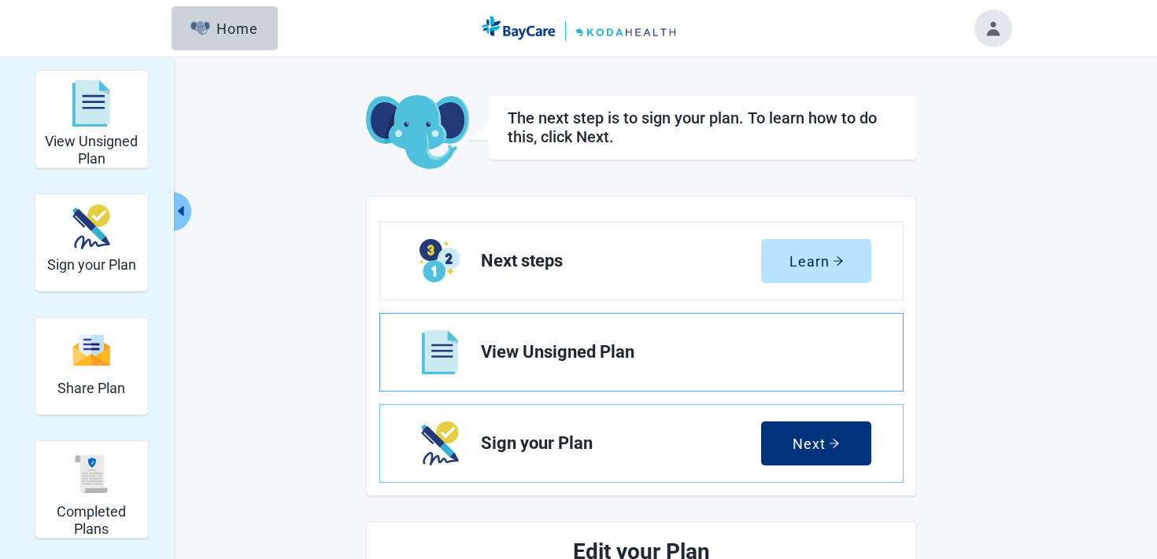
click at [777, 332] on link "View Unsigned Plan" at bounding box center [641, 352] width 522 height 77
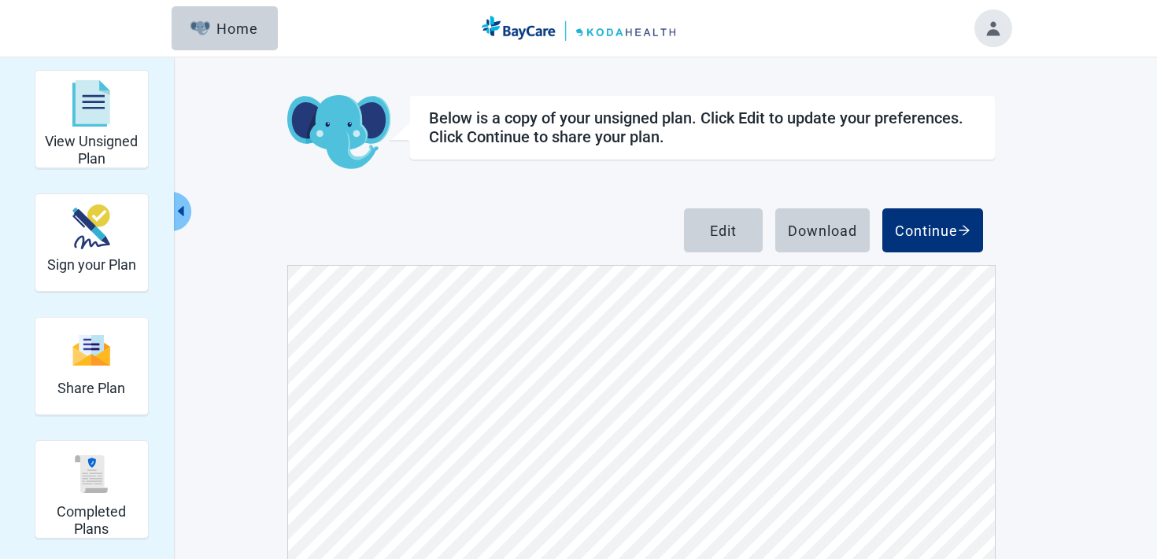
scroll to position [935, 0]
click at [954, 220] on button "Continue" at bounding box center [932, 230] width 101 height 44
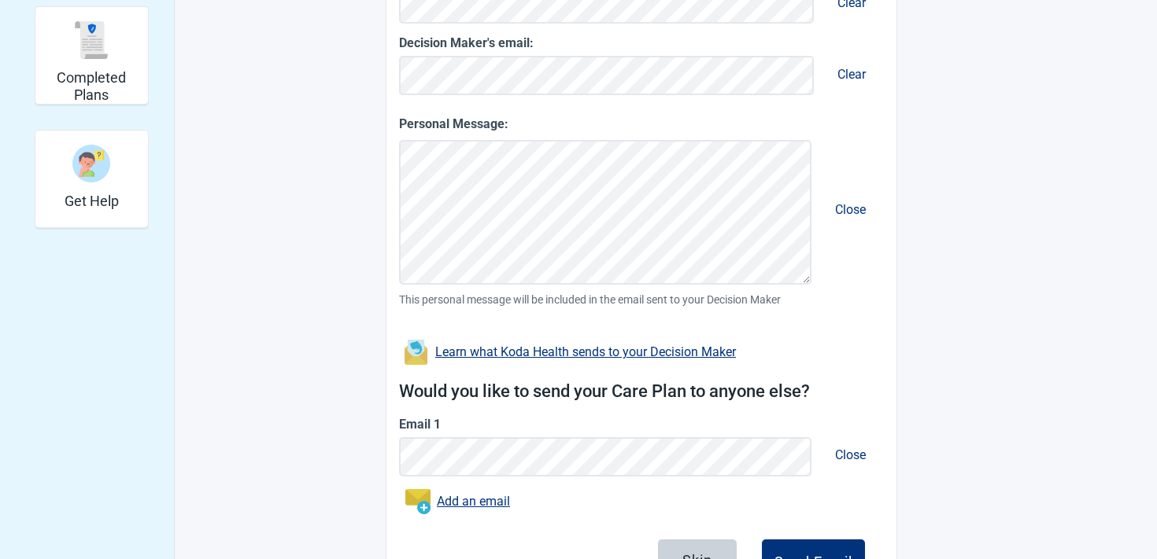
scroll to position [516, 0]
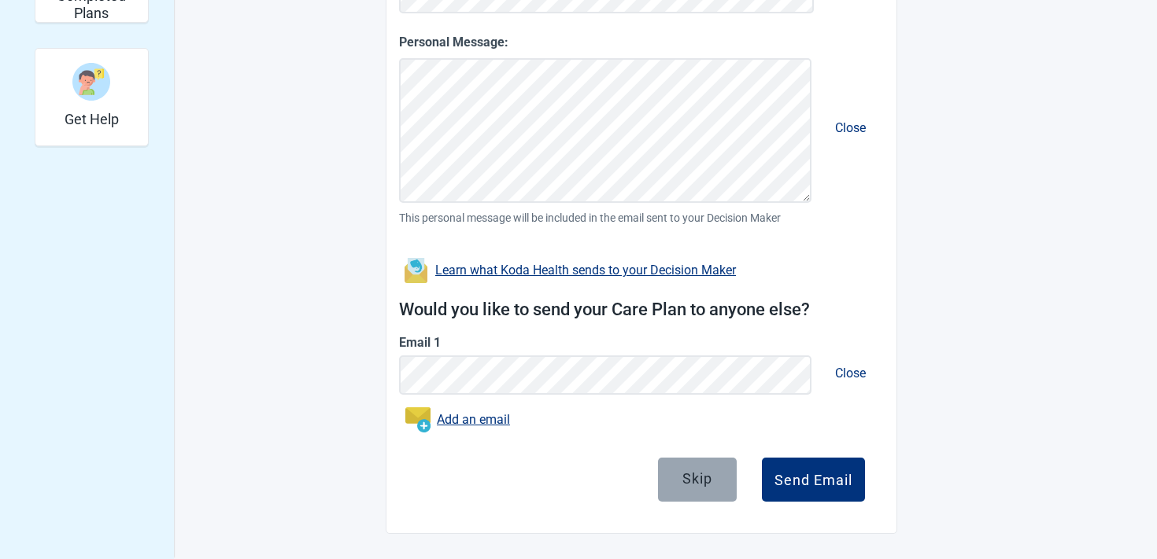
click at [708, 470] on button "Skip" at bounding box center [697, 480] width 79 height 44
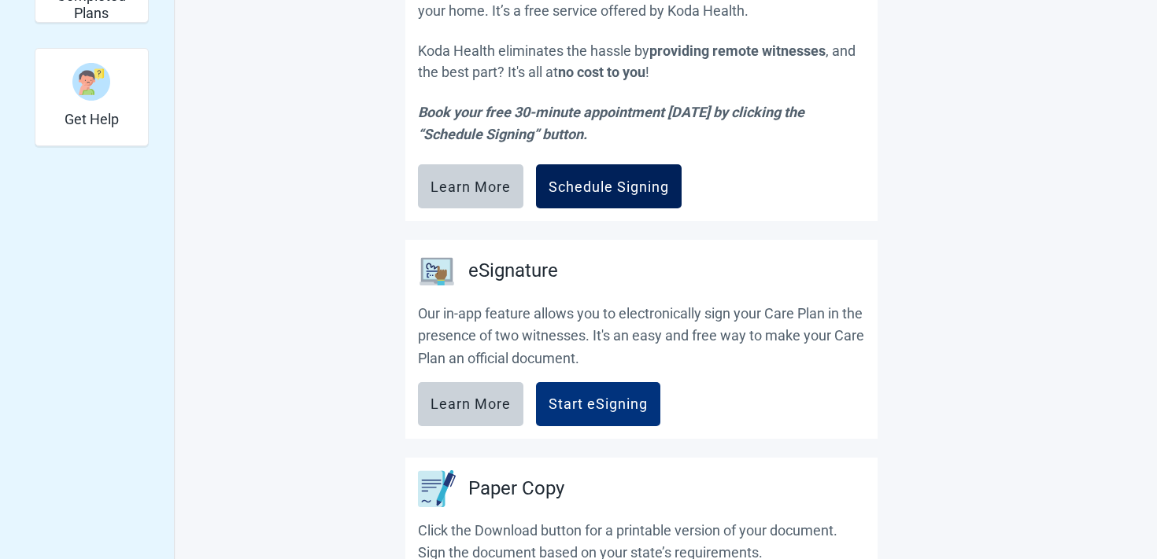
click at [599, 183] on div "Schedule Signing" at bounding box center [608, 187] width 120 height 16
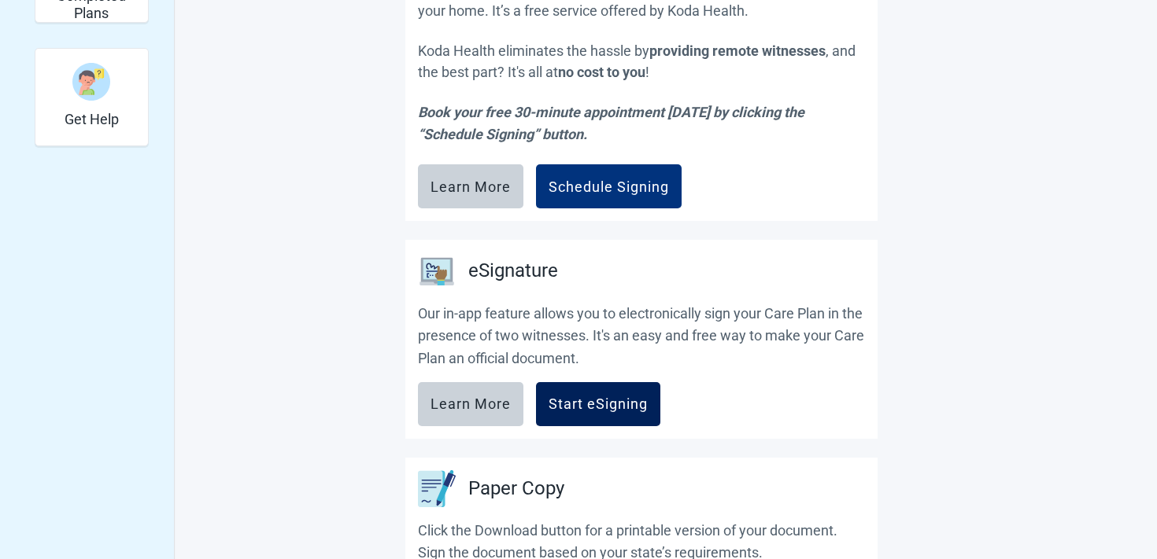
click at [630, 386] on button "Start eSigning" at bounding box center [598, 404] width 124 height 44
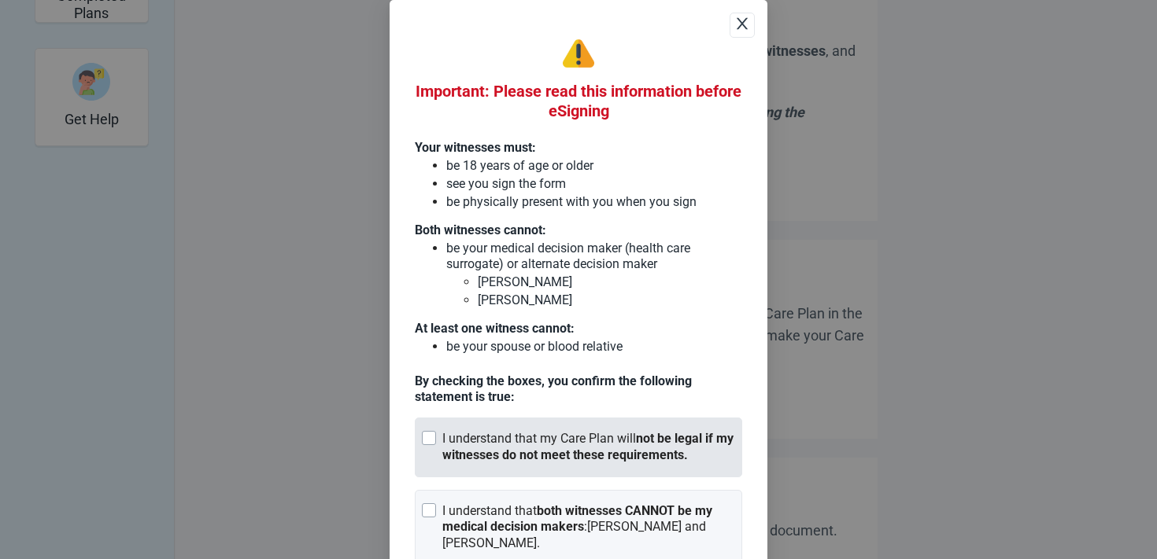
click at [537, 437] on div "I understand that my Care Plan will not be legal if my witnesses do not meet th…" at bounding box center [588, 447] width 293 height 33
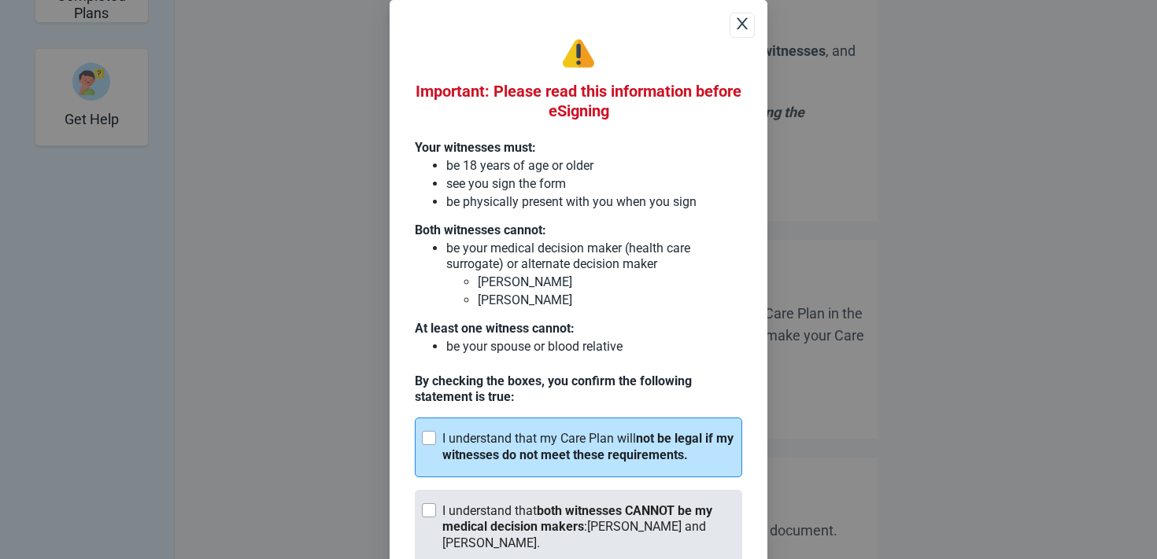
click at [506, 513] on div "I understand that both witnesses CANNOT be my medical decision makers : George …" at bounding box center [588, 528] width 293 height 49
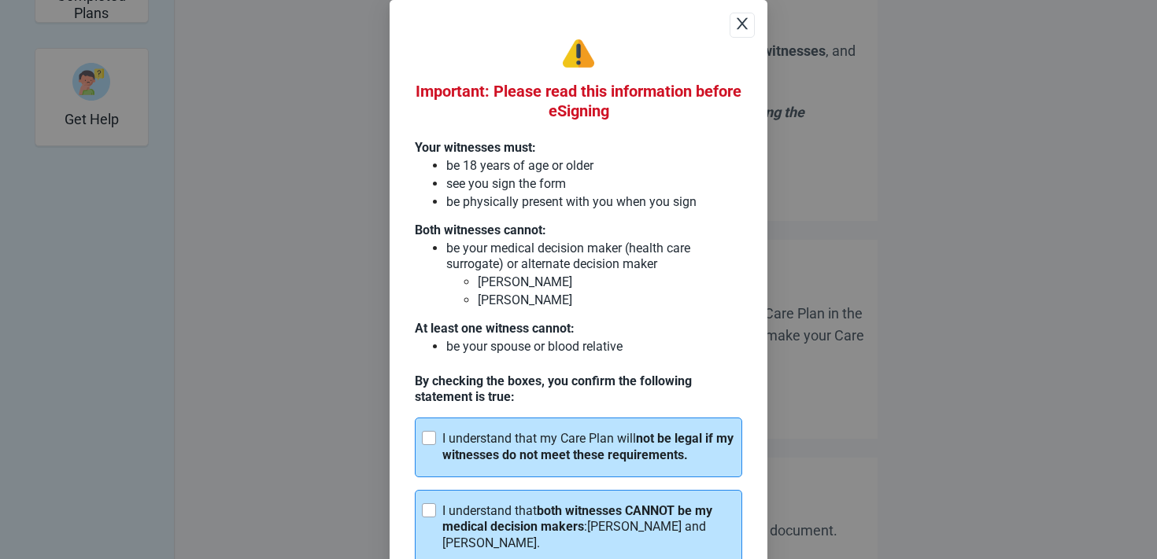
scroll to position [79, 0]
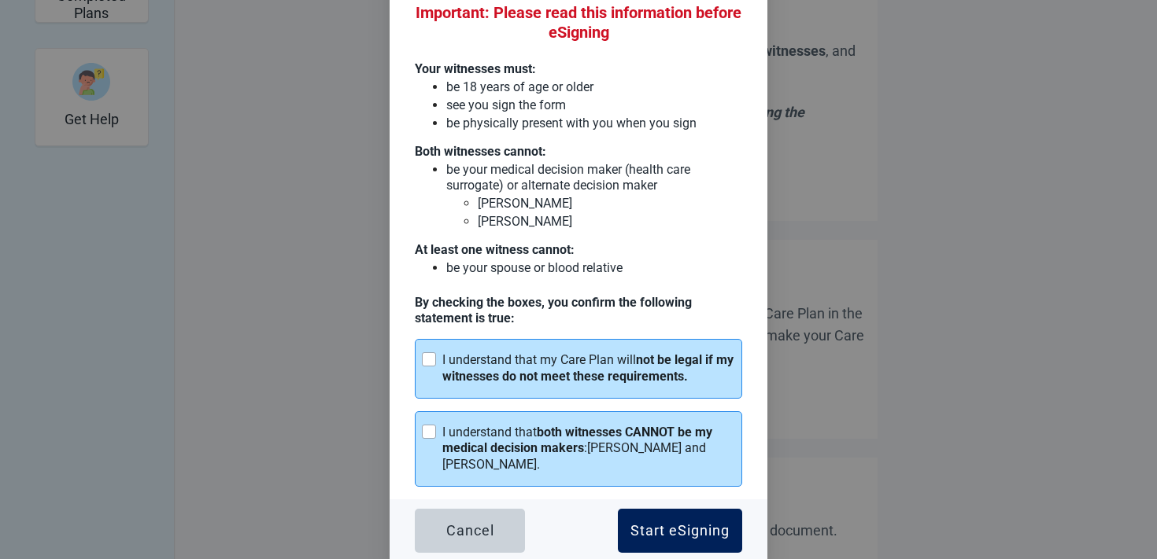
click at [708, 541] on button "Start eSigning" at bounding box center [680, 531] width 124 height 44
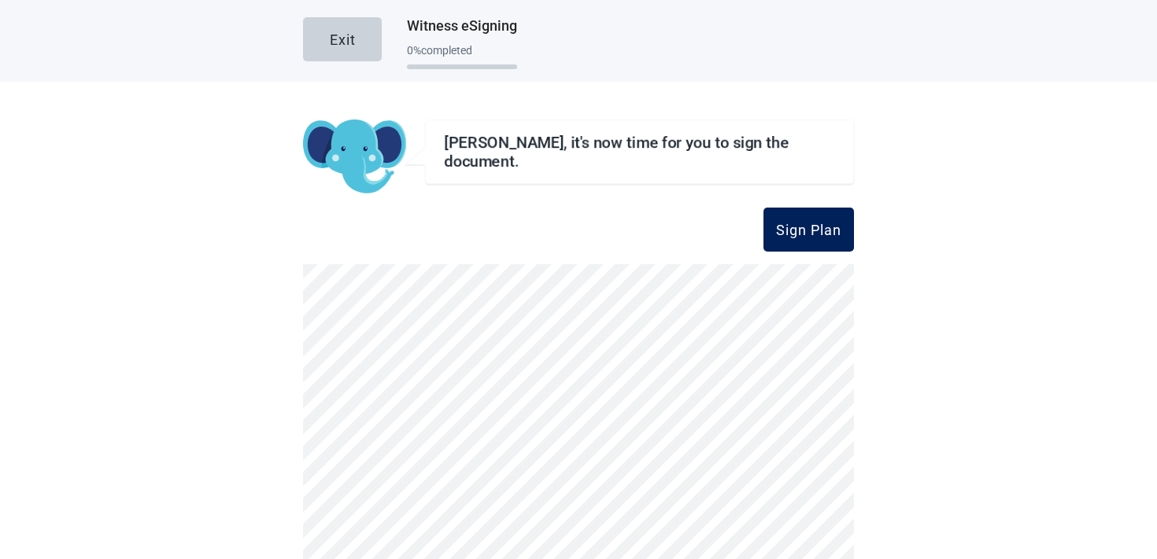
click at [801, 224] on div "Sign Plan" at bounding box center [808, 230] width 65 height 16
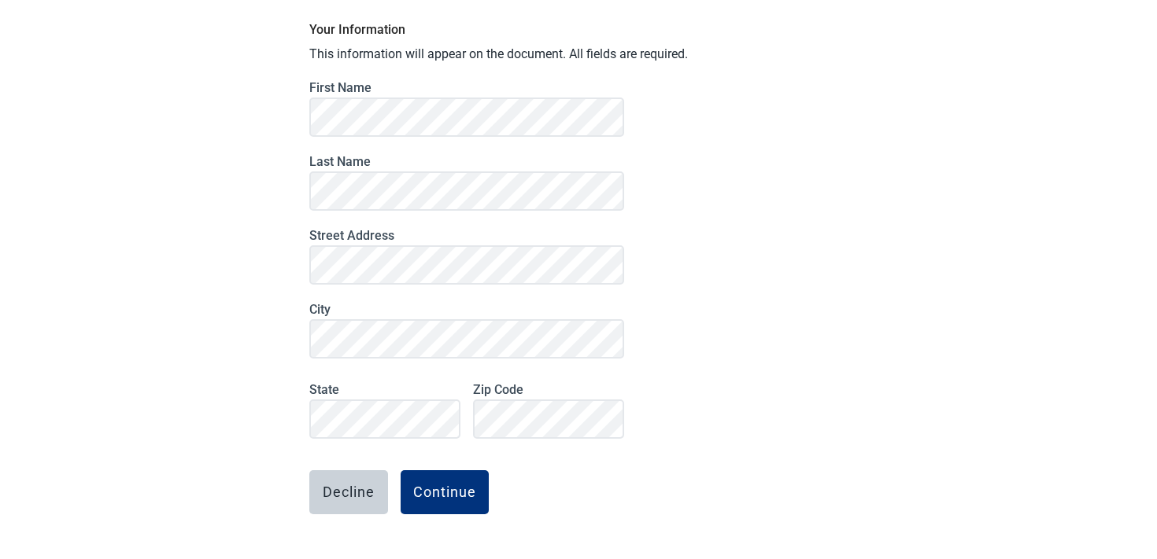
scroll to position [149, 0]
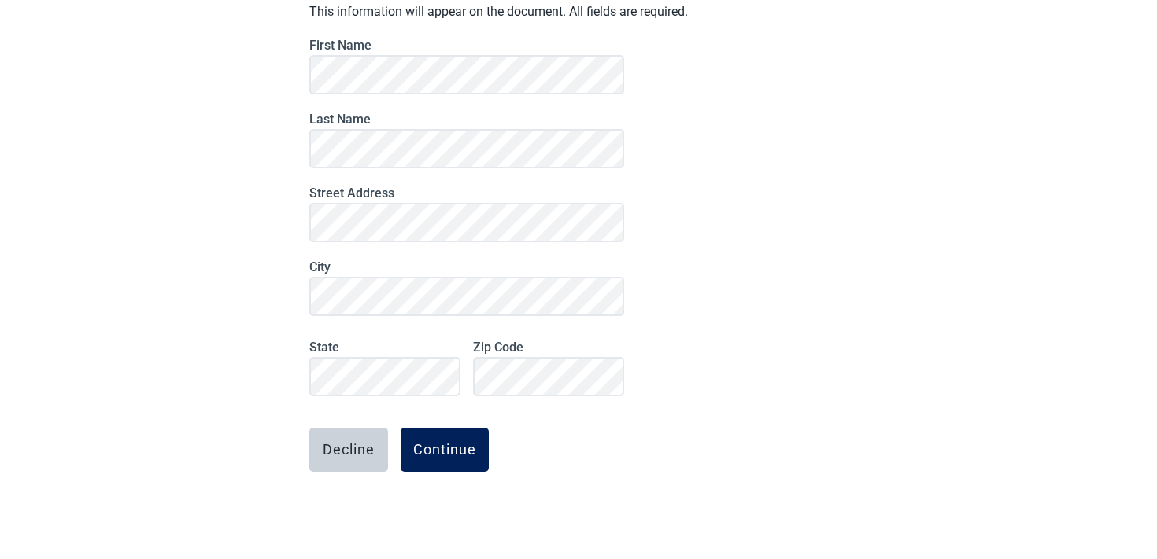
click at [460, 440] on button "Continue" at bounding box center [444, 450] width 88 height 44
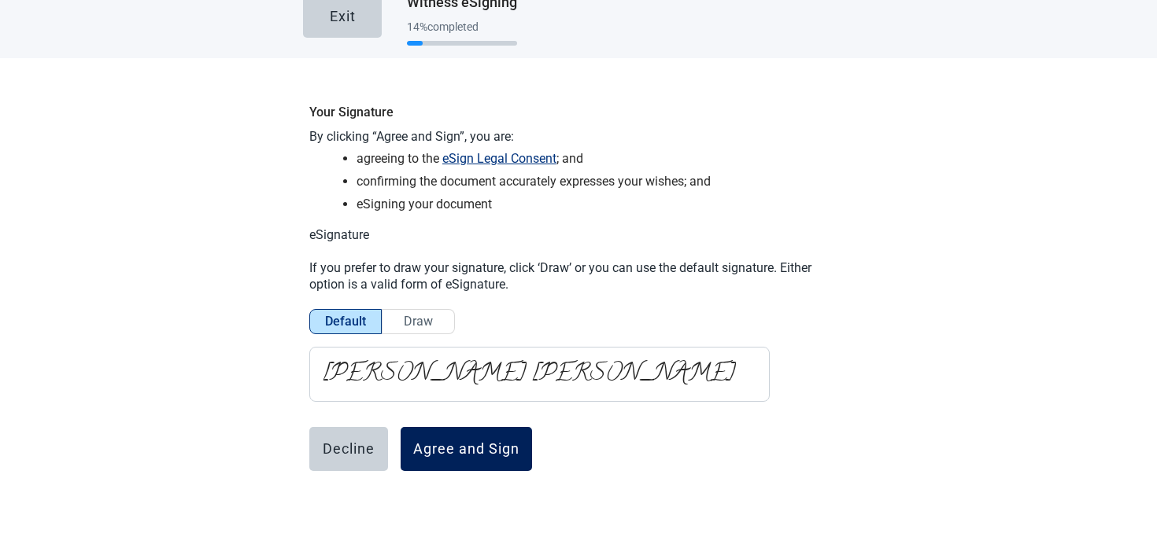
click at [478, 452] on div "Agree and Sign" at bounding box center [466, 449] width 106 height 16
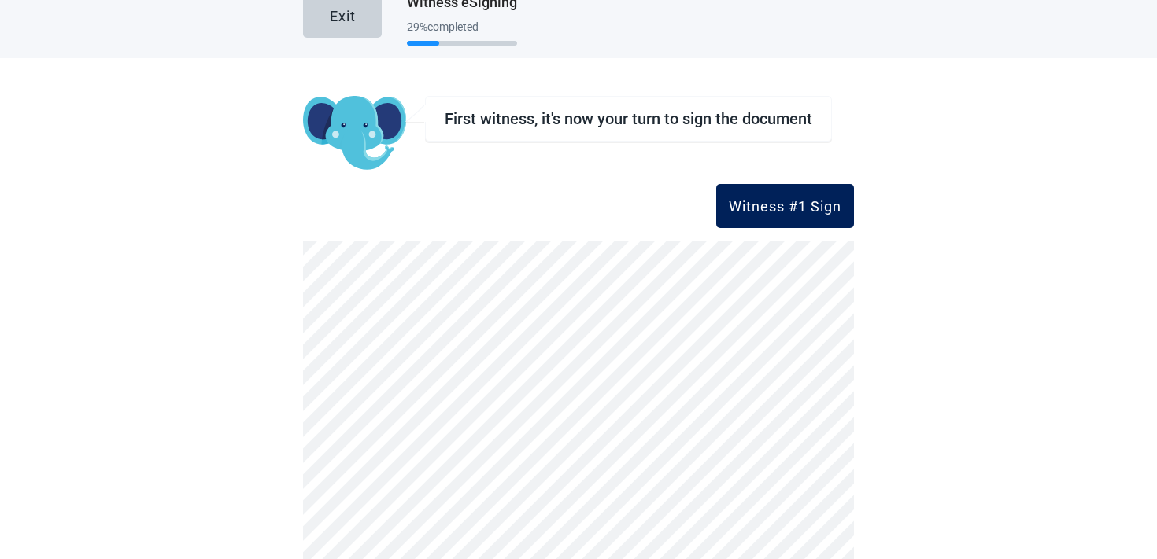
click at [788, 192] on button "Witness #1 Sign" at bounding box center [785, 206] width 138 height 44
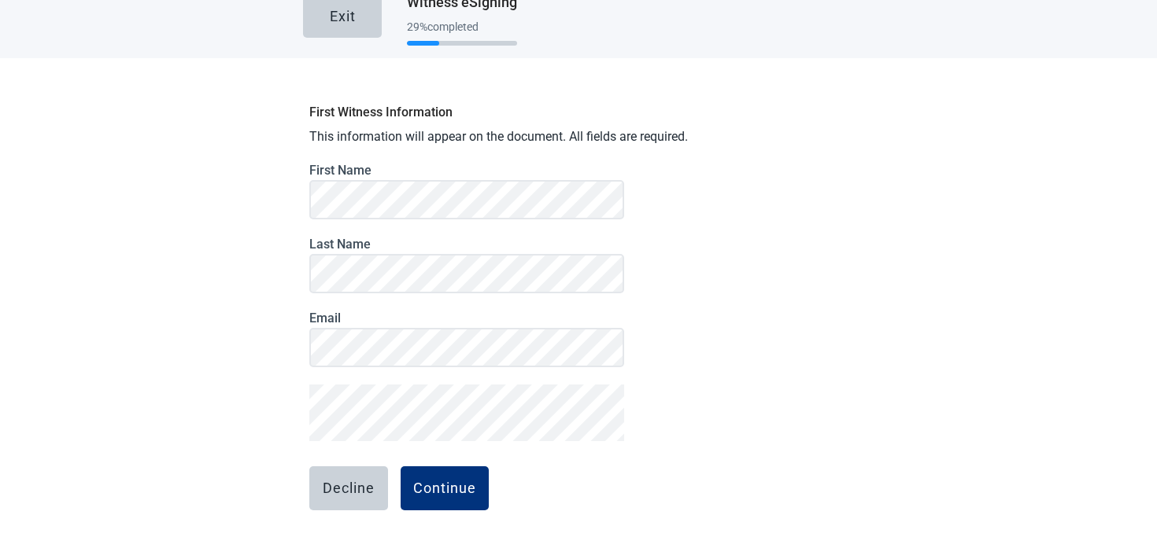
click at [293, 409] on main "Exit Witness eSigning 29 % completed First Witness Information This information…" at bounding box center [578, 279] width 1157 height 559
click at [425, 473] on button "Continue" at bounding box center [444, 489] width 88 height 44
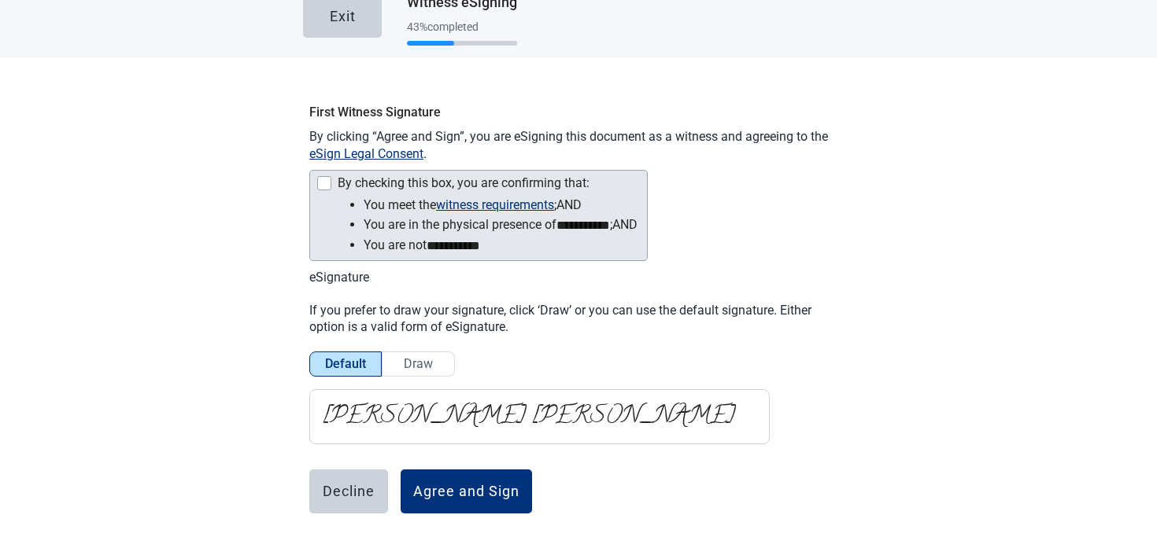
click at [387, 231] on li "**********" at bounding box center [500, 225] width 274 height 20
click at [318, 181] on div "Main content" at bounding box center [324, 183] width 14 height 14
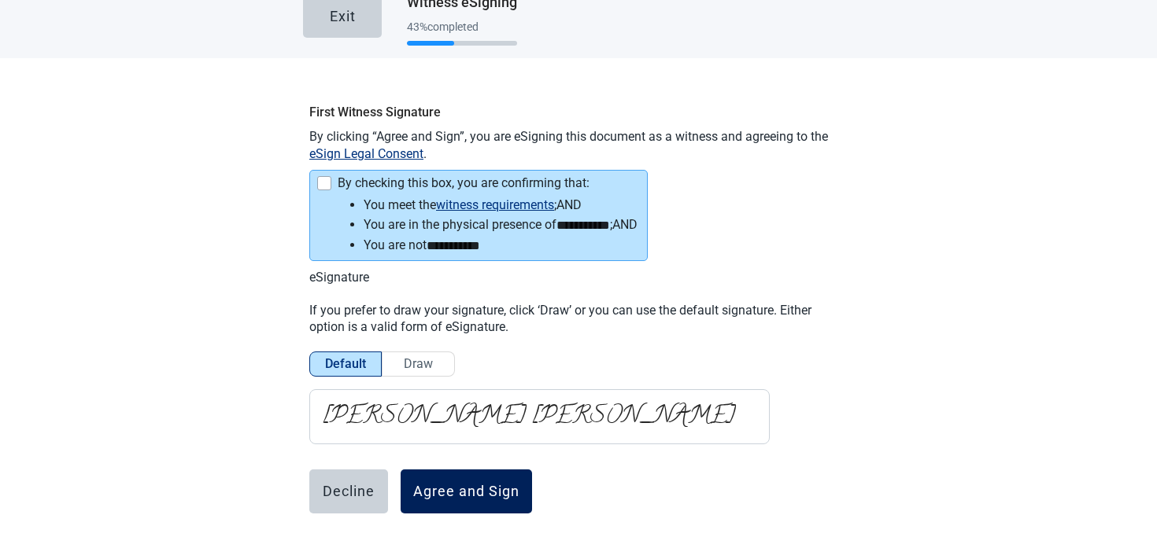
click at [463, 489] on div "Agree and Sign" at bounding box center [466, 492] width 106 height 16
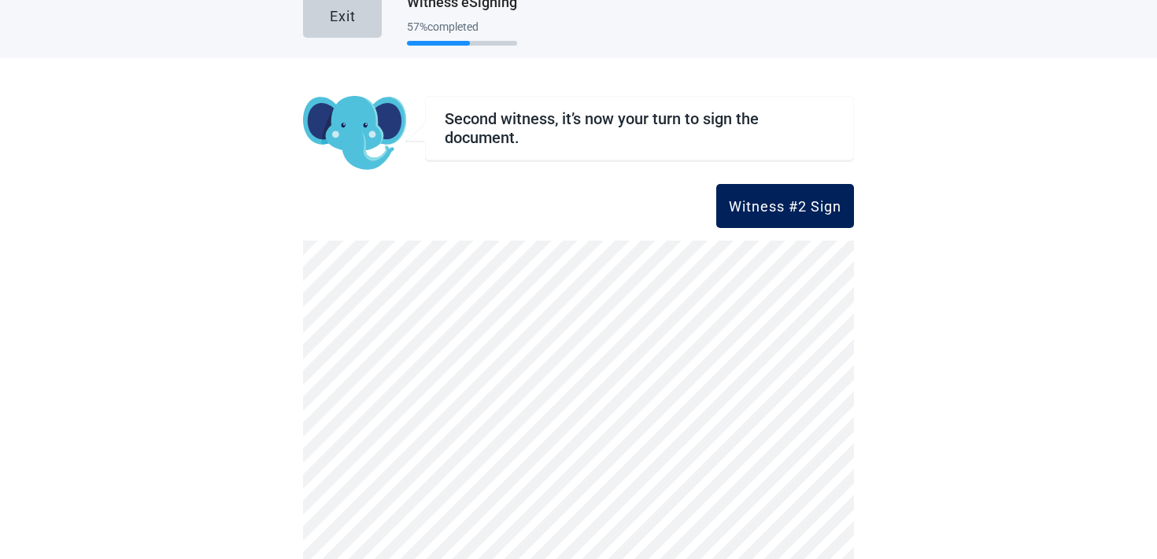
click at [803, 220] on button "Witness #2 Sign" at bounding box center [785, 206] width 138 height 44
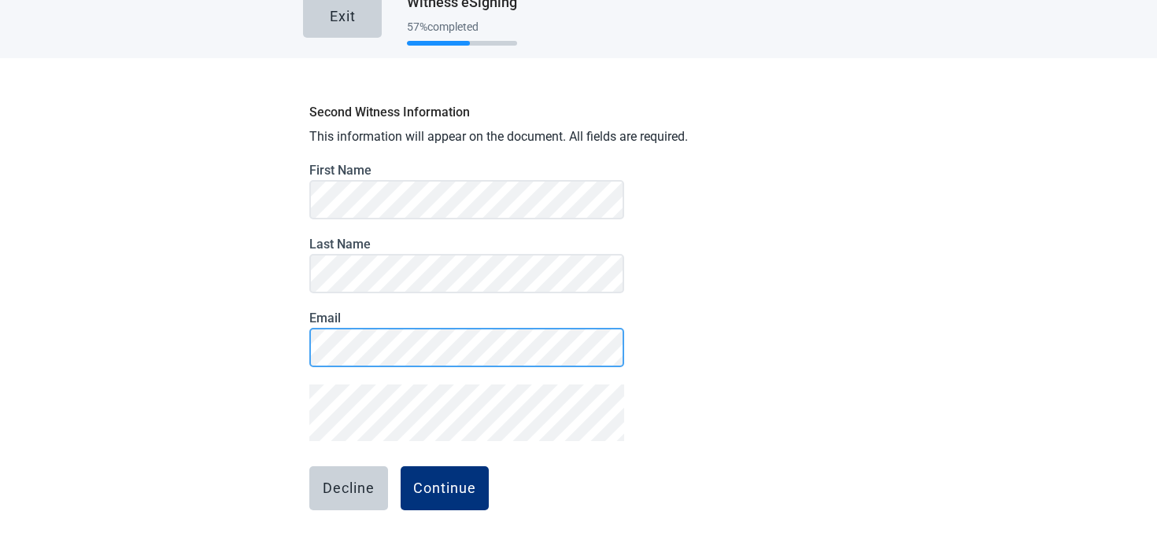
scroll to position [62, 0]
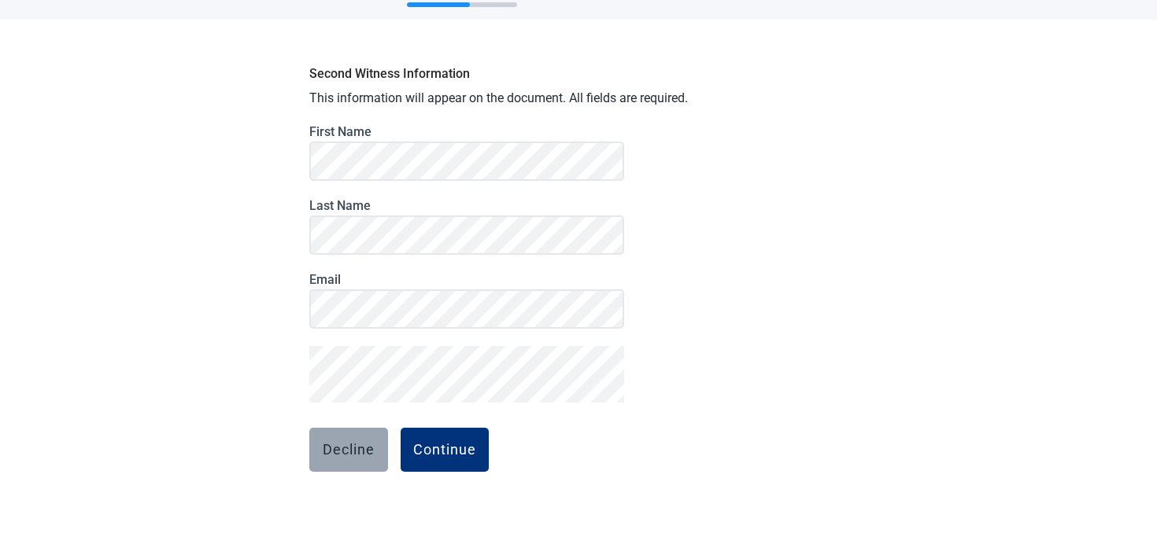
click at [320, 454] on button "Decline" at bounding box center [348, 450] width 79 height 44
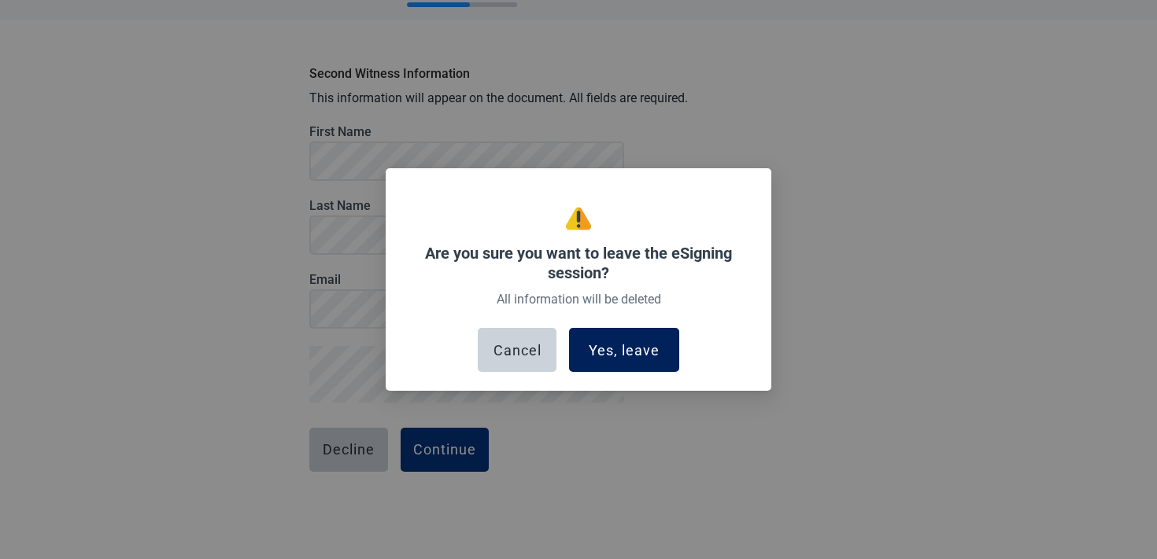
click at [637, 355] on div "Yes, leave" at bounding box center [624, 350] width 71 height 16
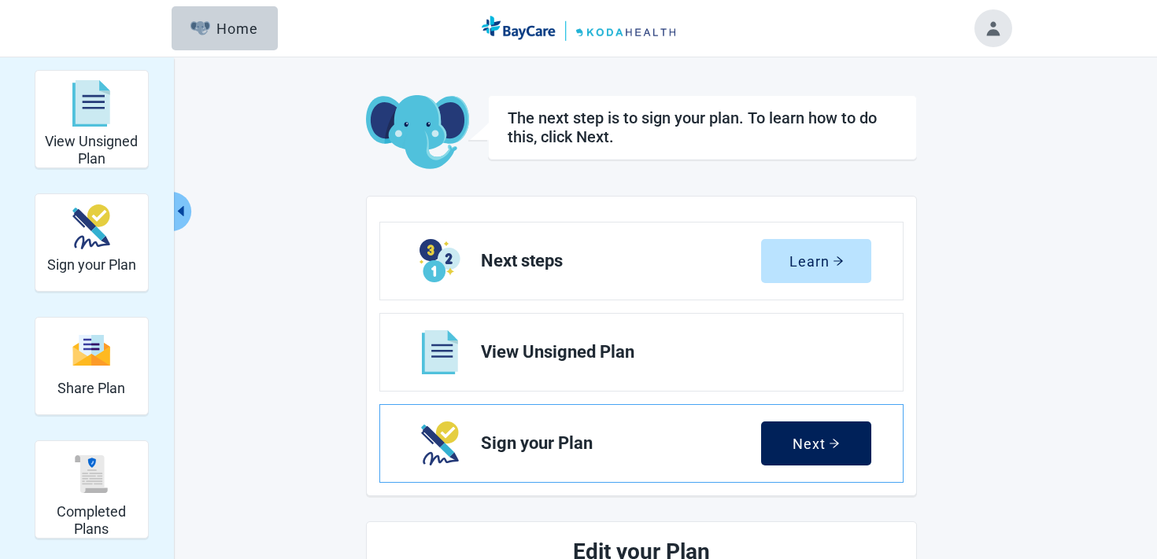
click at [836, 452] on button "Next" at bounding box center [816, 444] width 110 height 44
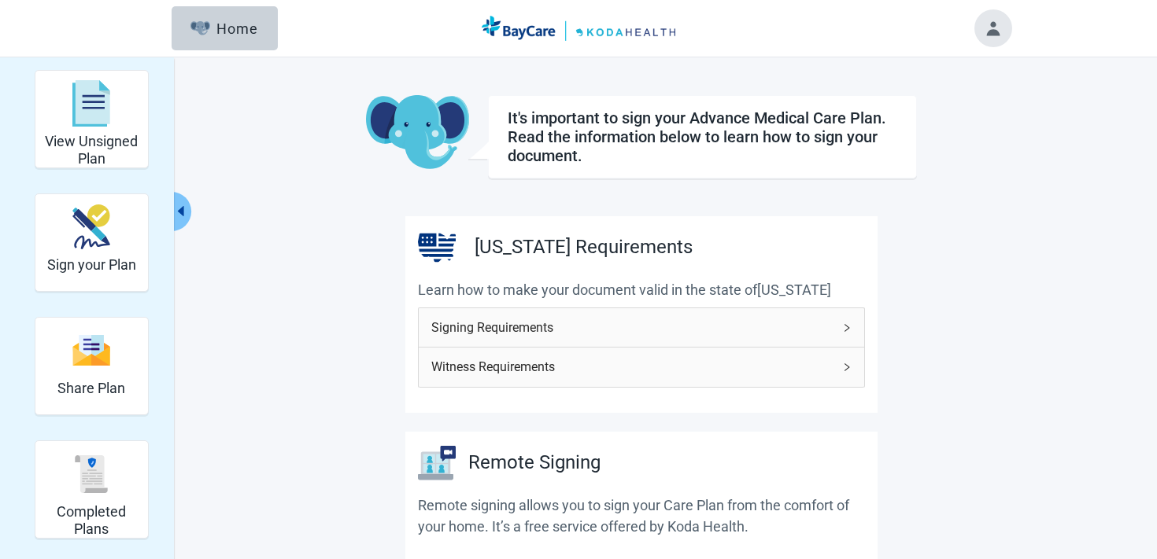
scroll to position [459, 0]
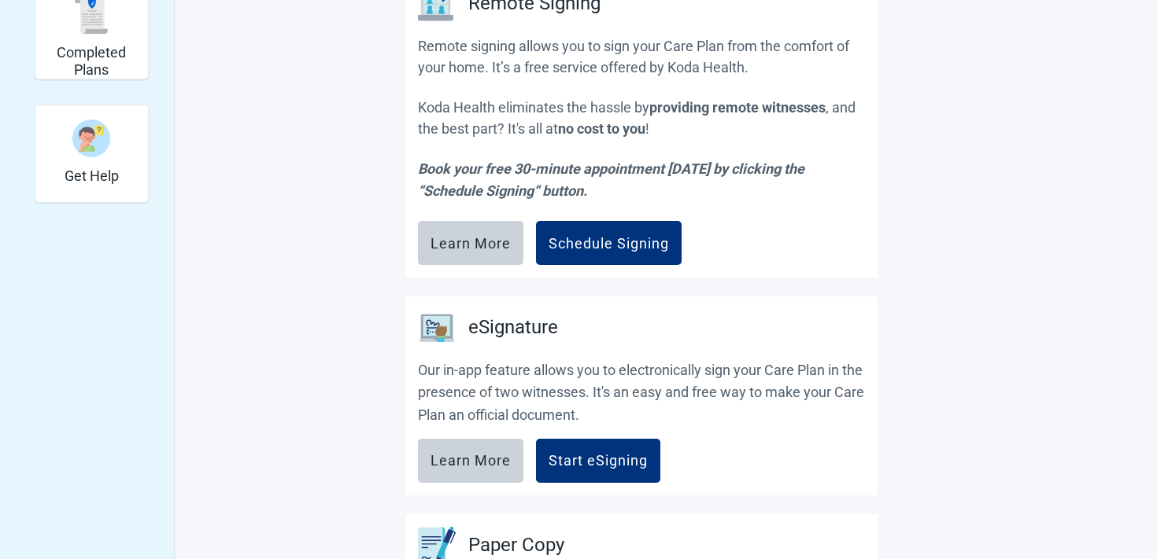
click at [585, 489] on section "eSignature Our in-app feature allows you to electronically sign your Care Plan …" at bounding box center [641, 396] width 472 height 199
click at [585, 477] on button "Start eSigning" at bounding box center [598, 461] width 124 height 44
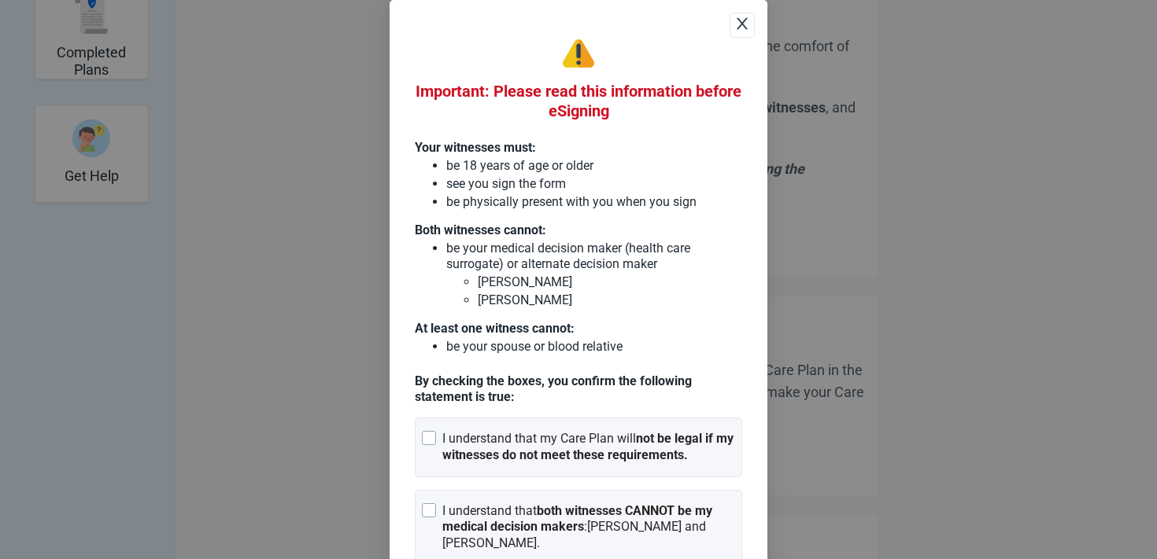
click at [812, 399] on div "Important: Please read this information before eSigning Your witnesses must: be…" at bounding box center [578, 279] width 1157 height 559
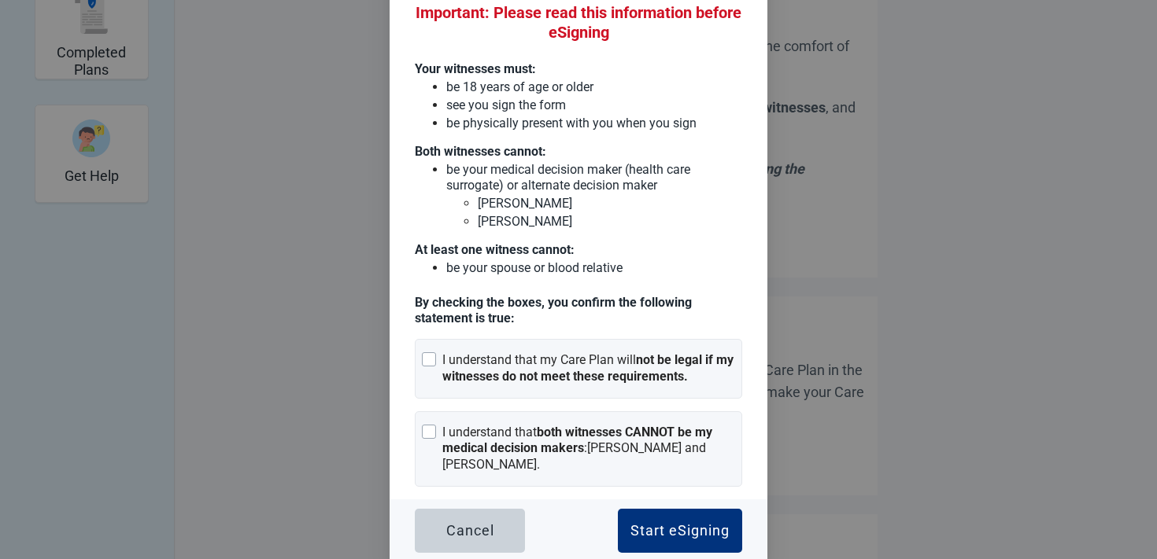
click at [707, 168] on p "be your medical decision maker (health care surrogate) or alternate decision ma…" at bounding box center [594, 177] width 296 height 31
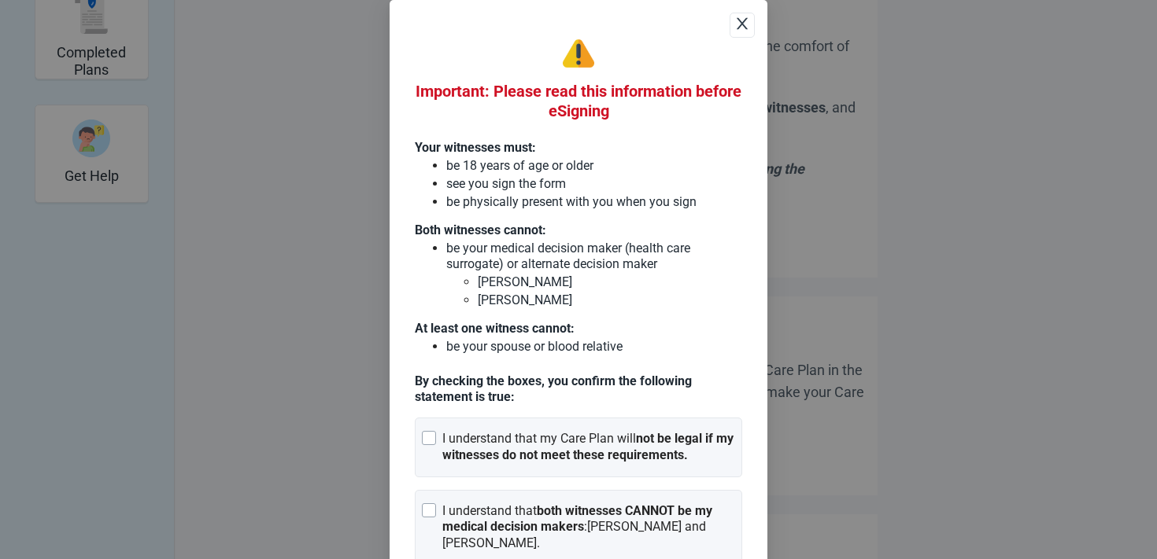
click at [745, 24] on icon "close" at bounding box center [742, 24] width 16 height 16
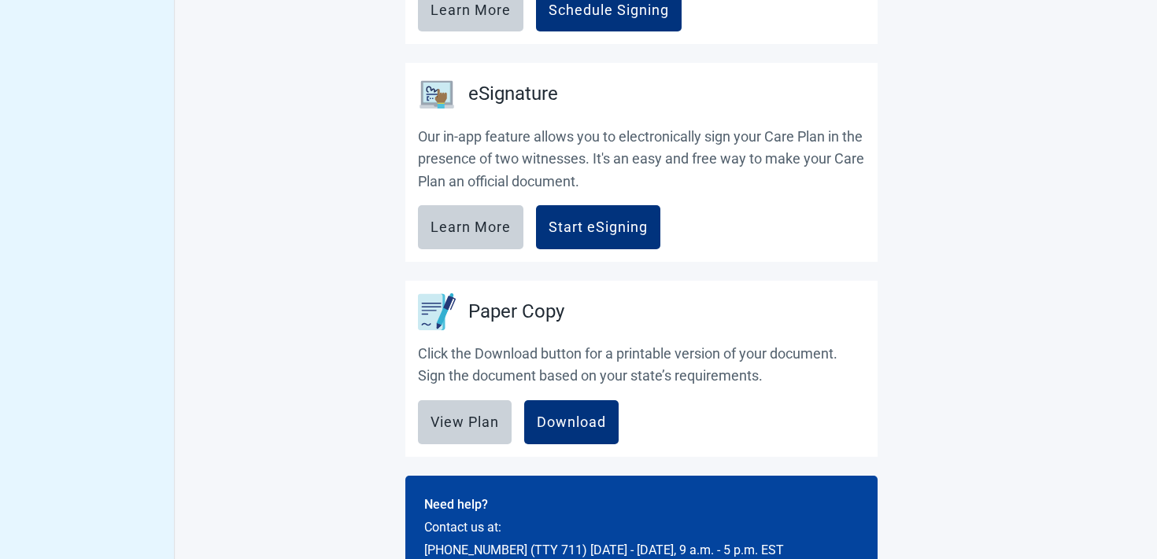
scroll to position [761, 0]
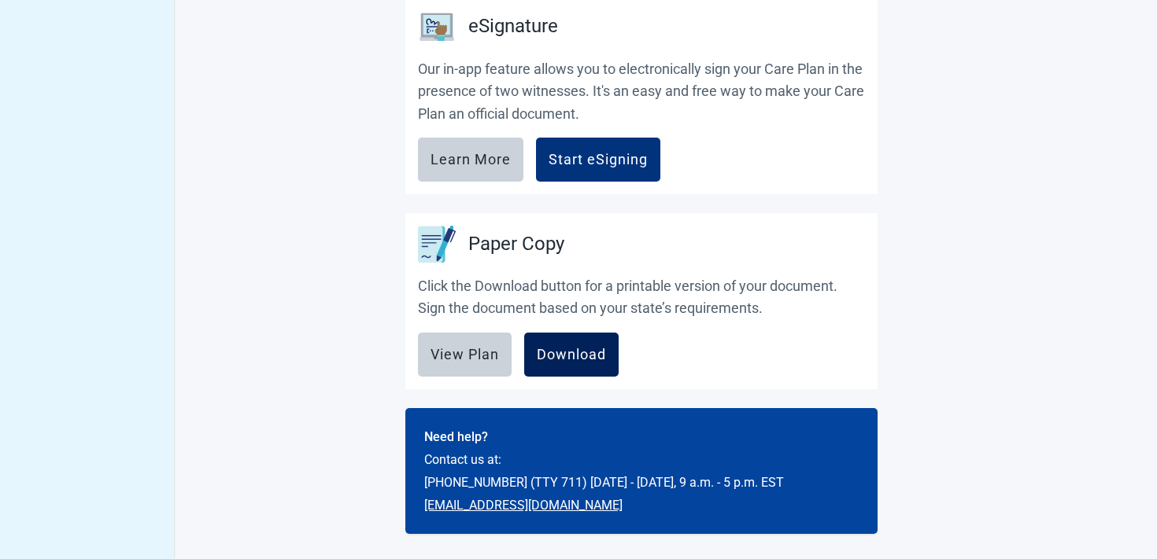
click at [579, 360] on div "Download" at bounding box center [571, 355] width 69 height 16
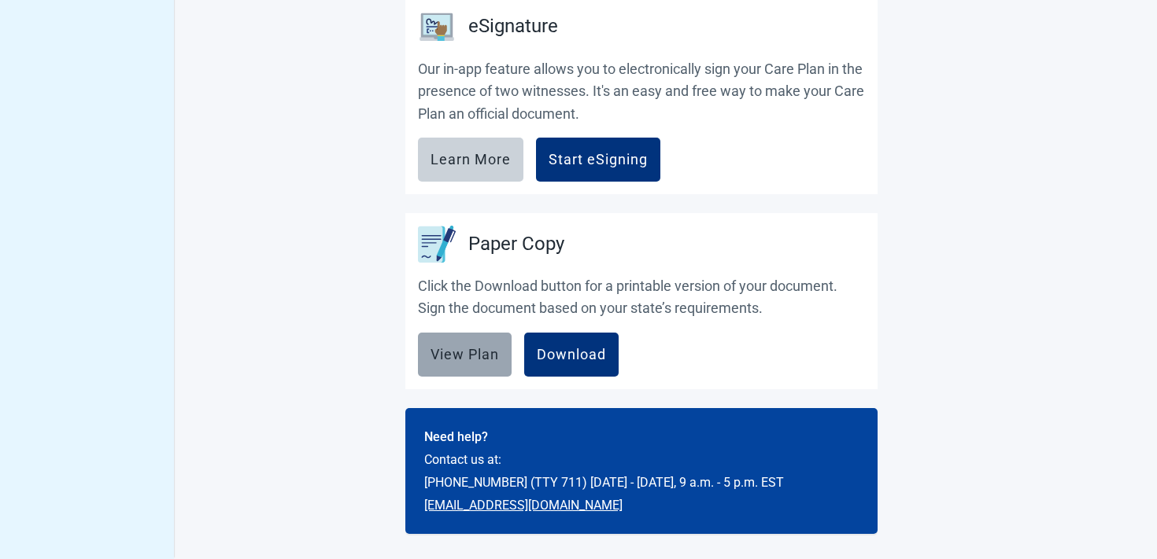
click at [447, 369] on button "View Plan" at bounding box center [465, 355] width 94 height 44
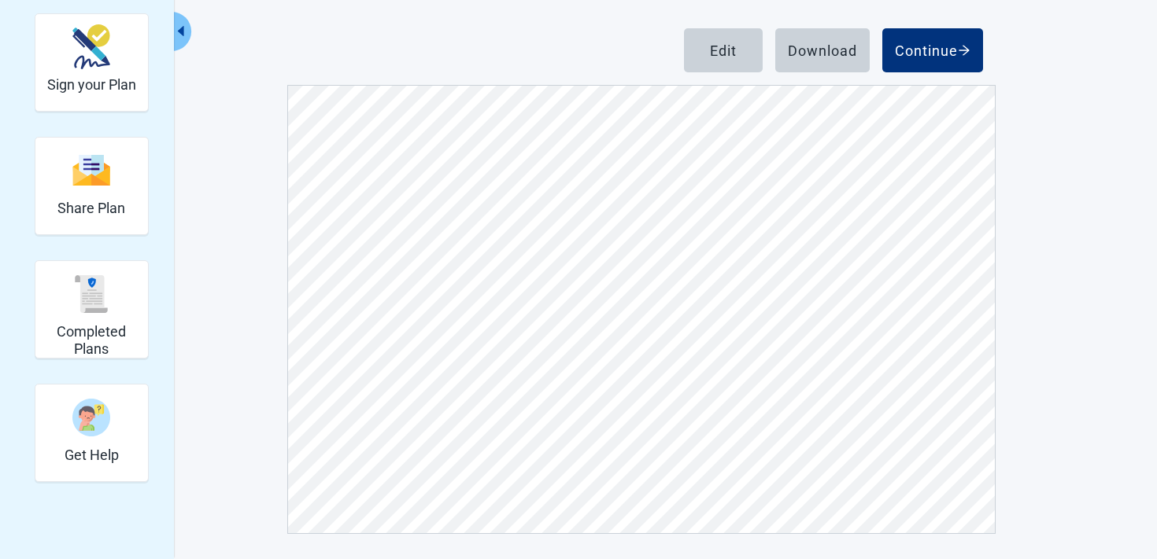
scroll to position [1126, 0]
click at [935, 38] on button "Continue" at bounding box center [932, 50] width 101 height 44
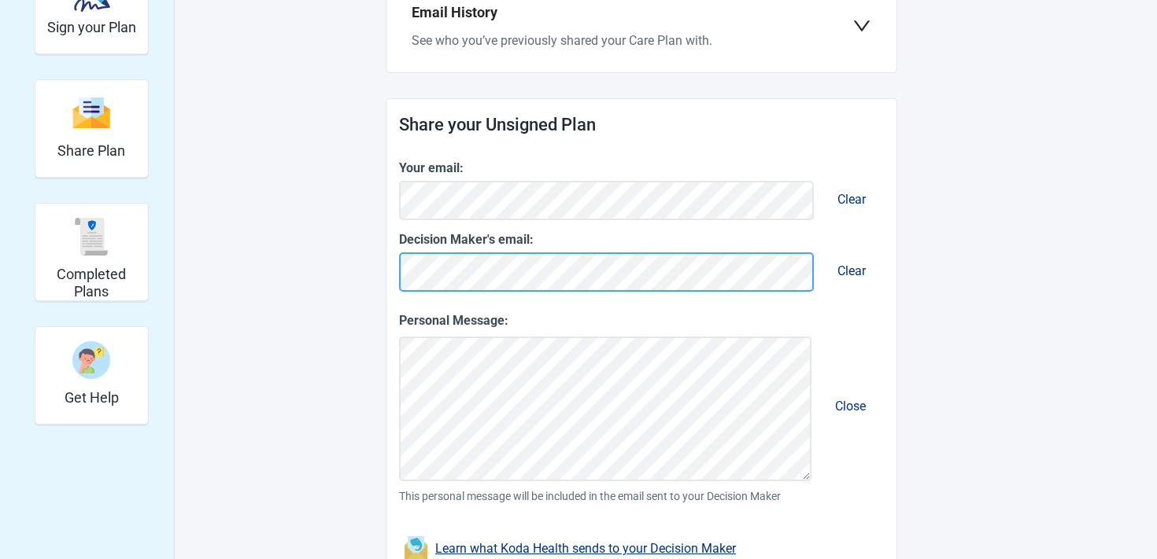
scroll to position [516, 0]
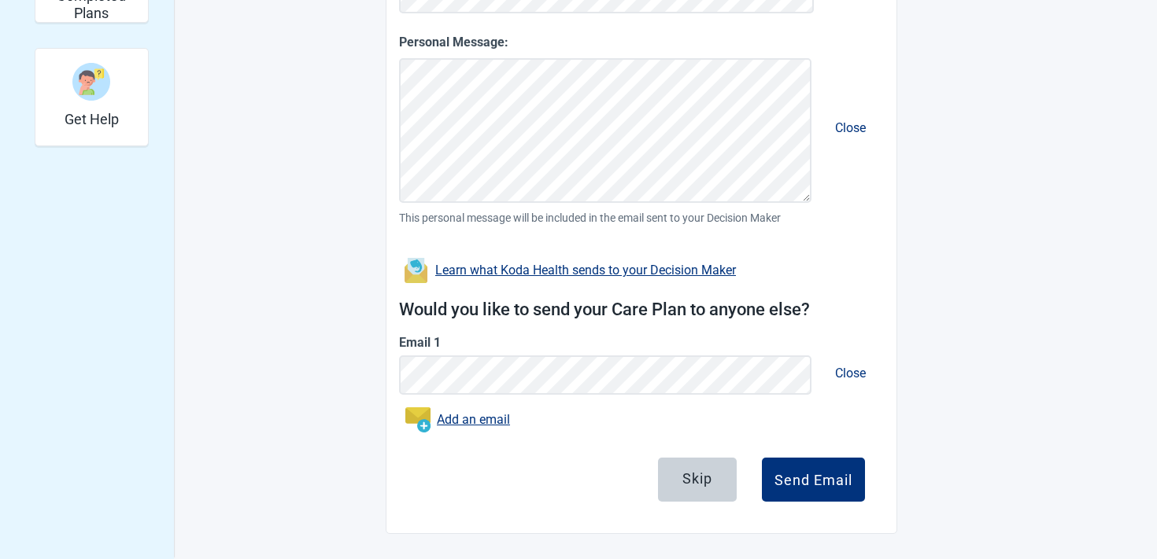
click at [821, 502] on div "Skip Send Email" at bounding box center [641, 486] width 447 height 57
click at [817, 485] on div "Send Email" at bounding box center [813, 480] width 78 height 16
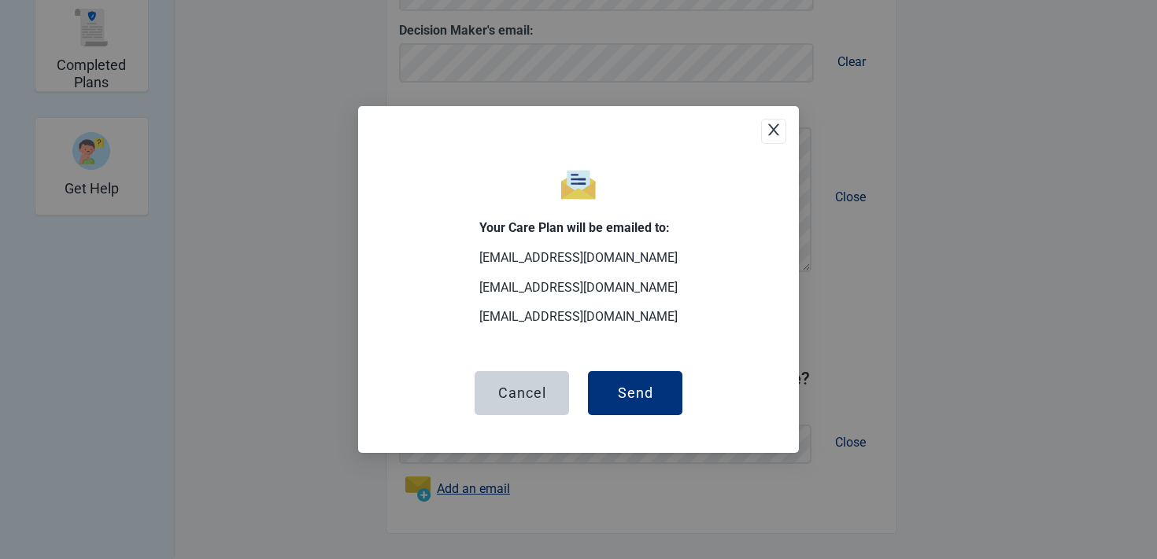
click at [654, 423] on div "Your Care Plan will be emailed to: test_sep22-baycare1@mailinator.com test_sep2…" at bounding box center [578, 279] width 441 height 346
click at [542, 384] on button "Cancel" at bounding box center [521, 393] width 94 height 44
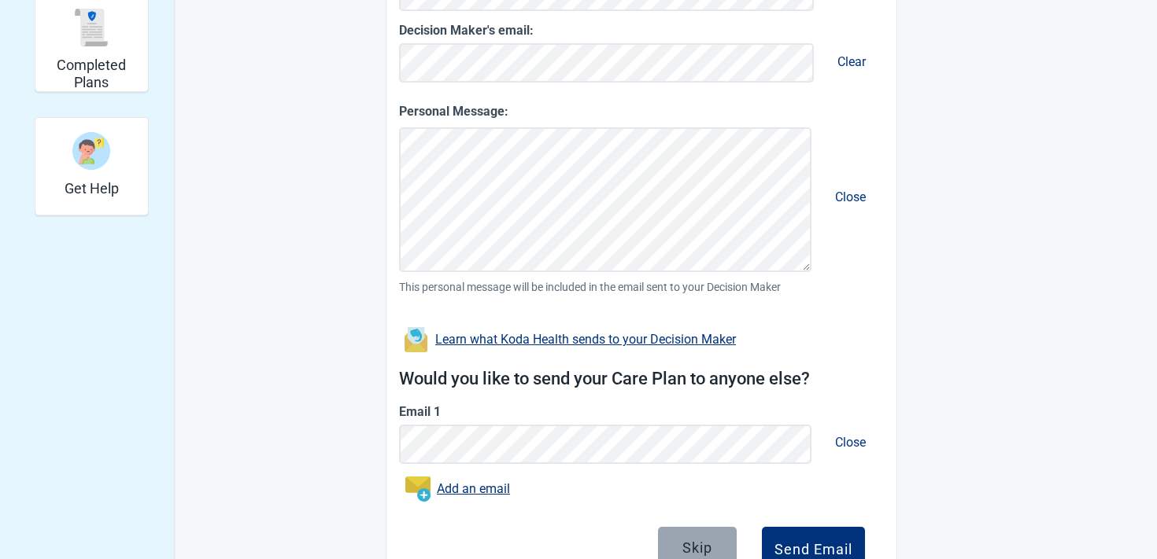
click at [673, 535] on button "Skip" at bounding box center [697, 549] width 79 height 44
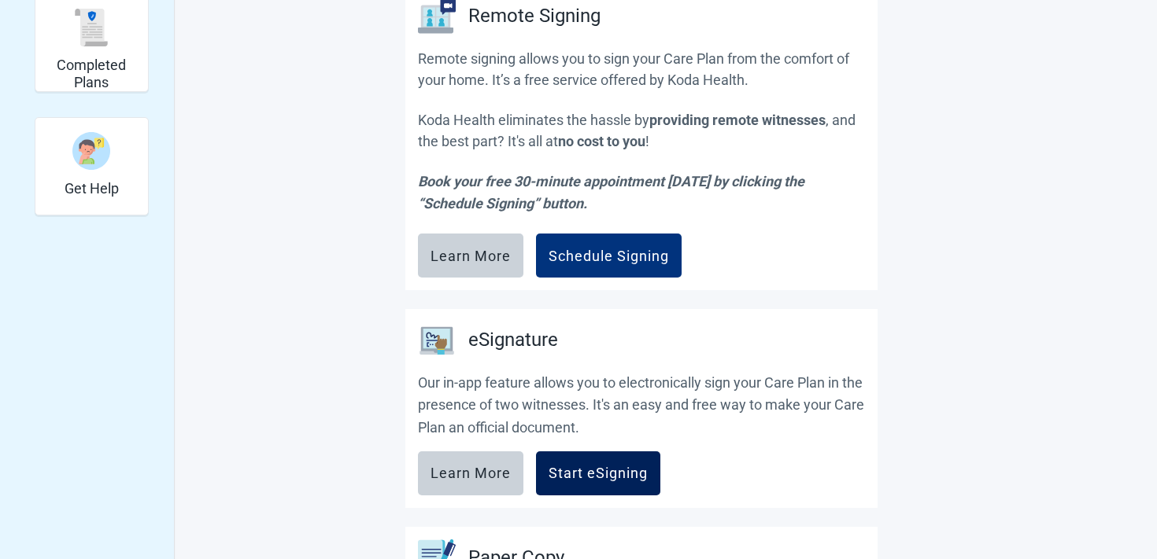
click at [600, 464] on button "Start eSigning" at bounding box center [598, 474] width 124 height 44
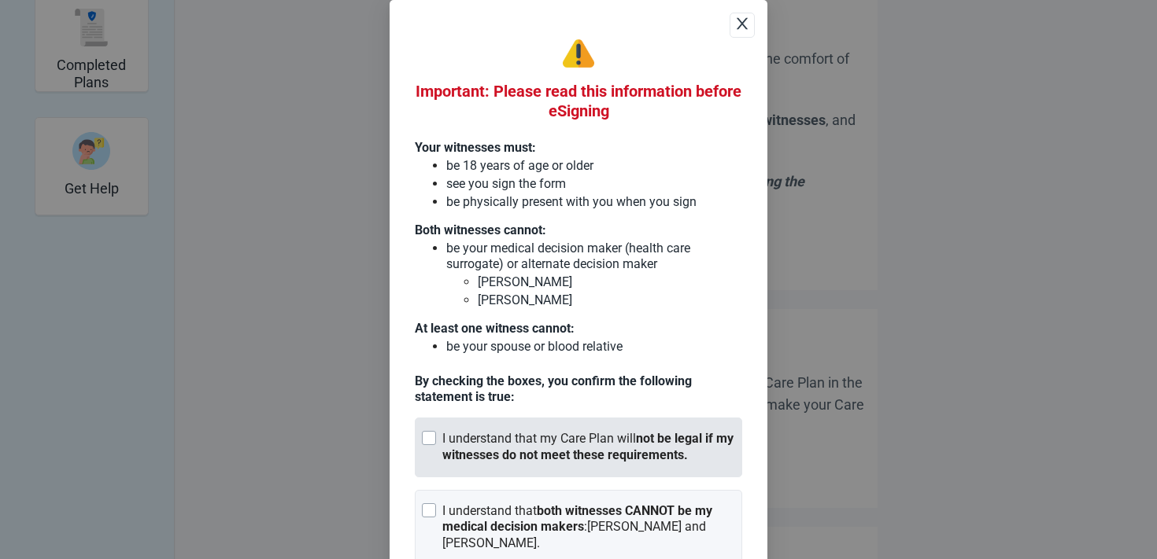
click at [522, 427] on div "I understand that my Care Plan will not be legal if my witnesses do not meet th…" at bounding box center [578, 448] width 327 height 60
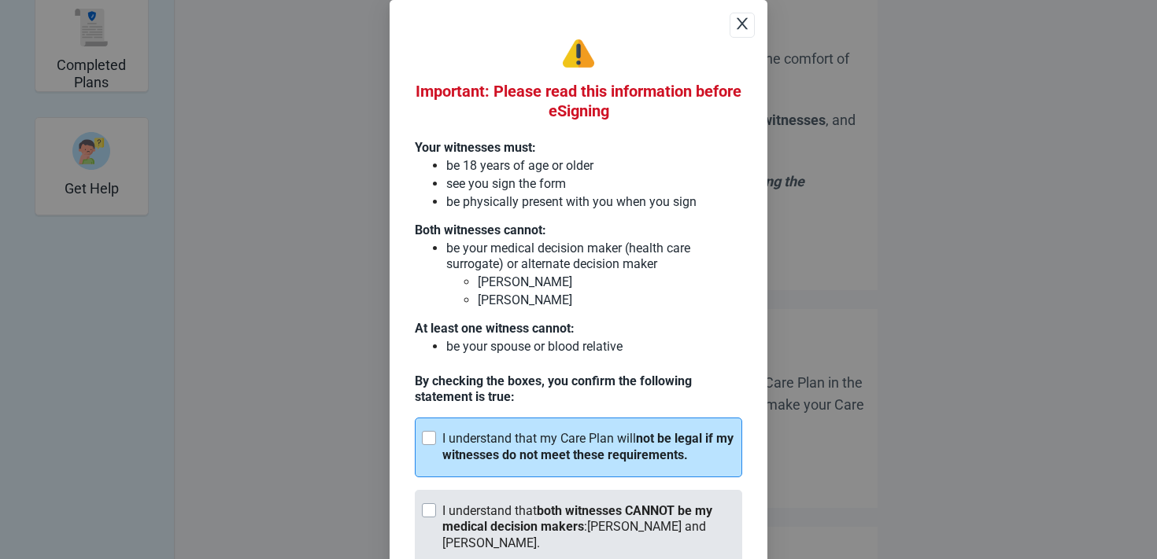
click at [493, 508] on div "I understand that both witnesses CANNOT be my medical decision makers : George …" at bounding box center [588, 528] width 293 height 49
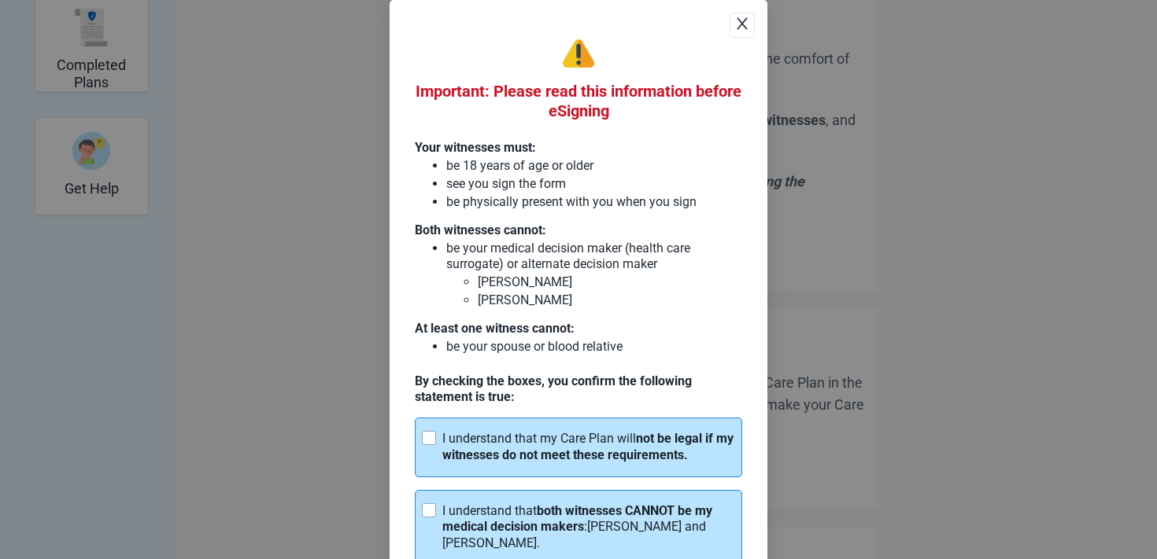
scroll to position [79, 0]
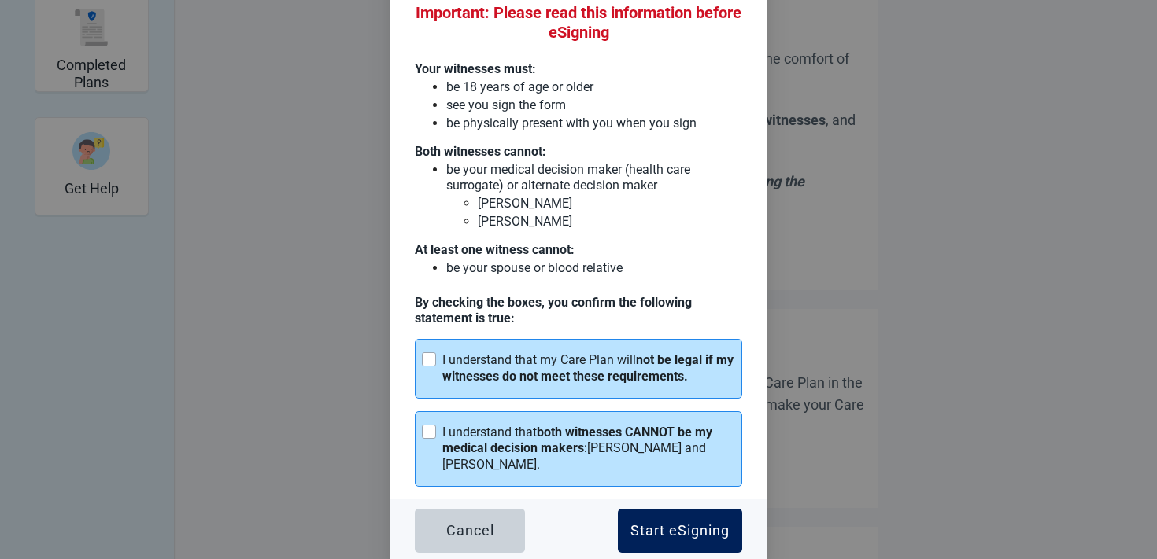
click at [629, 528] on button "Start eSigning" at bounding box center [680, 531] width 124 height 44
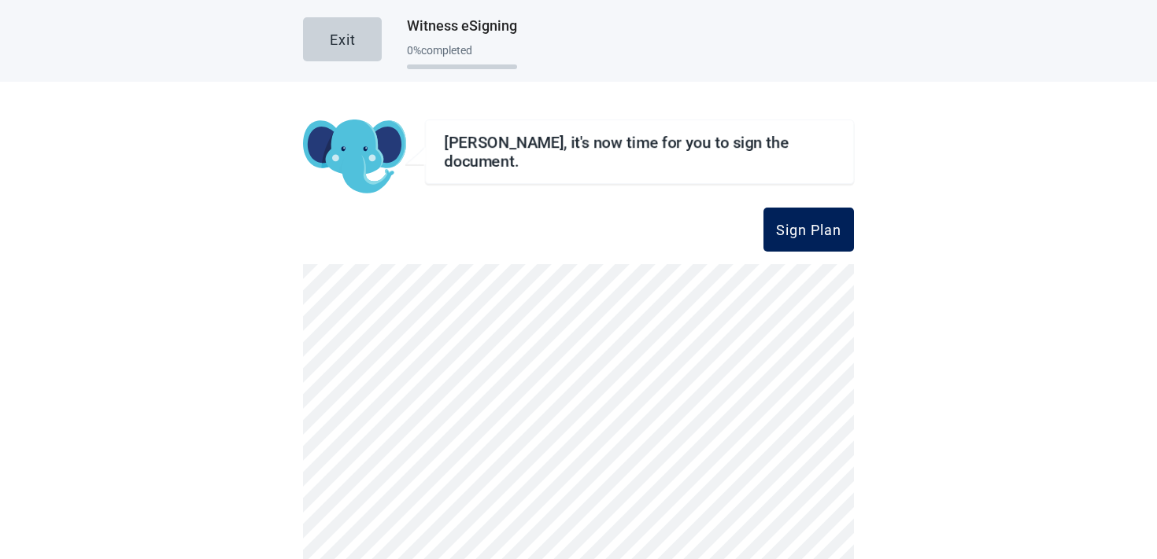
click at [789, 231] on div "Sign Plan" at bounding box center [808, 230] width 65 height 16
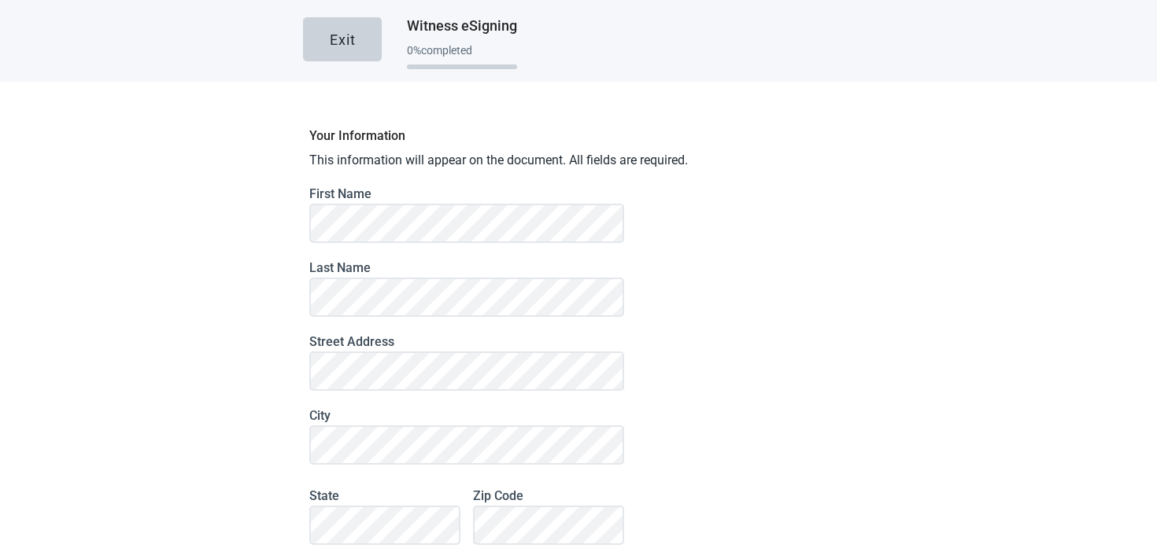
scroll to position [149, 0]
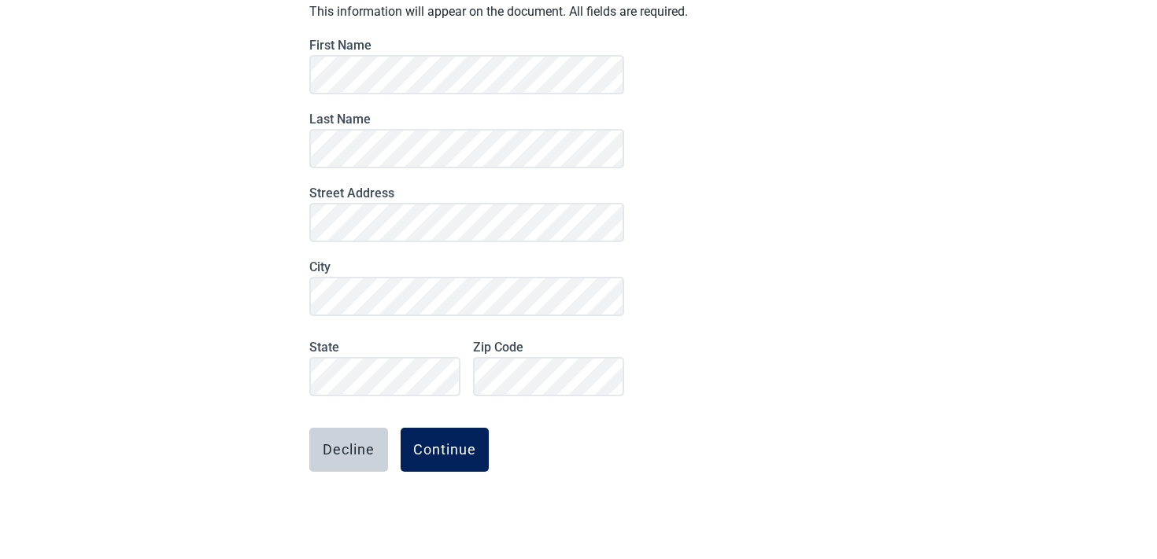
click at [426, 448] on div "Continue" at bounding box center [444, 450] width 63 height 16
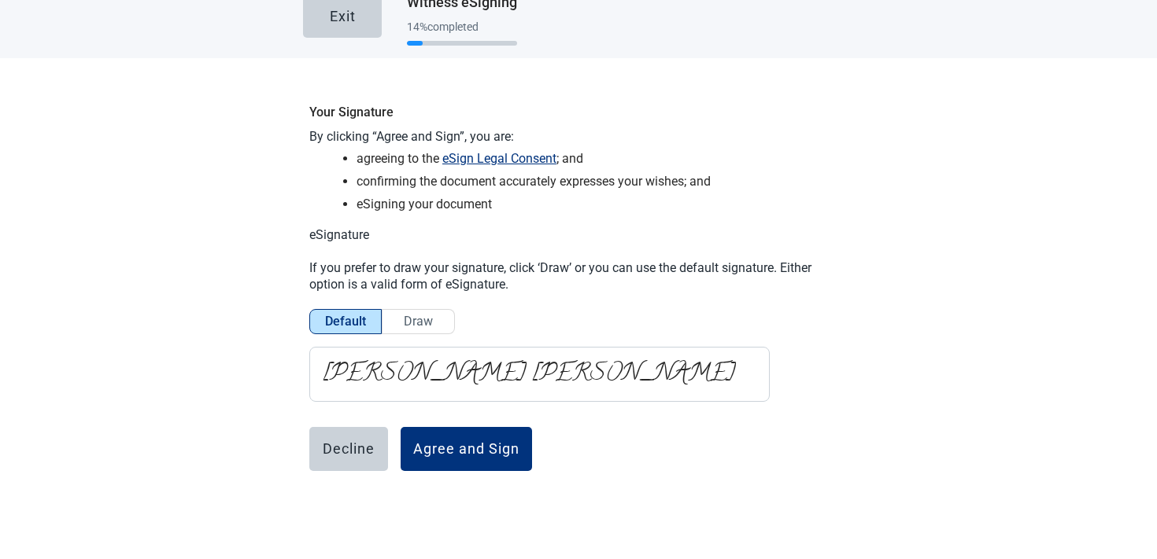
scroll to position [24, 0]
click at [426, 448] on div "Agree and Sign" at bounding box center [466, 449] width 106 height 16
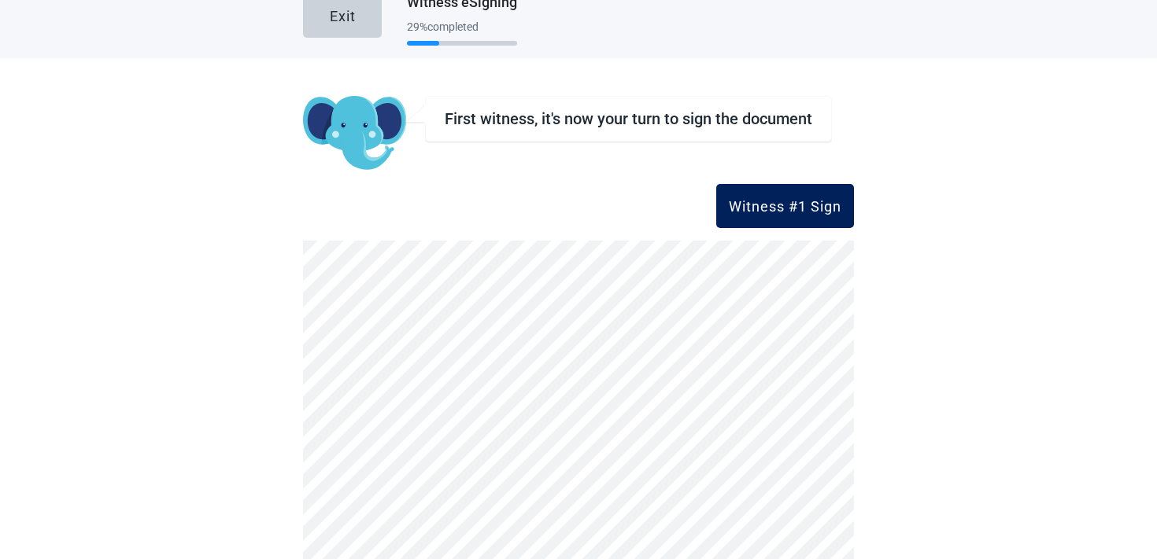
click at [763, 211] on div "Witness #1 Sign" at bounding box center [785, 206] width 113 height 16
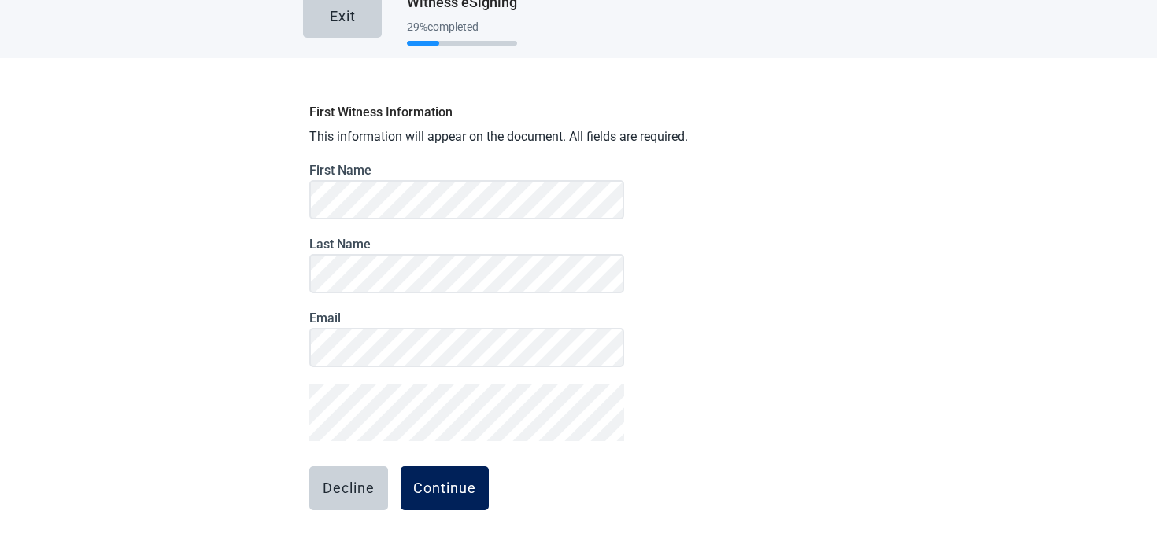
click at [437, 469] on button "Continue" at bounding box center [444, 489] width 88 height 44
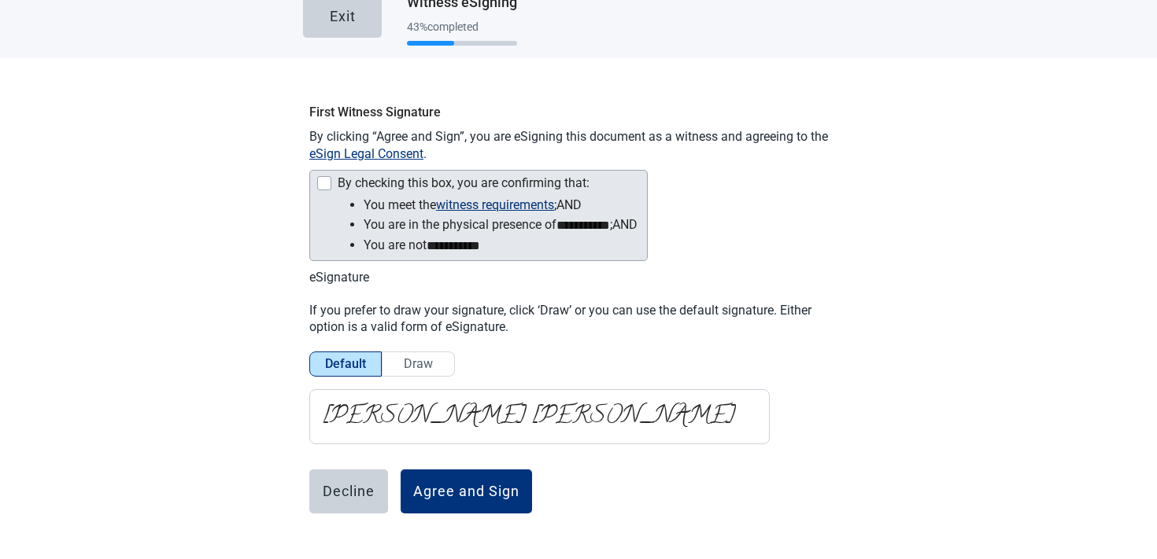
click at [391, 214] on li "You meet the witness requirements ; and" at bounding box center [500, 205] width 274 height 20
click at [348, 177] on div "By checking this box, you are confirming that:" at bounding box center [464, 183] width 252 height 14
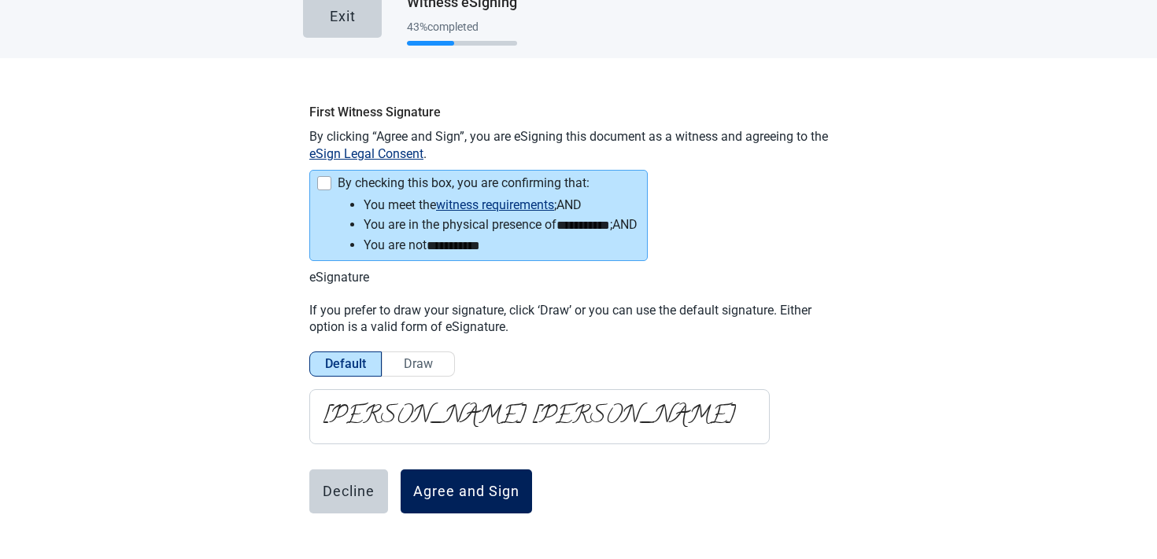
click at [445, 473] on button "Agree and Sign" at bounding box center [465, 492] width 131 height 44
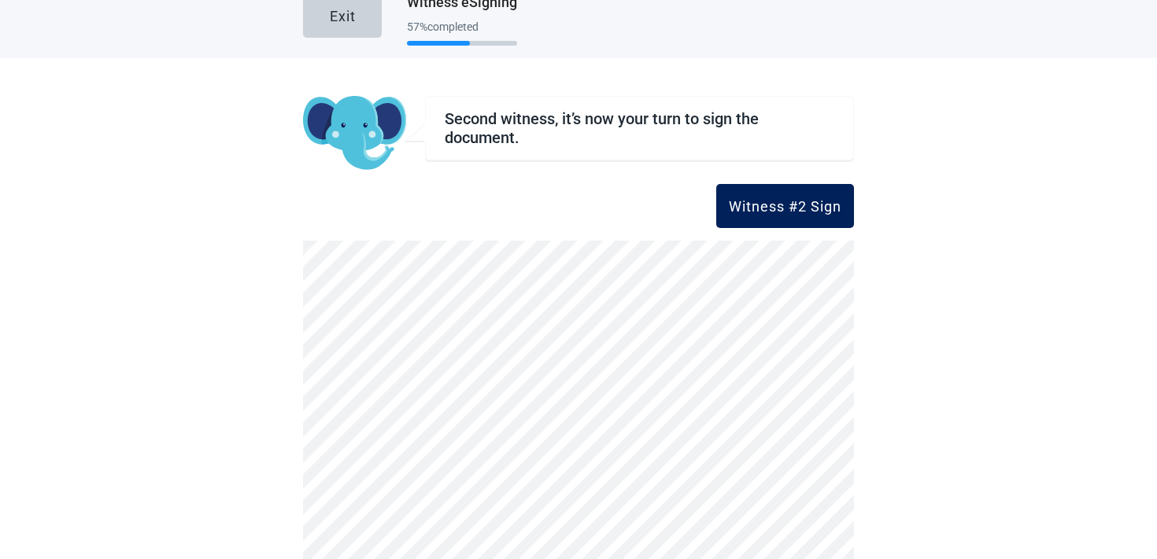
click at [762, 204] on div "Witness #2 Sign" at bounding box center [785, 206] width 113 height 16
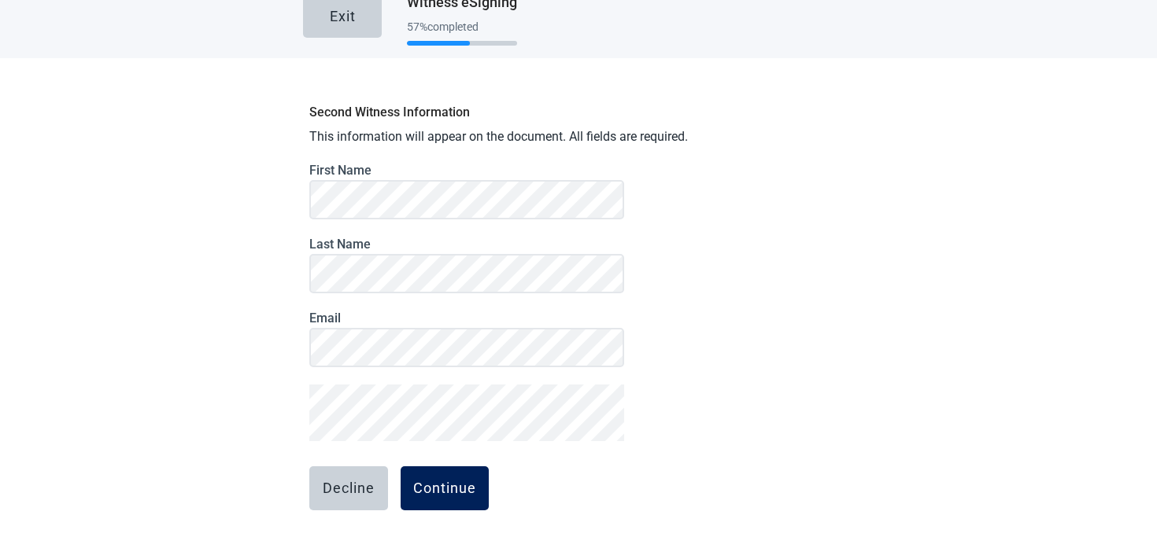
click at [426, 478] on button "Continue" at bounding box center [444, 489] width 88 height 44
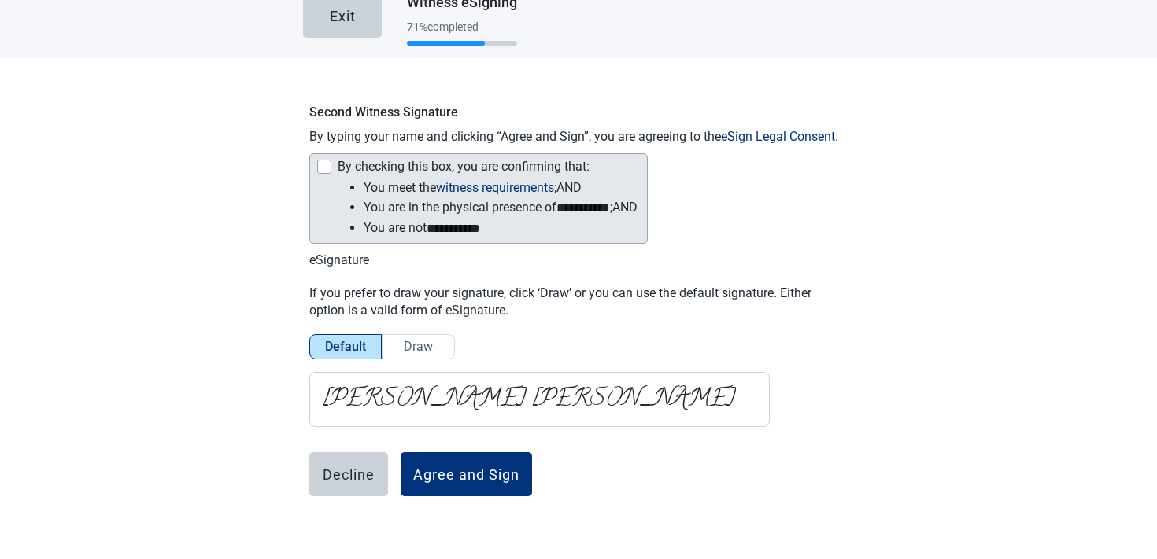
click at [363, 170] on div "By checking this box, you are confirming that:" at bounding box center [464, 167] width 252 height 14
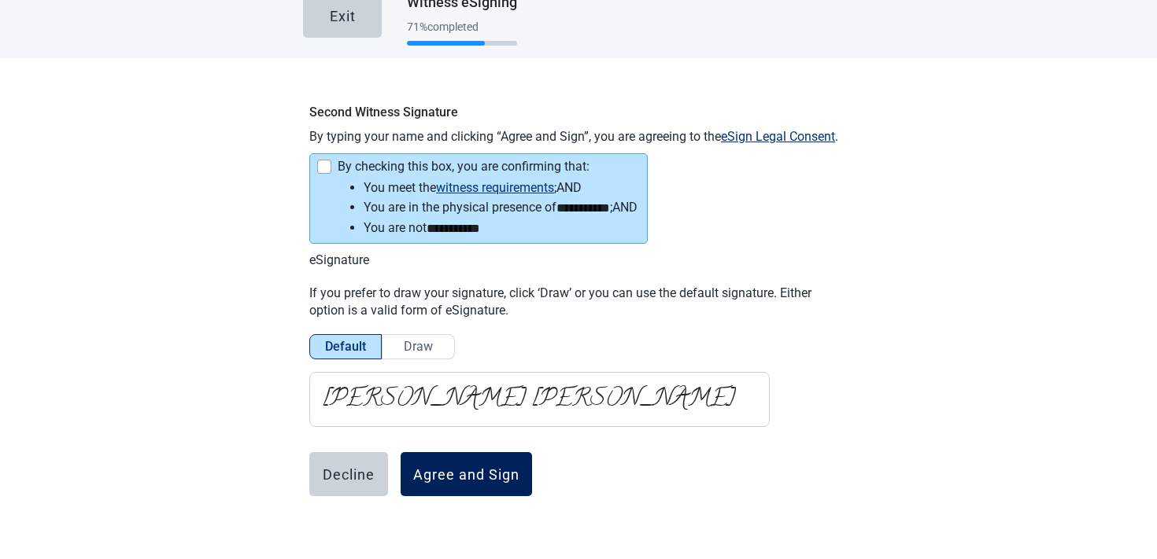
click at [427, 452] on button "Agree and Sign" at bounding box center [465, 474] width 131 height 44
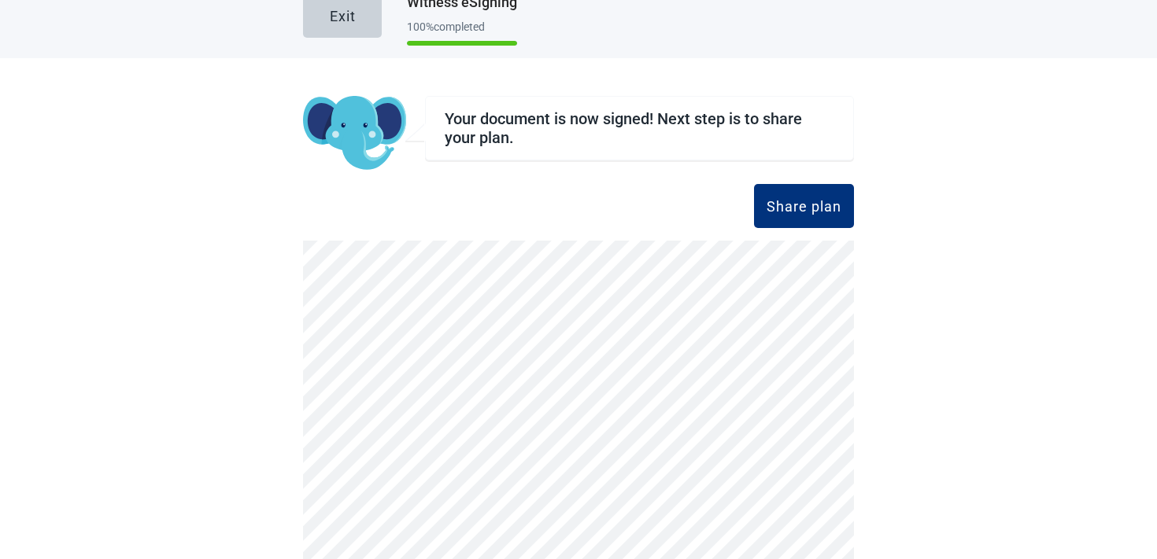
scroll to position [154, 0]
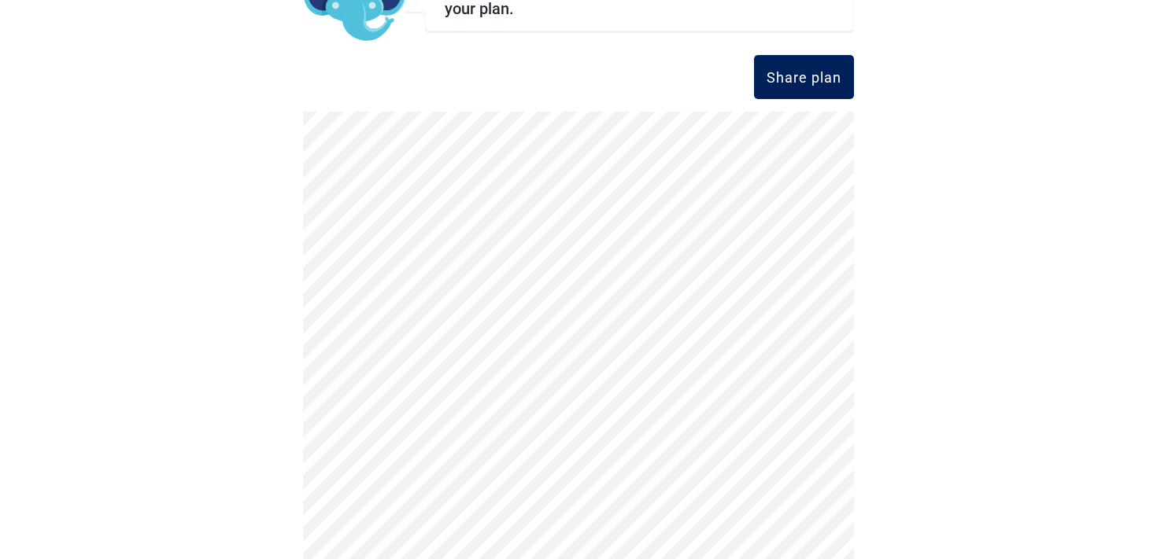
click at [800, 80] on div "Share plan" at bounding box center [803, 77] width 75 height 16
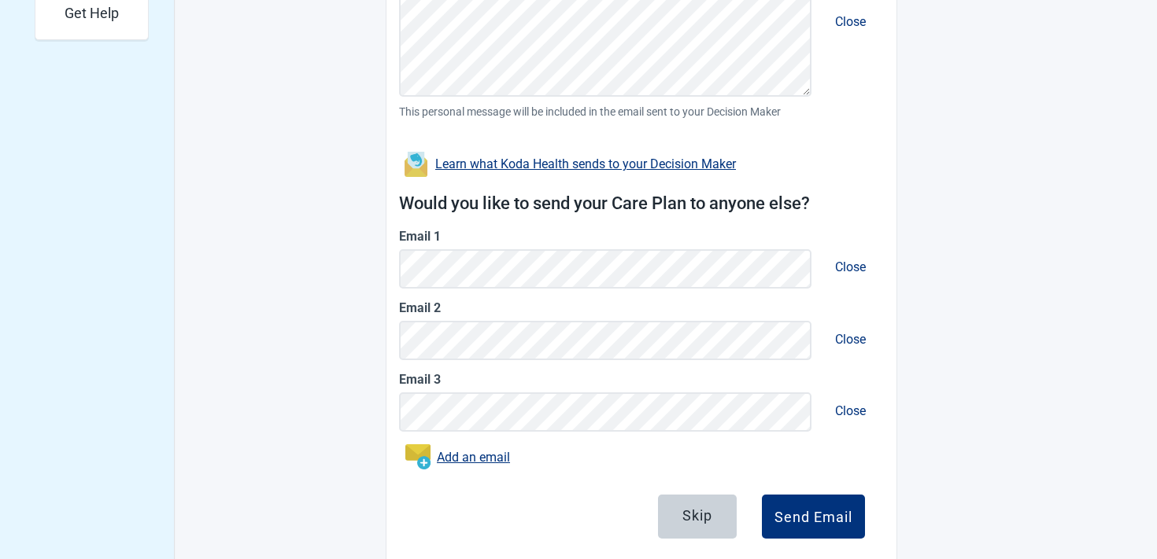
scroll to position [624, 0]
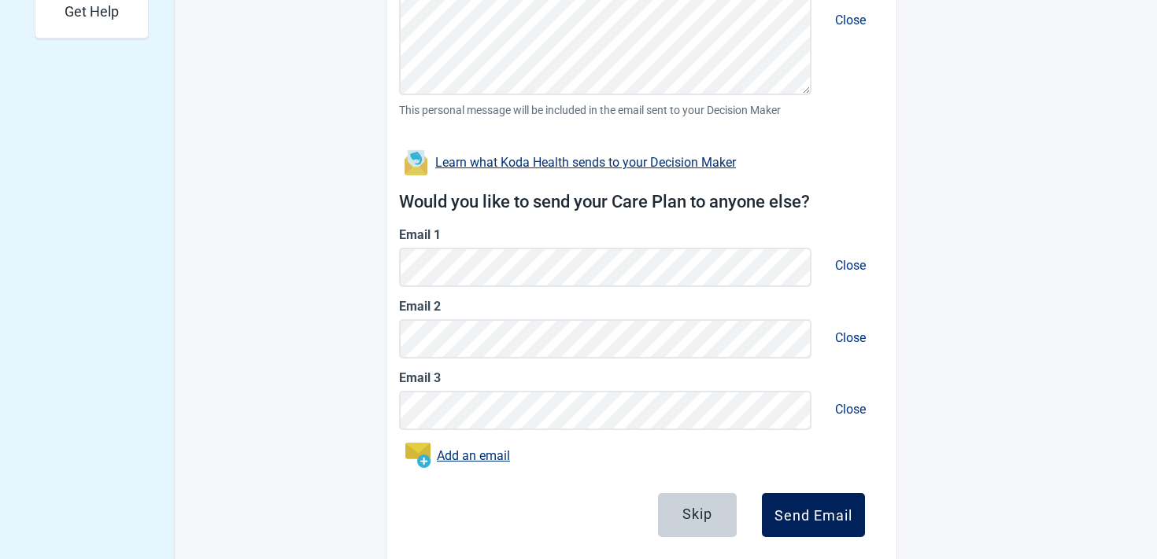
click at [788, 496] on button "Send Email" at bounding box center [813, 515] width 103 height 44
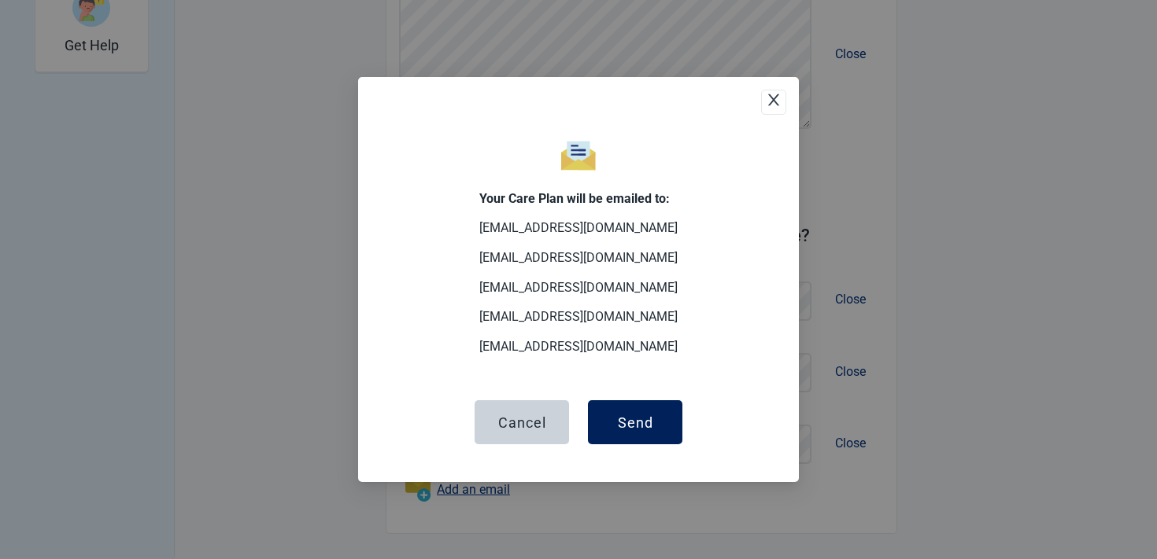
click at [663, 416] on button "Send" at bounding box center [635, 422] width 94 height 44
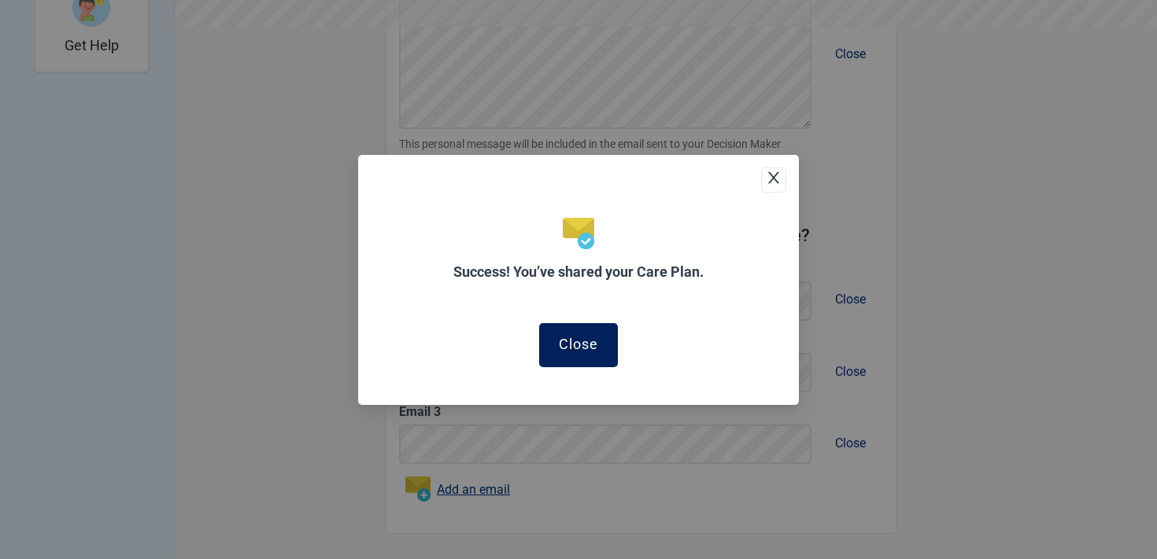
click at [580, 324] on button "Close" at bounding box center [578, 345] width 79 height 44
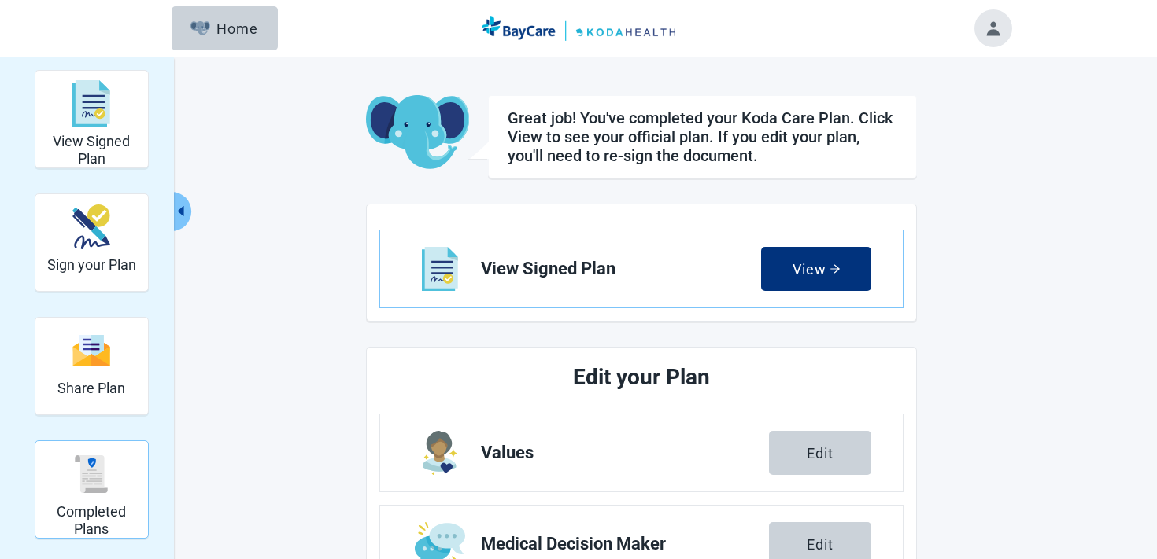
click at [113, 509] on h2 "Completed Plans" at bounding box center [92, 521] width 100 height 34
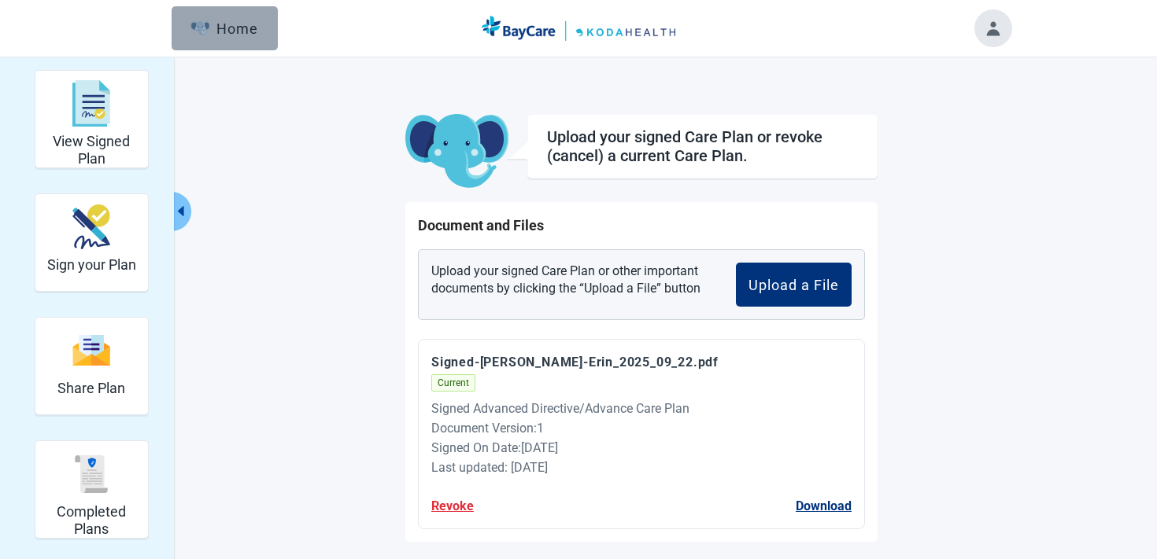
click at [256, 22] on div "Home" at bounding box center [224, 28] width 68 height 16
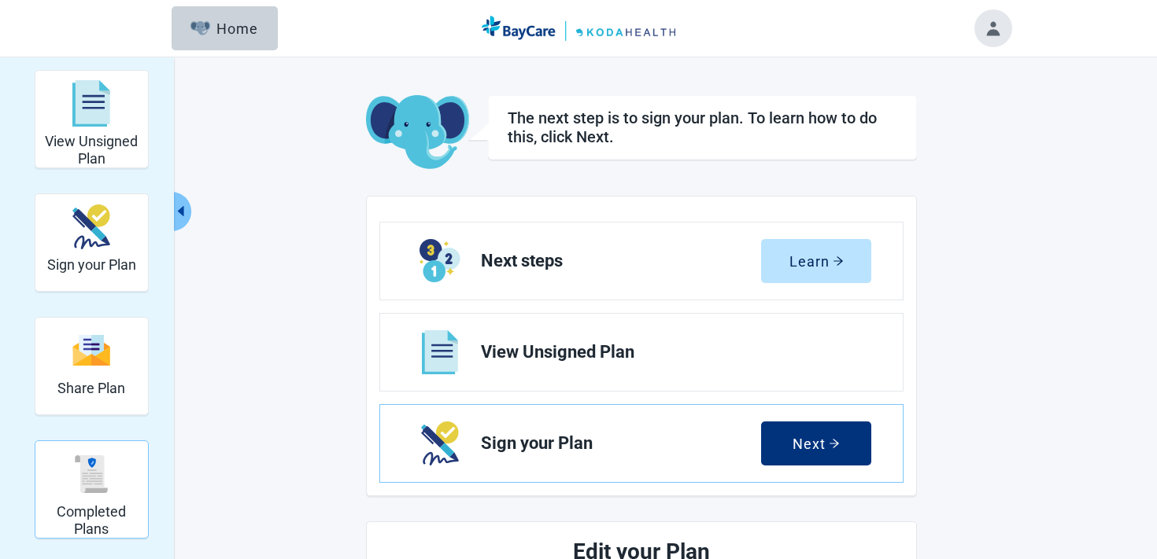
click at [109, 515] on h2 "Completed Plans" at bounding box center [92, 521] width 100 height 34
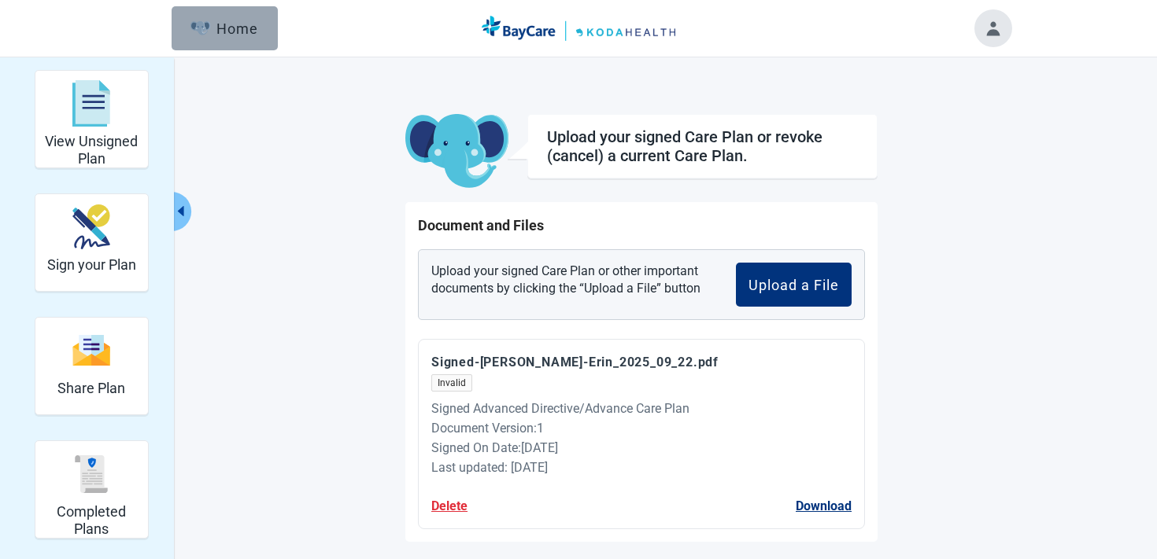
click at [253, 31] on div "Home" at bounding box center [224, 28] width 68 height 16
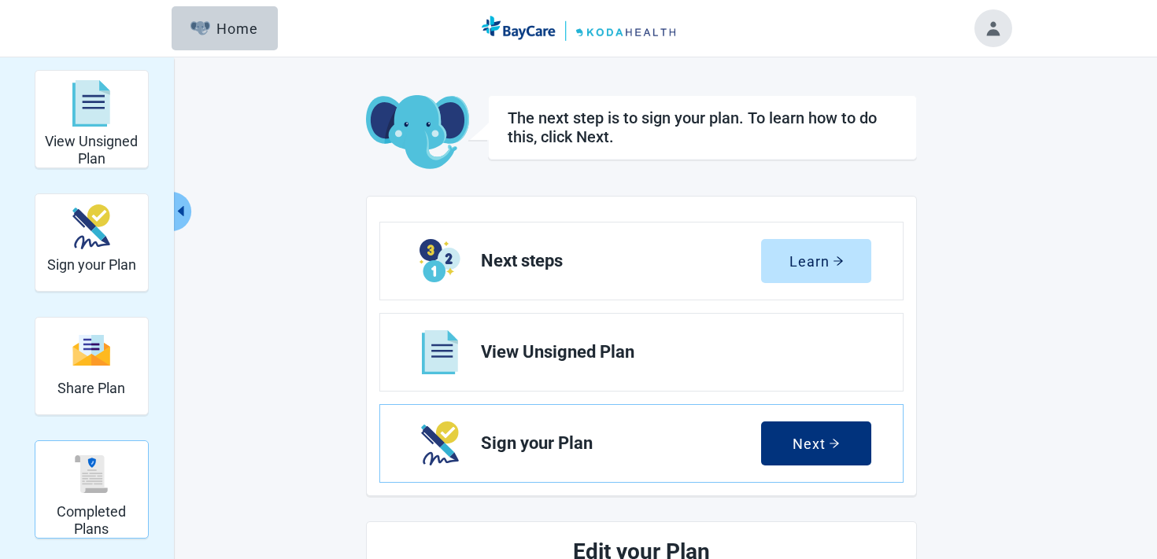
click at [59, 493] on div "Completed Plans" at bounding box center [92, 474] width 100 height 59
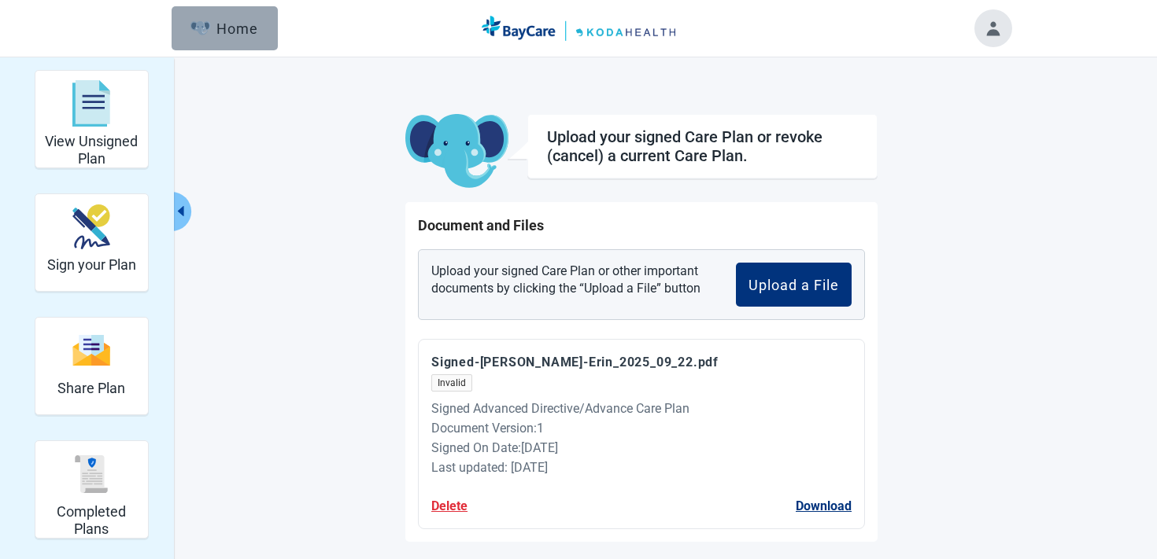
click at [252, 21] on div "Home" at bounding box center [224, 28] width 68 height 16
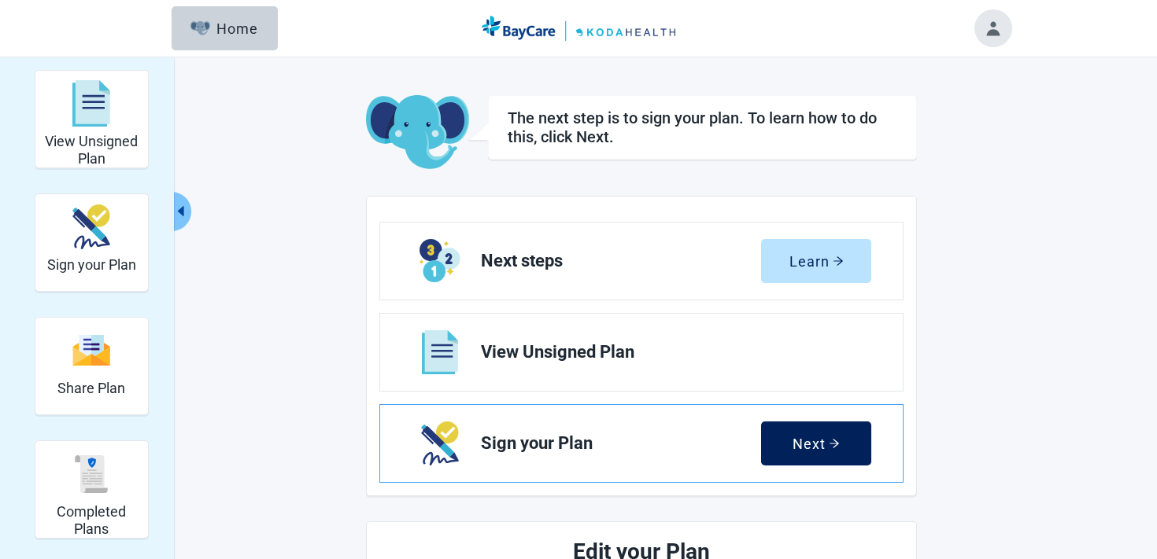
click at [814, 434] on button "Next" at bounding box center [816, 444] width 110 height 44
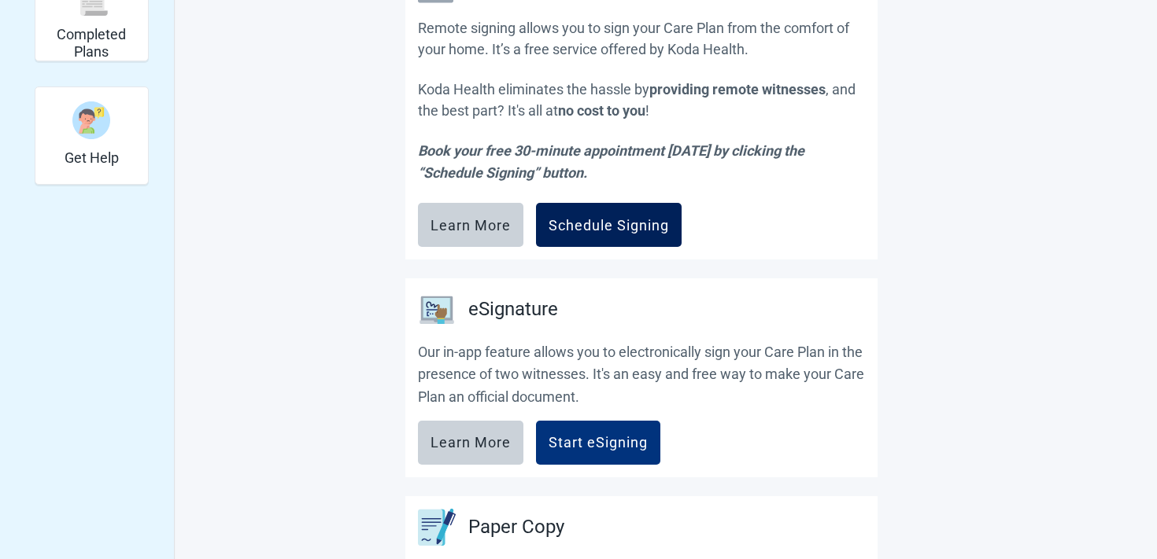
scroll to position [621, 0]
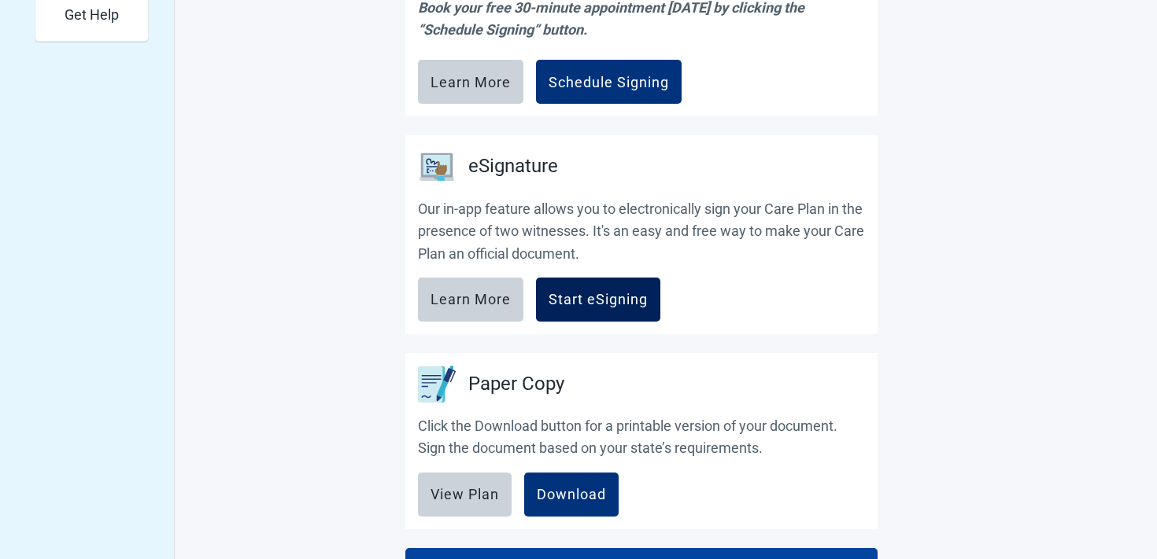
click at [594, 316] on button "Start eSigning" at bounding box center [598, 300] width 124 height 44
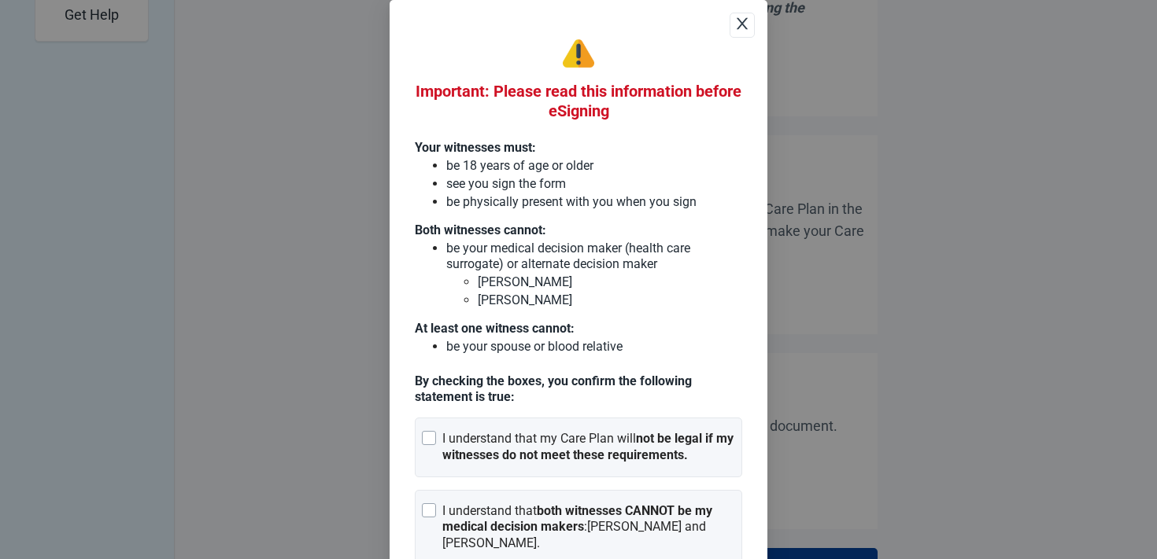
scroll to position [79, 0]
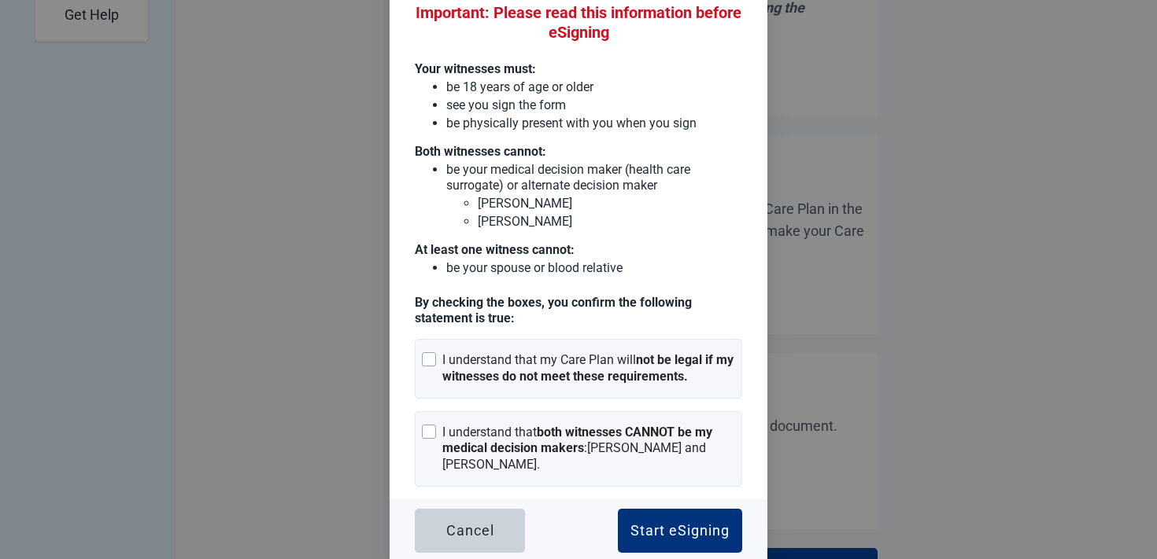
click at [618, 331] on div "Important: Please read this information before eSigning Your witnesses must: be…" at bounding box center [578, 223] width 327 height 528
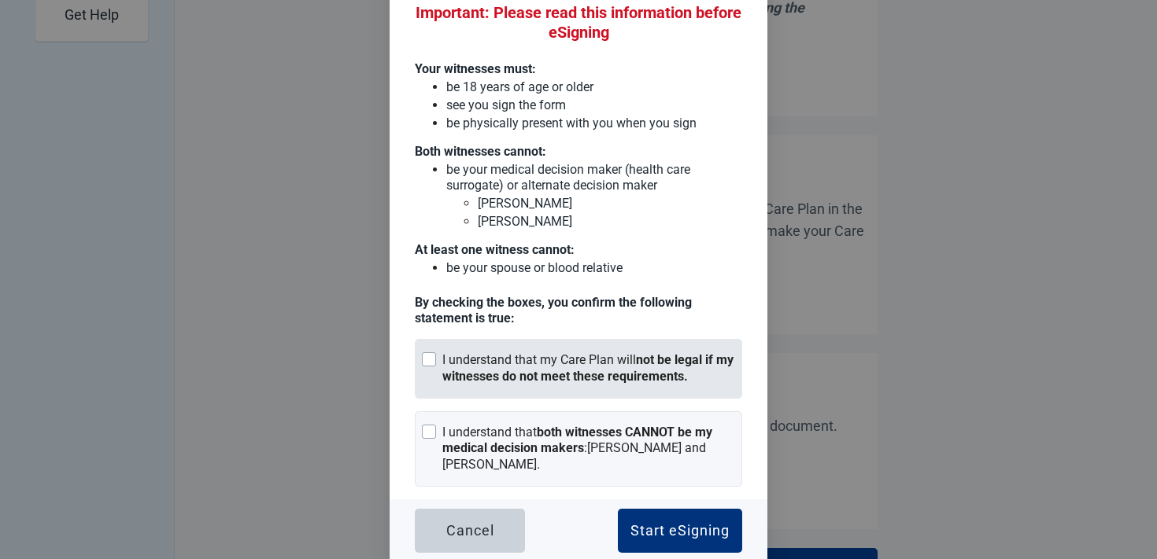
click at [604, 355] on div "I understand that my Care Plan will not be legal if my witnesses do not meet th…" at bounding box center [588, 368] width 293 height 33
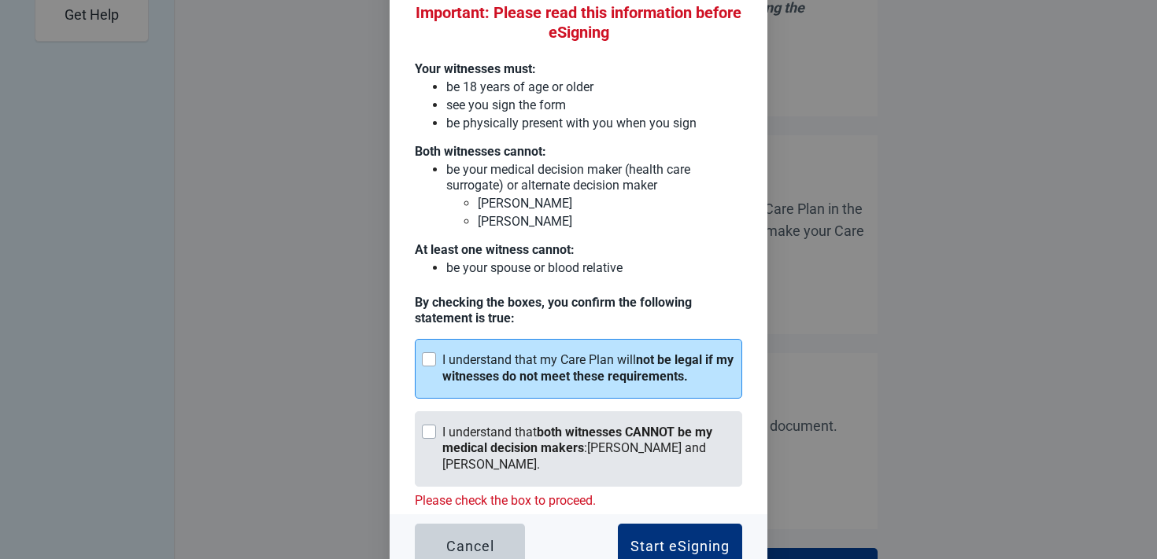
click at [578, 438] on strong "both witnesses CANNOT be my medical decision makers" at bounding box center [577, 440] width 270 height 31
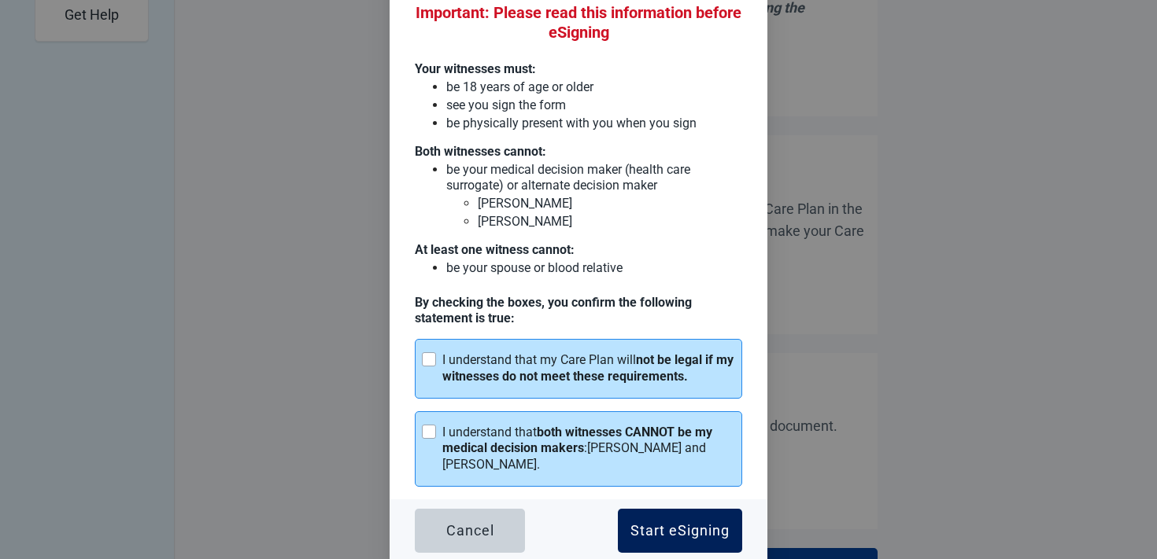
click at [707, 536] on div "Start eSigning" at bounding box center [679, 531] width 99 height 16
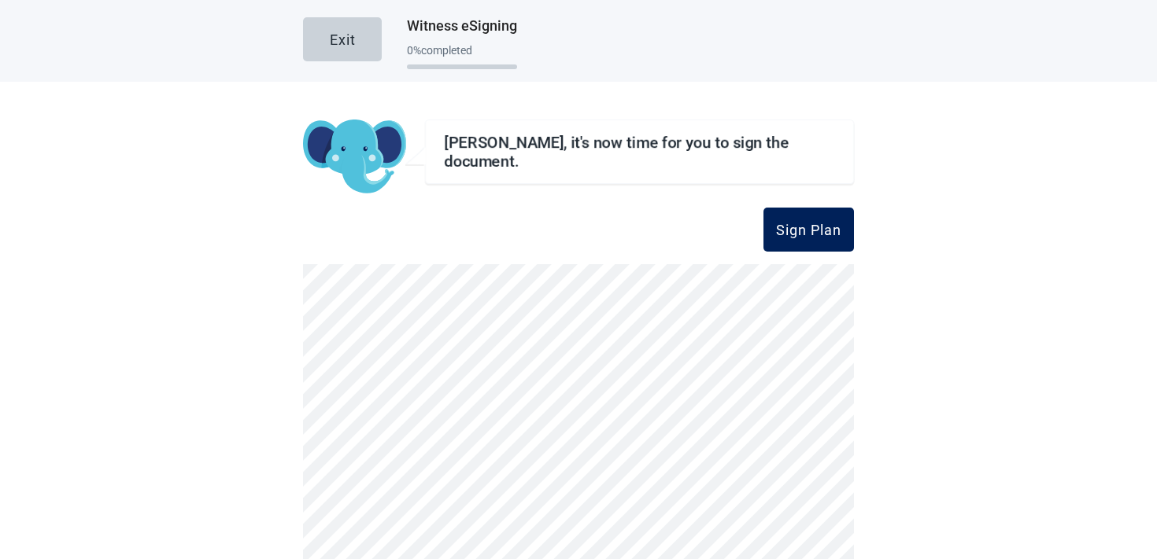
click at [825, 222] on div "Sign Plan" at bounding box center [808, 230] width 65 height 16
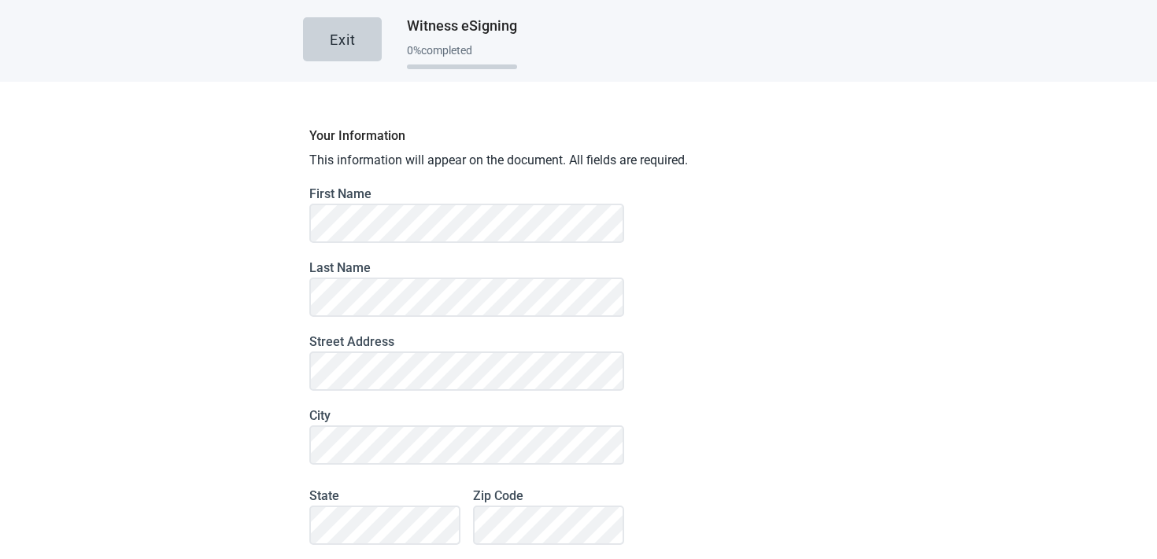
scroll to position [149, 0]
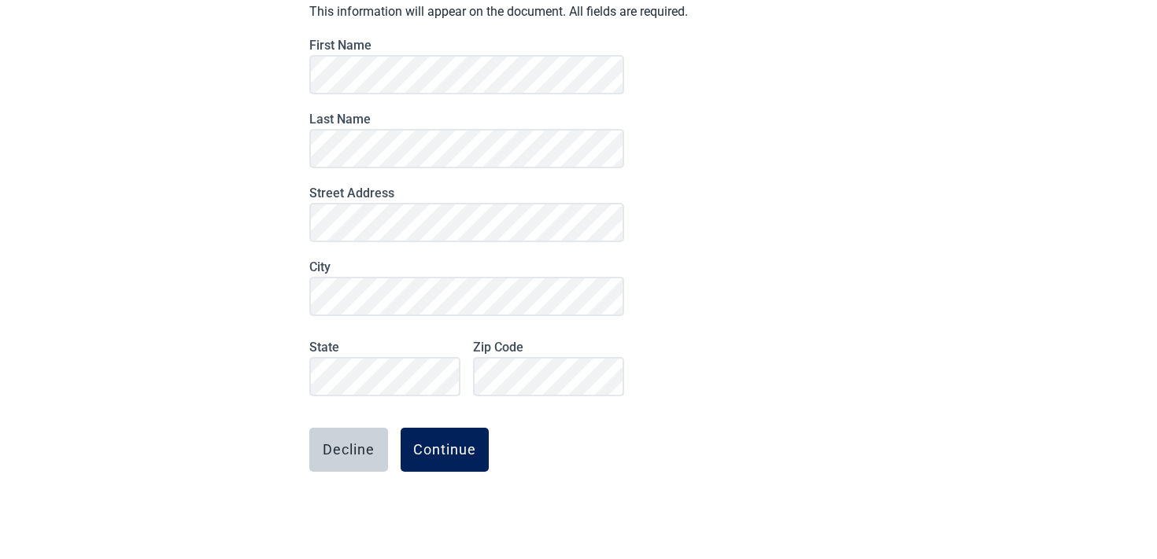
click at [422, 434] on button "Continue" at bounding box center [444, 450] width 88 height 44
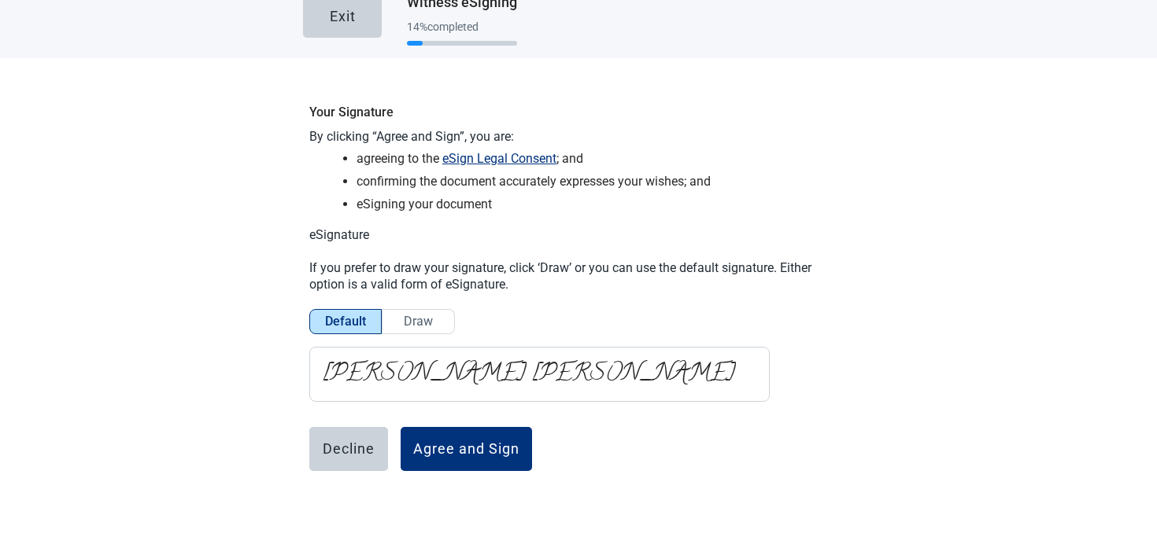
scroll to position [24, 0]
click at [424, 446] on div "Agree and Sign" at bounding box center [466, 449] width 106 height 16
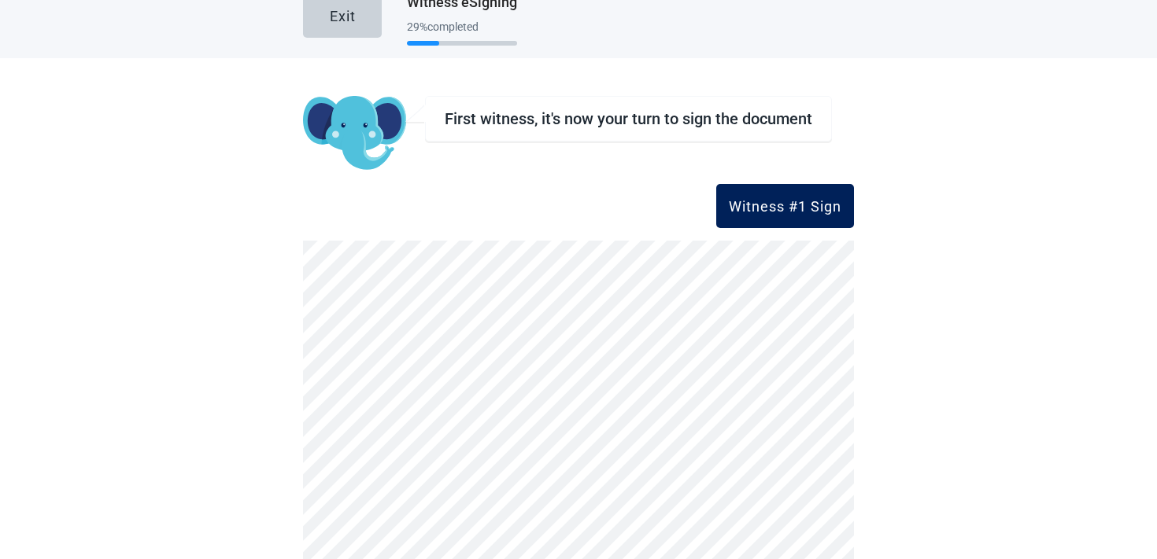
click at [752, 210] on div "Witness #1 Sign" at bounding box center [785, 206] width 113 height 16
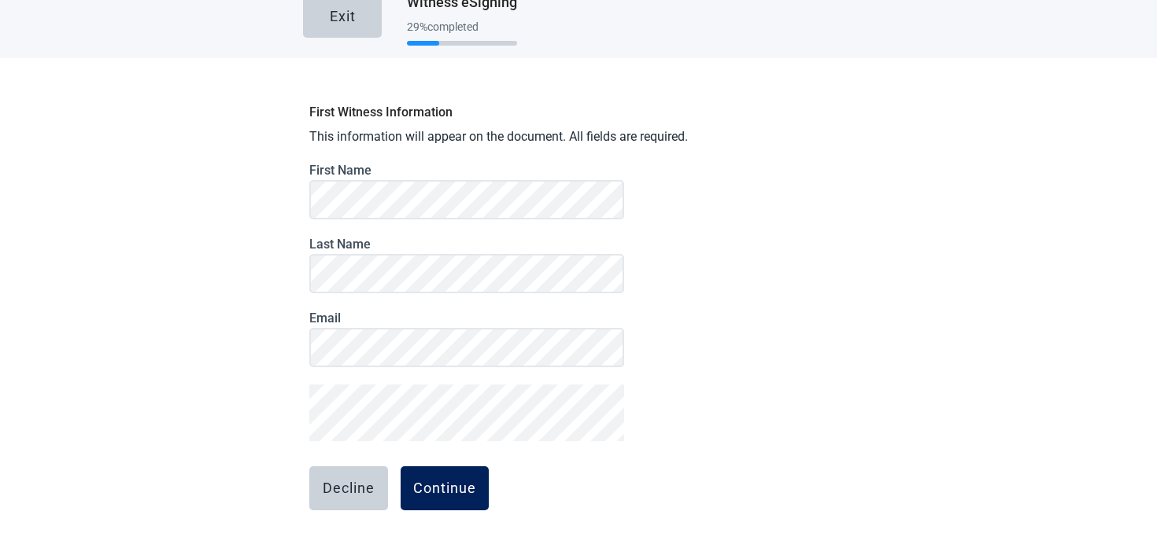
click at [427, 482] on div "Continue" at bounding box center [444, 489] width 63 height 16
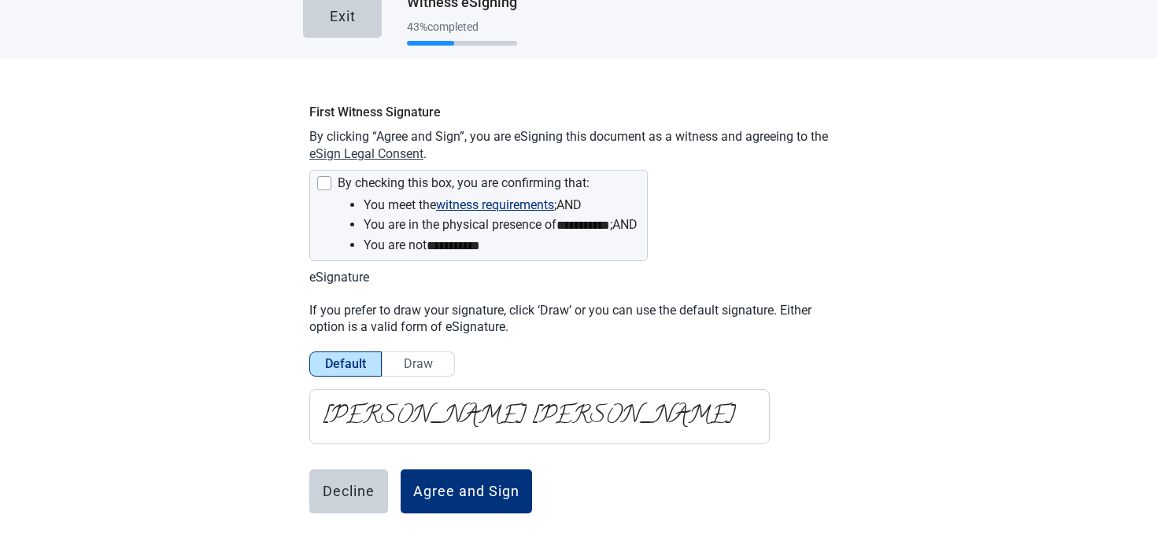
click at [393, 151] on button "eSign Legal Consent" at bounding box center [366, 154] width 114 height 17
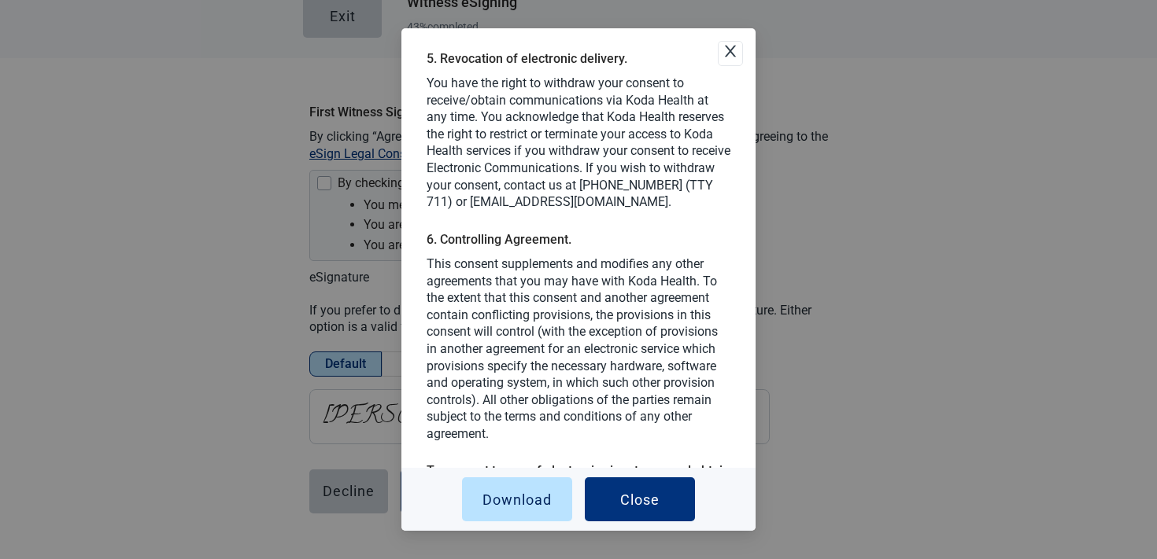
scroll to position [1695, 0]
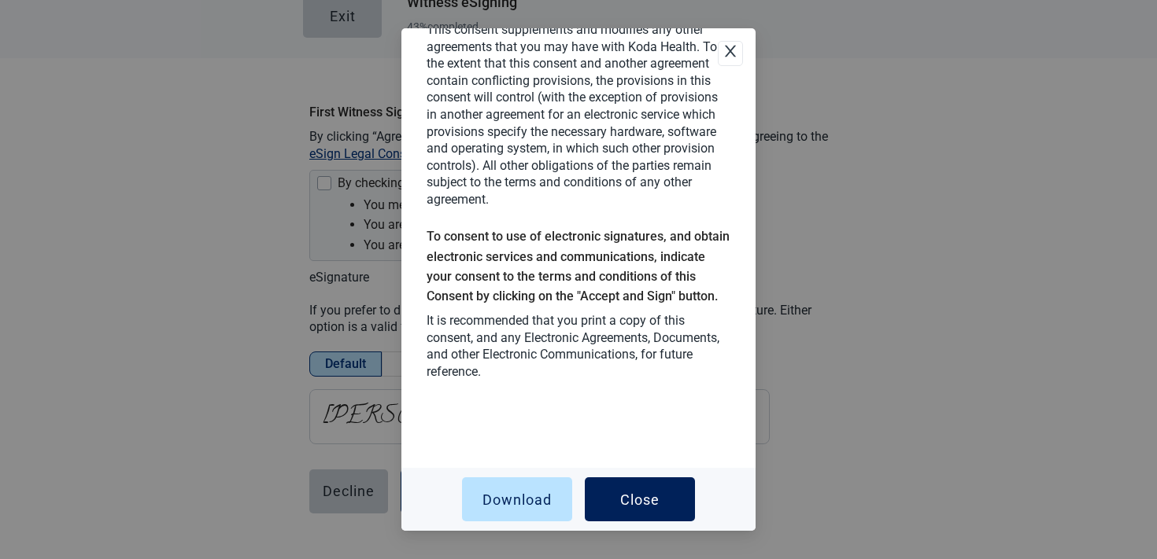
click at [658, 492] on div "Close" at bounding box center [639, 500] width 39 height 16
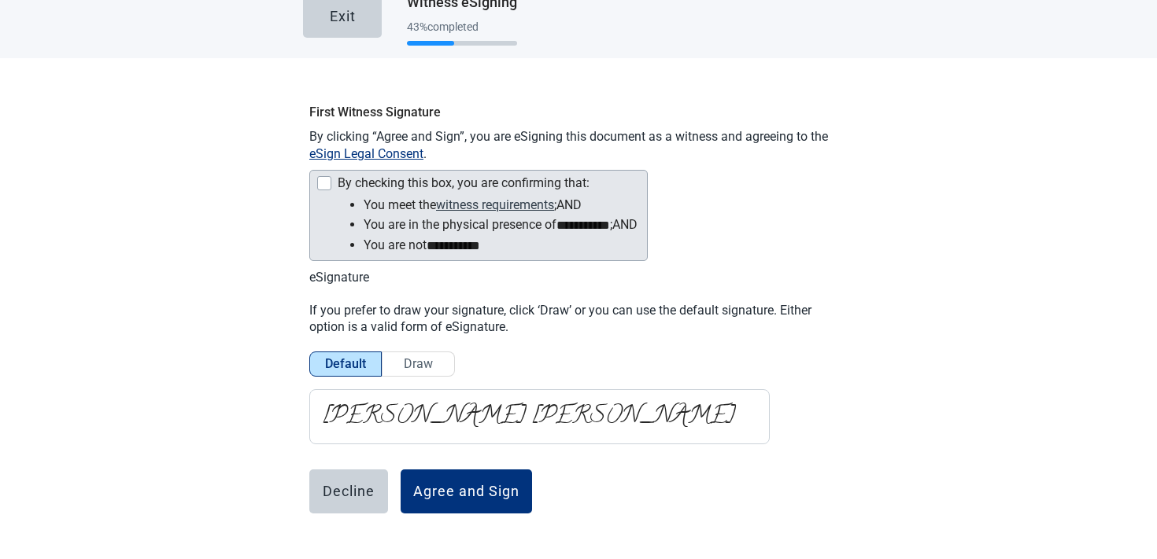
click at [449, 210] on button "witness requirements" at bounding box center [495, 205] width 118 height 20
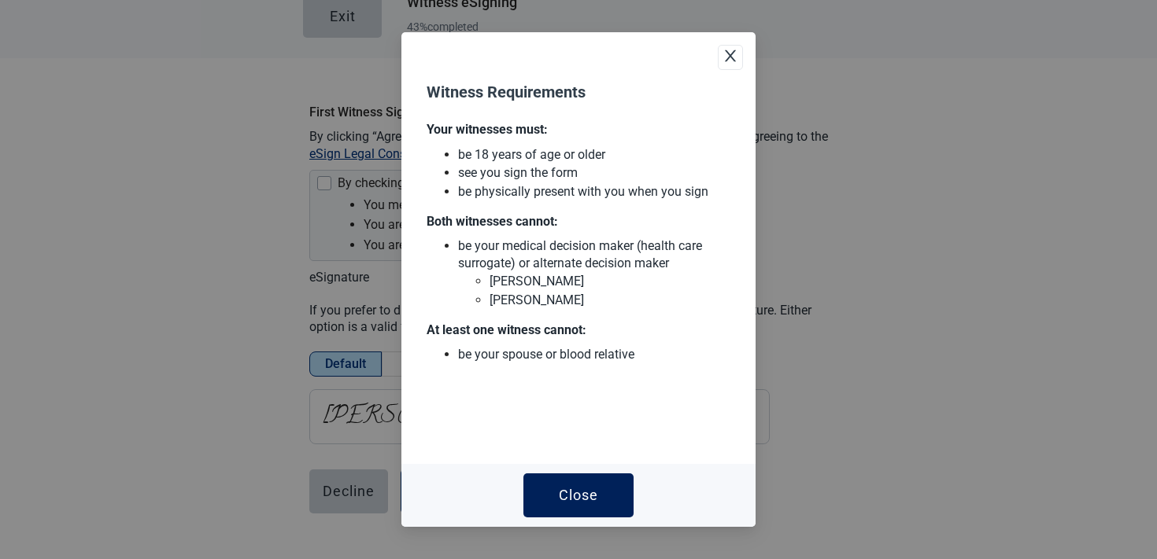
click at [540, 496] on button "Close" at bounding box center [578, 496] width 110 height 44
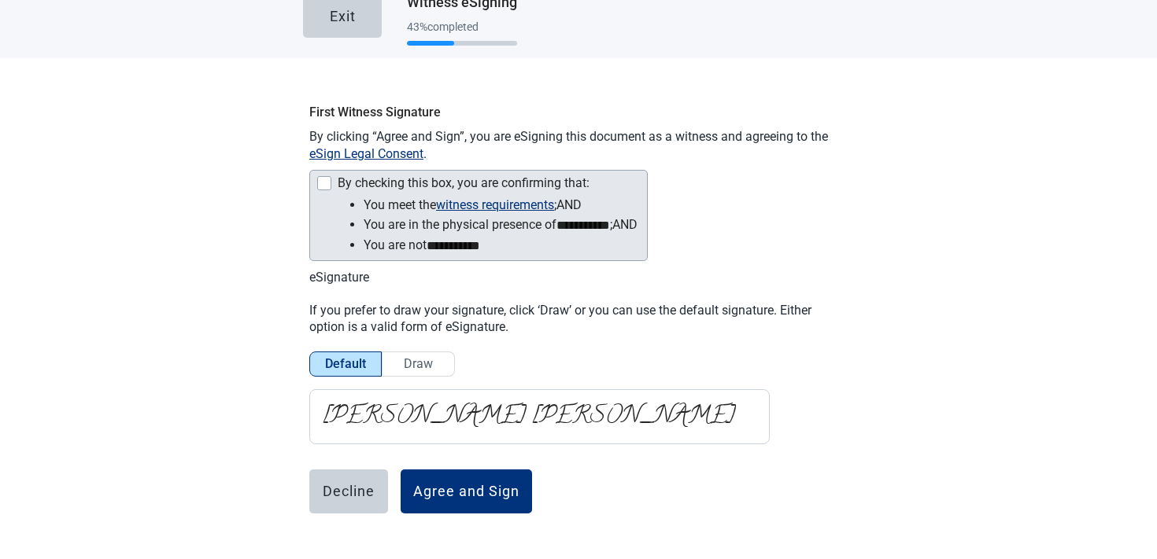
click at [330, 172] on div "**********" at bounding box center [478, 215] width 338 height 91
click at [325, 187] on div "Main content" at bounding box center [324, 183] width 14 height 14
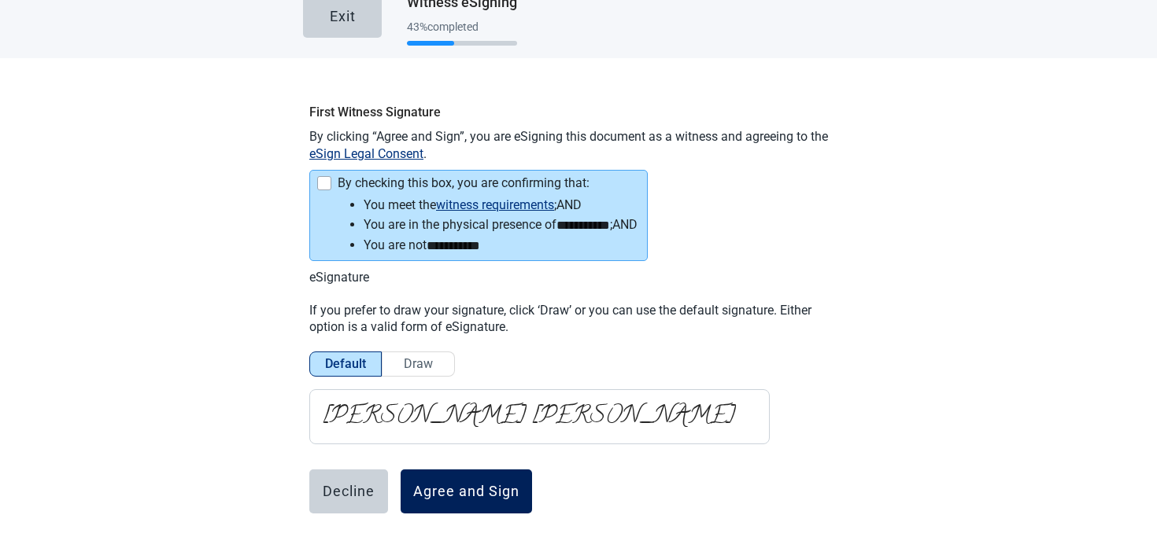
click at [478, 484] on div "Agree and Sign" at bounding box center [466, 492] width 106 height 16
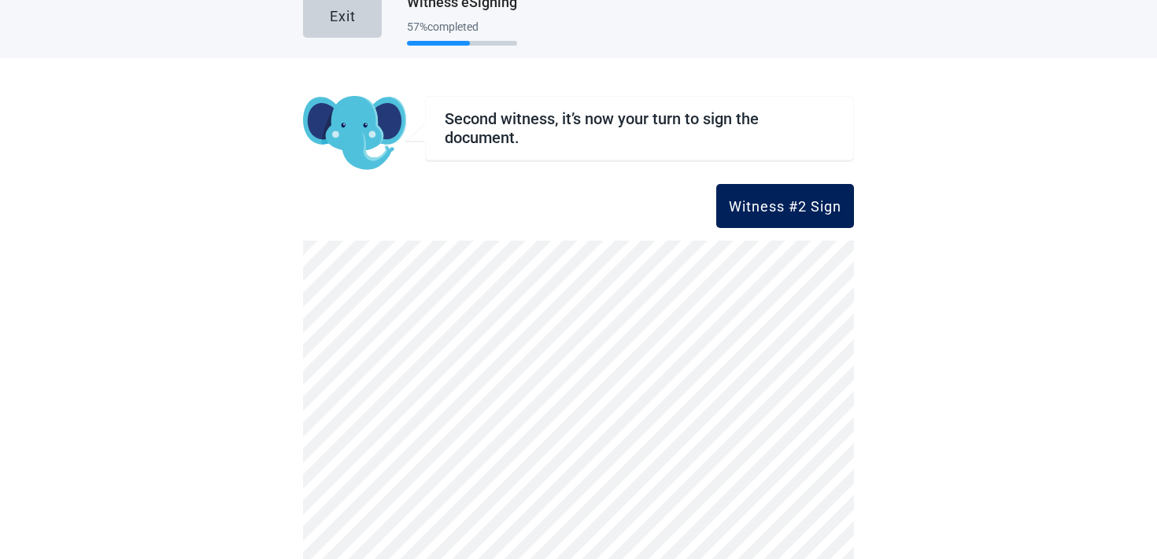
click at [803, 194] on button "Witness #2 Sign" at bounding box center [785, 206] width 138 height 44
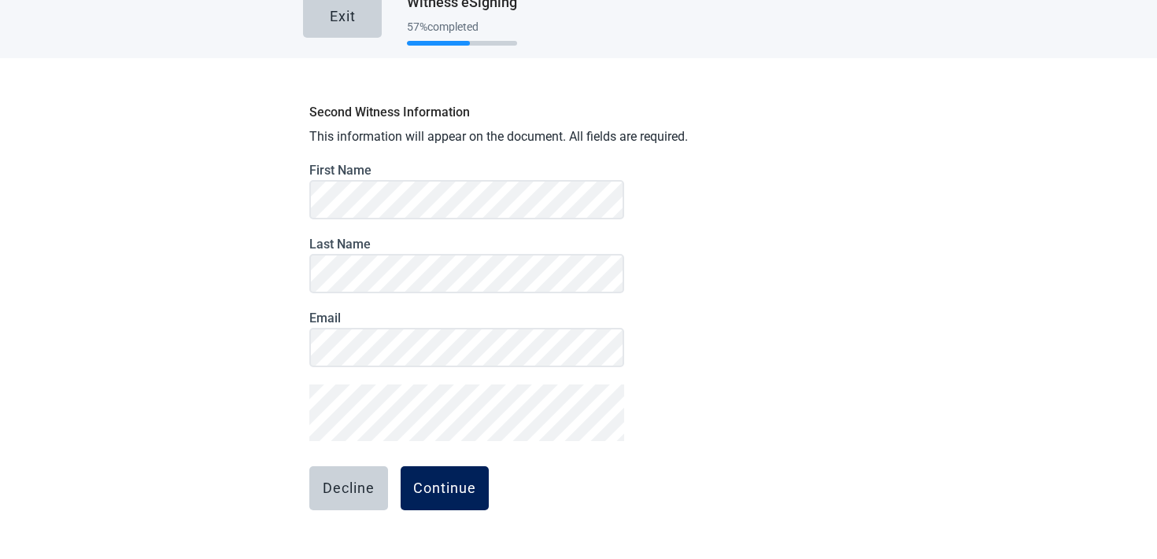
click at [452, 481] on div "Continue" at bounding box center [444, 489] width 63 height 16
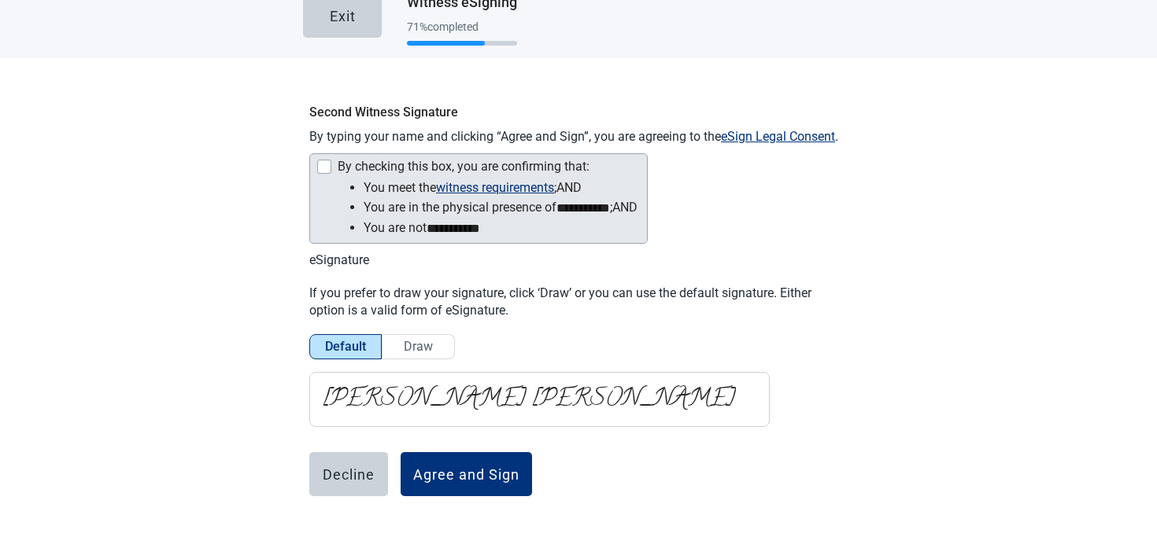
click at [386, 165] on div "By checking this box, you are confirming that:" at bounding box center [464, 167] width 252 height 14
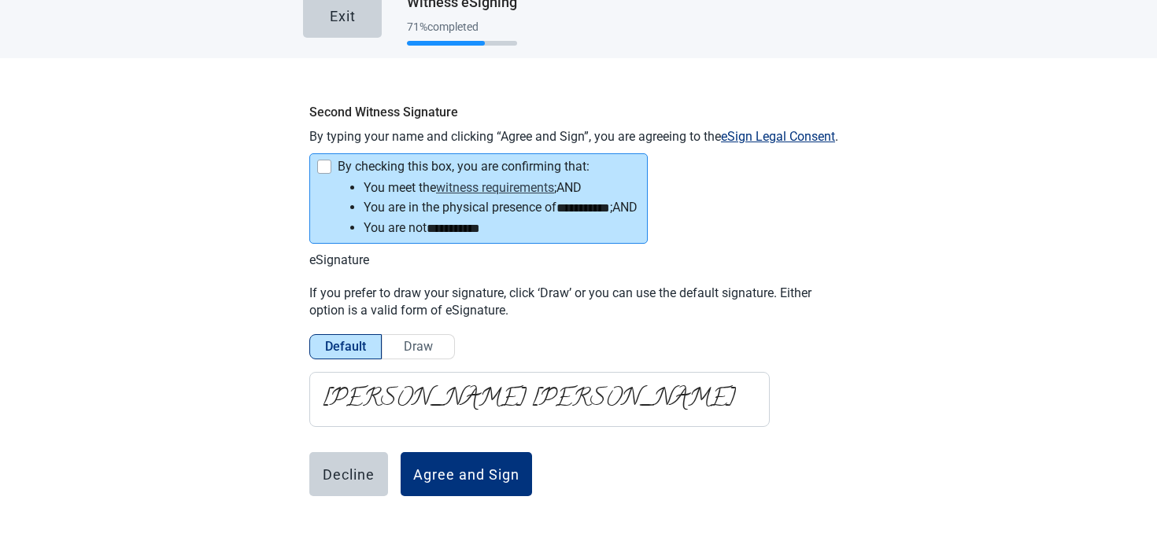
click at [503, 187] on button "witness requirements" at bounding box center [495, 188] width 118 height 20
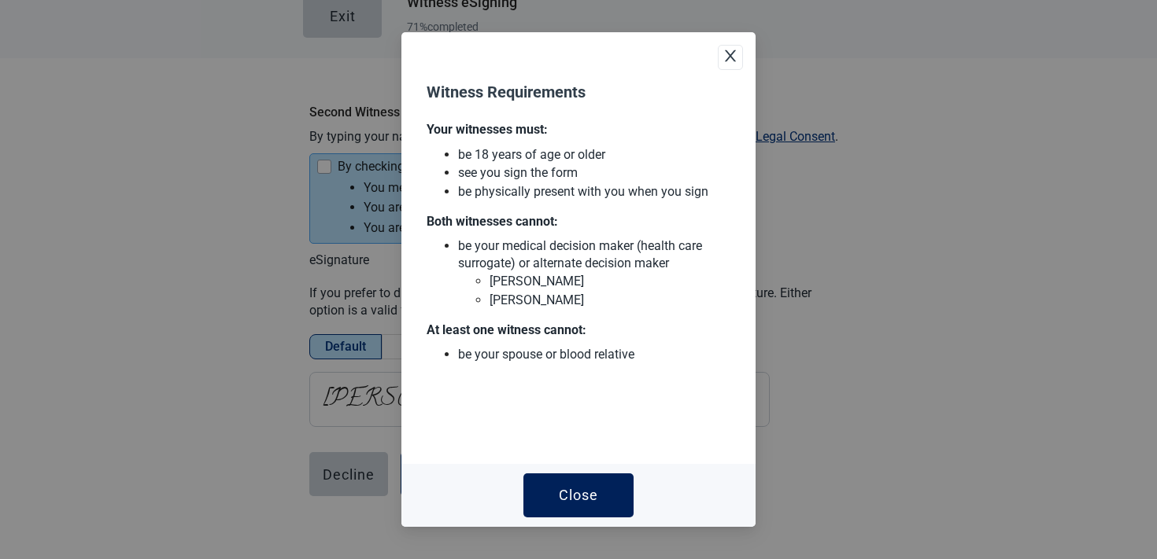
click at [570, 484] on button "Close" at bounding box center [578, 496] width 110 height 44
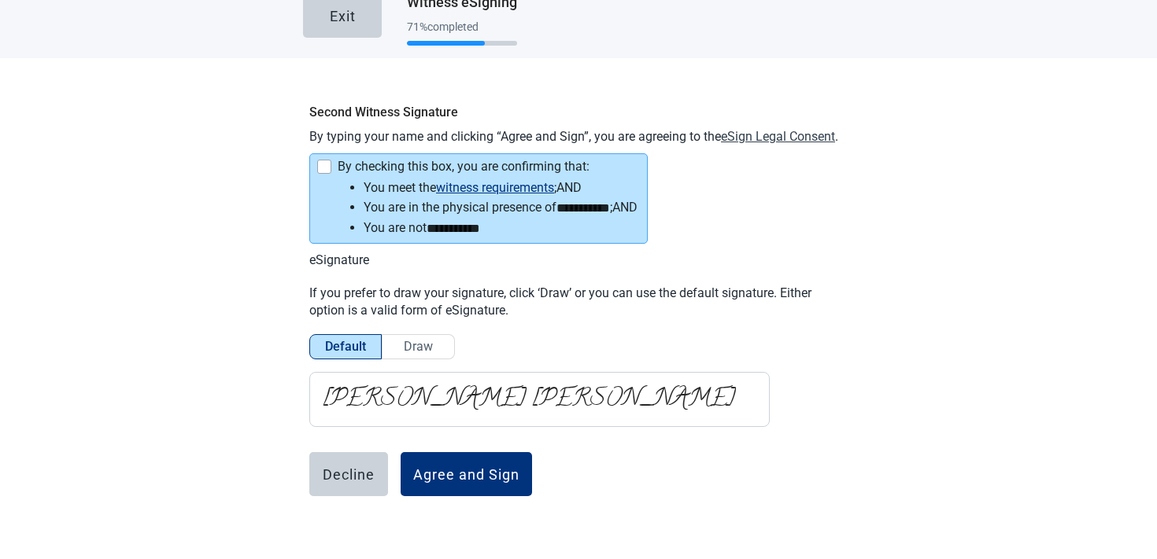
click at [790, 135] on button "eSign Legal Consent" at bounding box center [778, 136] width 114 height 17
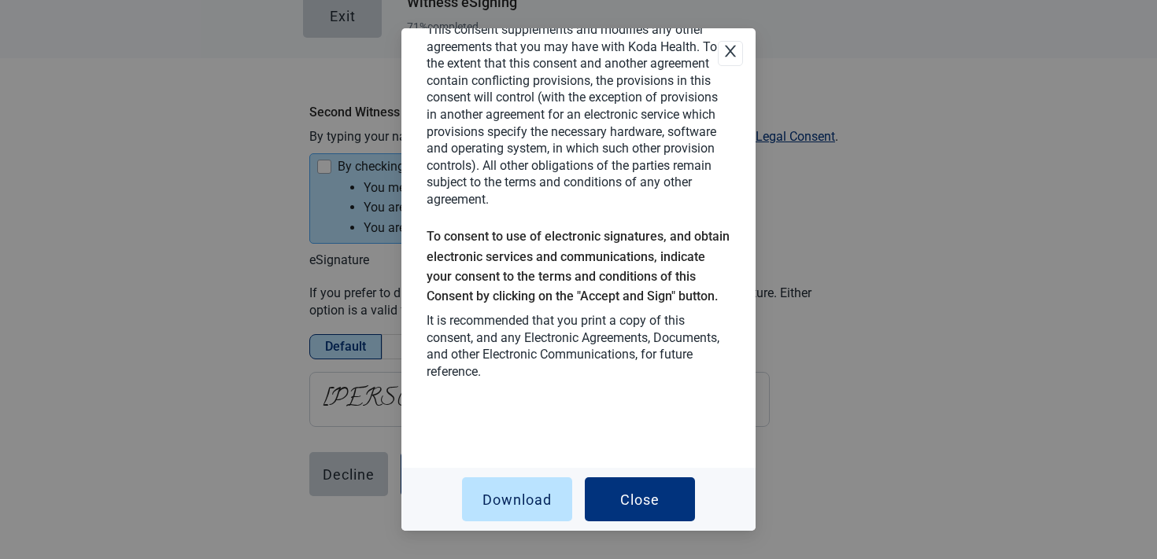
click at [720, 54] on span "Close" at bounding box center [730, 53] width 24 height 42
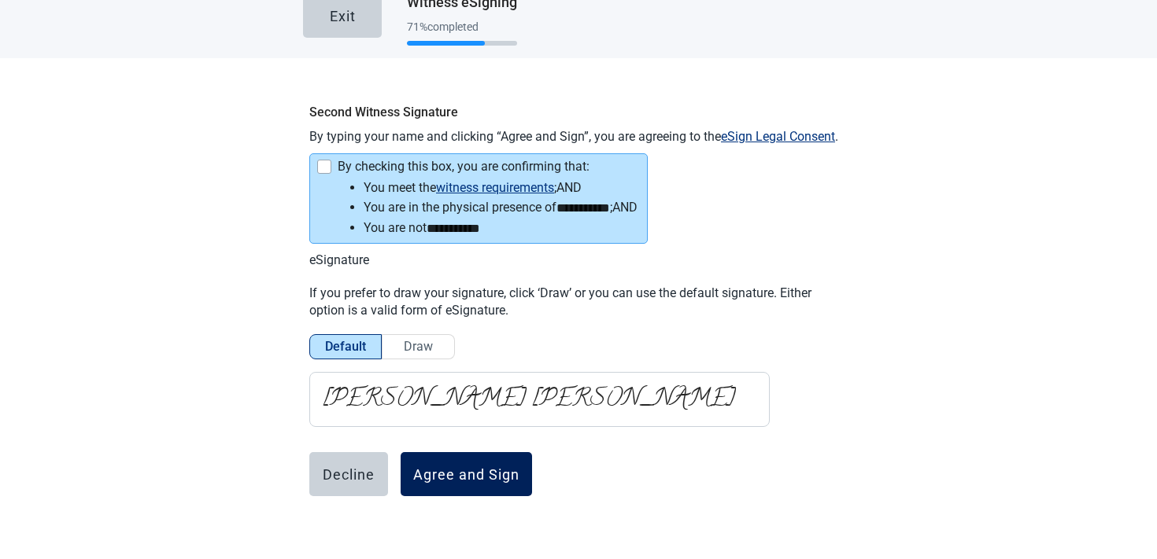
click at [456, 454] on button "Agree and Sign" at bounding box center [465, 474] width 131 height 44
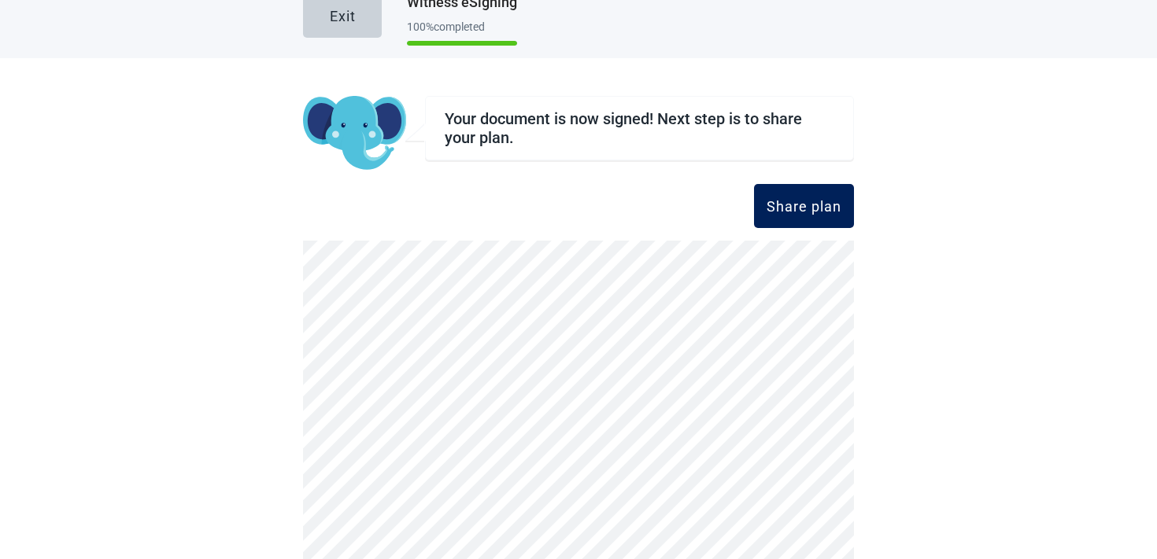
click at [793, 214] on button "Share plan" at bounding box center [804, 206] width 100 height 44
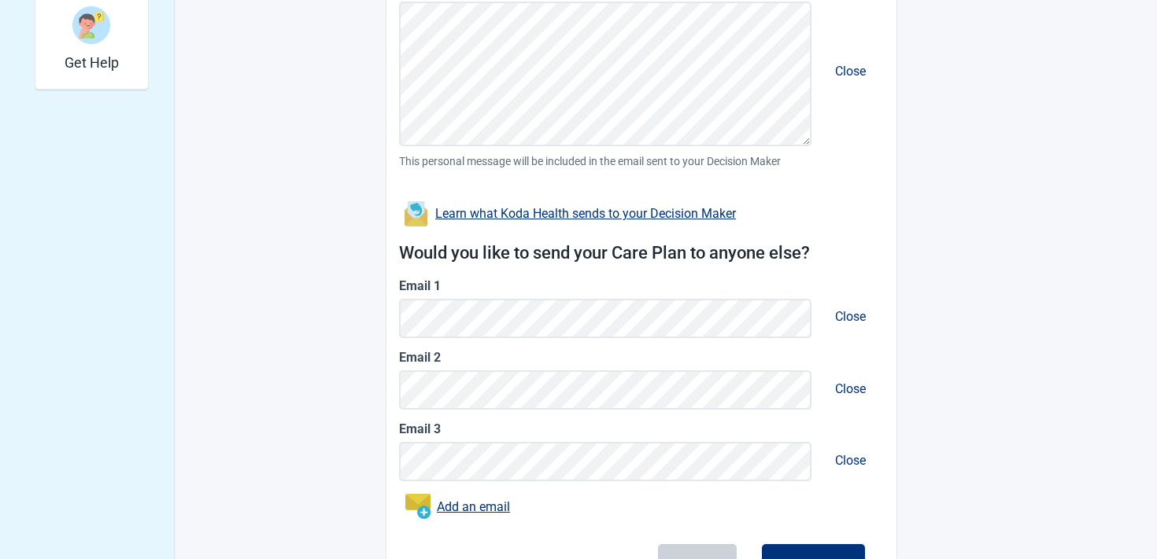
scroll to position [659, 0]
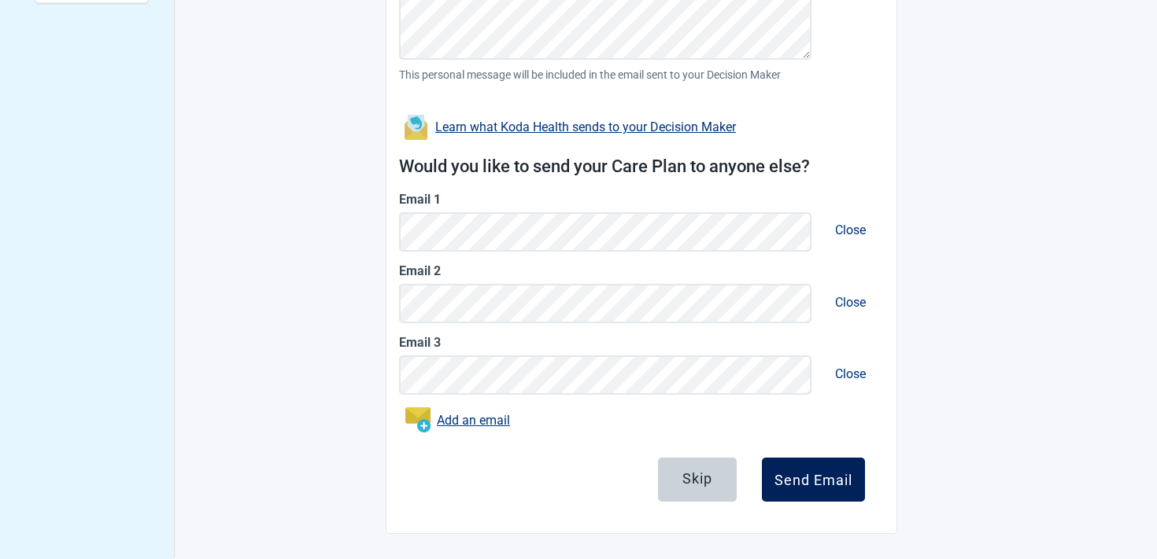
click at [836, 488] on button "Send Email" at bounding box center [813, 480] width 103 height 44
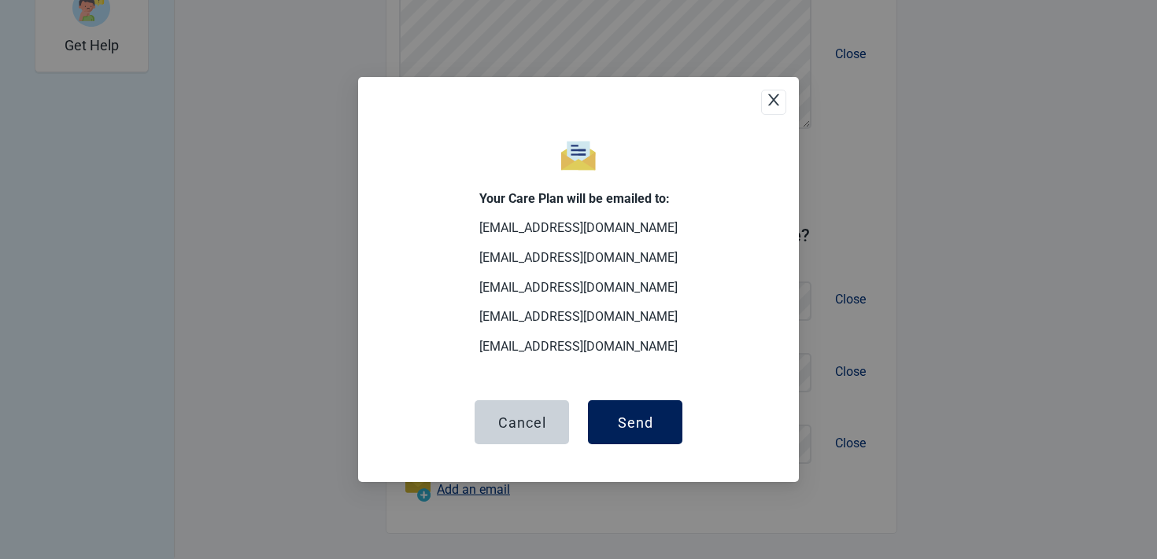
click at [643, 426] on div "Send" at bounding box center [635, 423] width 35 height 16
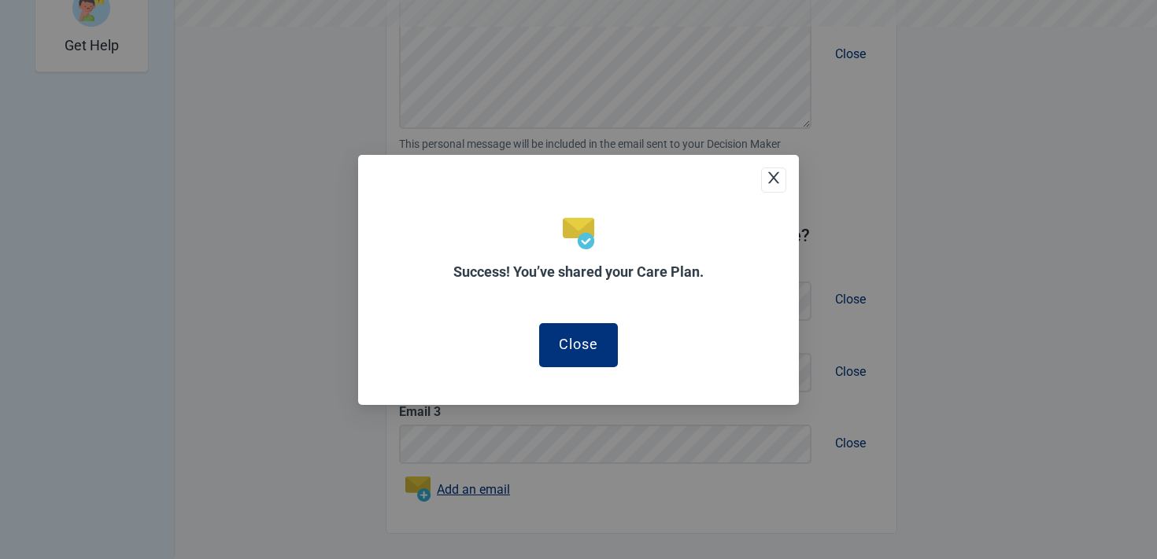
click at [616, 369] on div "Success! You’ve shared your Care Plan. Close" at bounding box center [578, 280] width 441 height 250
click at [600, 353] on button "Close" at bounding box center [578, 345] width 79 height 44
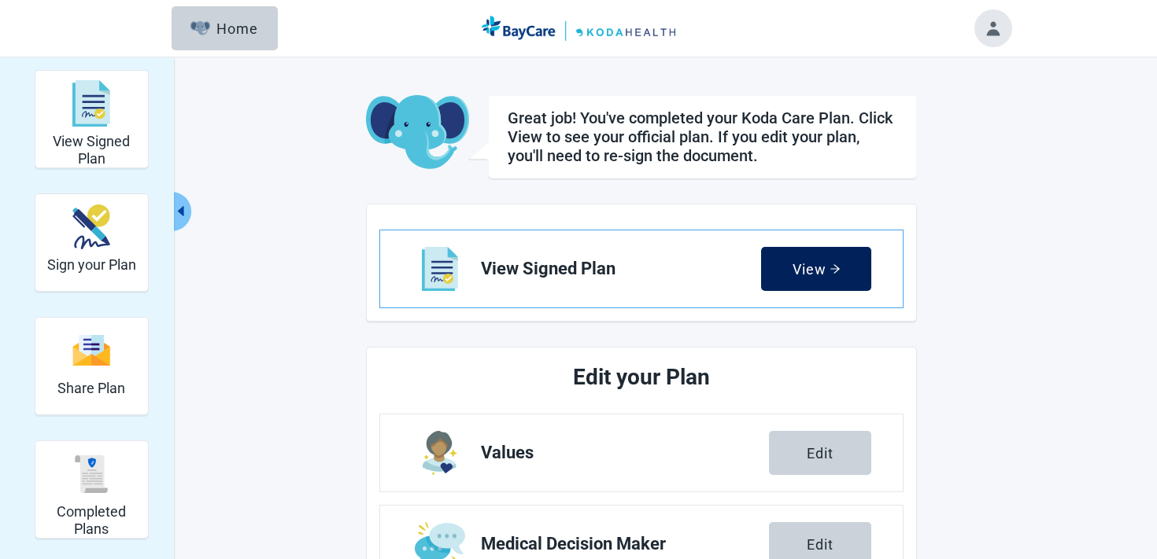
click at [790, 268] on button "View" at bounding box center [816, 269] width 110 height 44
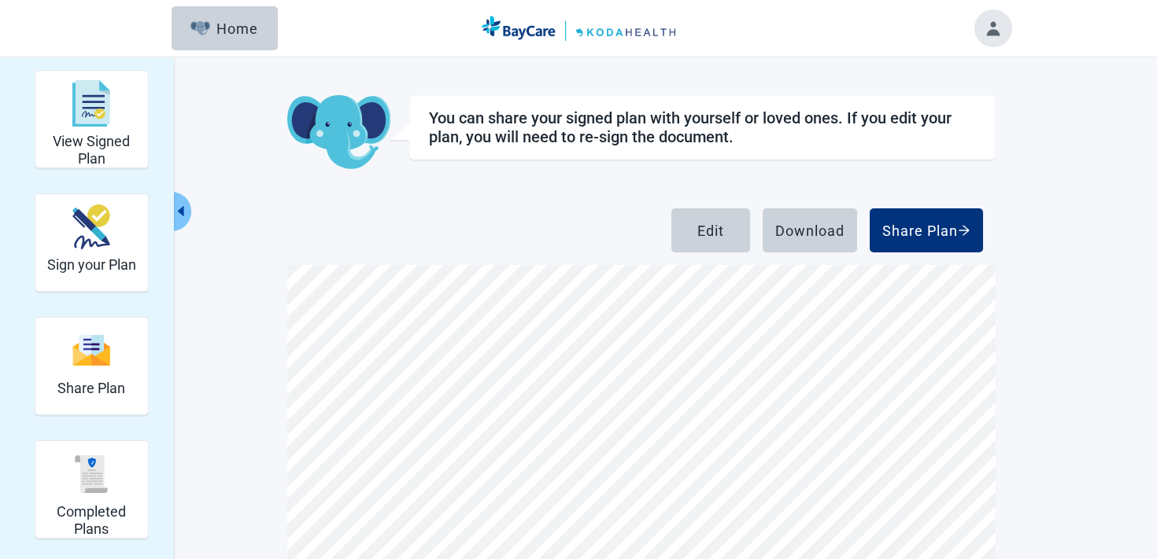
scroll to position [1433, 0]
click at [710, 236] on div "Edit" at bounding box center [710, 231] width 27 height 16
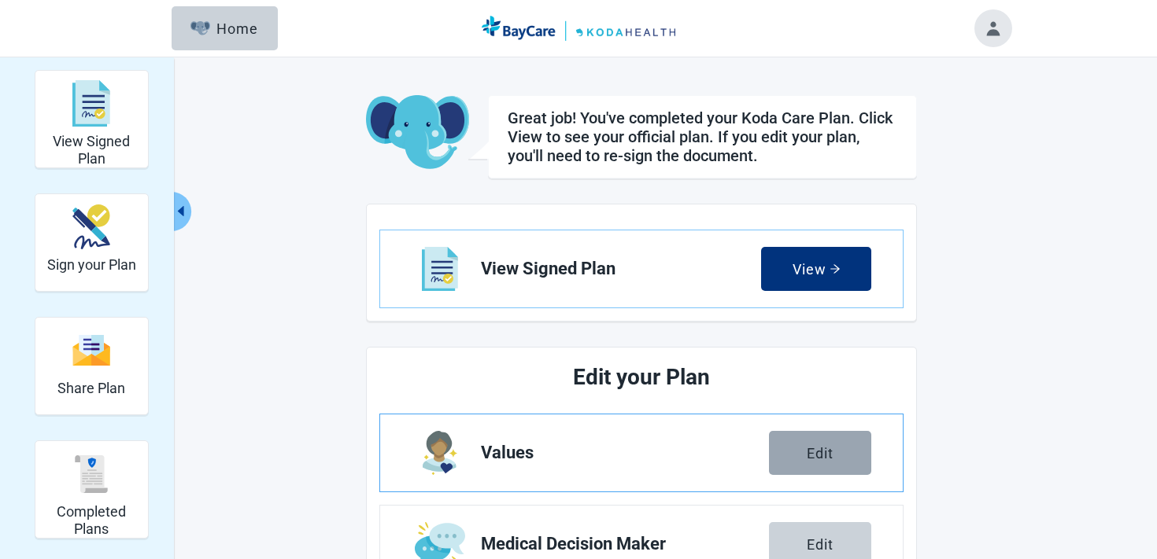
click at [828, 438] on button "Edit" at bounding box center [820, 453] width 102 height 44
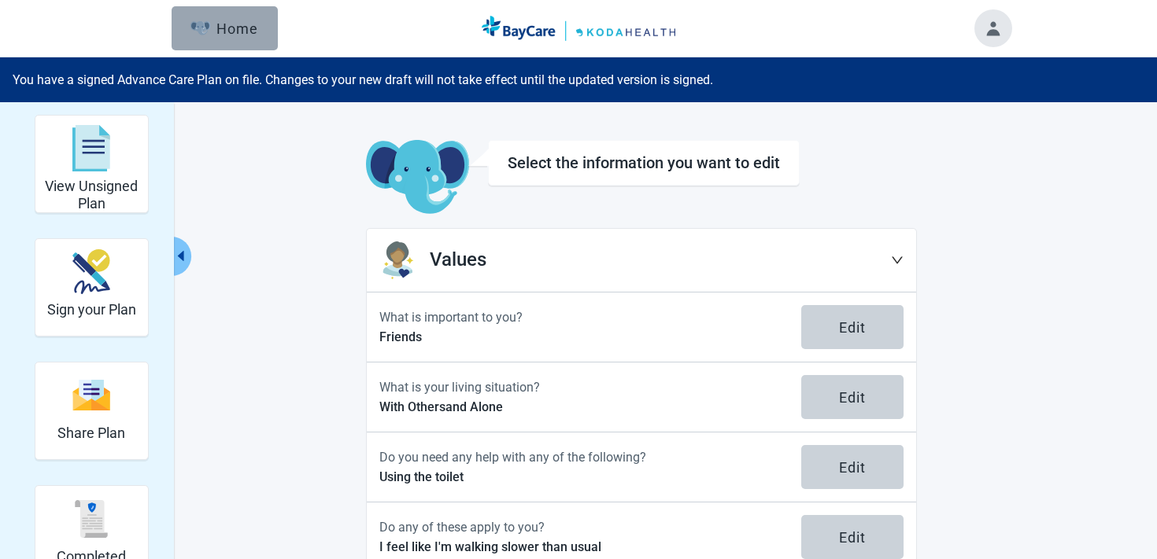
click at [242, 24] on div "Home" at bounding box center [224, 28] width 68 height 16
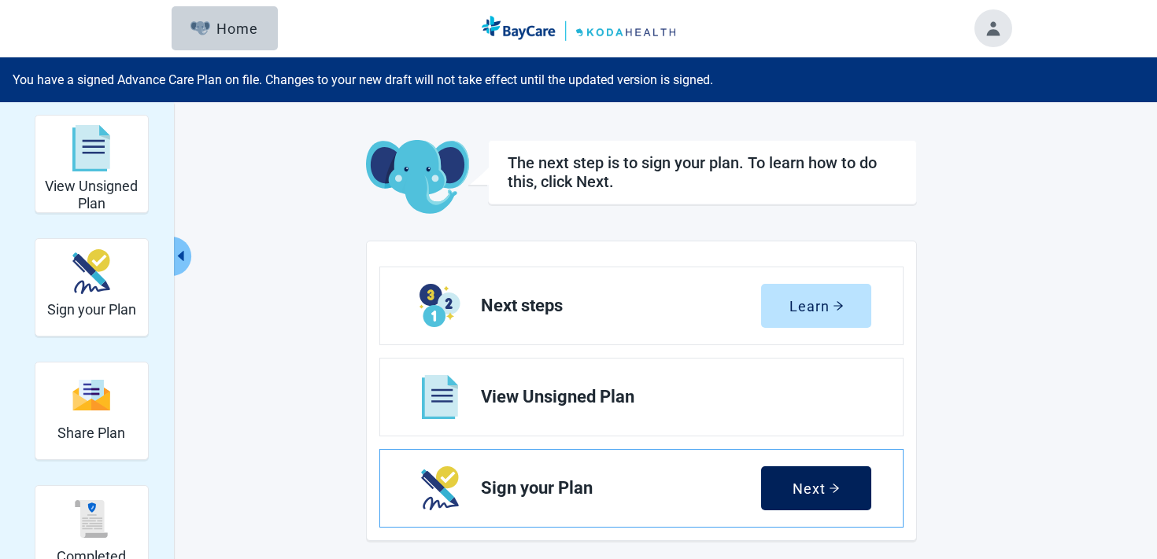
click at [793, 476] on button "Next" at bounding box center [816, 489] width 110 height 44
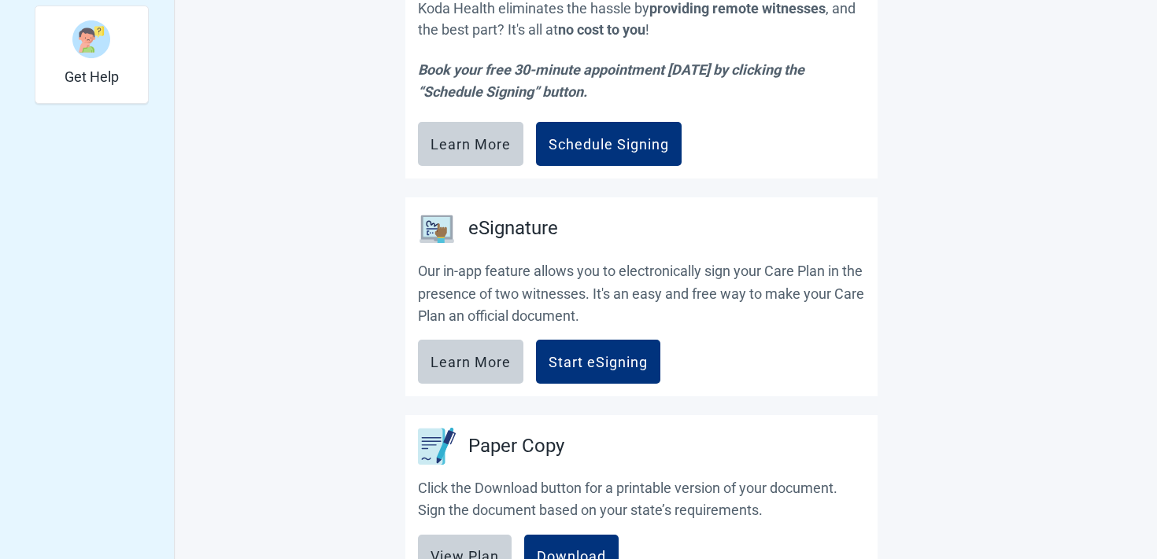
scroll to position [655, 0]
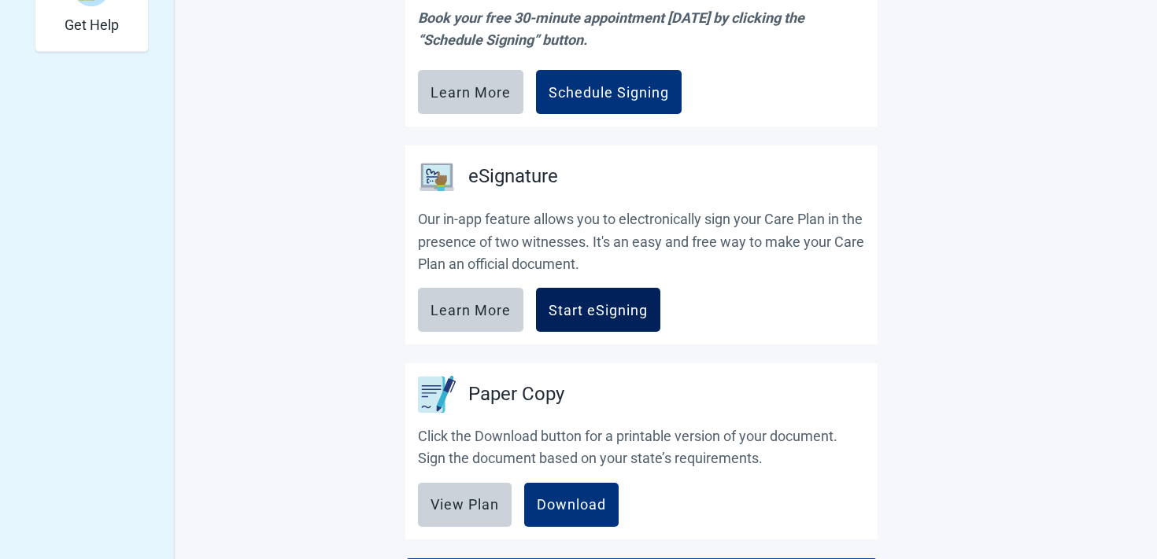
click at [594, 323] on button "Start eSigning" at bounding box center [598, 310] width 124 height 44
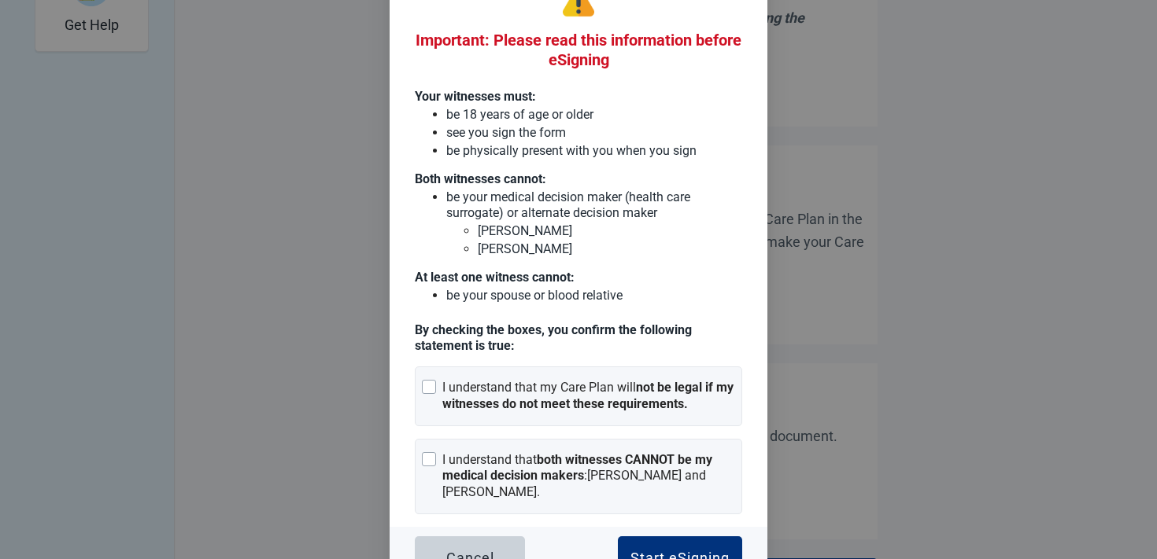
scroll to position [79, 0]
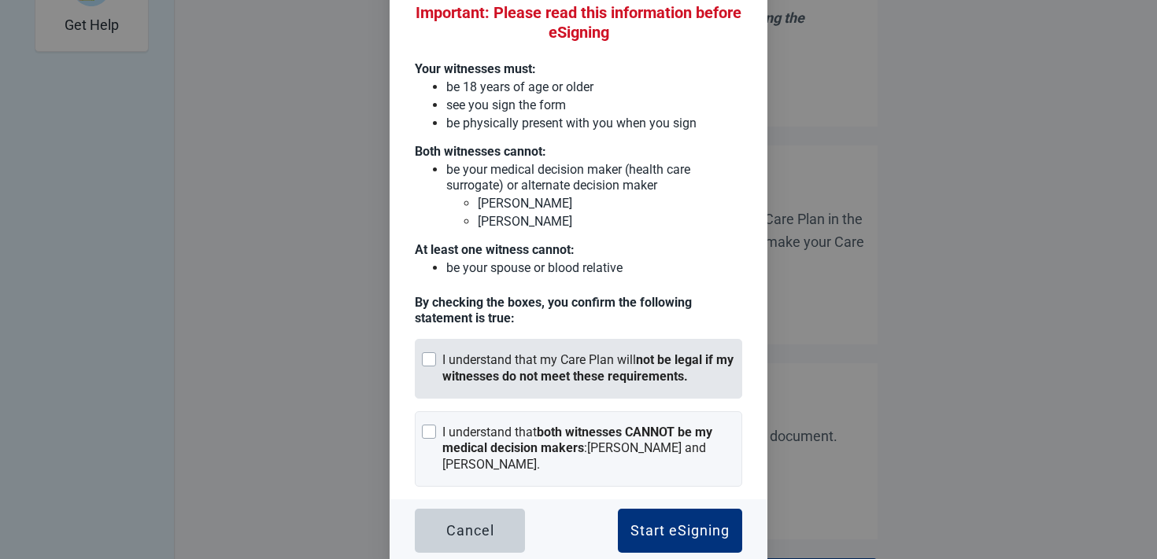
click at [586, 356] on div "I understand that my Care Plan will not be legal if my witnesses do not meet th…" at bounding box center [588, 368] width 293 height 33
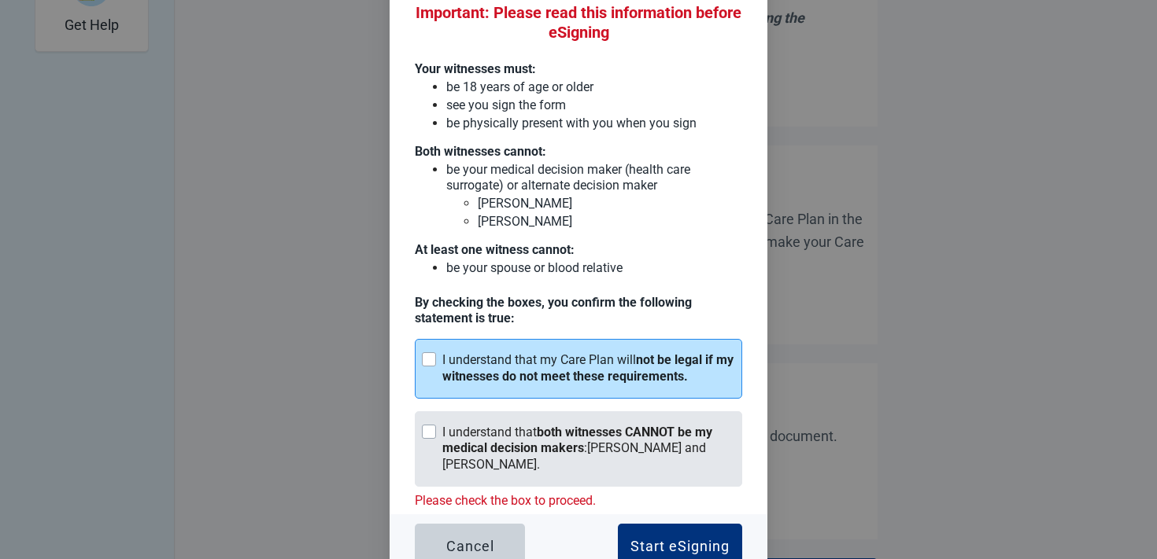
click at [583, 425] on strong "both witnesses CANNOT be my medical decision makers" at bounding box center [577, 440] width 270 height 31
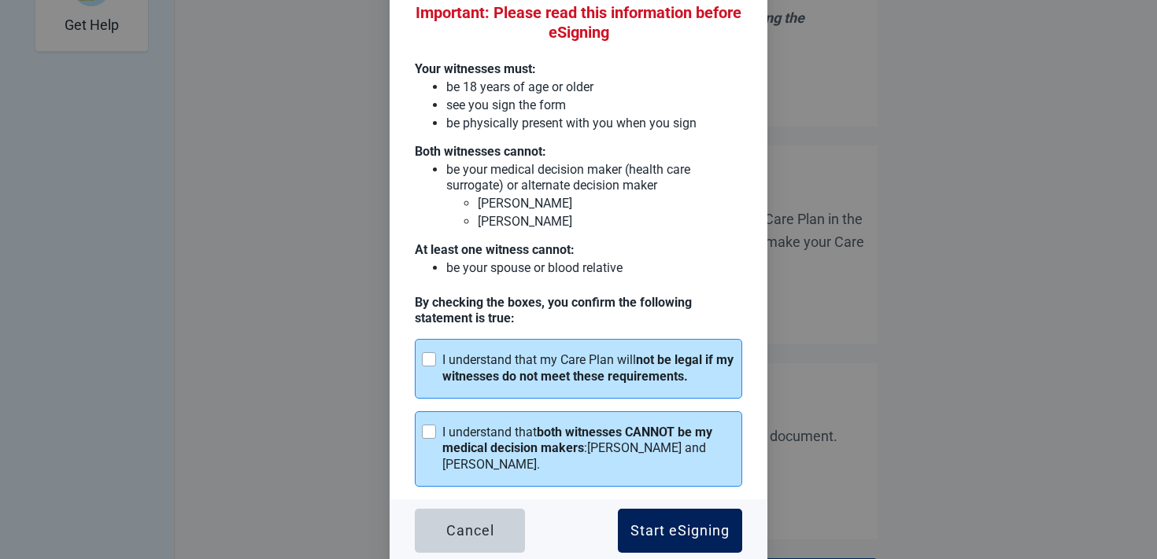
click at [675, 511] on button "Start eSigning" at bounding box center [680, 531] width 124 height 44
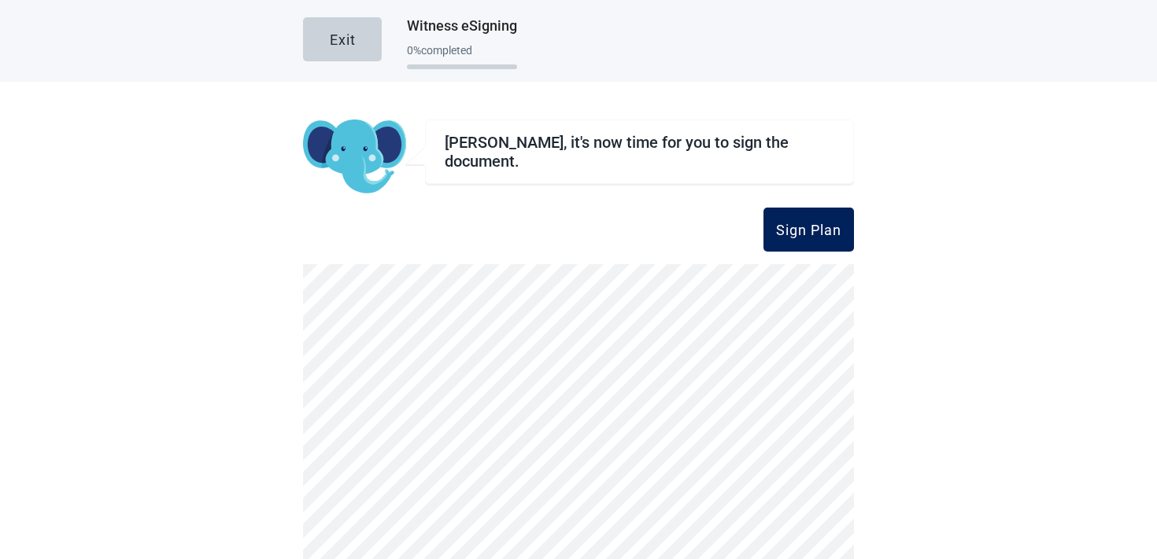
click at [801, 215] on button "Sign Plan" at bounding box center [808, 230] width 90 height 44
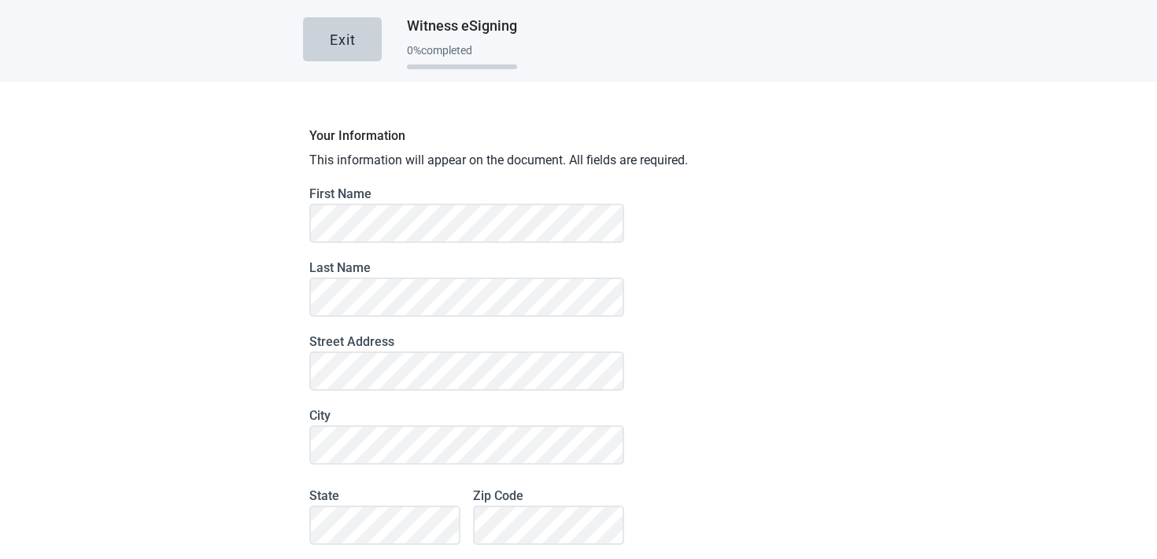
scroll to position [149, 0]
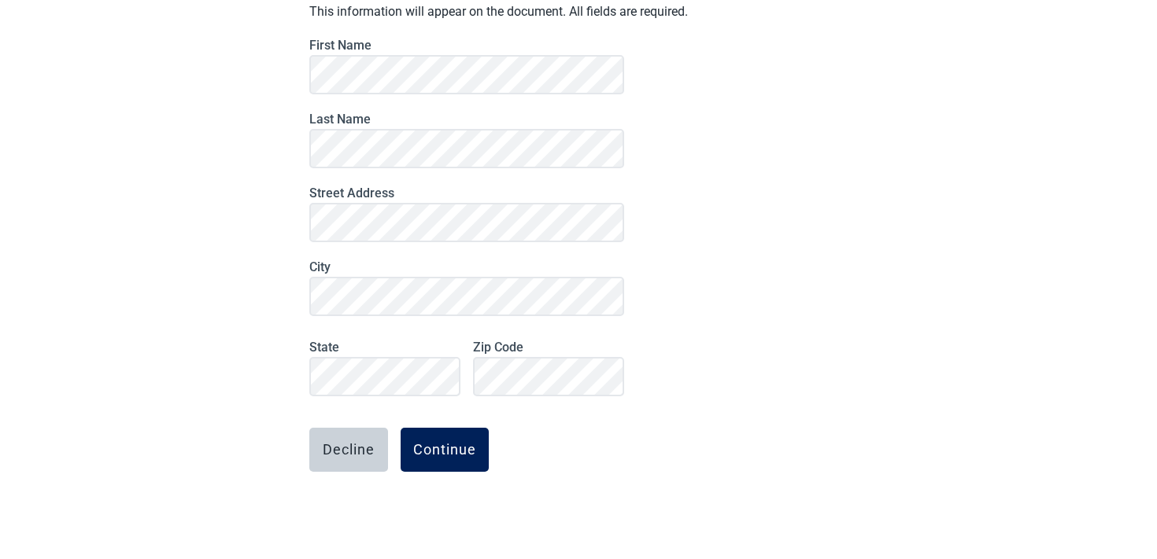
click at [459, 459] on button "Continue" at bounding box center [444, 450] width 88 height 44
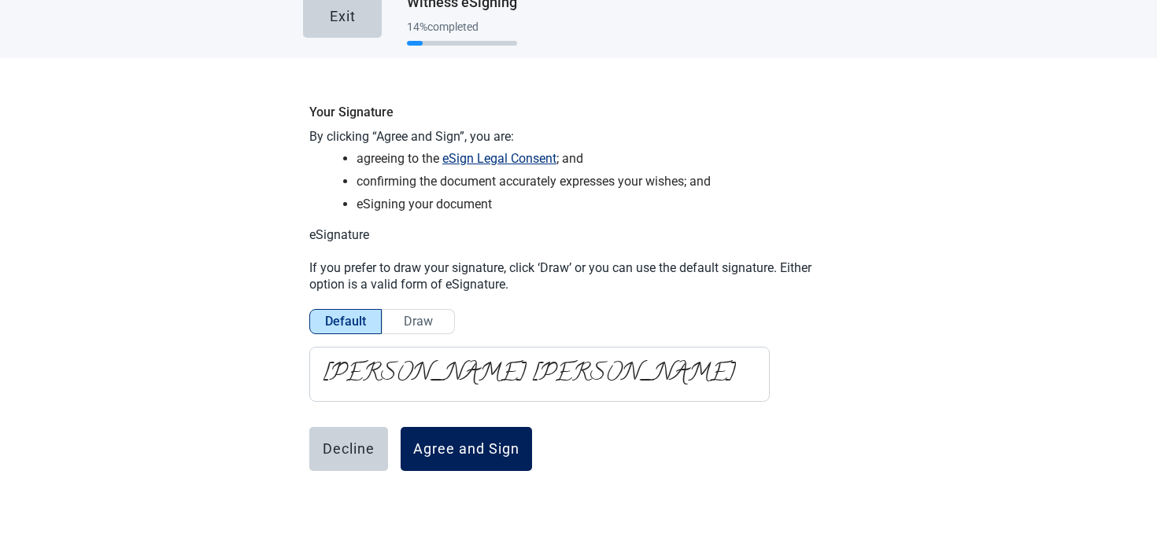
click at [441, 446] on div "Agree and Sign" at bounding box center [466, 449] width 106 height 16
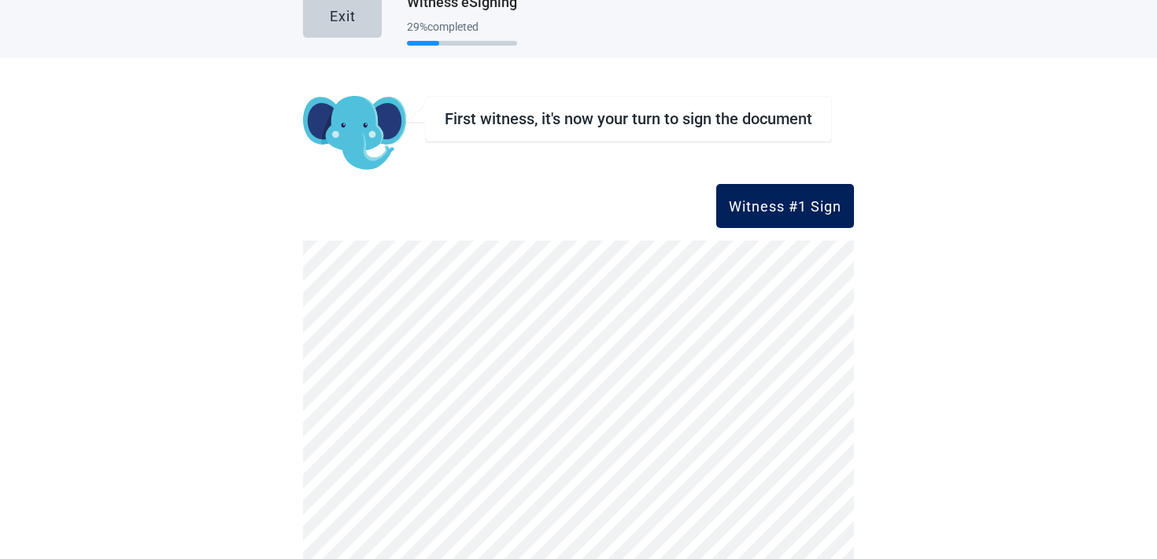
click at [834, 215] on button "Witness #1 Sign" at bounding box center [785, 206] width 138 height 44
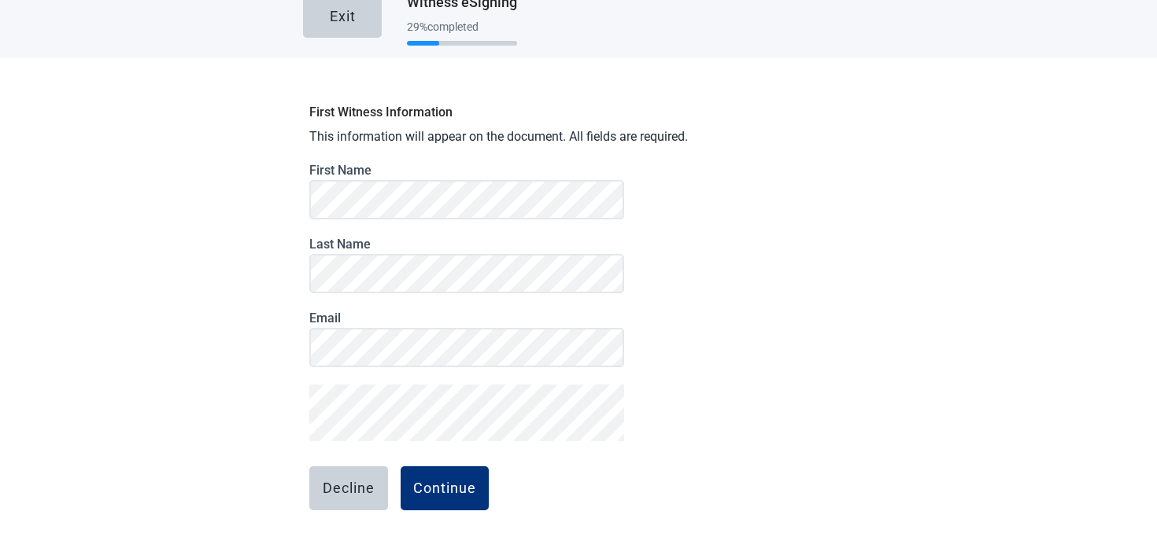
click at [306, 409] on div "First Witness Information This information will appear on the document. All fie…" at bounding box center [578, 347] width 551 height 503
click at [445, 498] on button "Continue" at bounding box center [444, 489] width 88 height 44
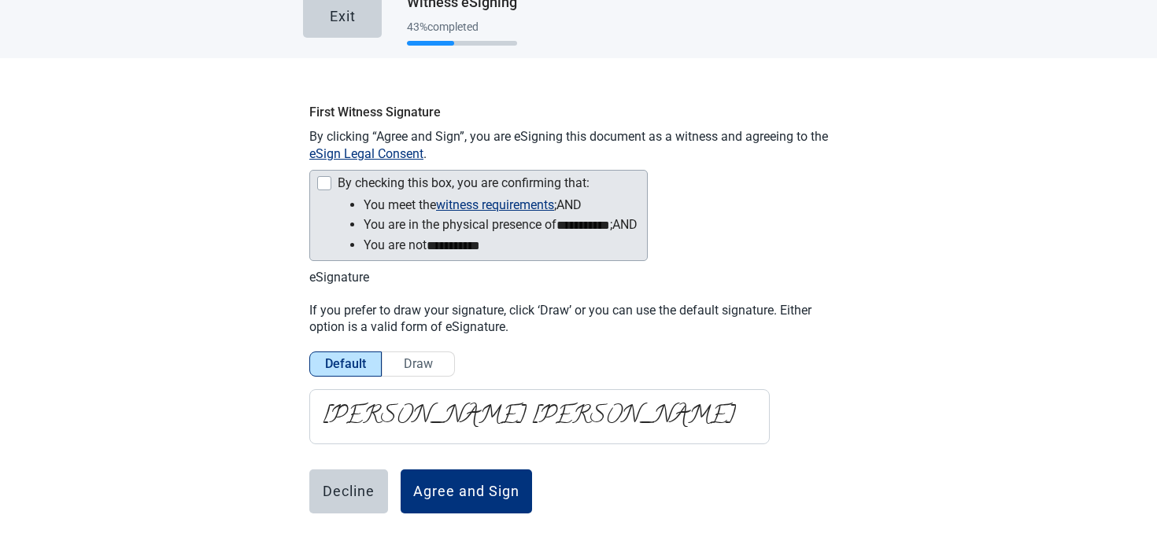
click at [361, 179] on div "By checking this box, you are confirming that:" at bounding box center [464, 183] width 252 height 14
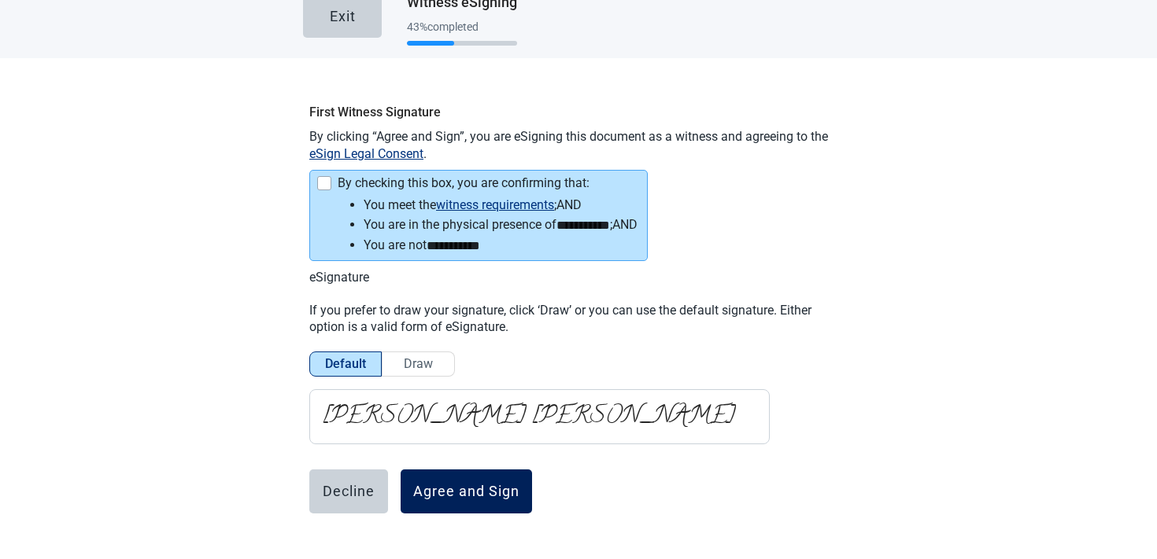
click at [488, 487] on div "Agree and Sign" at bounding box center [466, 492] width 106 height 16
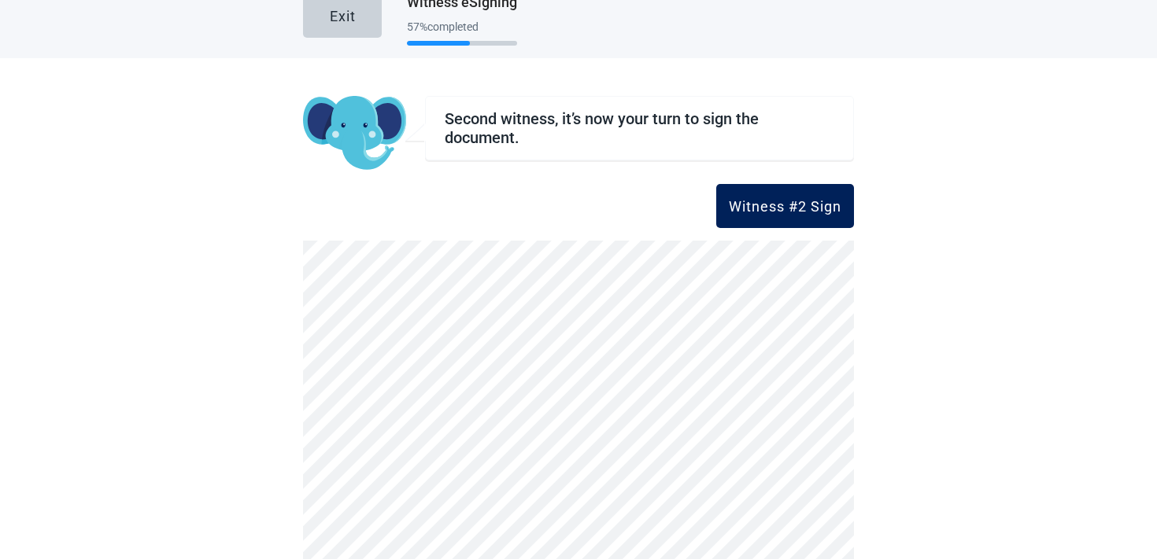
click at [799, 193] on button "Witness #2 Sign" at bounding box center [785, 206] width 138 height 44
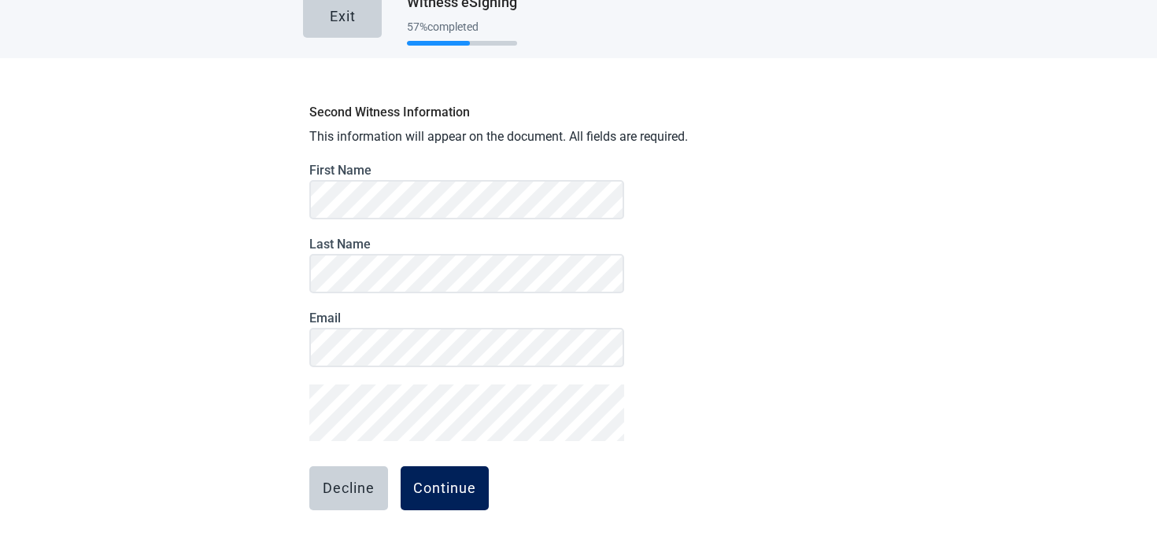
click at [413, 485] on div "Continue" at bounding box center [444, 489] width 63 height 16
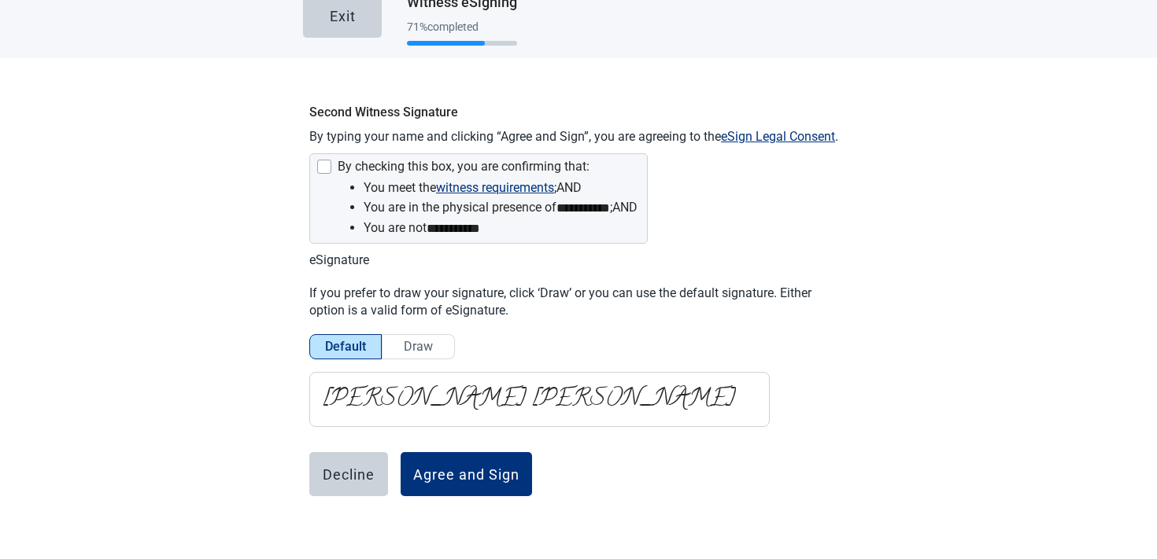
click at [416, 363] on div "eSignature If you prefer to draw your signature, click ‘Draw’ or you can use th…" at bounding box center [578, 312] width 538 height 120
click at [416, 345] on span "Draw" at bounding box center [418, 346] width 29 height 15
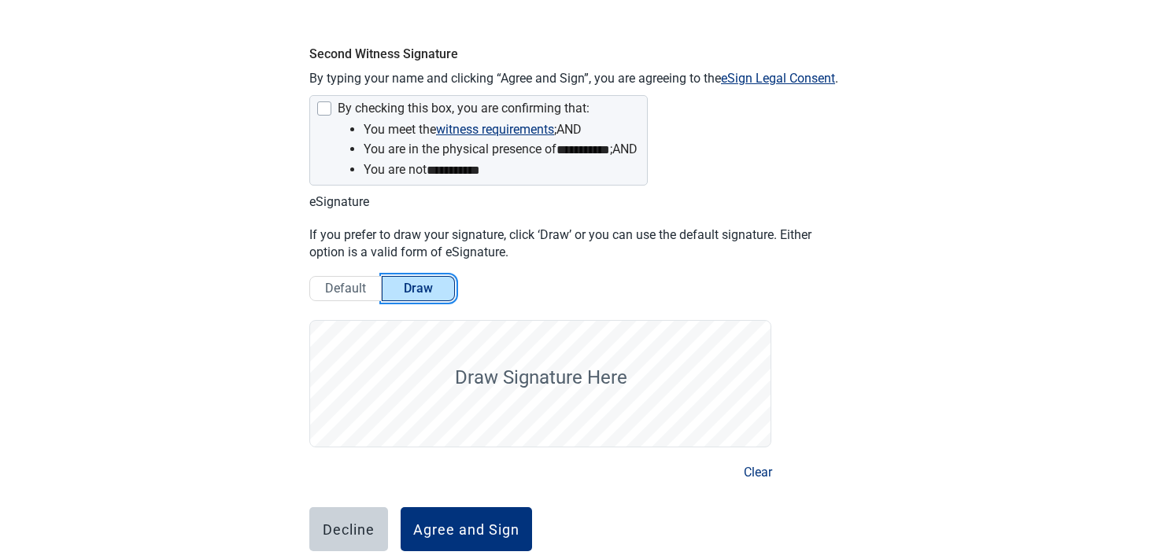
scroll to position [128, 0]
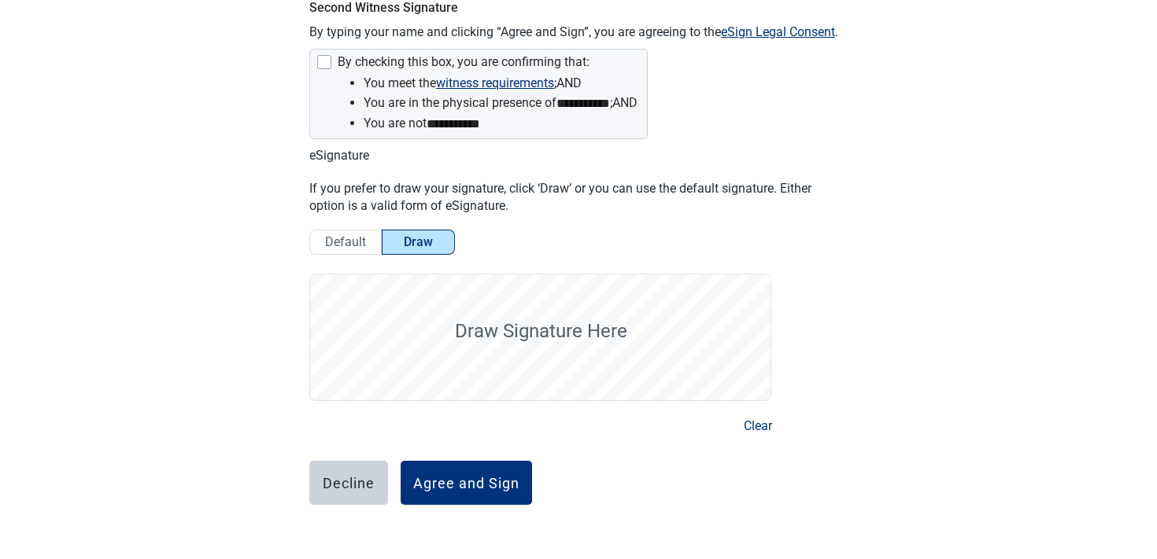
click at [485, 448] on div "**********" at bounding box center [578, 292] width 551 height 602
click at [482, 475] on div "Agree and Sign" at bounding box center [466, 483] width 106 height 16
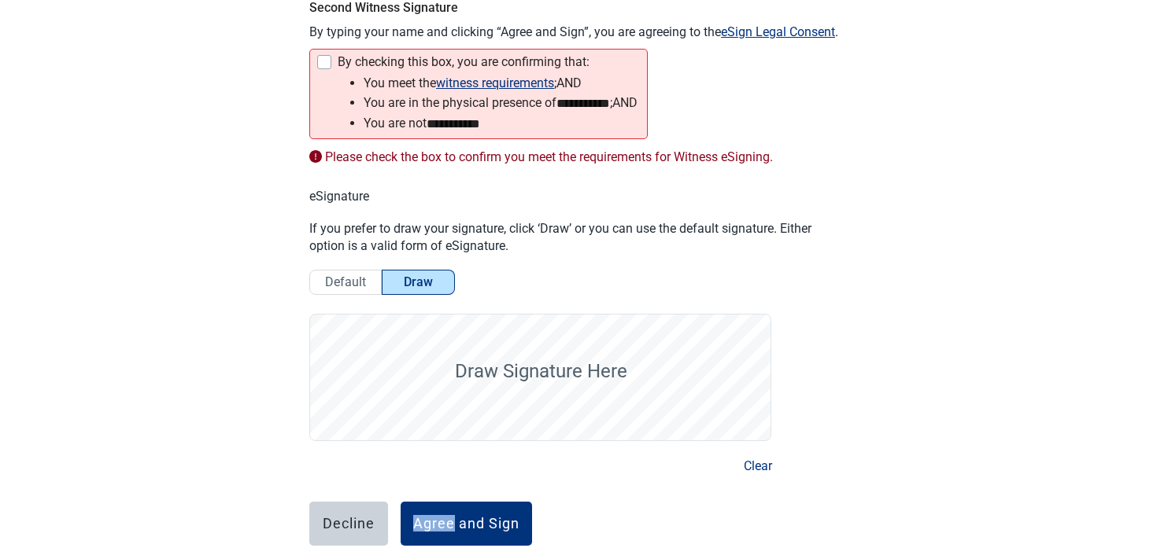
click at [324, 65] on div "Main content" at bounding box center [324, 62] width 14 height 14
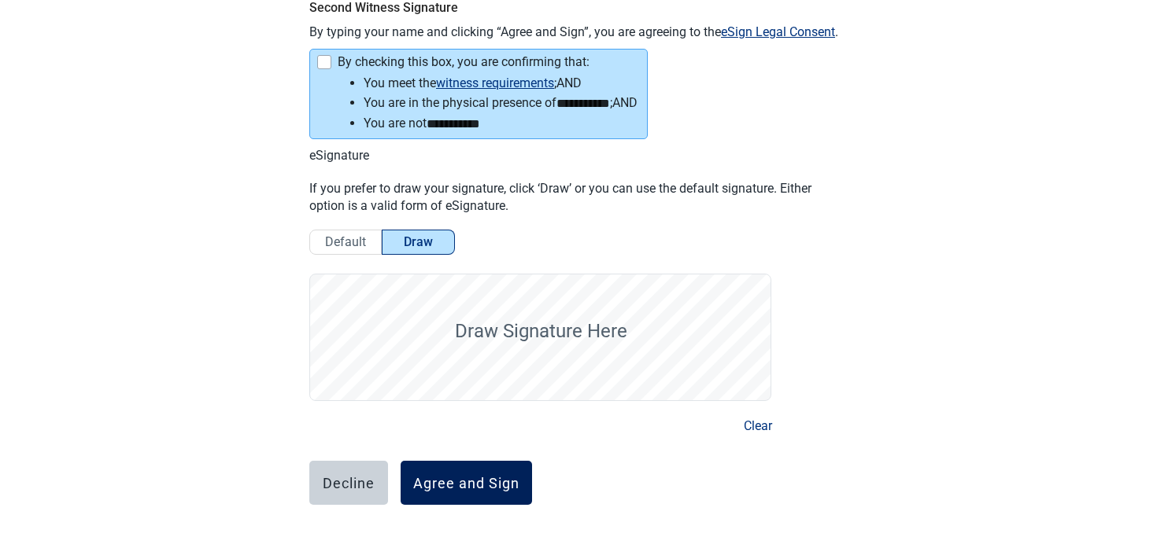
click at [445, 472] on button "Agree and Sign" at bounding box center [465, 483] width 131 height 44
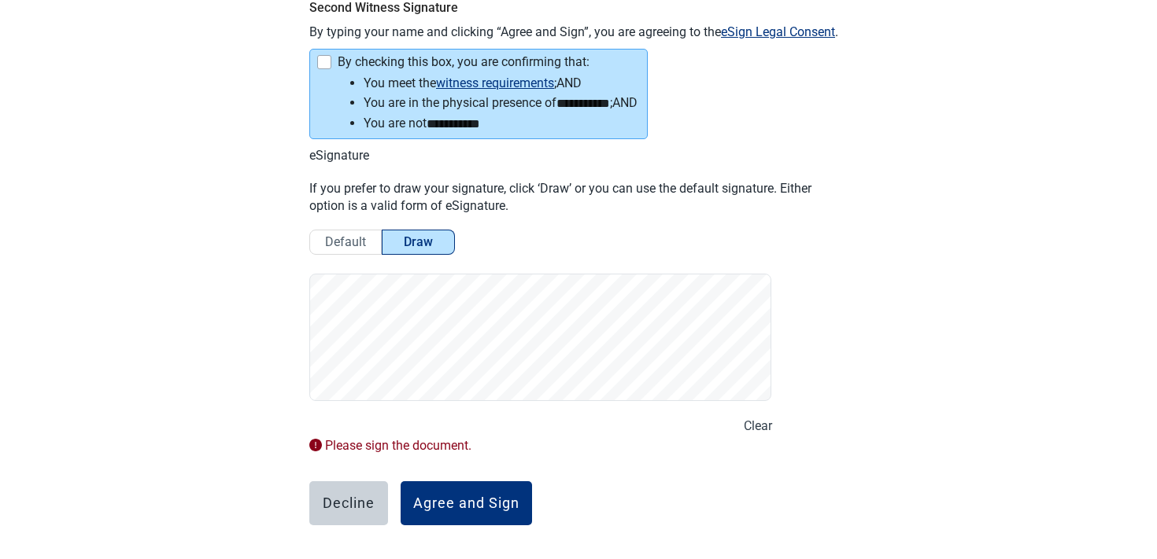
click at [752, 426] on button "Clear" at bounding box center [758, 426] width 28 height 20
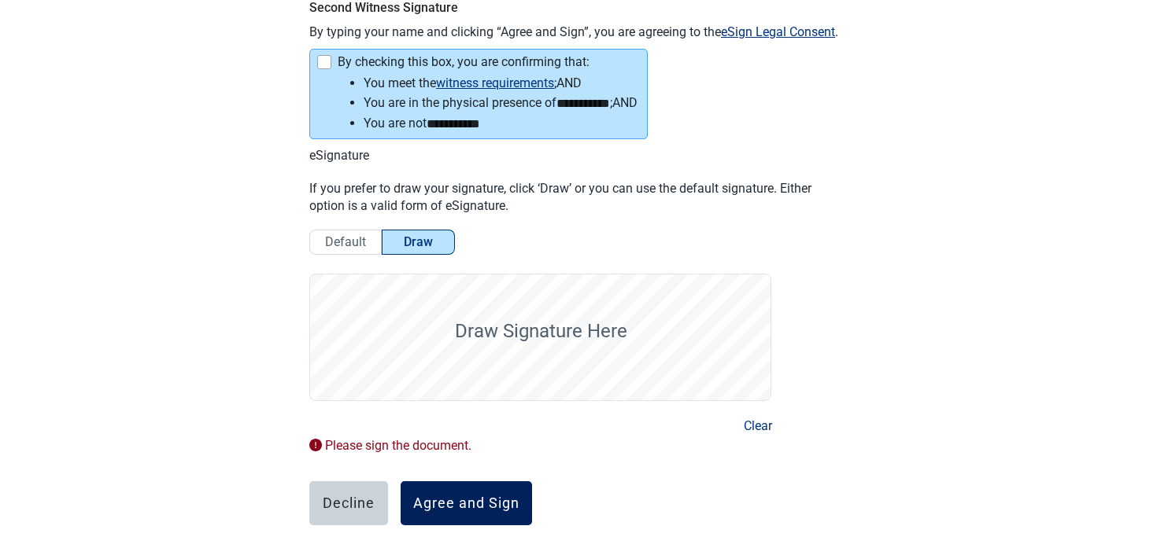
click at [465, 506] on div "Agree and Sign" at bounding box center [466, 504] width 106 height 16
click at [482, 497] on div "Agree and Sign" at bounding box center [466, 504] width 106 height 16
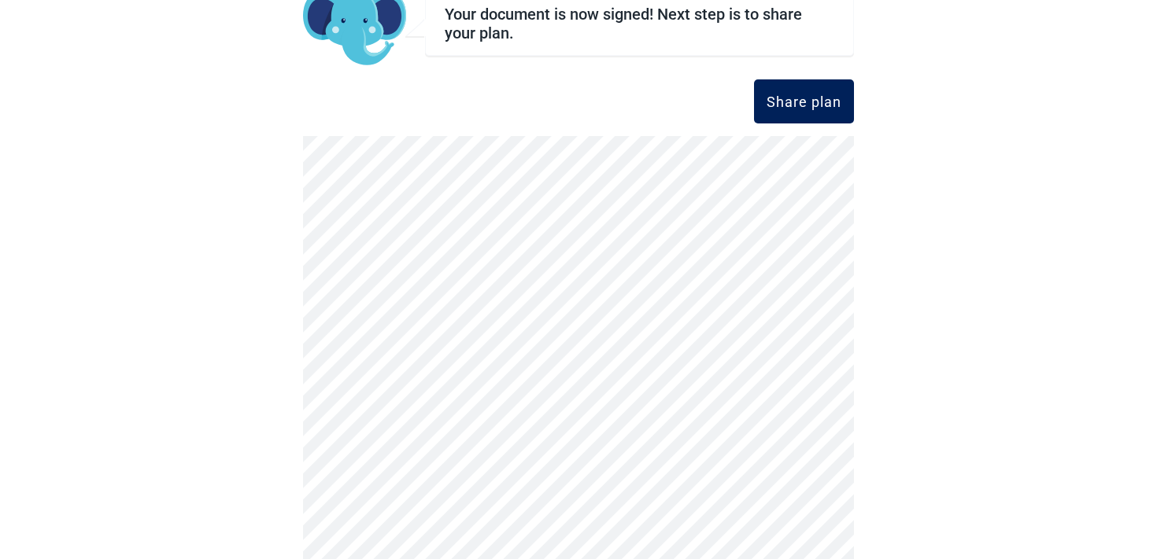
click at [824, 102] on div "Share plan" at bounding box center [803, 102] width 75 height 16
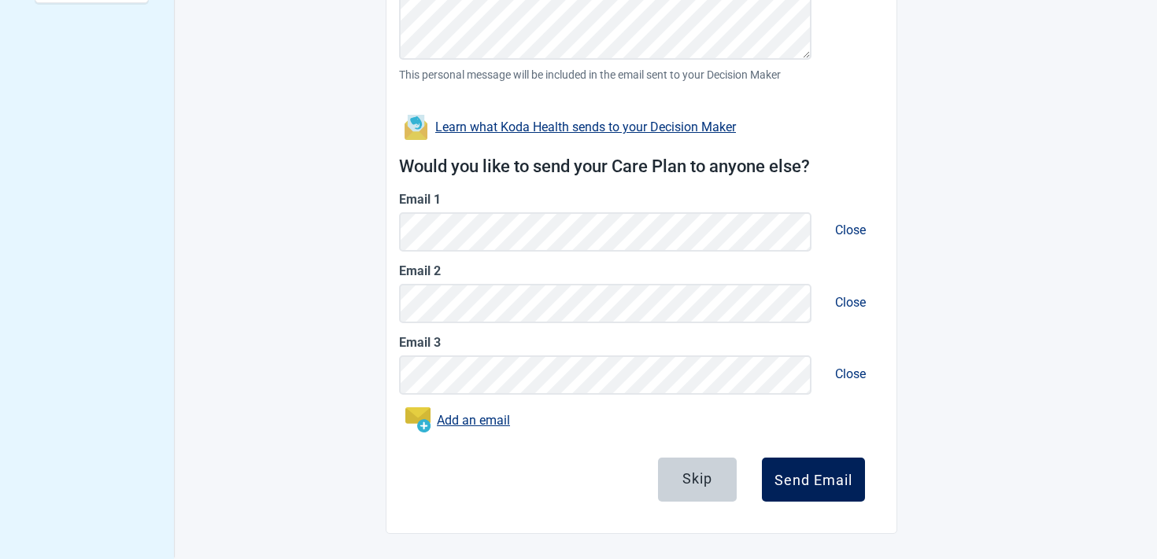
click at [814, 478] on div "Send Email" at bounding box center [813, 480] width 78 height 16
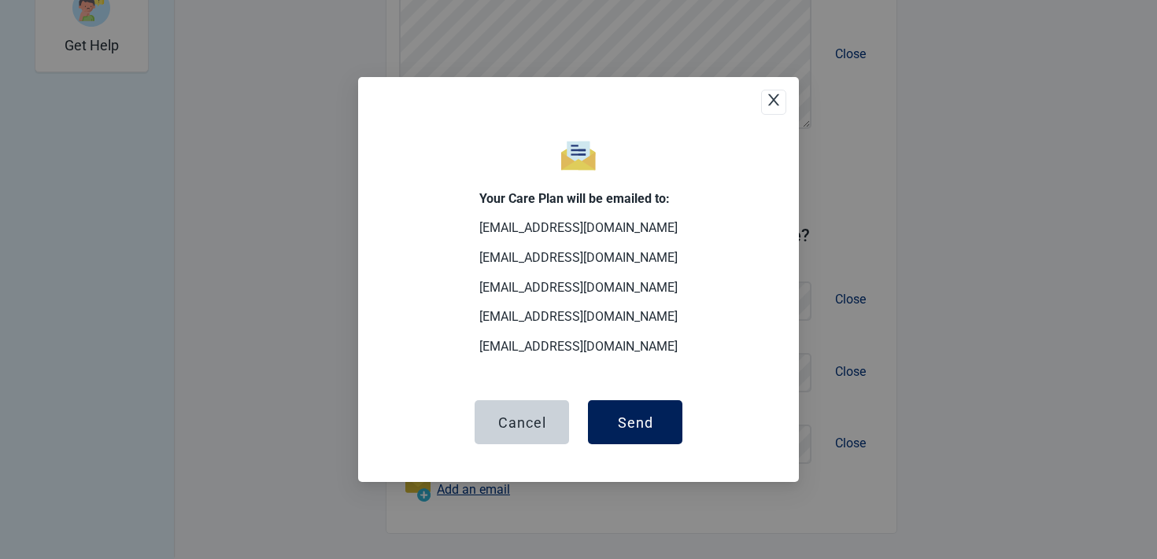
click at [663, 418] on button "Send" at bounding box center [635, 422] width 94 height 44
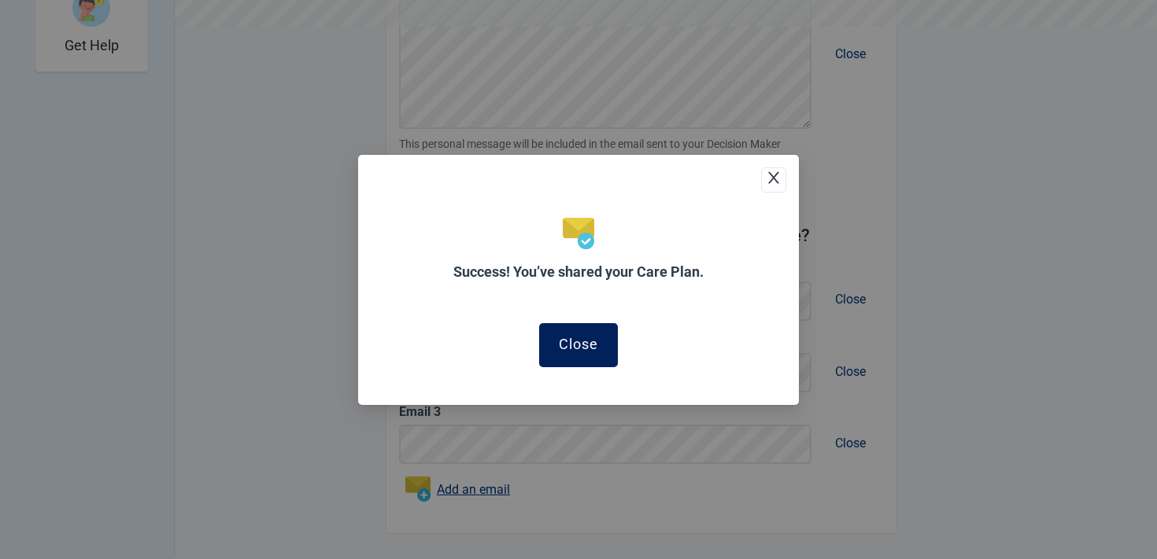
click at [612, 359] on button "Close" at bounding box center [578, 345] width 79 height 44
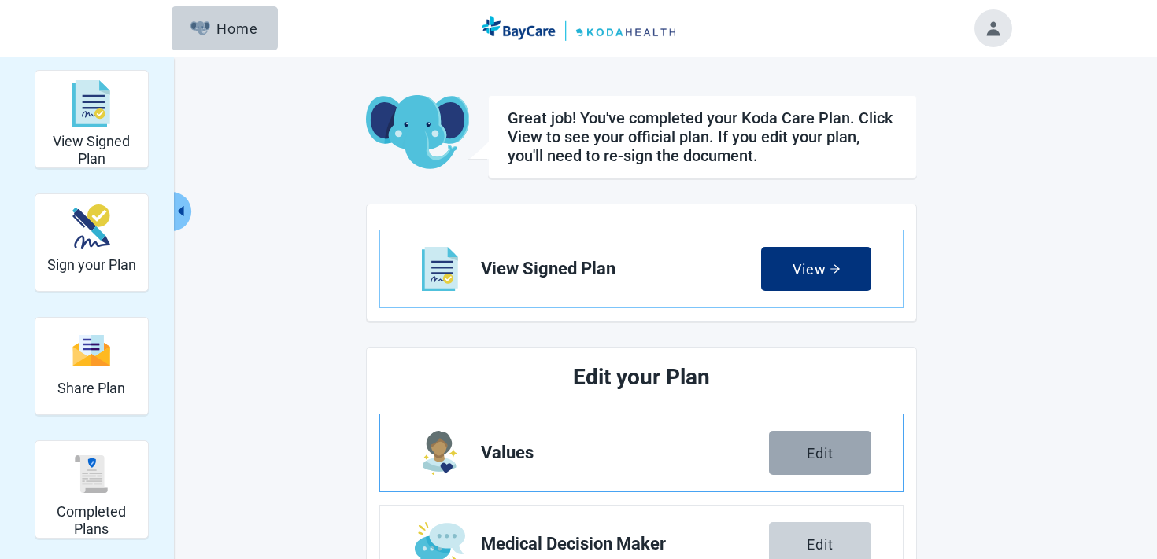
click at [788, 452] on button "Edit" at bounding box center [820, 453] width 102 height 44
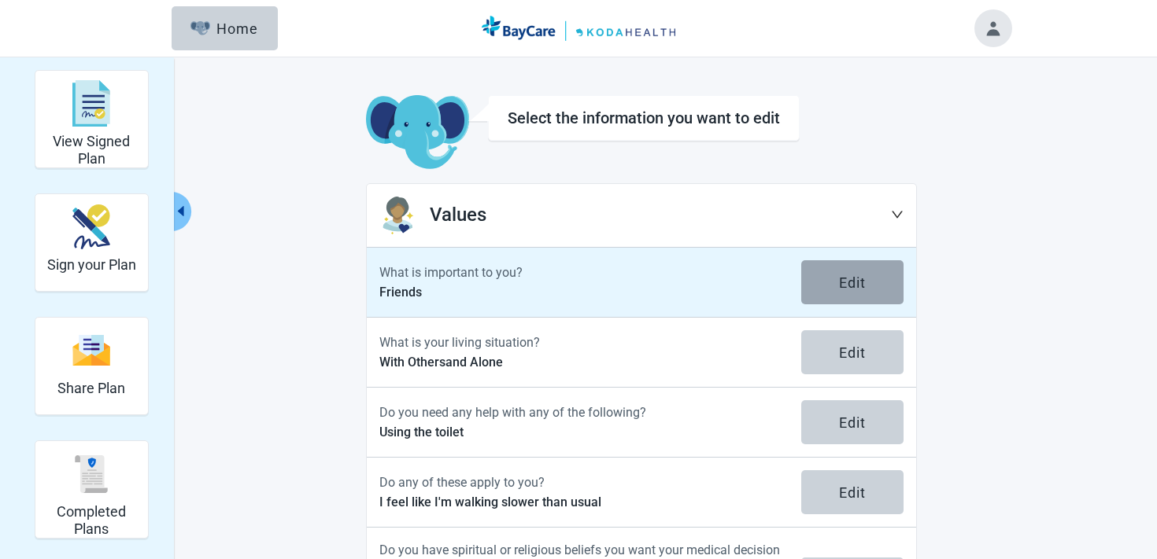
click at [835, 288] on button "Edit" at bounding box center [852, 282] width 102 height 44
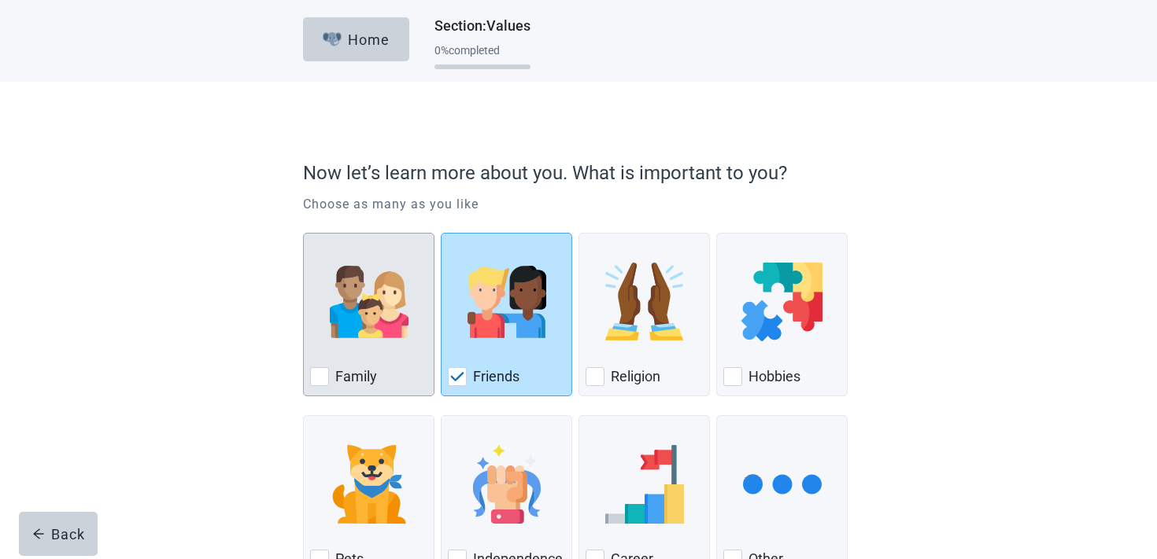
click at [392, 341] on img "Family, checkbox, not checked" at bounding box center [369, 302] width 79 height 79
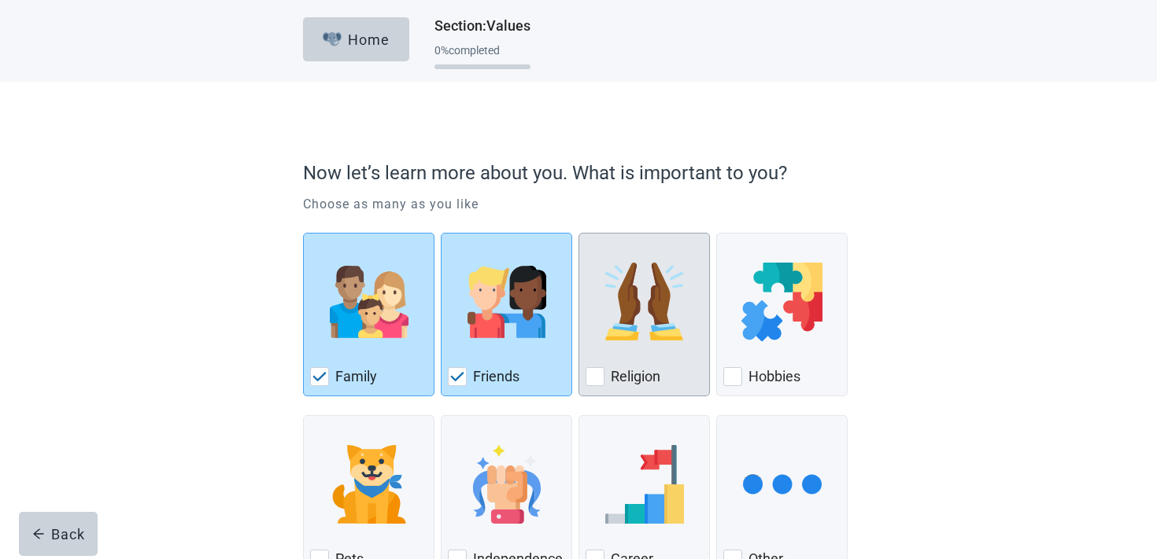
click at [670, 323] on img "Religion, checkbox, not checked" at bounding box center [644, 302] width 79 height 79
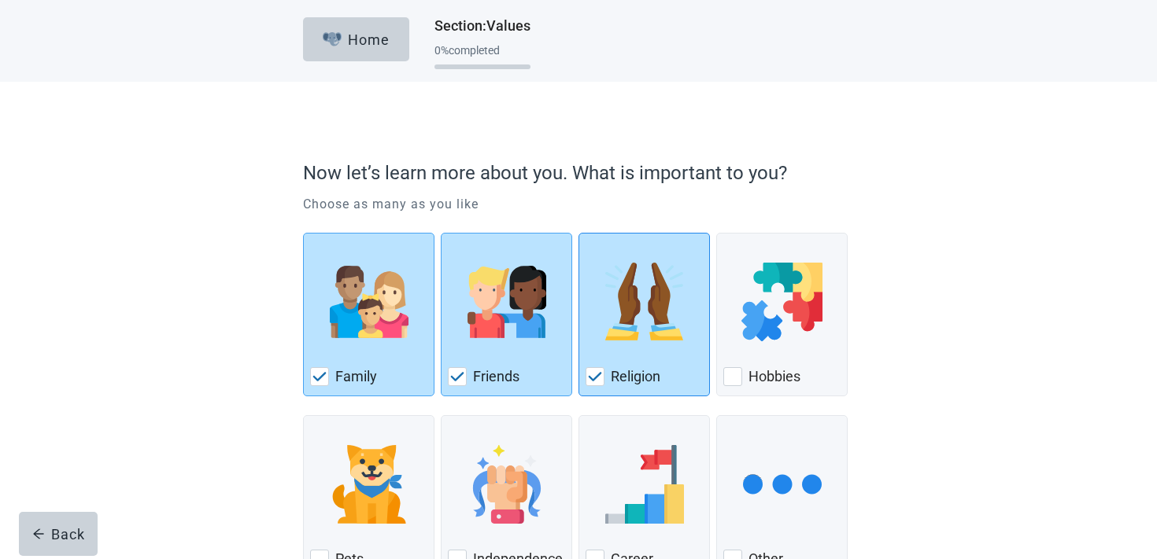
scroll to position [117, 0]
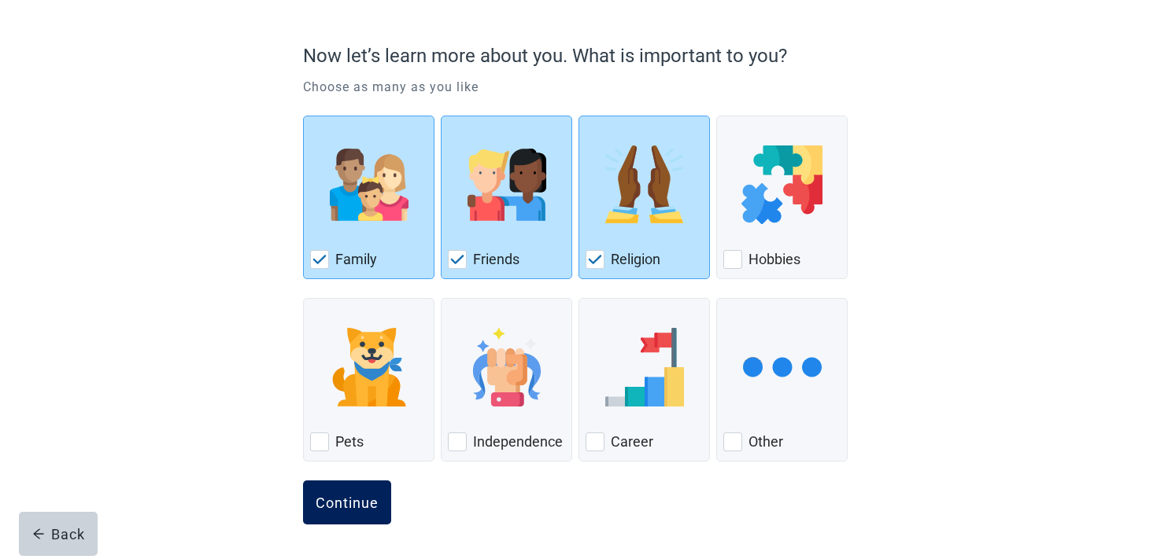
click at [354, 489] on button "Continue" at bounding box center [347, 503] width 88 height 44
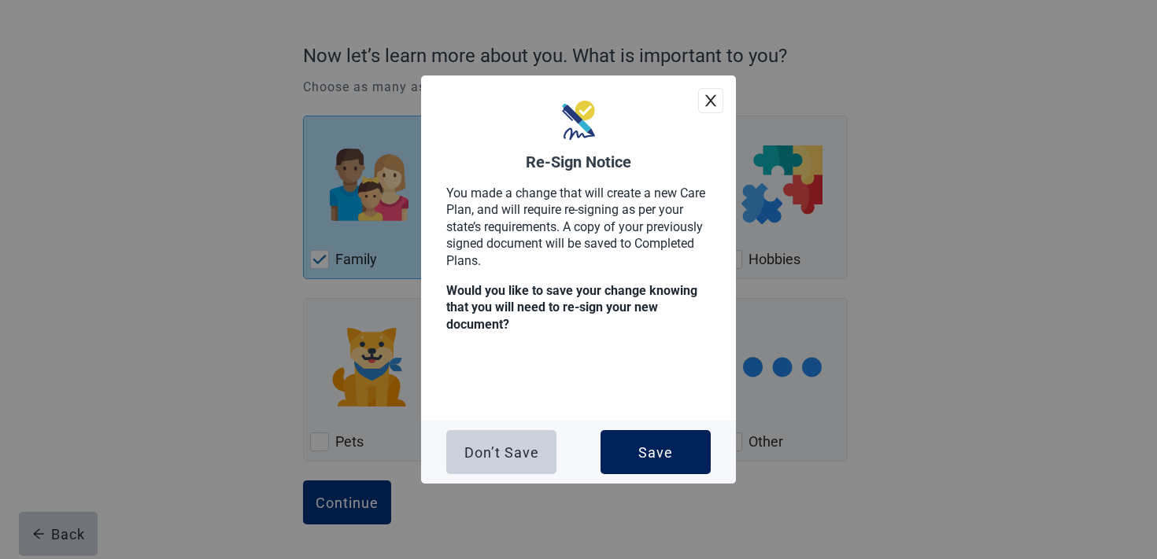
click at [651, 455] on div "Save" at bounding box center [655, 453] width 35 height 16
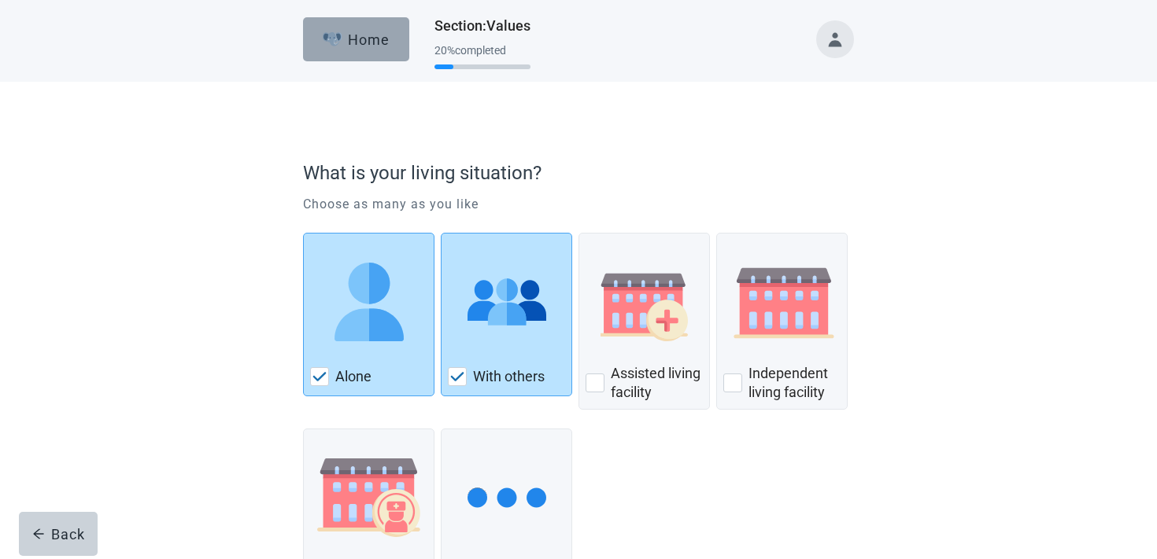
click at [365, 46] on div "Home" at bounding box center [357, 39] width 68 height 16
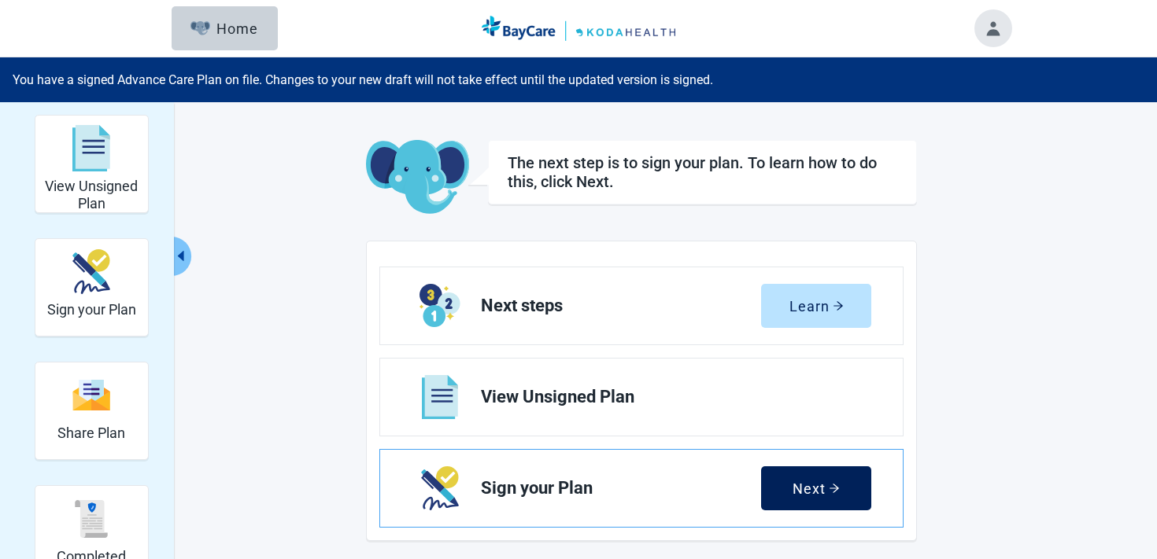
click at [789, 492] on button "Next" at bounding box center [816, 489] width 110 height 44
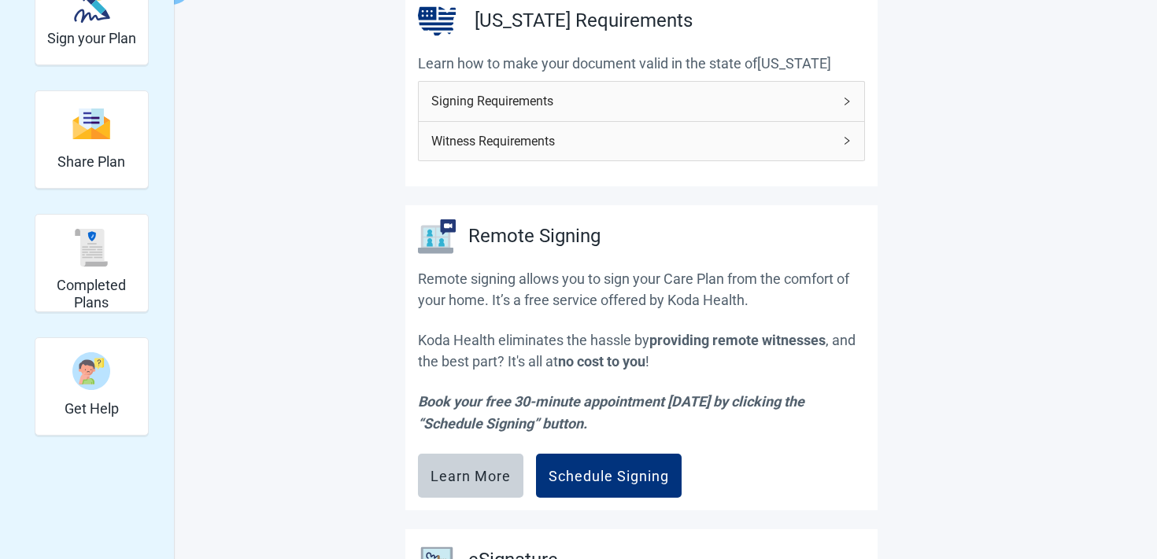
scroll to position [289, 0]
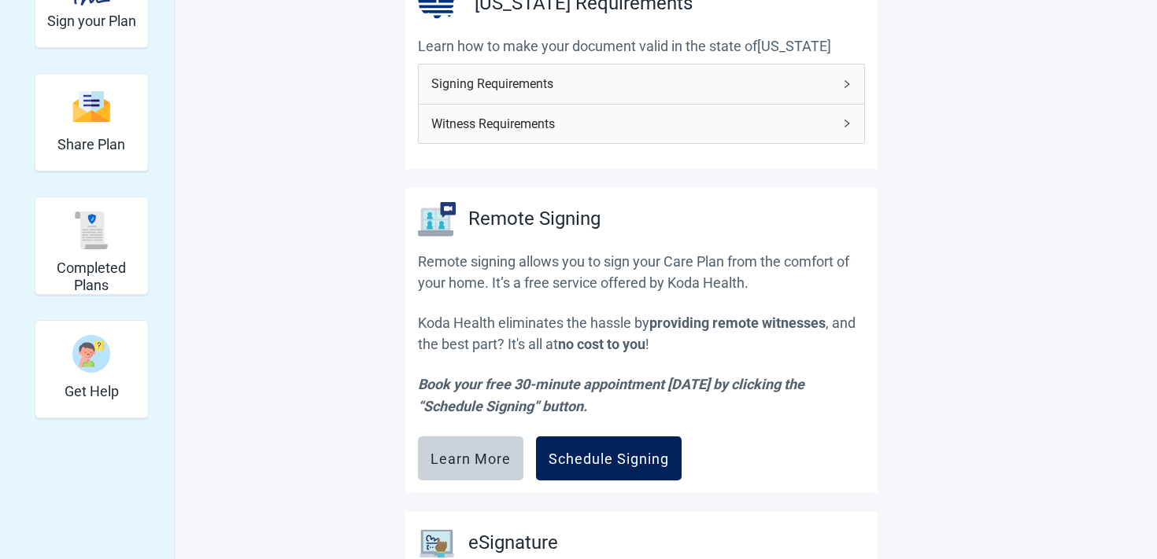
click at [594, 454] on div "Schedule Signing" at bounding box center [608, 459] width 120 height 16
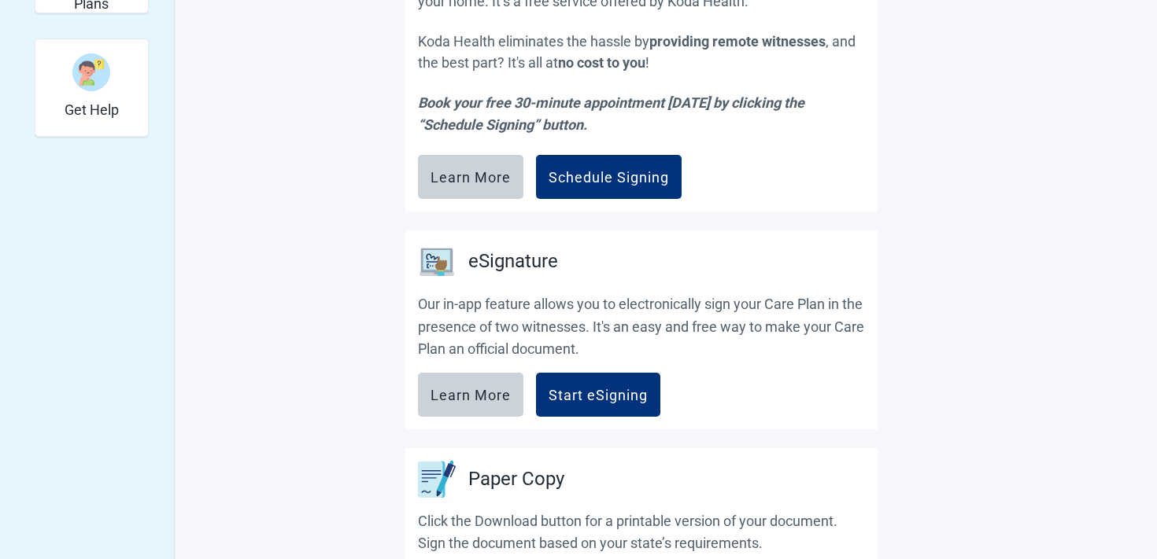
scroll to position [607, 0]
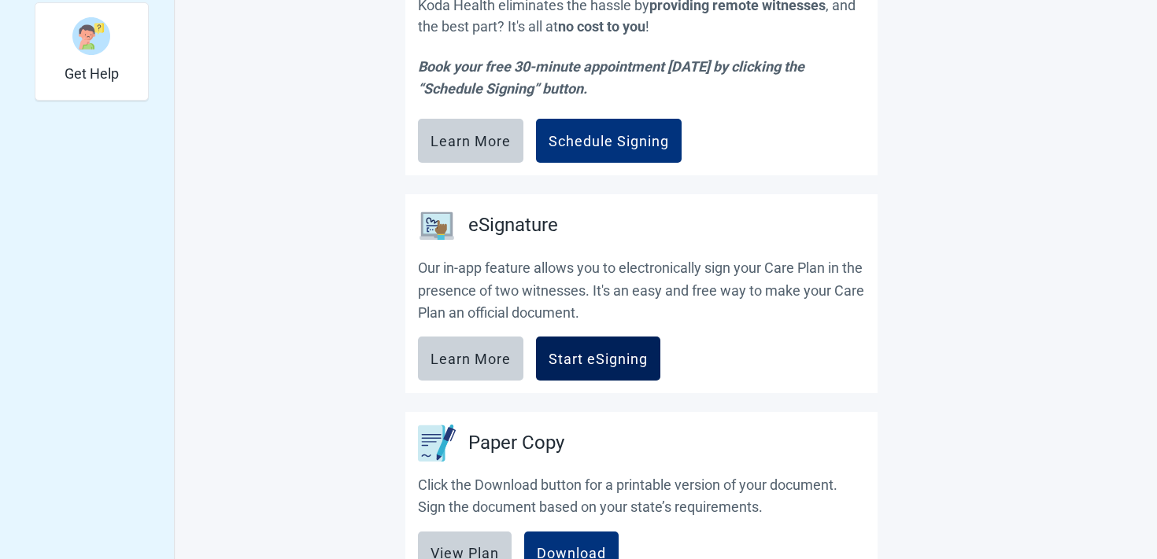
click at [595, 367] on button "Start eSigning" at bounding box center [598, 359] width 124 height 44
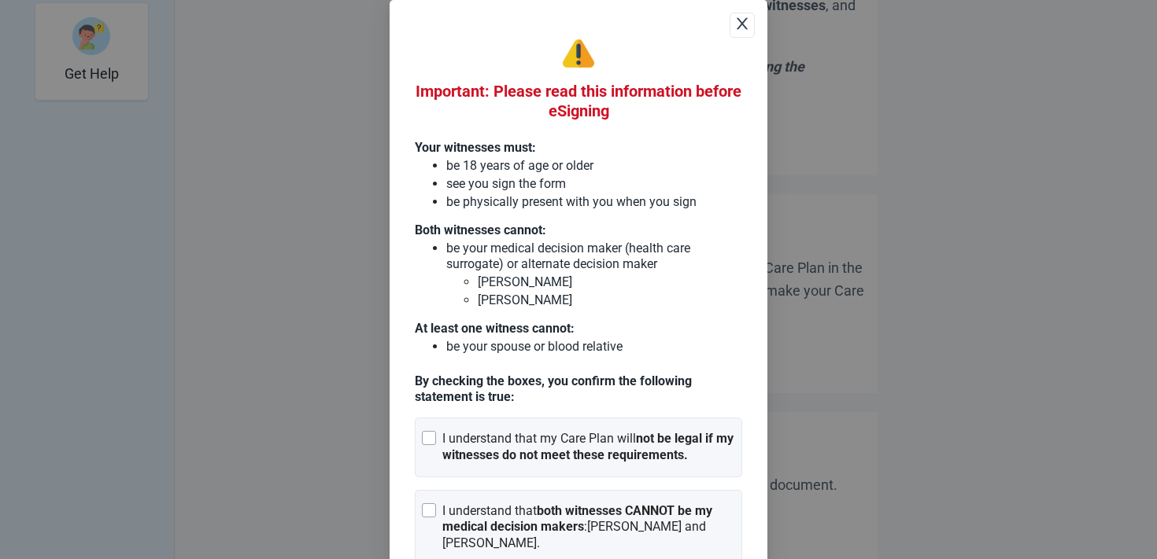
scroll to position [79, 0]
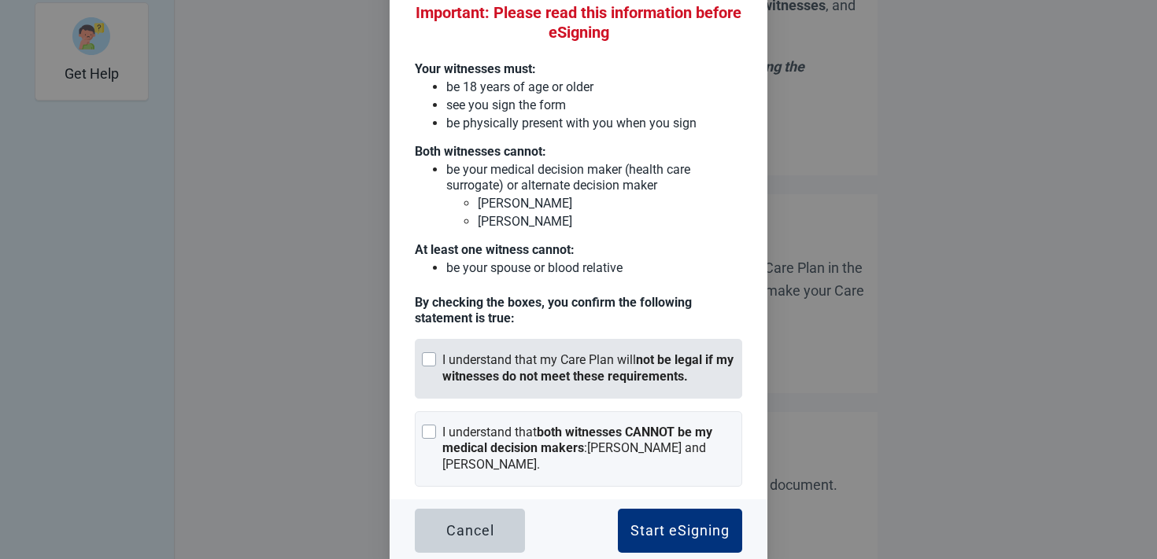
click at [555, 355] on div "I understand that my Care Plan will not be legal if my witnesses do not meet th…" at bounding box center [588, 368] width 293 height 33
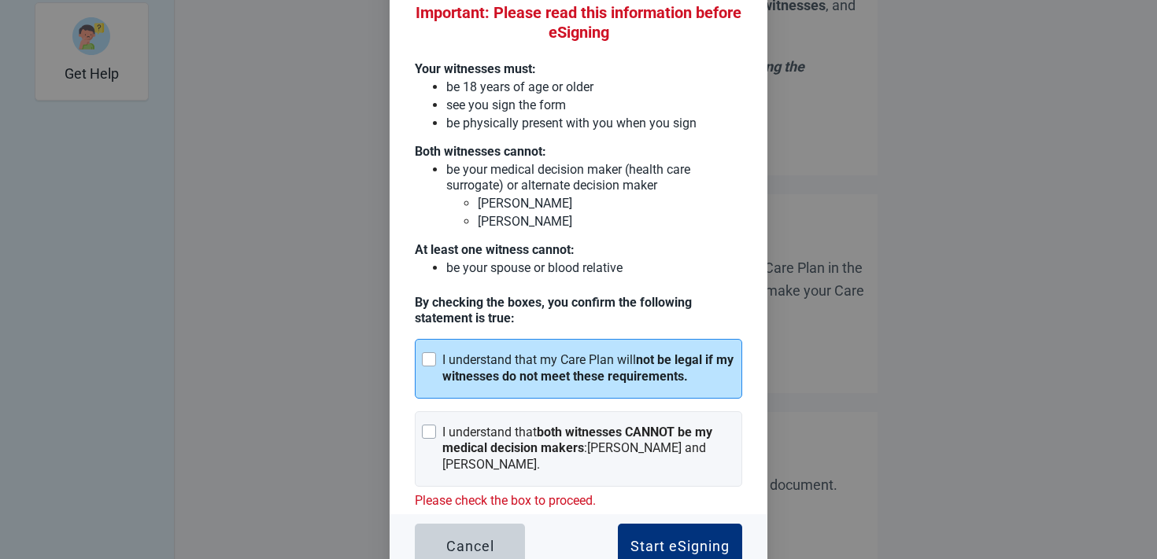
click at [555, 399] on div "Important: Please read this information before eSigning Your witnesses must: be…" at bounding box center [578, 236] width 327 height 555
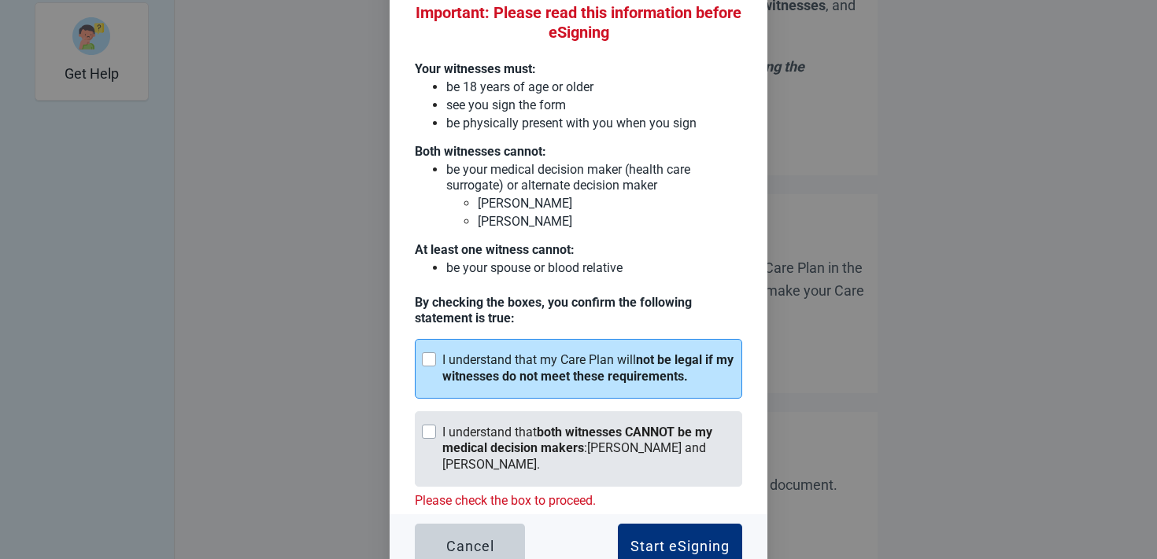
click at [568, 425] on div "I understand that both witnesses CANNOT be my medical decision makers : George …" at bounding box center [588, 449] width 293 height 49
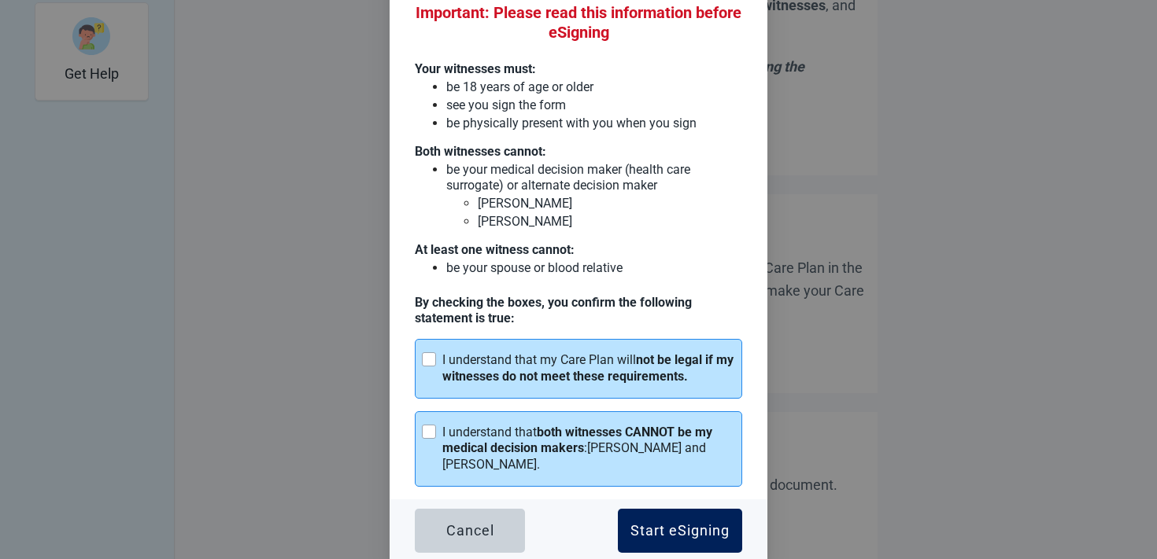
click at [661, 509] on button "Start eSigning" at bounding box center [680, 531] width 124 height 44
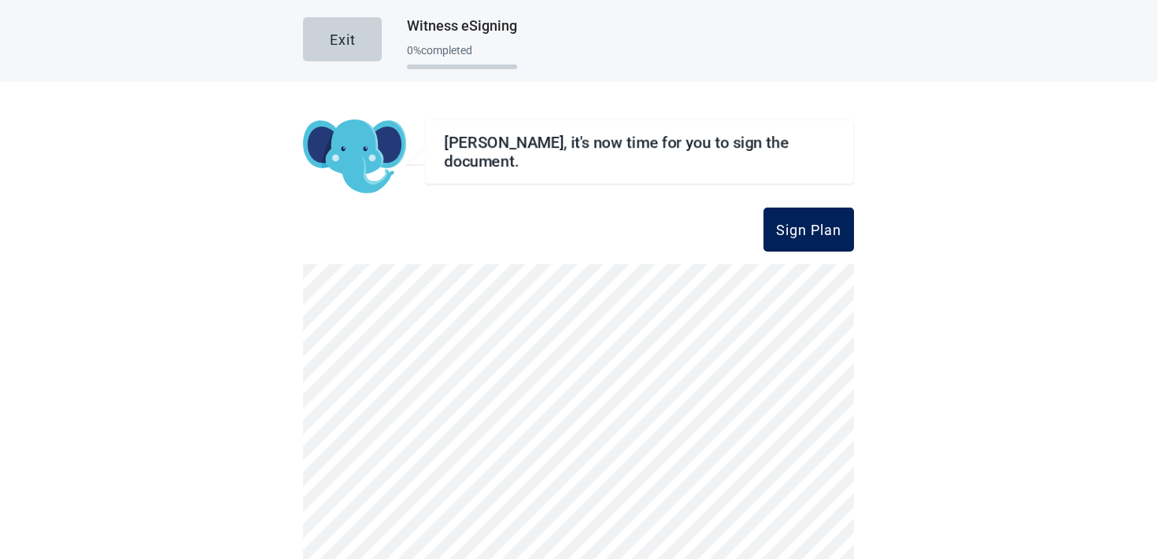
click at [803, 213] on button "Sign Plan" at bounding box center [808, 230] width 90 height 44
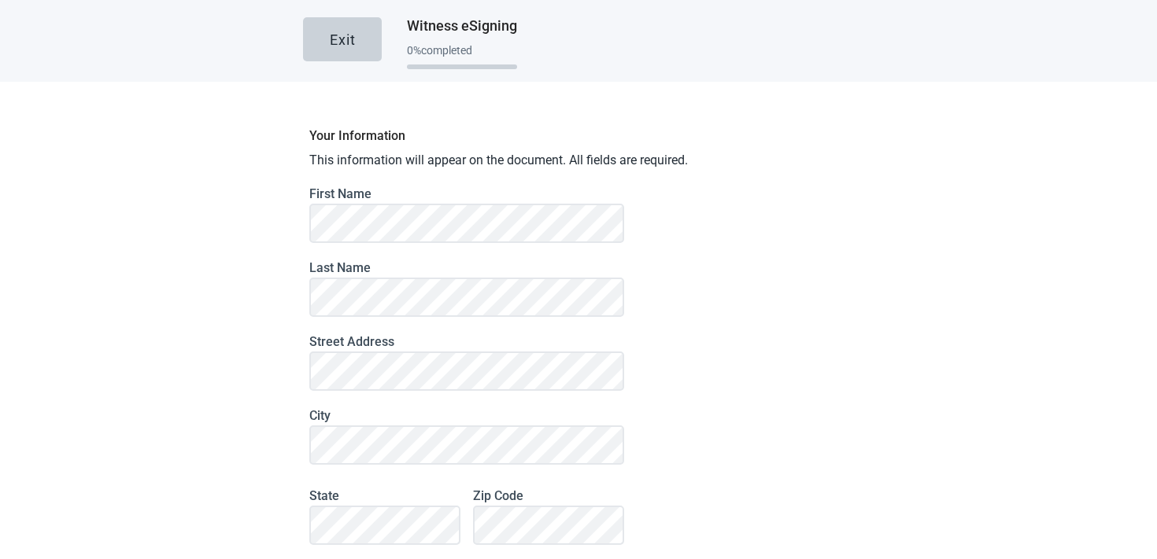
scroll to position [149, 0]
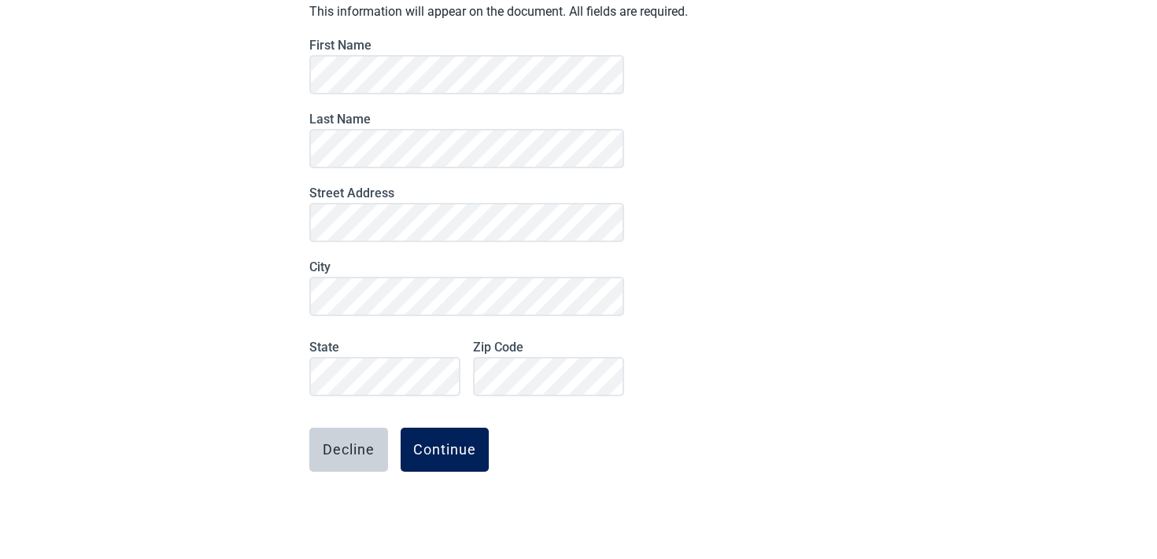
click at [465, 429] on button "Continue" at bounding box center [444, 450] width 88 height 44
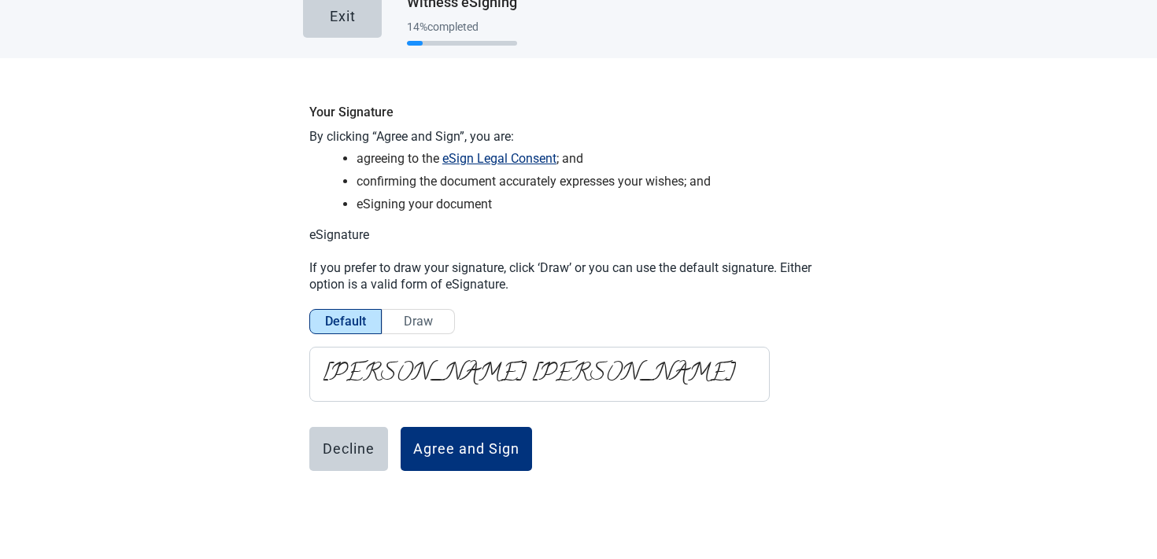
scroll to position [24, 0]
click at [419, 447] on div "Agree and Sign" at bounding box center [466, 449] width 106 height 16
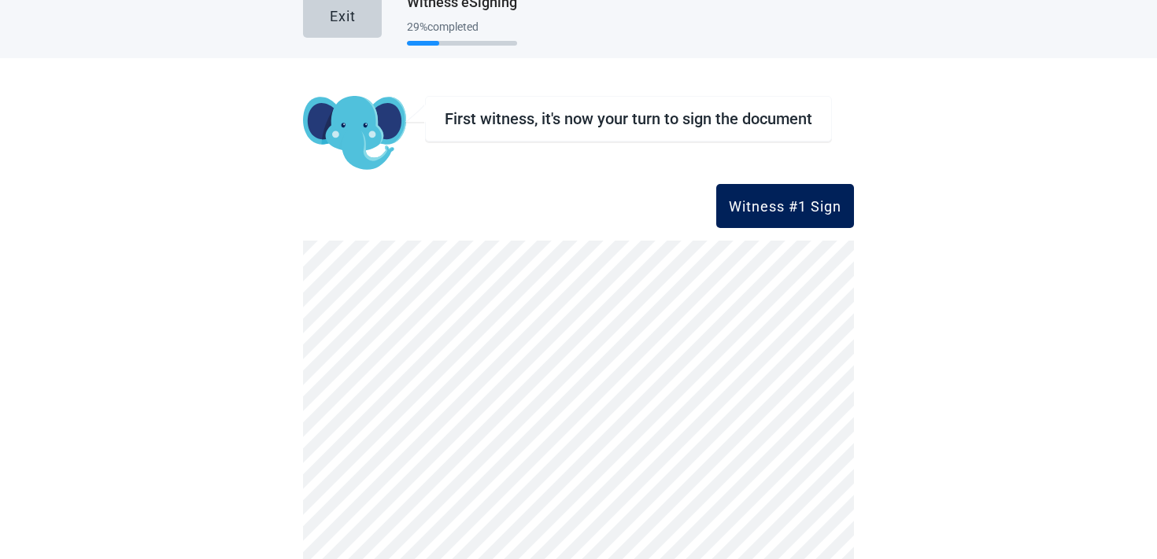
click at [768, 191] on button "Witness #1 Sign" at bounding box center [785, 206] width 138 height 44
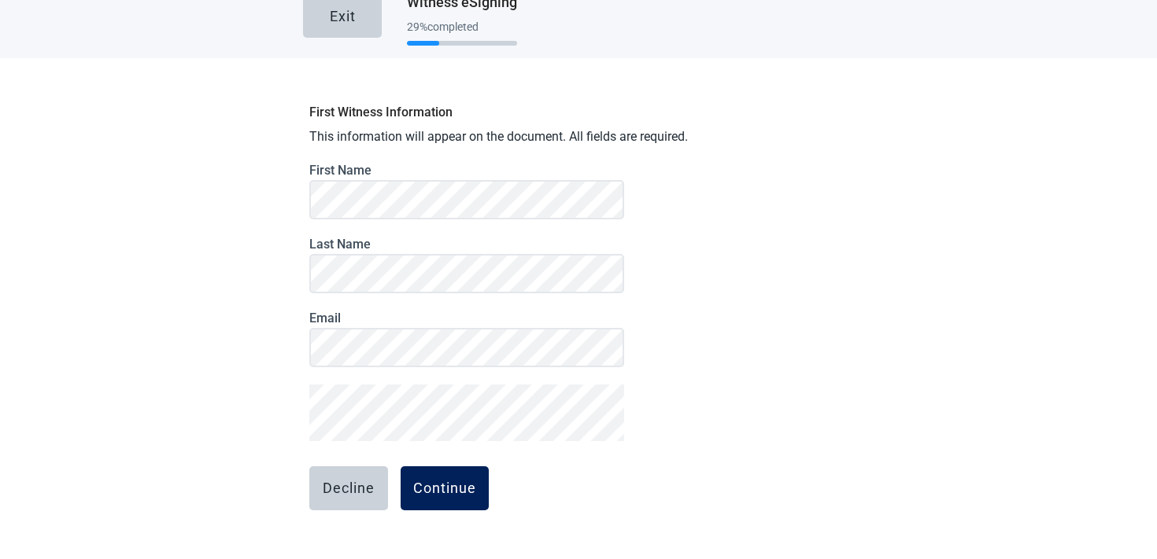
click at [424, 502] on button "Continue" at bounding box center [444, 489] width 88 height 44
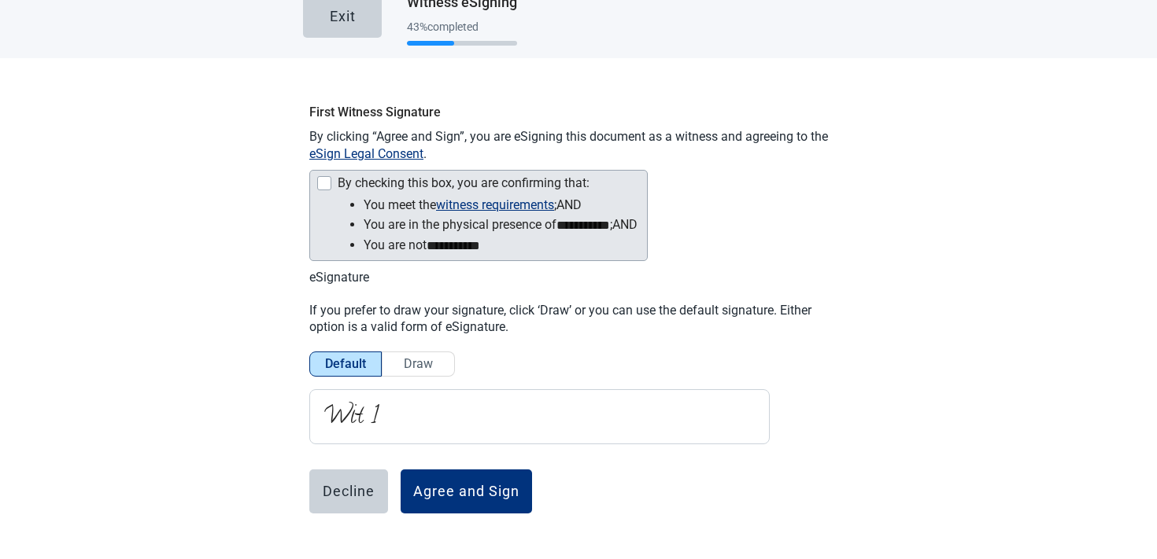
click at [338, 174] on div "**********" at bounding box center [478, 215] width 338 height 91
click at [336, 185] on div "By checking this box, you are confirming that:" at bounding box center [476, 184] width 321 height 19
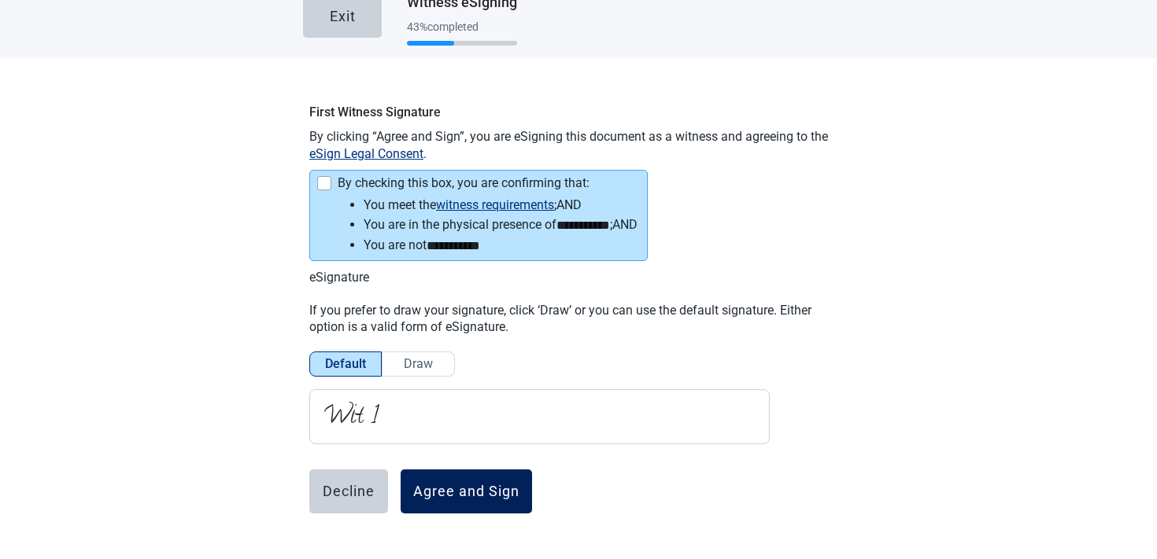
click at [481, 497] on div "Agree and Sign" at bounding box center [466, 492] width 106 height 16
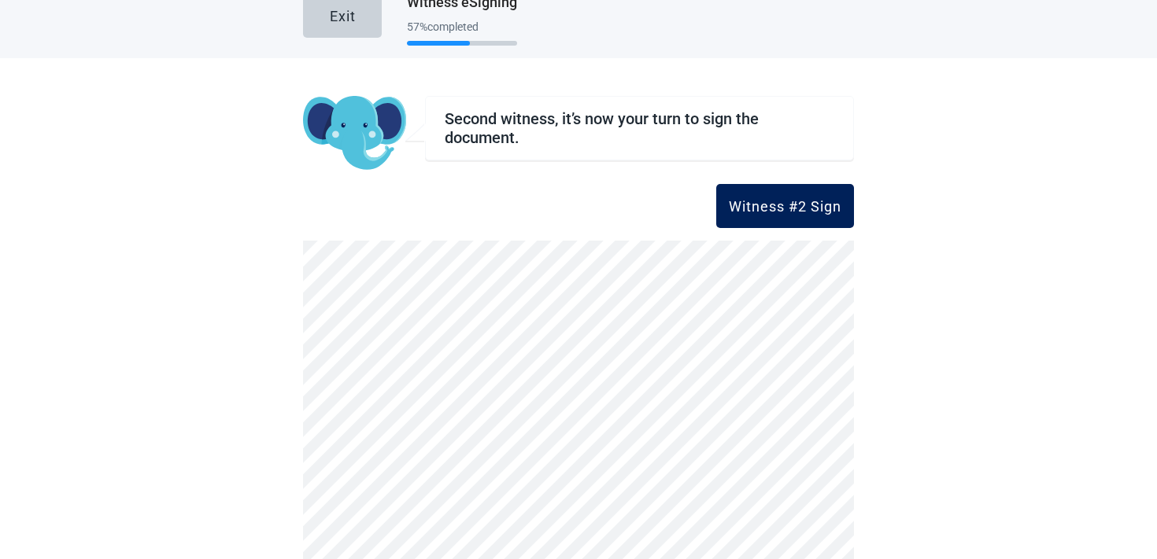
click at [767, 217] on button "Witness #2 Sign" at bounding box center [785, 206] width 138 height 44
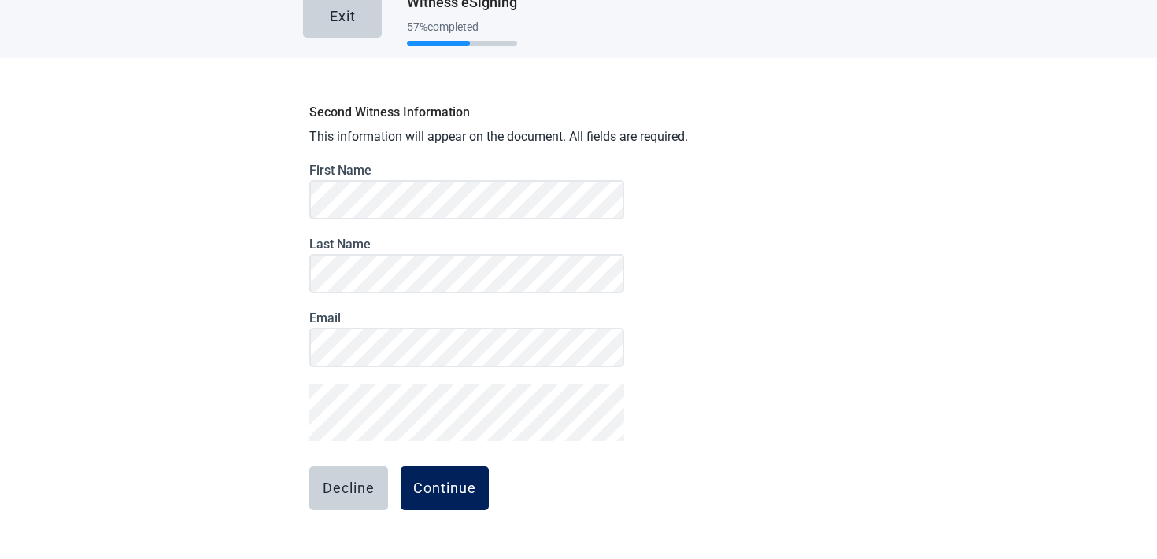
click at [427, 489] on div "Continue" at bounding box center [444, 489] width 63 height 16
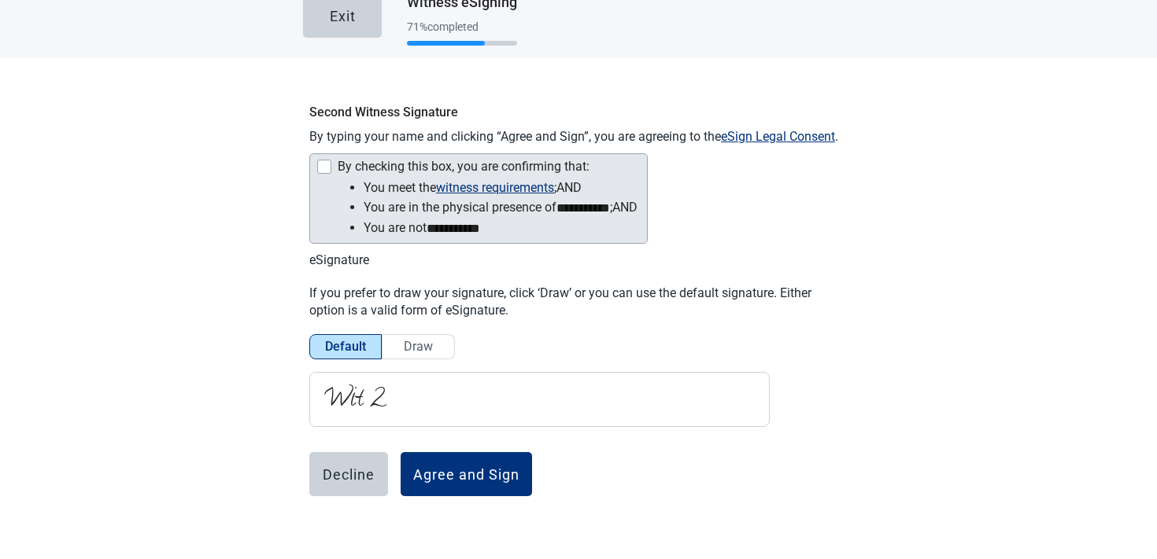
click at [344, 174] on div "By checking this box, you are confirming that:" at bounding box center [476, 168] width 321 height 19
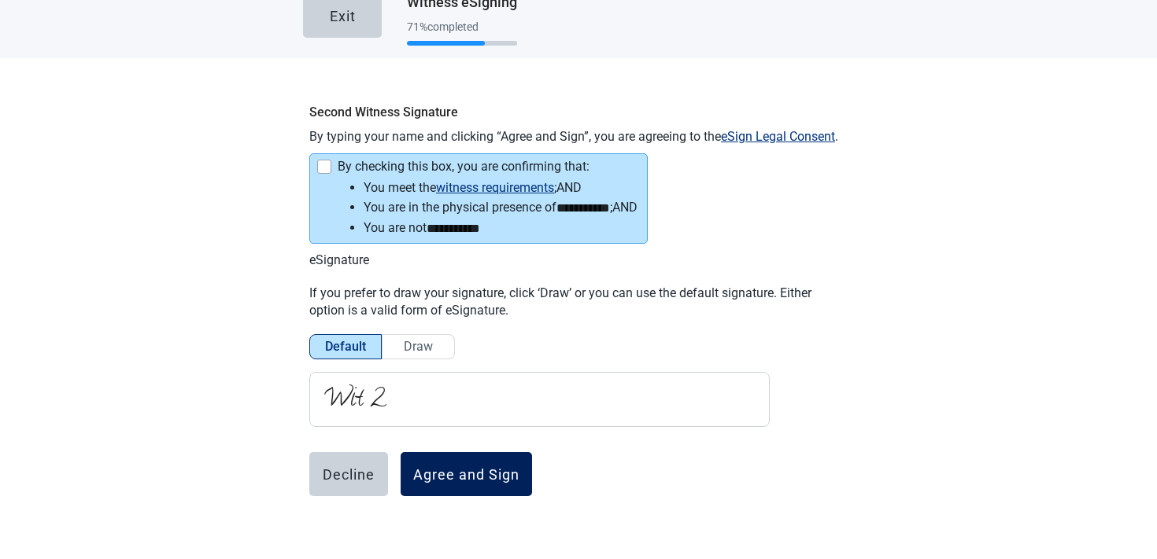
click at [445, 485] on button "Agree and Sign" at bounding box center [465, 474] width 131 height 44
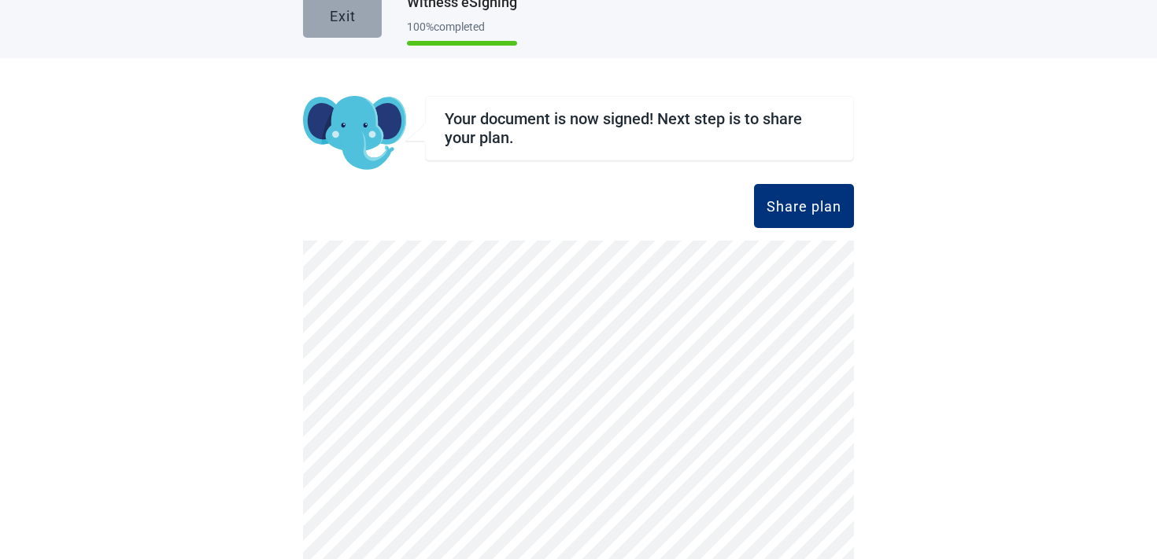
click at [337, 13] on div "Exit" at bounding box center [343, 16] width 26 height 16
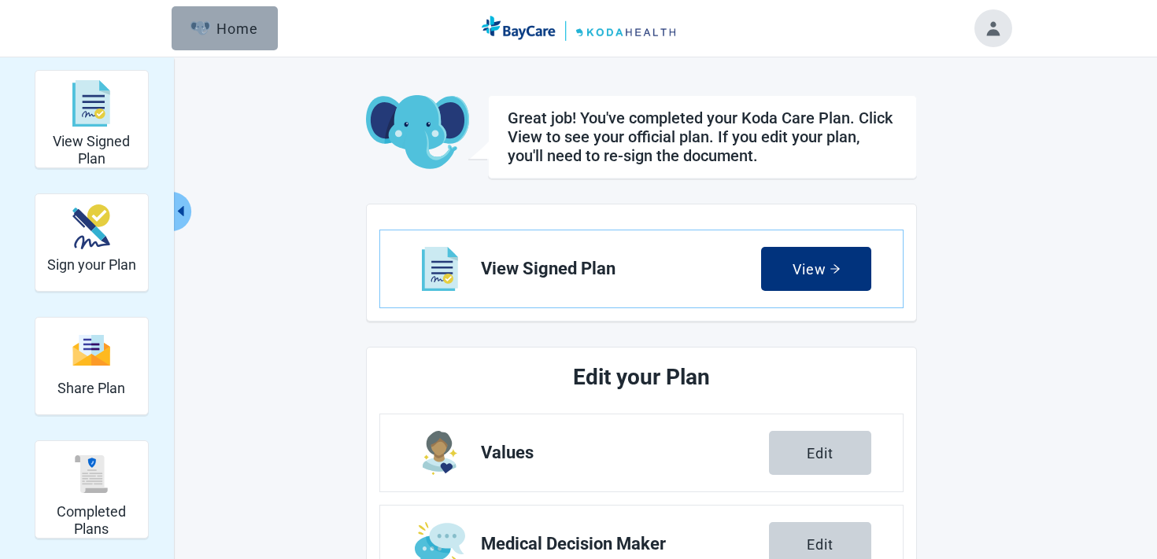
click at [227, 32] on div "Home" at bounding box center [224, 28] width 68 height 16
click at [994, 37] on button "Toggle account menu" at bounding box center [993, 28] width 38 height 38
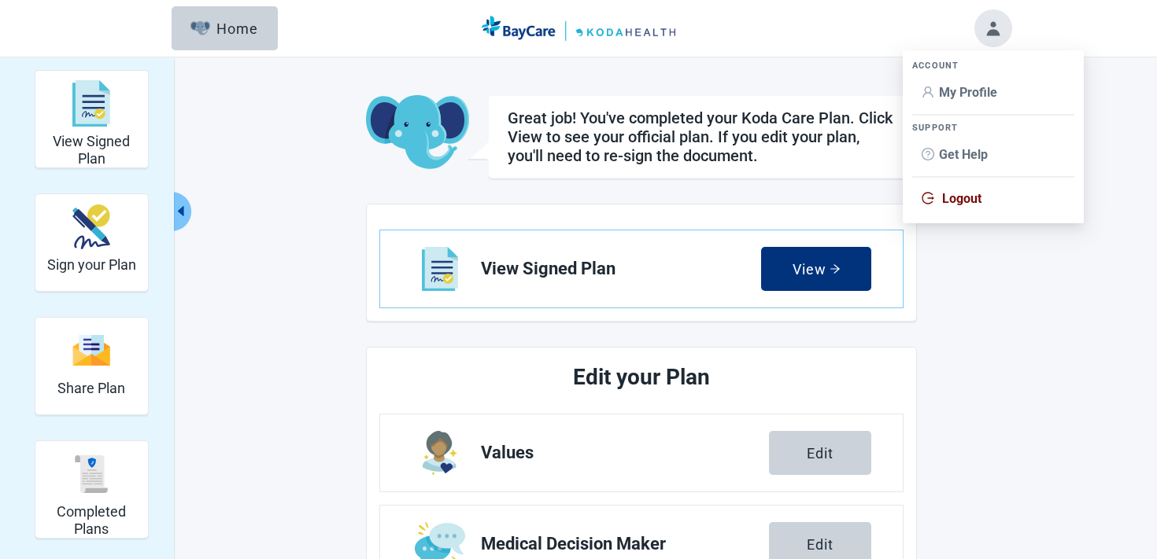
click at [960, 196] on span "Logout" at bounding box center [961, 198] width 39 height 15
